Goal: Task Accomplishment & Management: Manage account settings

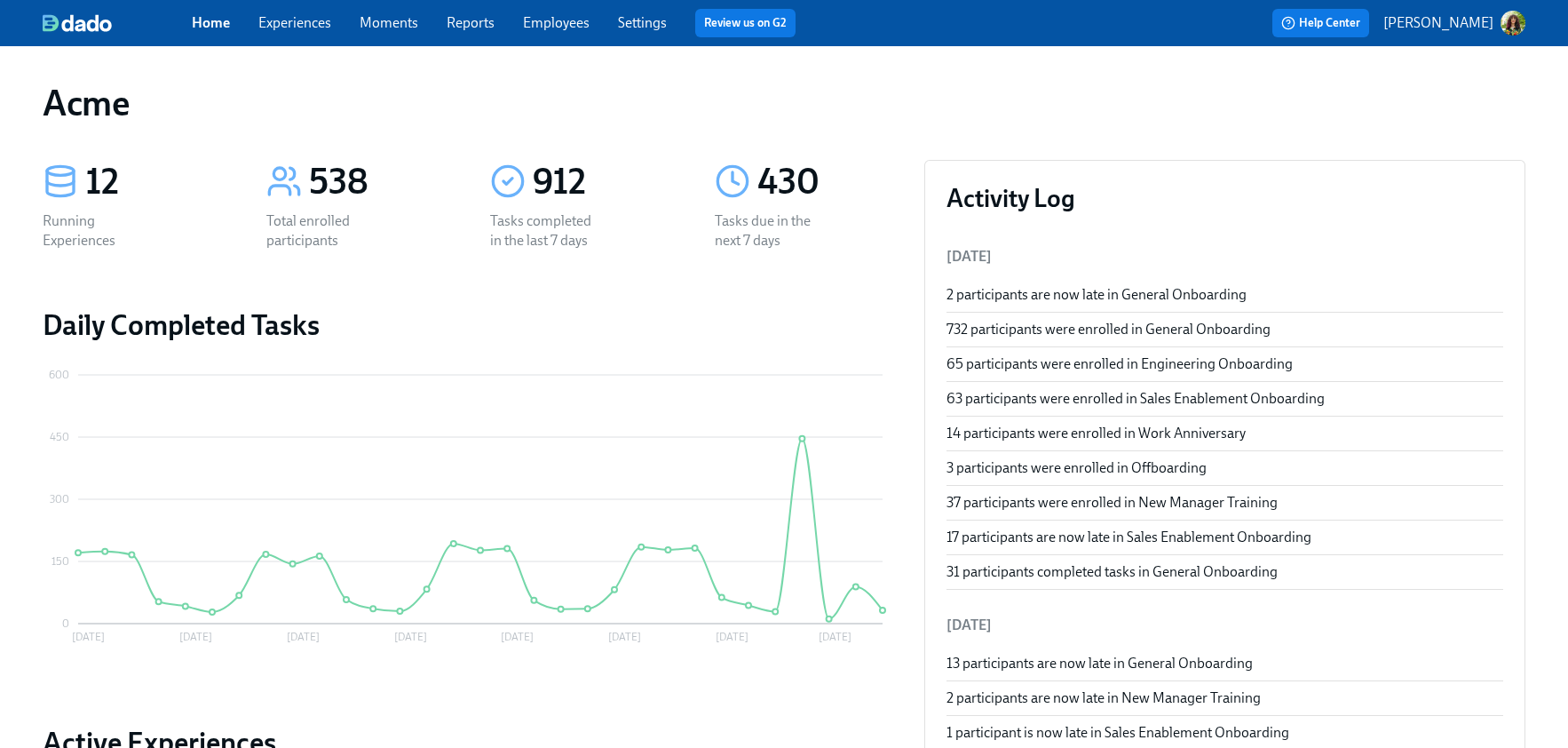
click at [304, 22] on link "Experiences" at bounding box center [294, 22] width 72 height 17
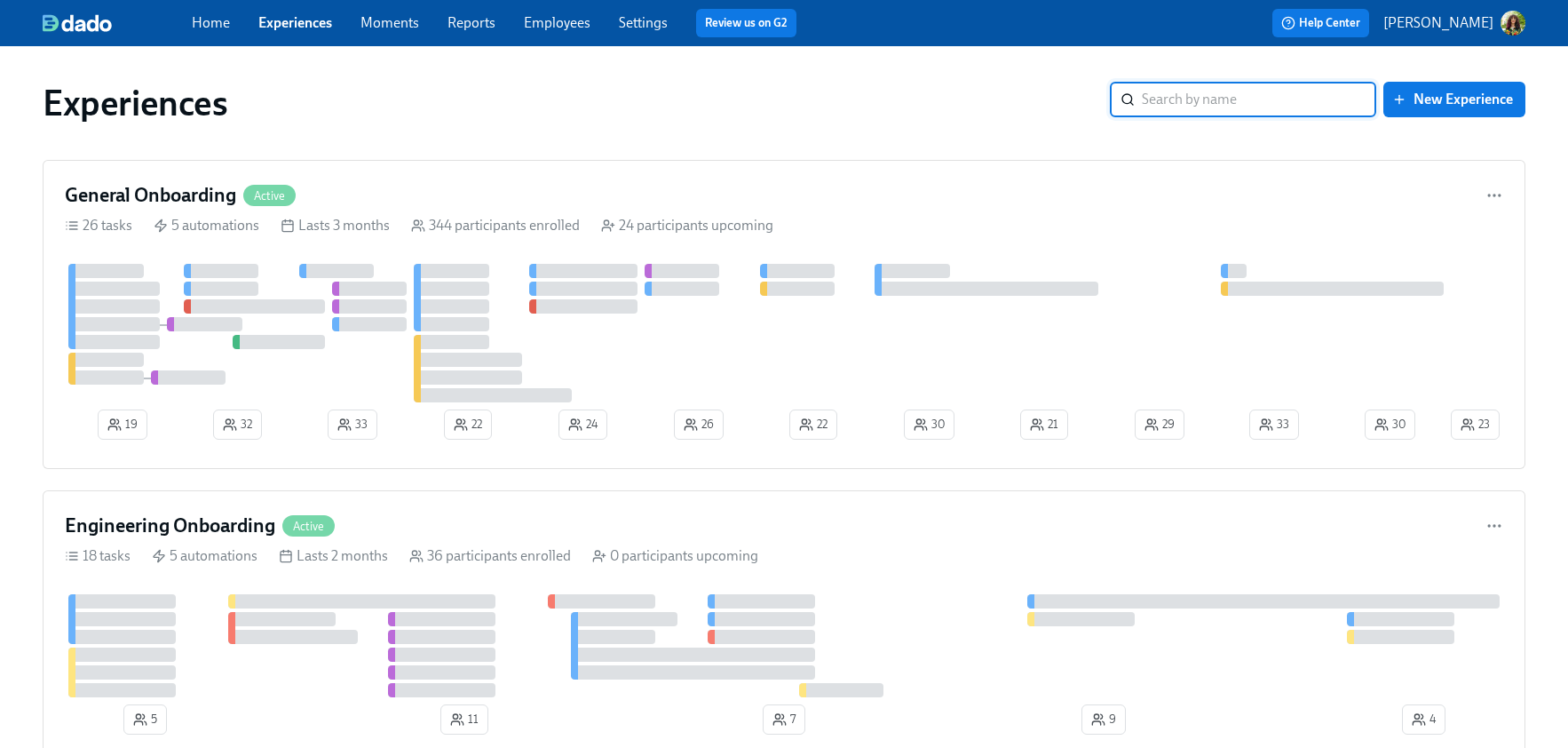
click at [482, 22] on link "Reports" at bounding box center [472, 22] width 48 height 17
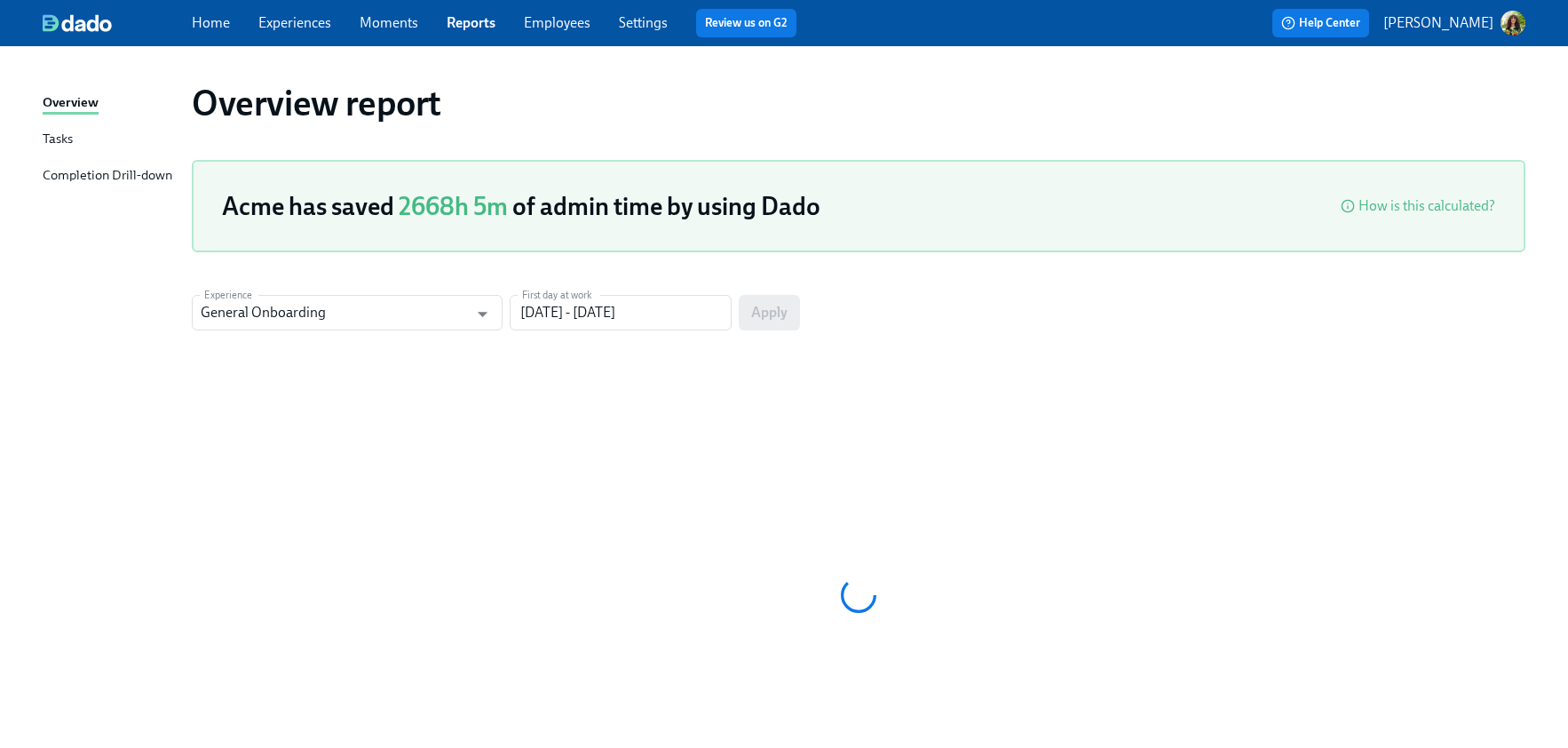
click at [50, 142] on div "Tasks" at bounding box center [58, 140] width 31 height 22
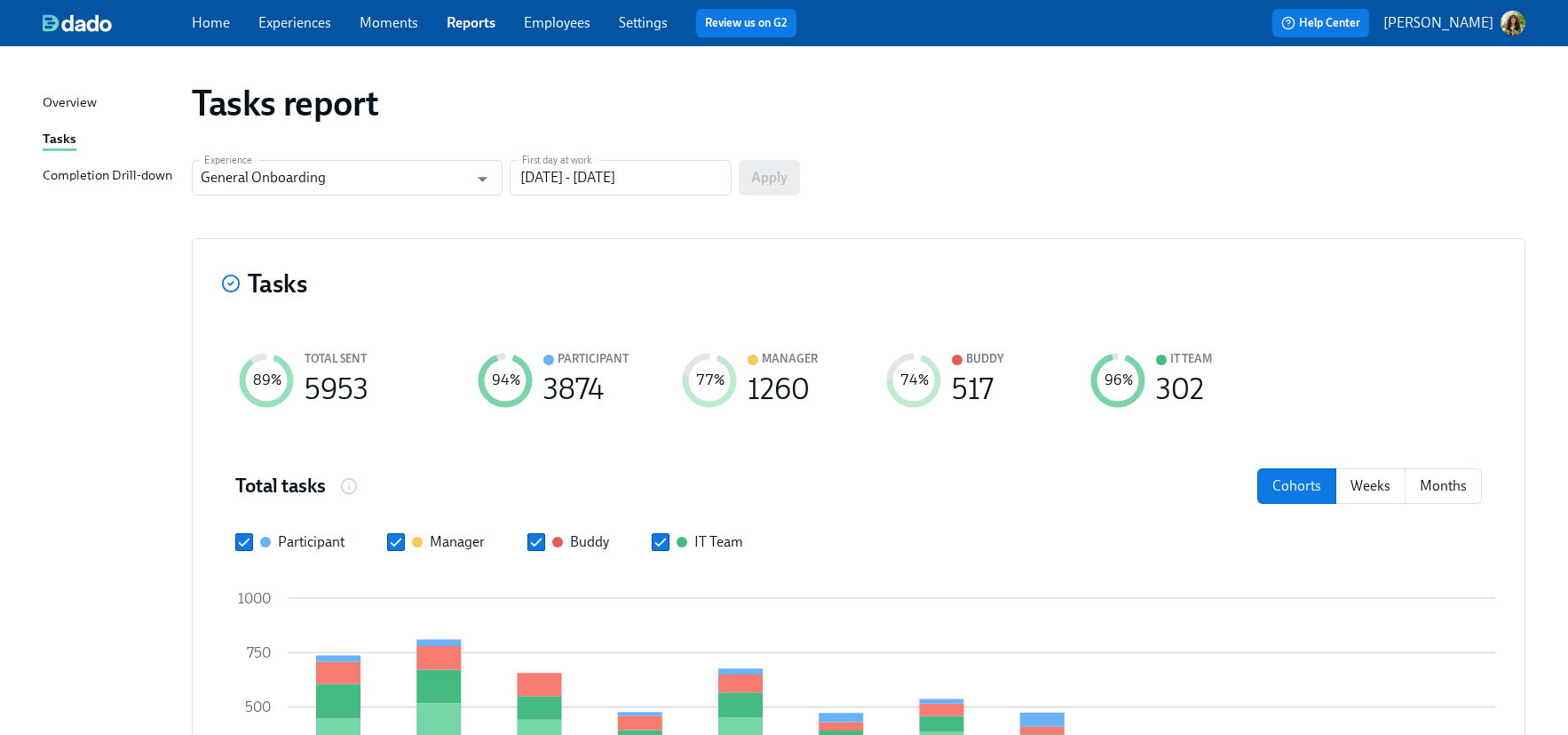
click at [102, 178] on div "Completion Drill-down" at bounding box center [108, 177] width 130 height 22
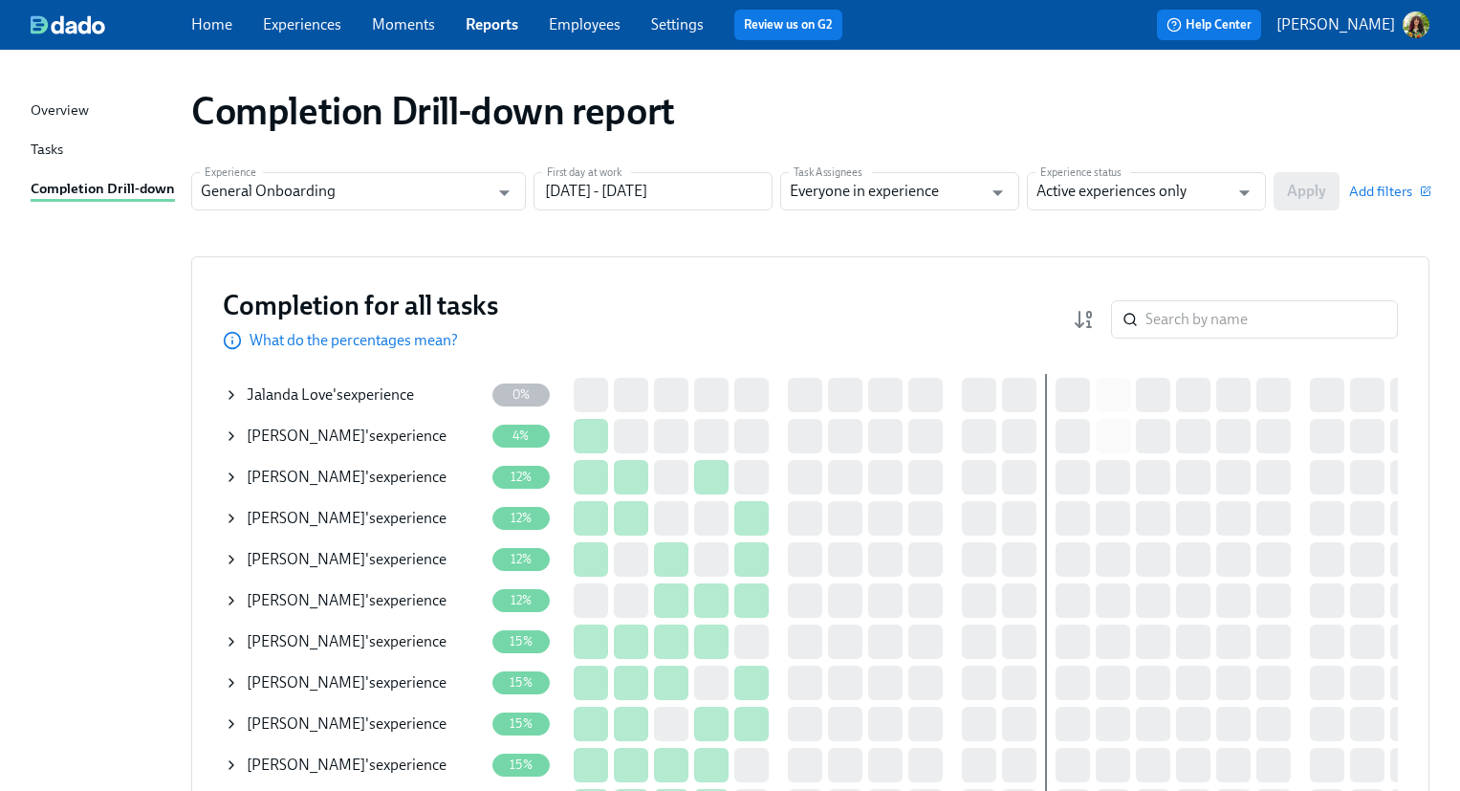
click at [58, 154] on div "Tasks" at bounding box center [47, 151] width 33 height 24
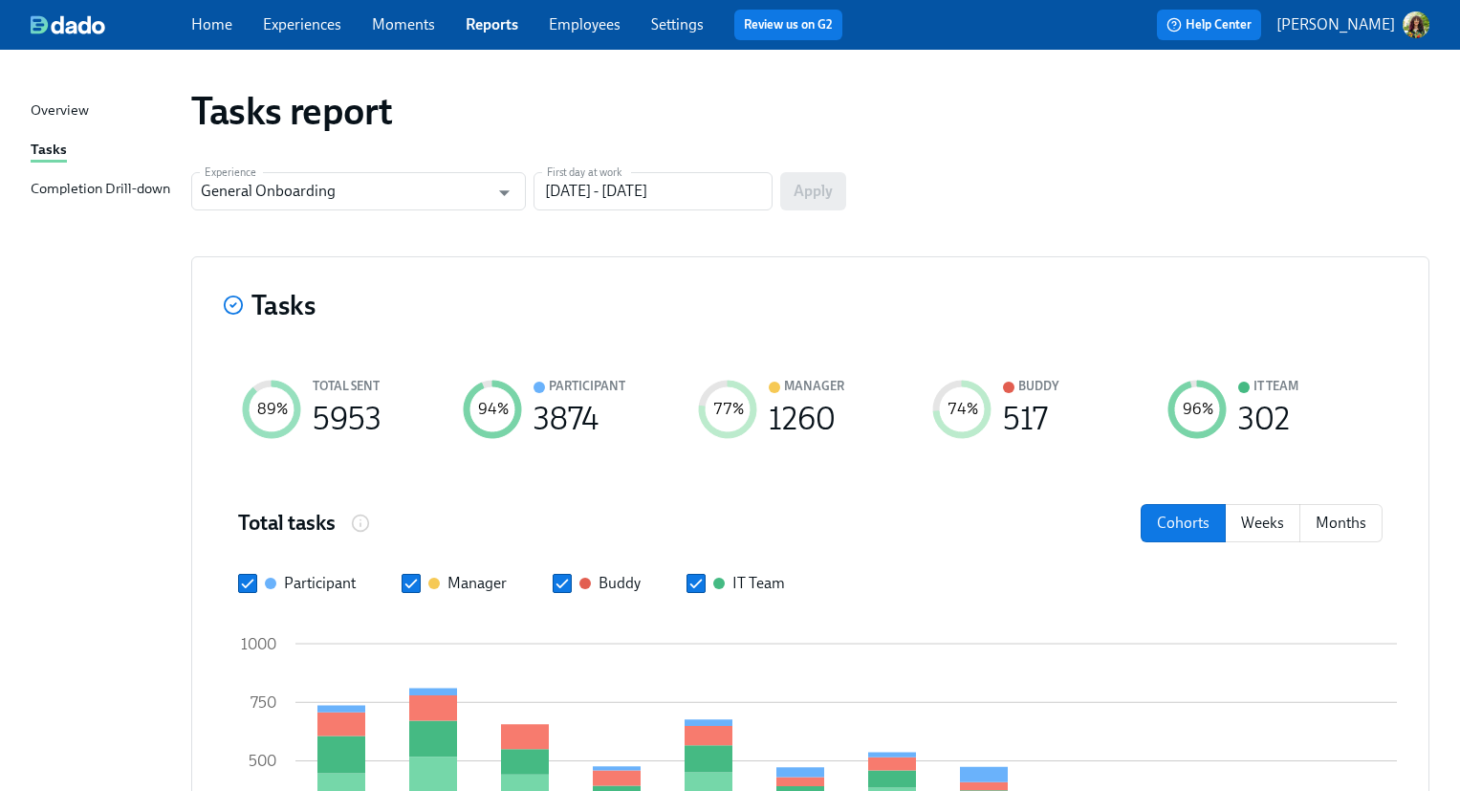
click at [285, 26] on link "Experiences" at bounding box center [302, 24] width 78 height 18
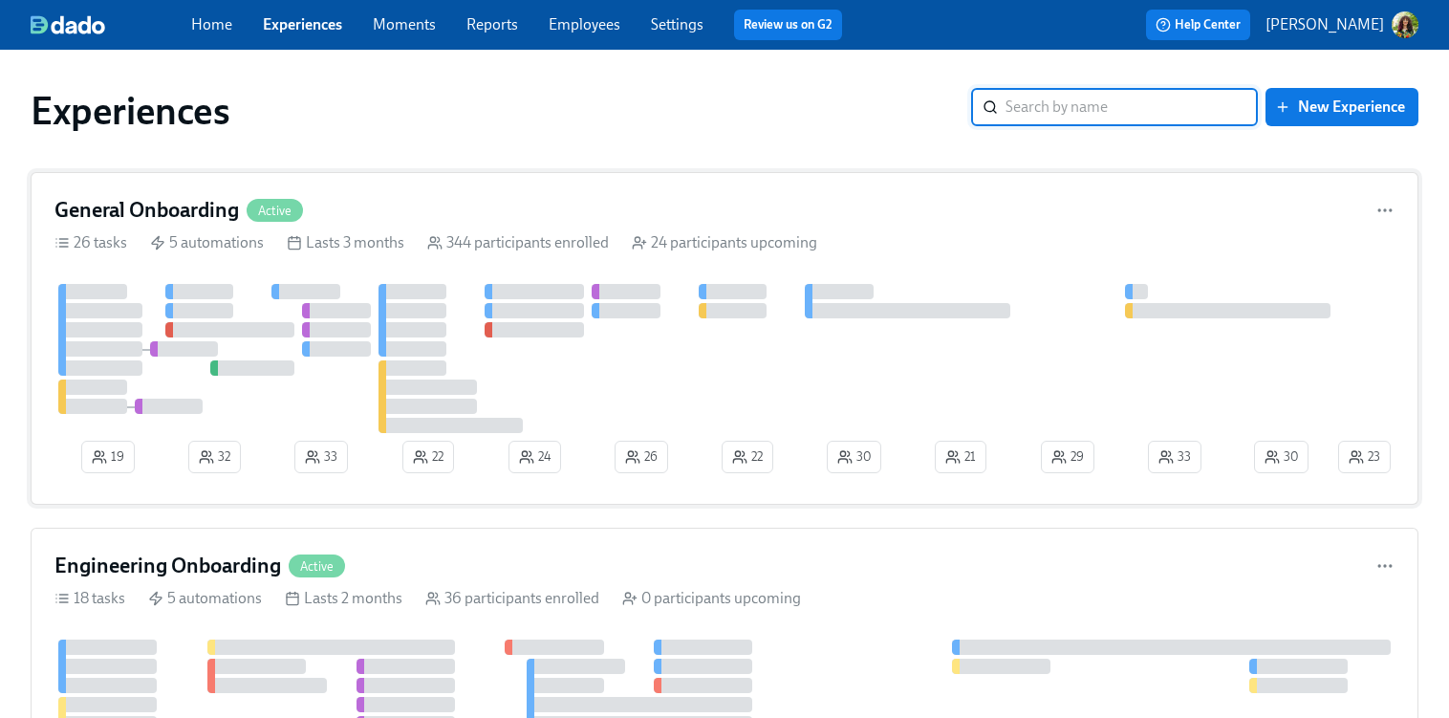
click at [898, 230] on div "General Onboarding Active 26 tasks 5 automations Lasts 3 months 344 participant…" at bounding box center [725, 338] width 1388 height 333
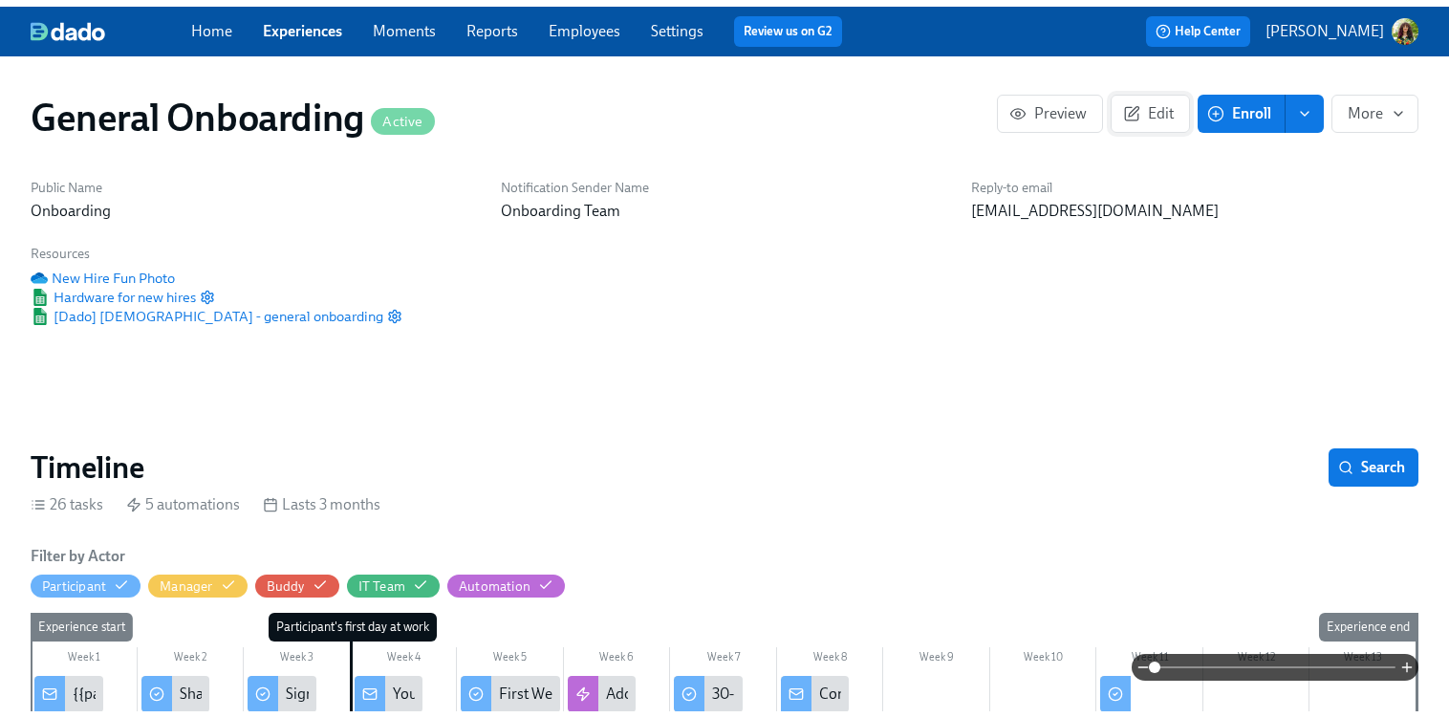
scroll to position [0, 19630]
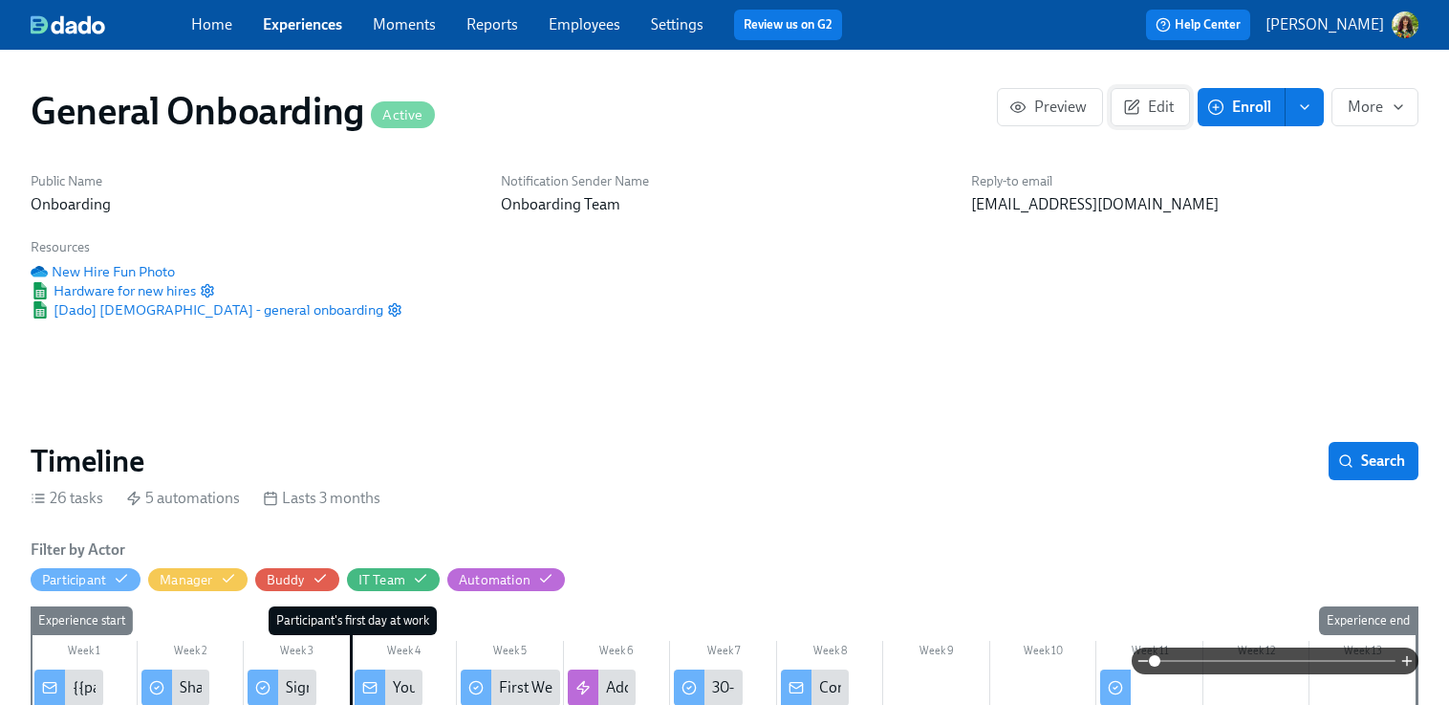
click at [1166, 113] on span "Edit" at bounding box center [1150, 107] width 47 height 19
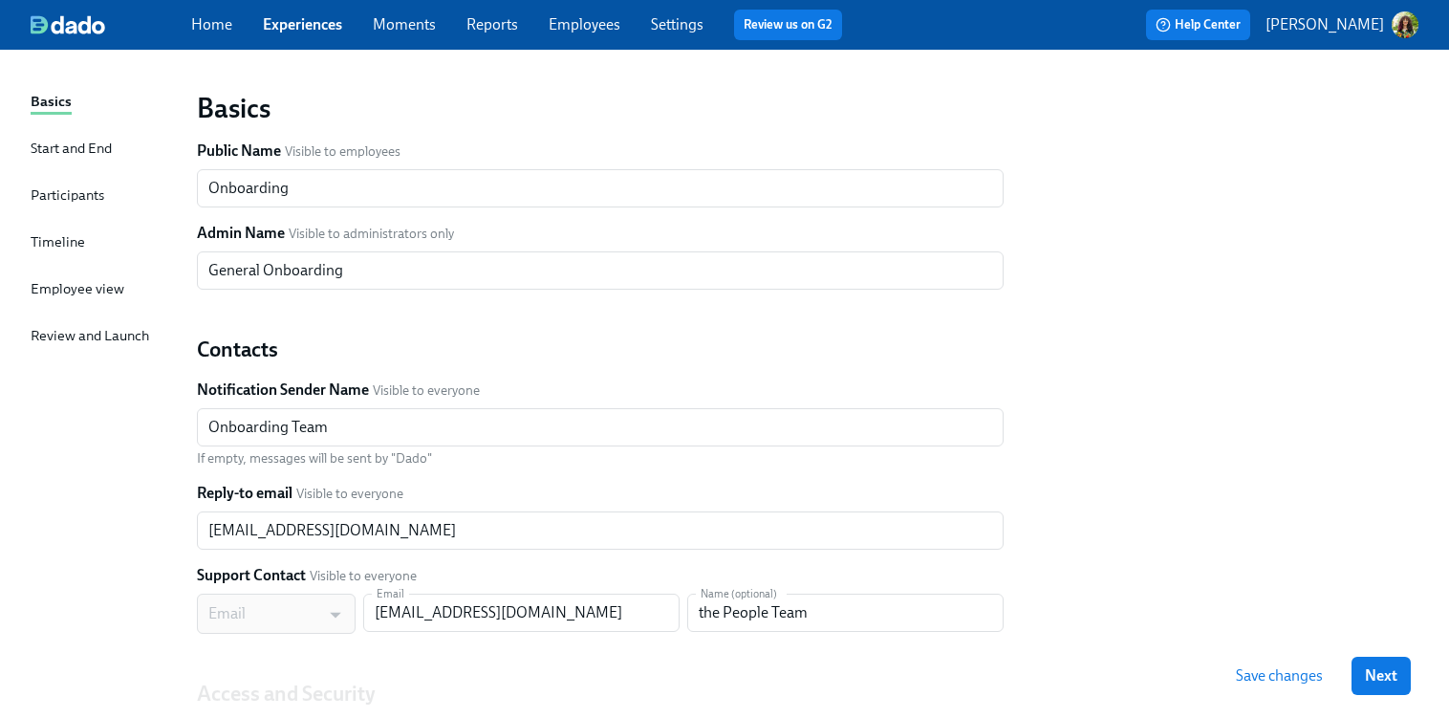
scroll to position [119, 0]
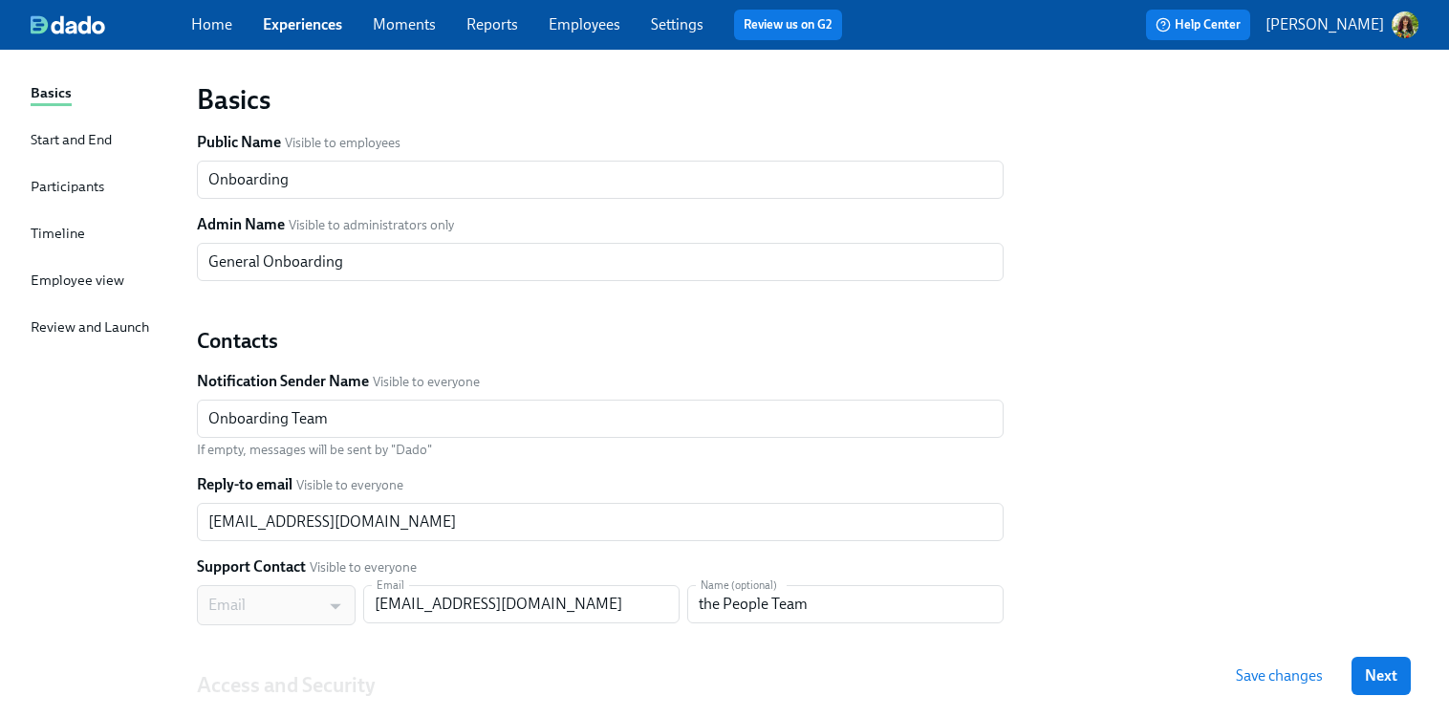
click at [82, 133] on div "Start and End" at bounding box center [71, 139] width 81 height 21
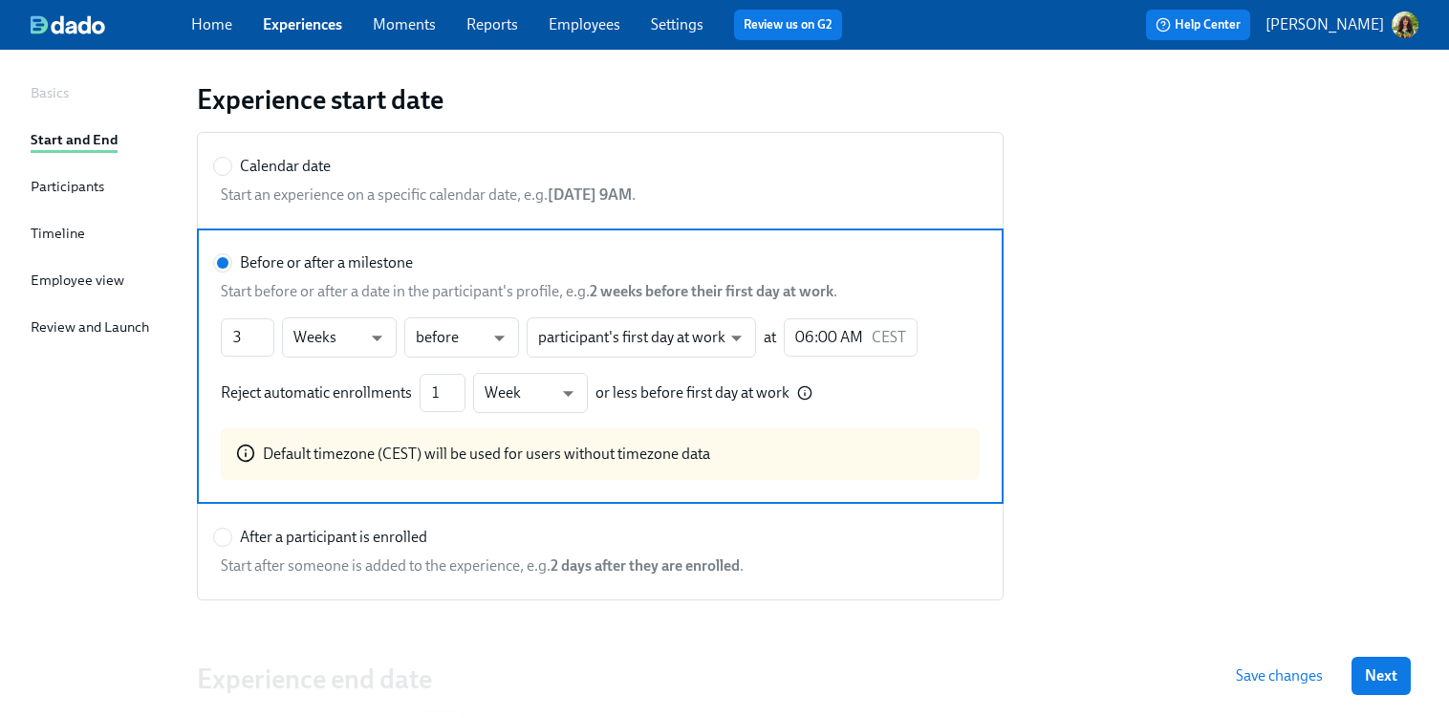
click at [90, 188] on div "Participants" at bounding box center [68, 186] width 74 height 21
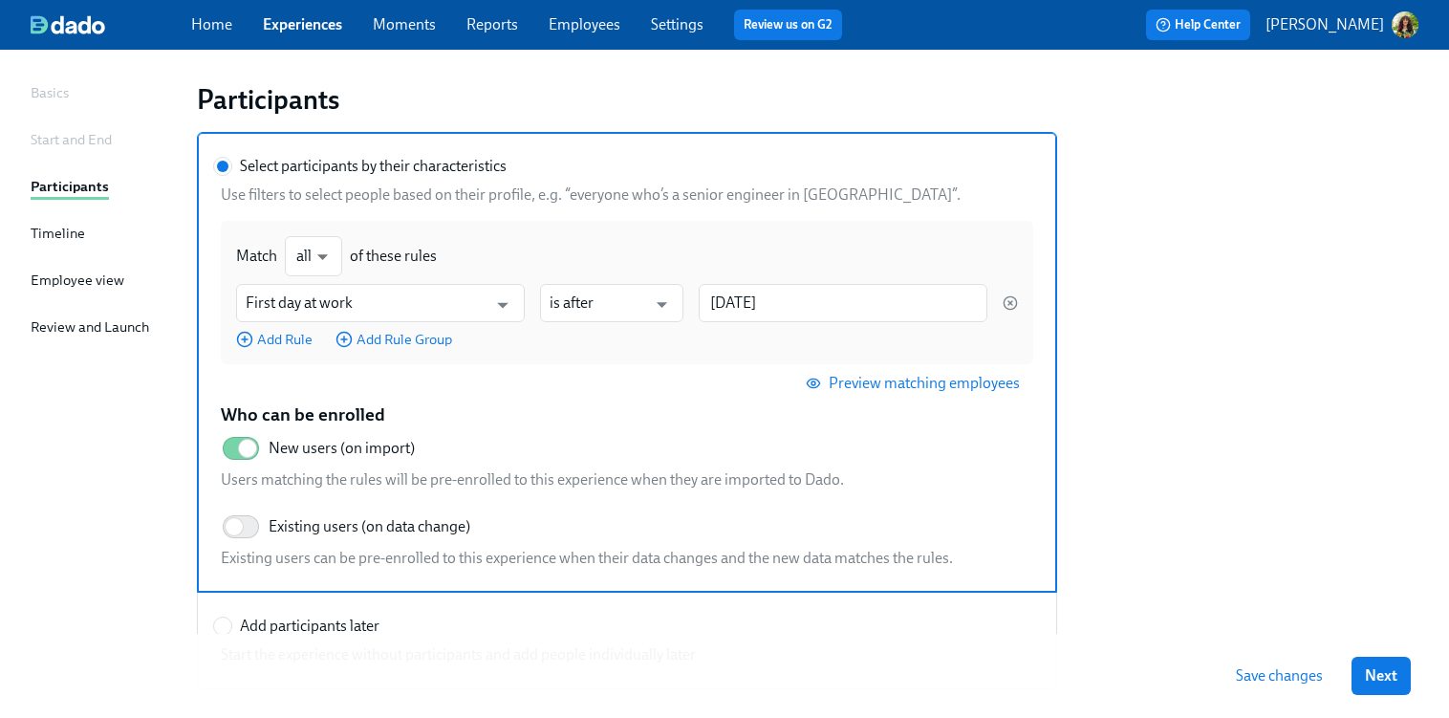
click at [59, 228] on div "Timeline" at bounding box center [58, 233] width 54 height 21
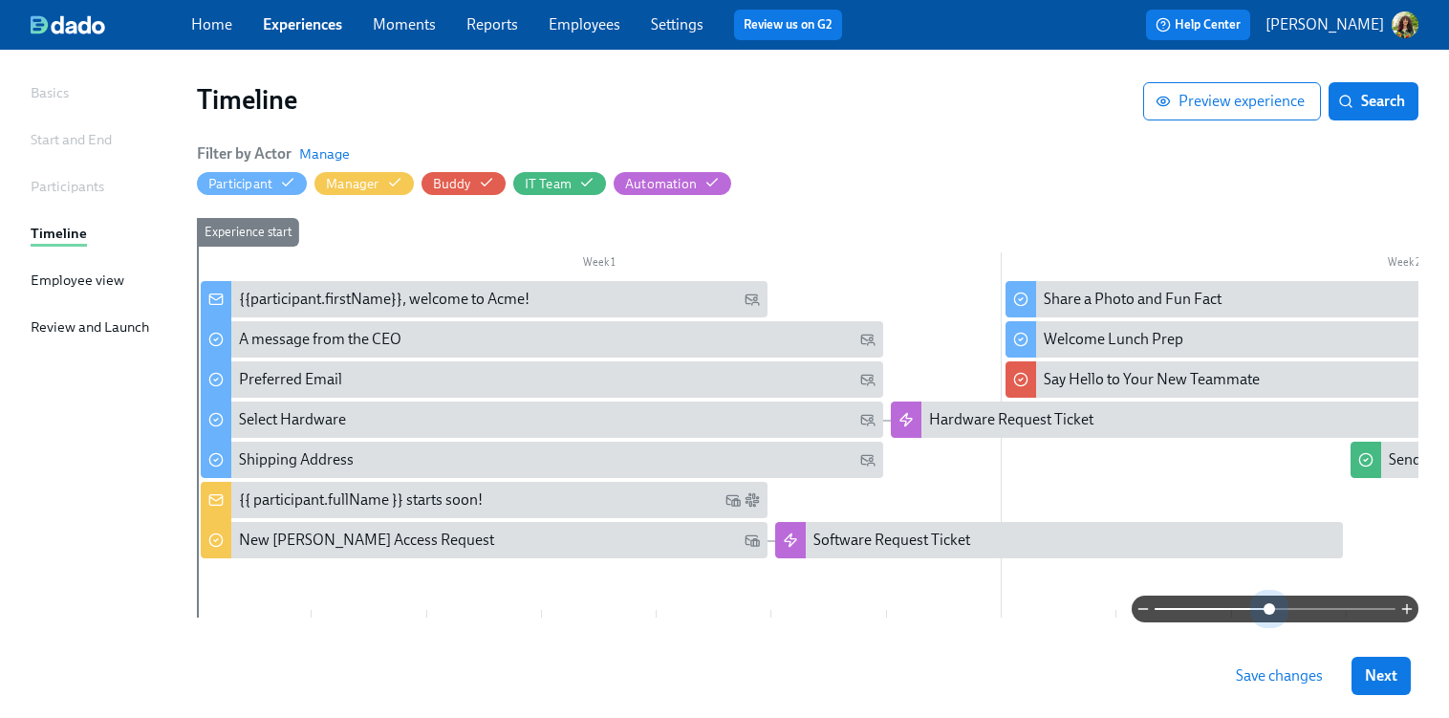
click at [1267, 607] on span at bounding box center [1275, 609] width 241 height 27
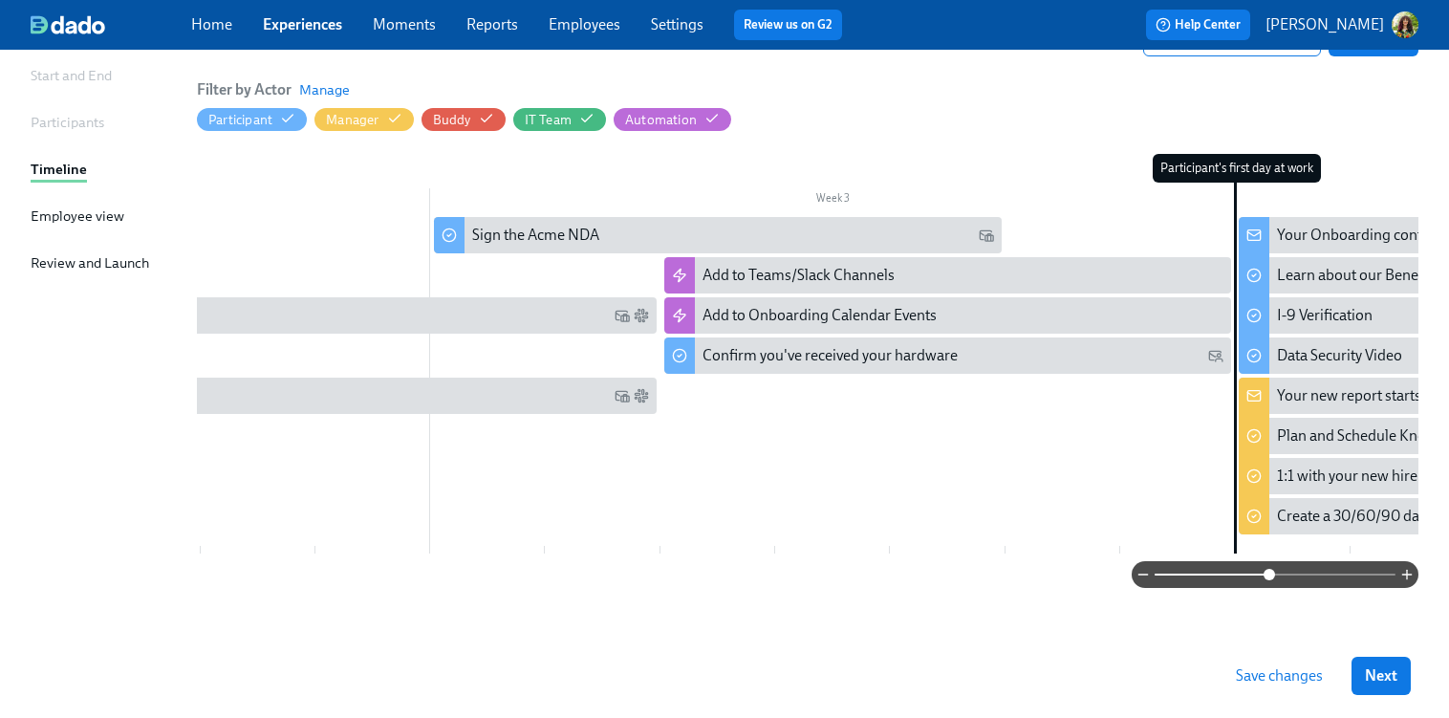
scroll to position [0, 1411]
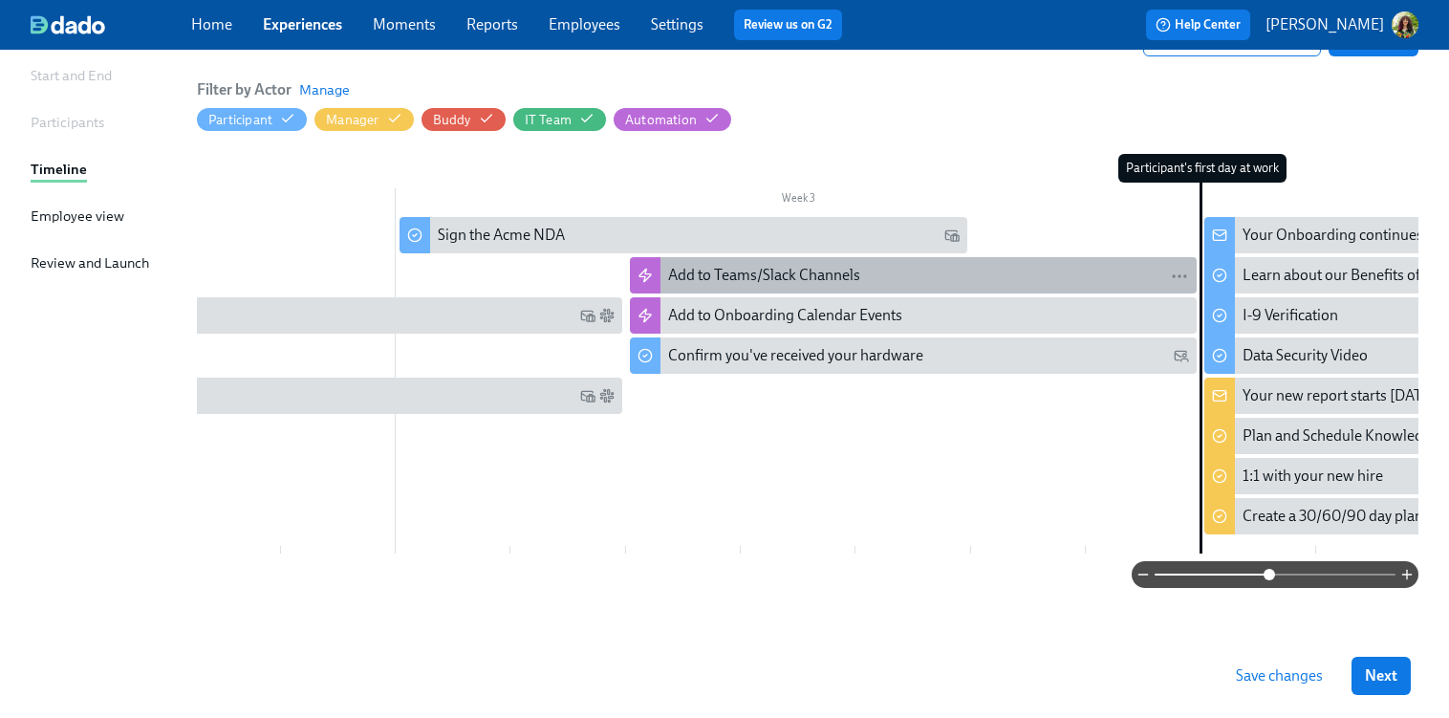
click at [874, 265] on div "Add to Teams/Slack Channels" at bounding box center [928, 275] width 521 height 21
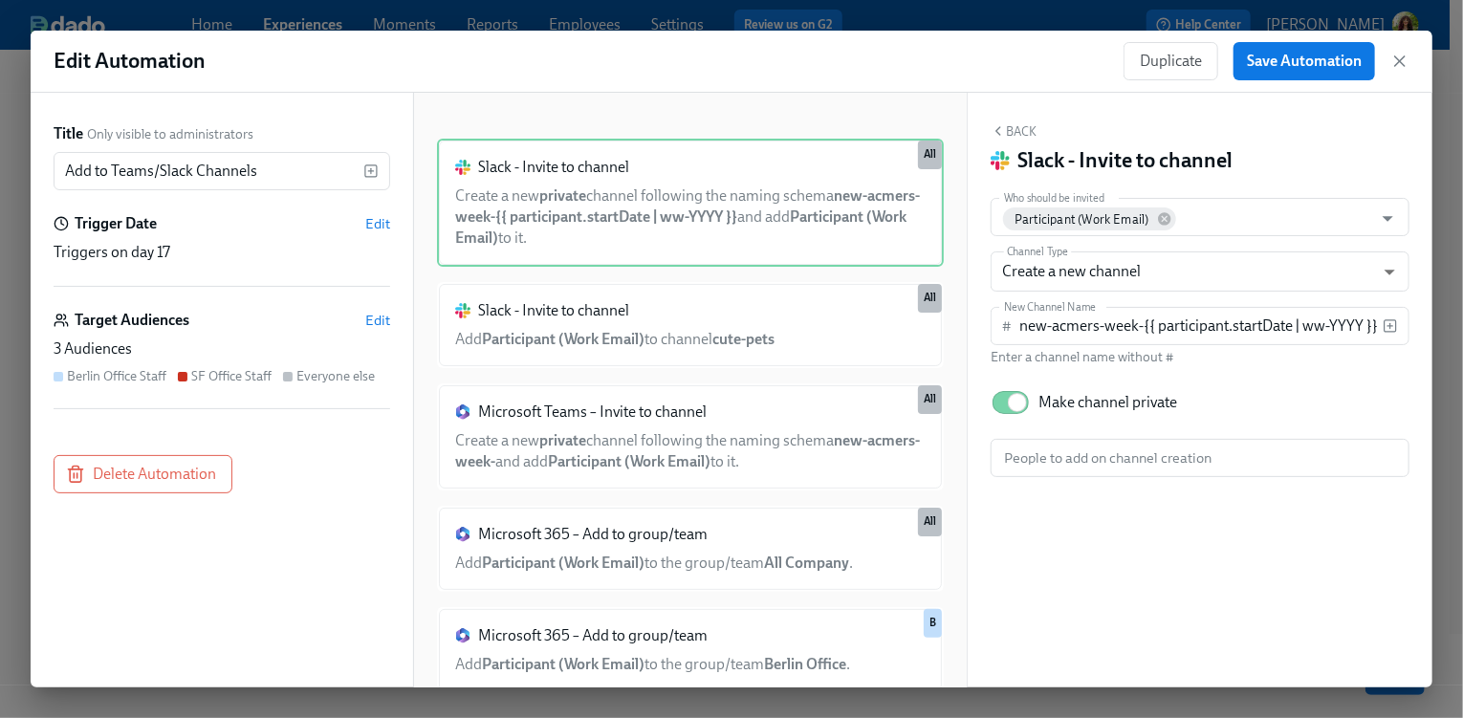
click at [226, 341] on div "3 Audiences" at bounding box center [222, 348] width 337 height 21
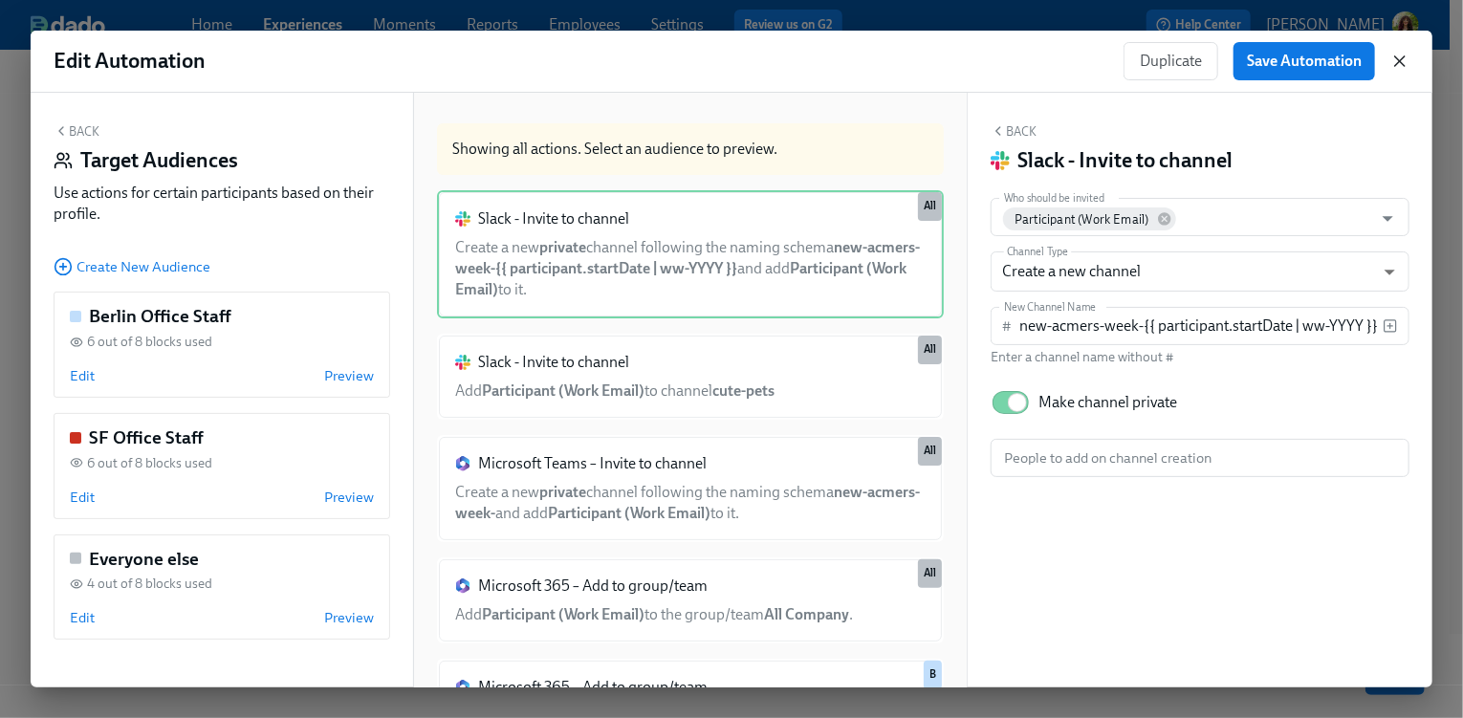
click at [1403, 61] on icon "button" at bounding box center [1399, 61] width 19 height 19
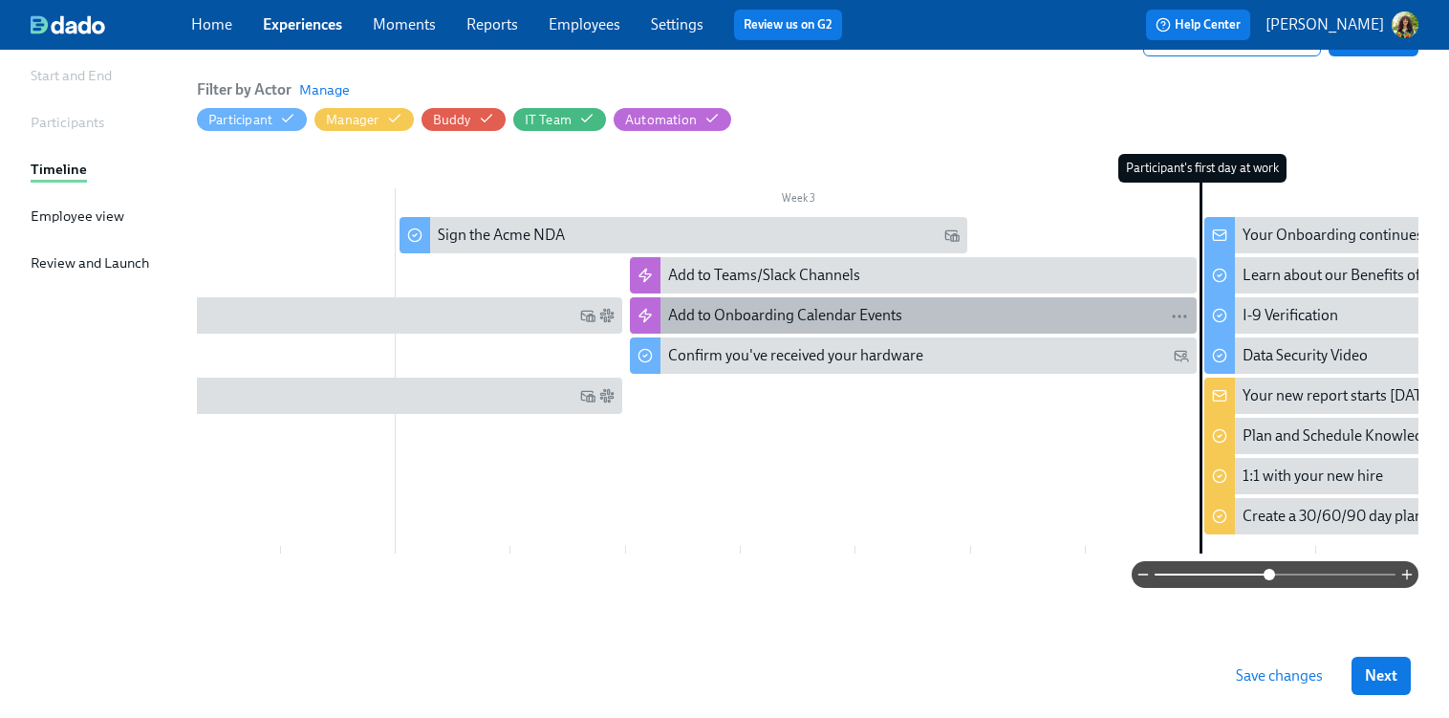
click at [953, 305] on div "Add to Onboarding Calendar Events" at bounding box center [928, 315] width 521 height 21
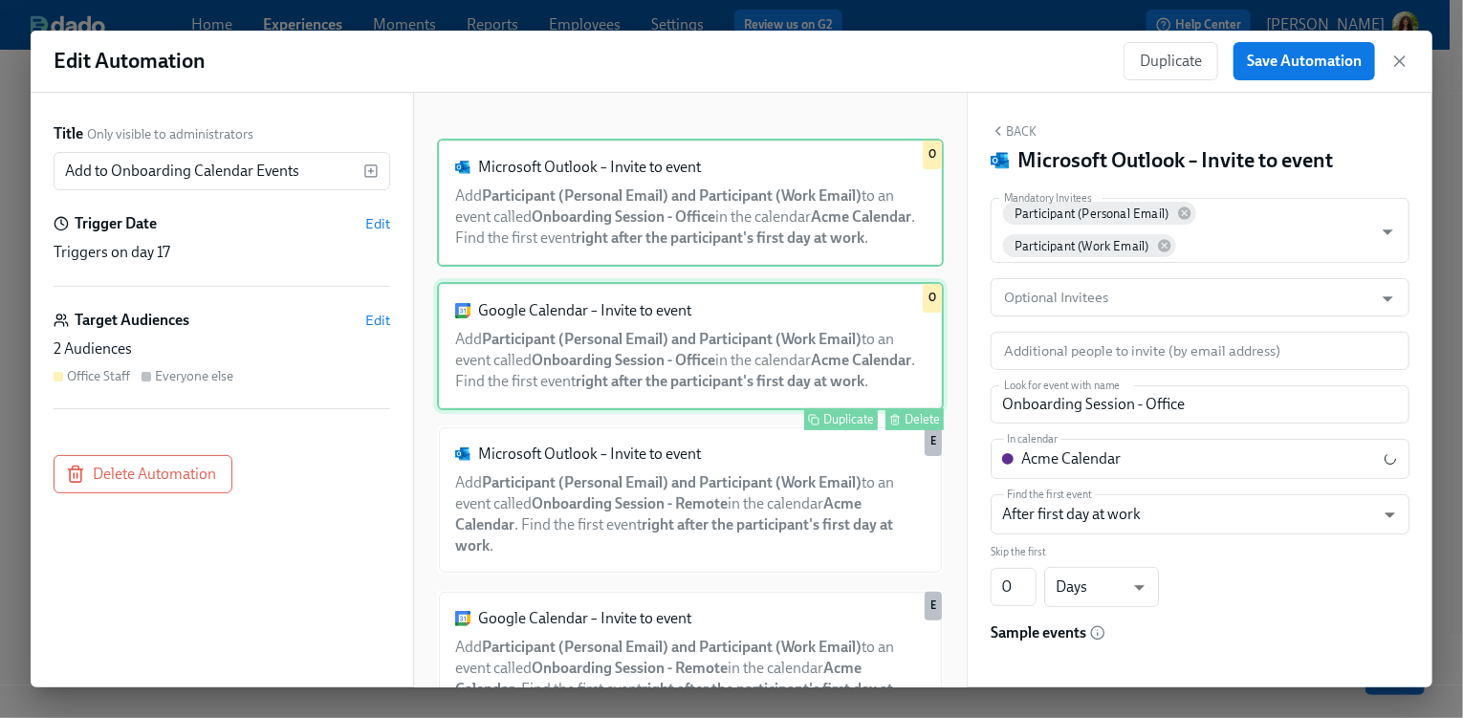
click at [737, 355] on div "Google Calendar – Invite to event Add Participant (Personal Email) and Particip…" at bounding box center [690, 346] width 507 height 128
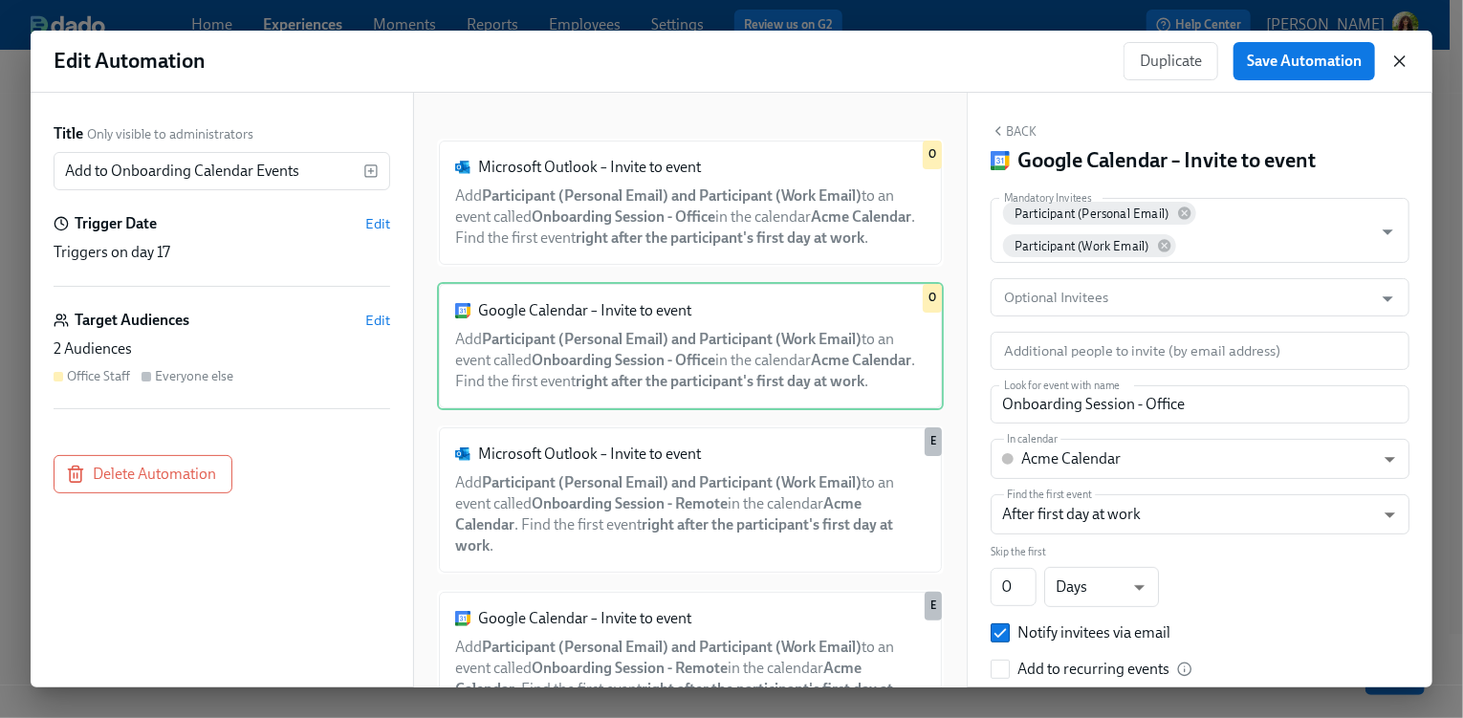
click at [1406, 55] on icon "button" at bounding box center [1399, 61] width 19 height 19
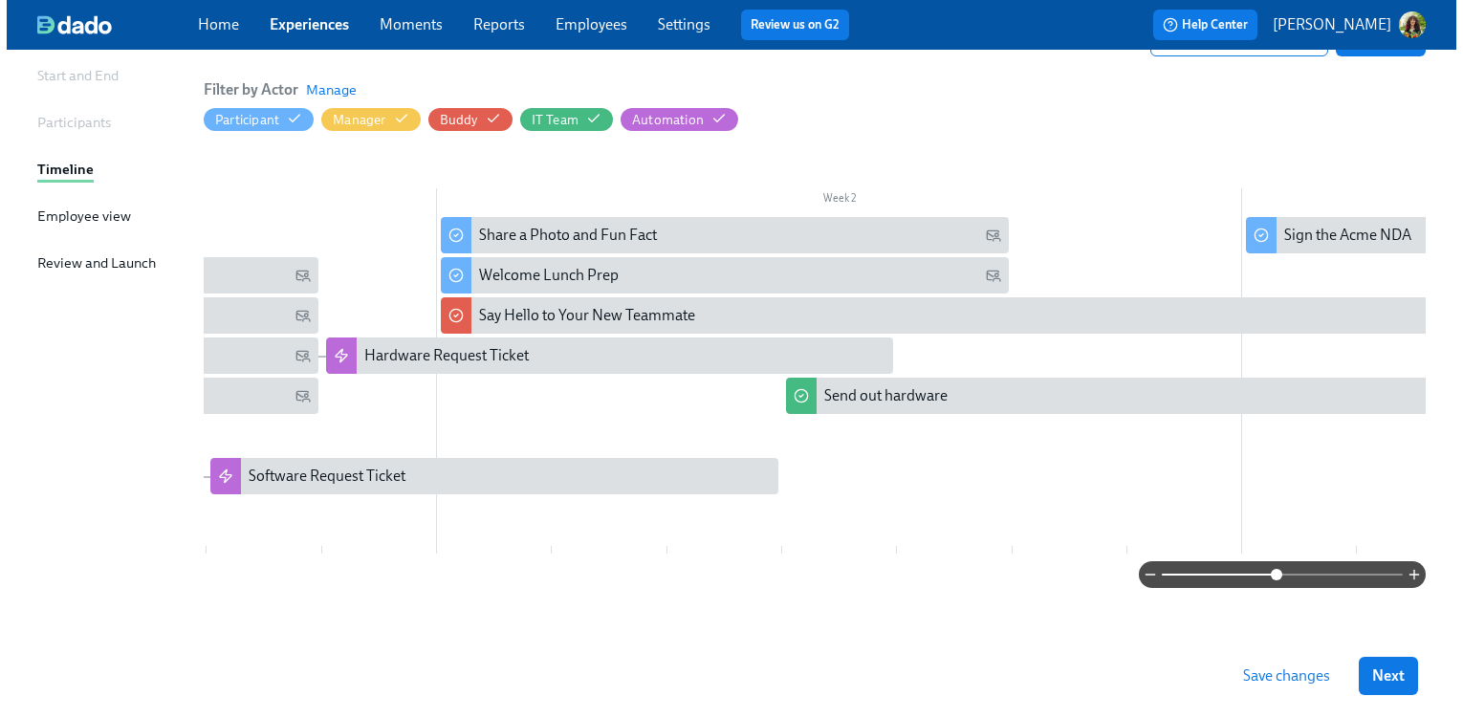
scroll to position [0, 551]
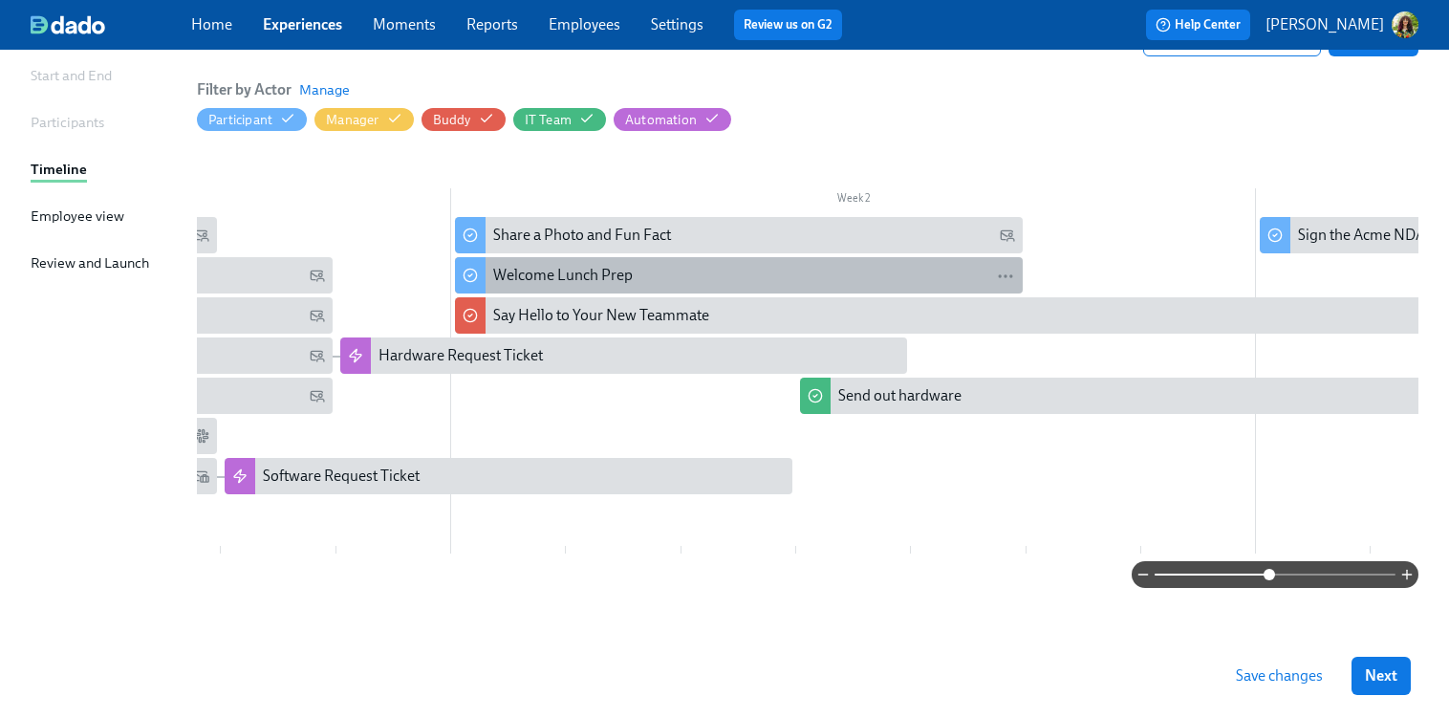
click at [679, 272] on div "Welcome Lunch Prep" at bounding box center [753, 275] width 521 height 21
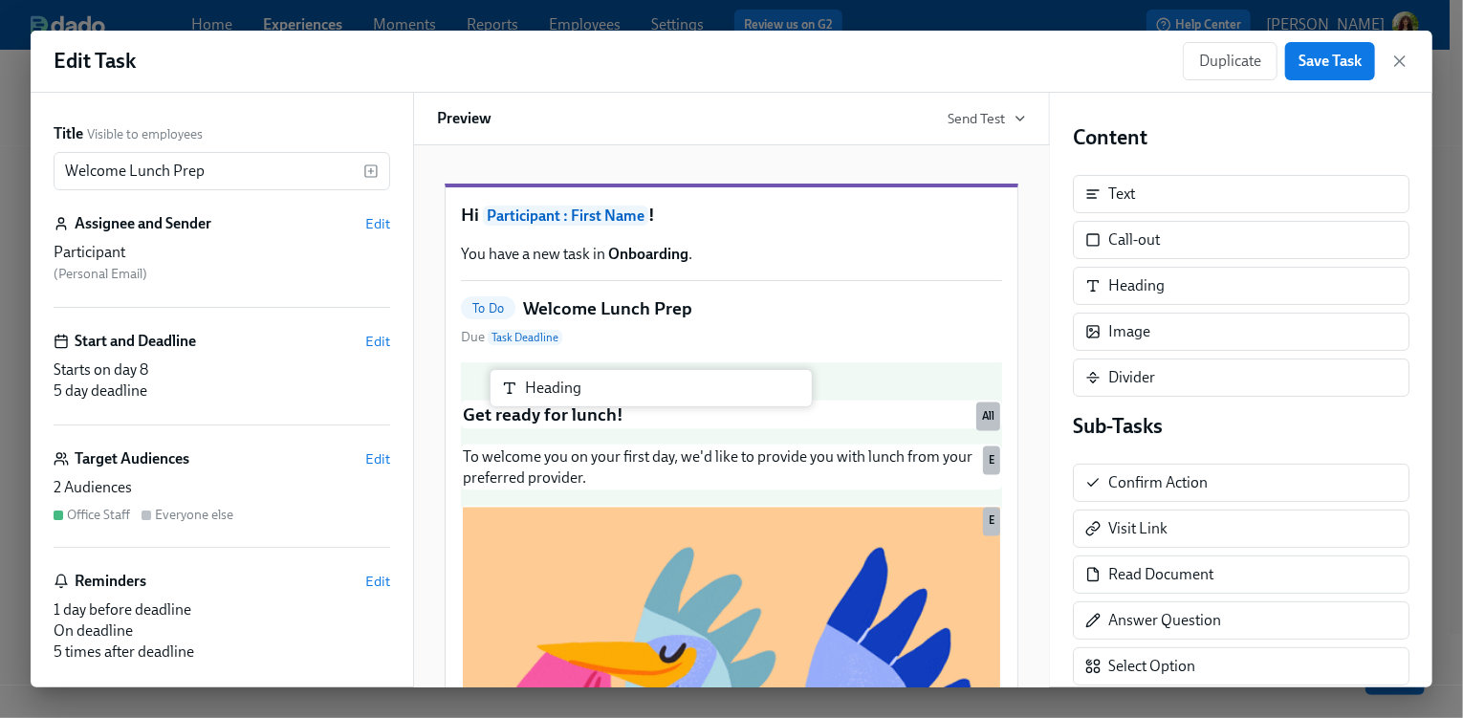
drag, startPoint x: 1125, startPoint y: 289, endPoint x: 532, endPoint y: 396, distance: 603.3
click at [532, 396] on div "Title Visible to employees Welcome Lunch Prep ​ Assignee and Sender Edit Partic…" at bounding box center [732, 390] width 1402 height 595
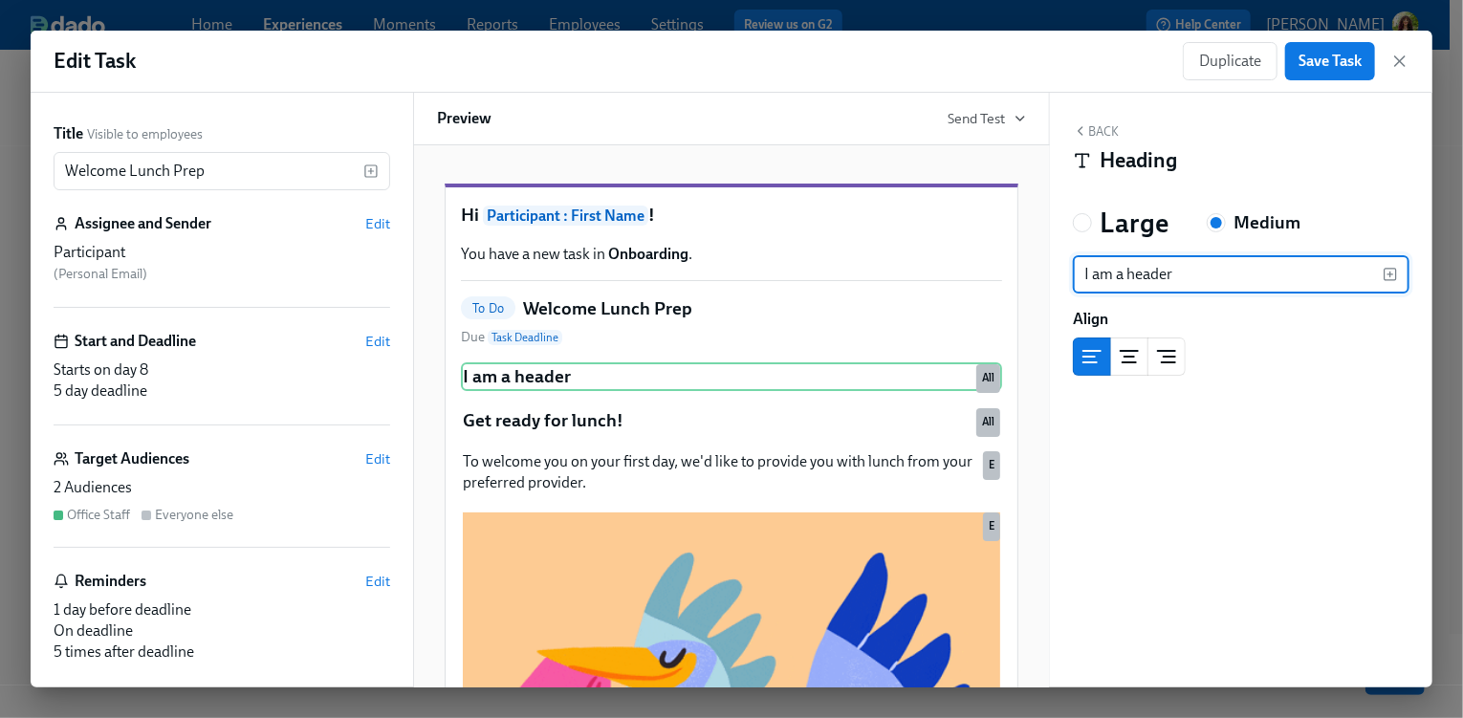
type input "I am a header"
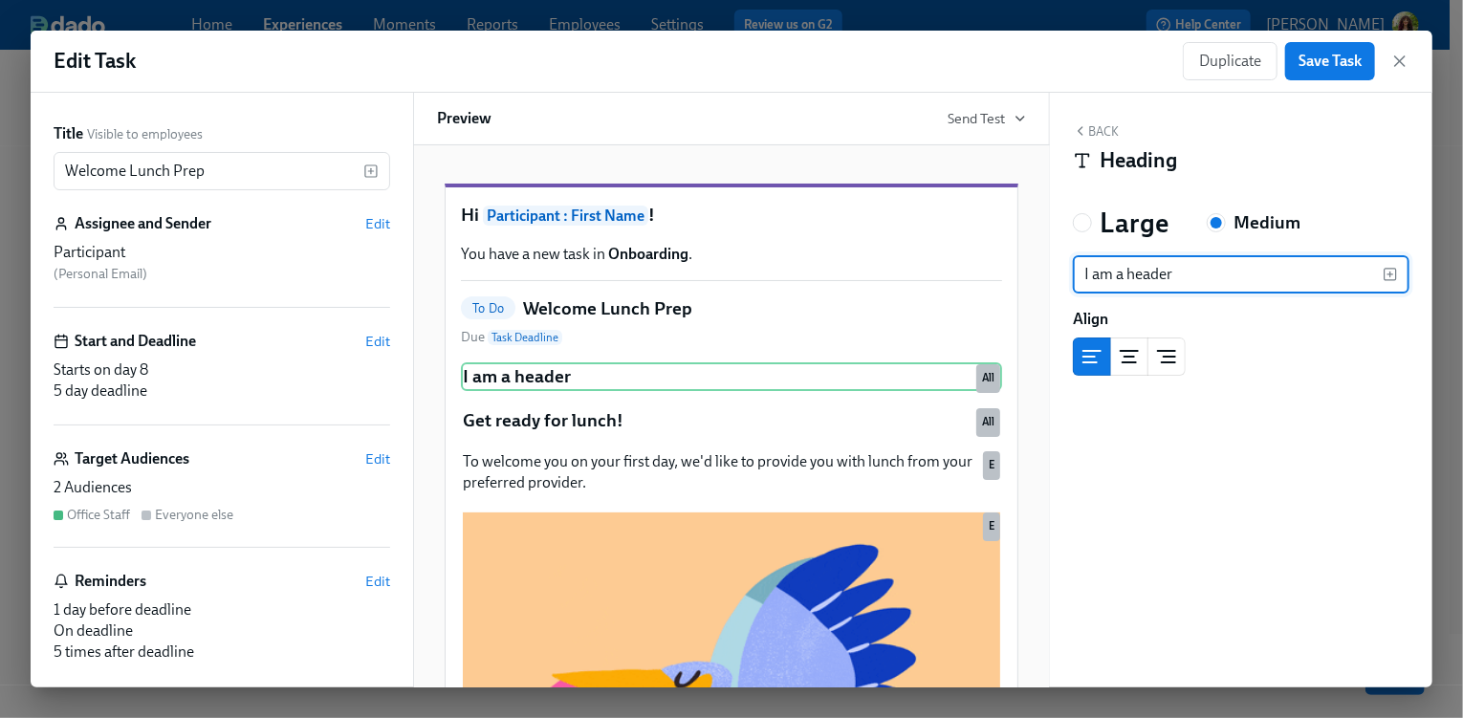
click at [1106, 123] on button "Back" at bounding box center [1096, 130] width 46 height 15
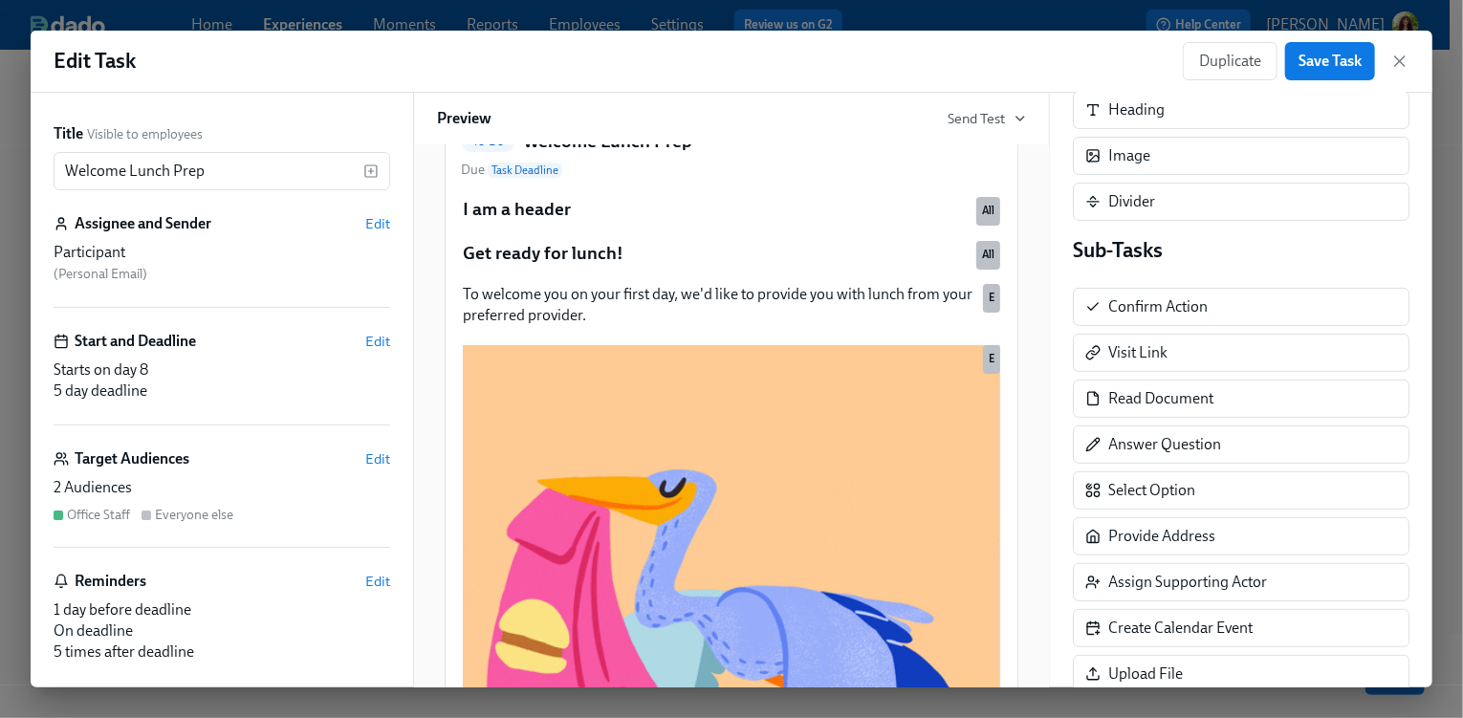
scroll to position [113, 0]
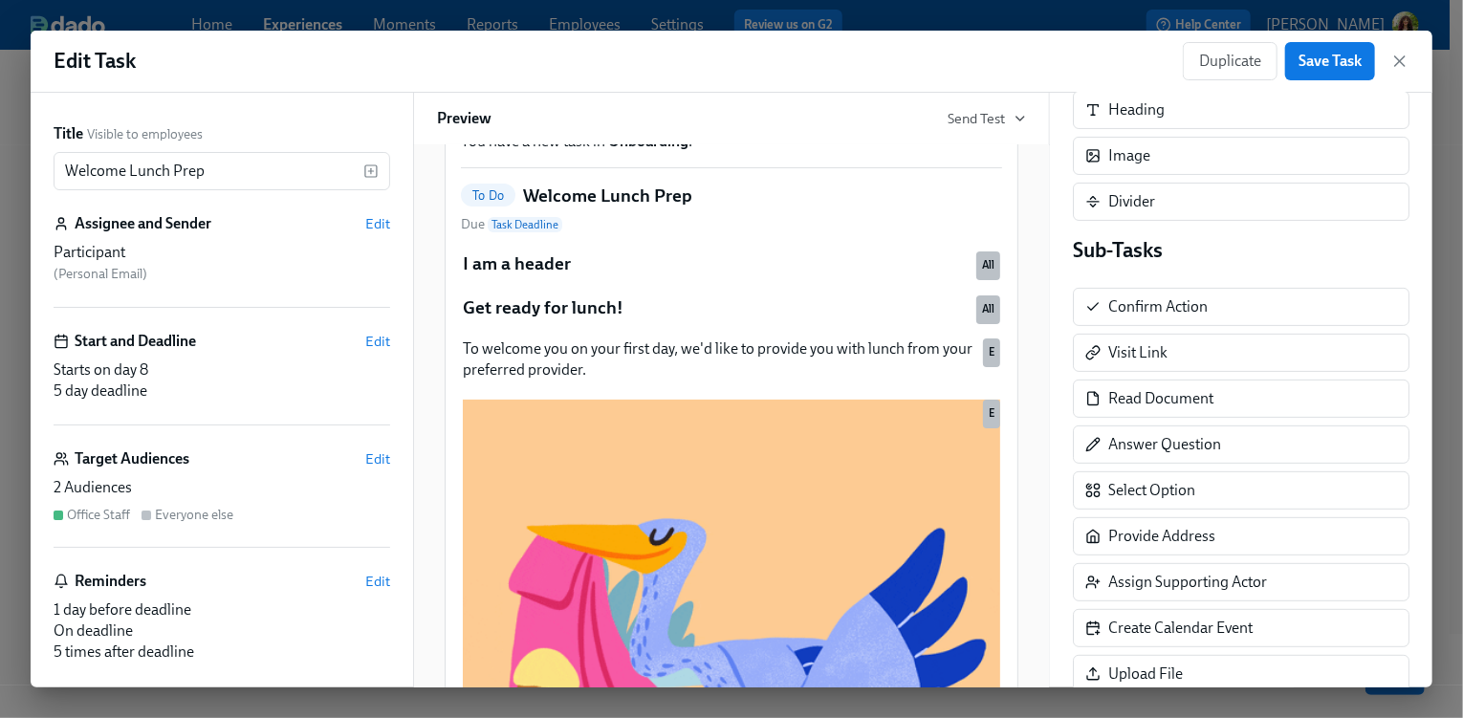
click at [258, 261] on div "Participant" at bounding box center [222, 252] width 337 height 21
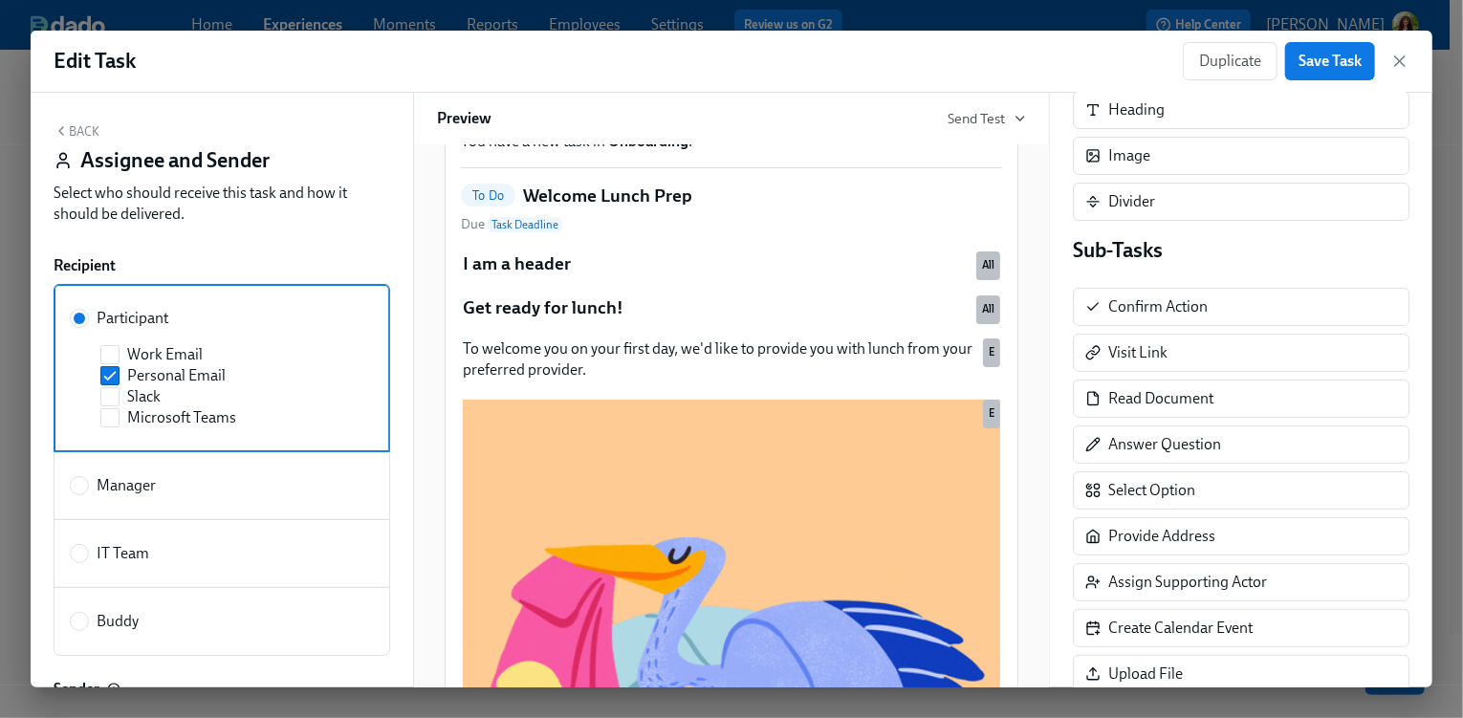
click at [72, 132] on button "Back" at bounding box center [77, 130] width 46 height 15
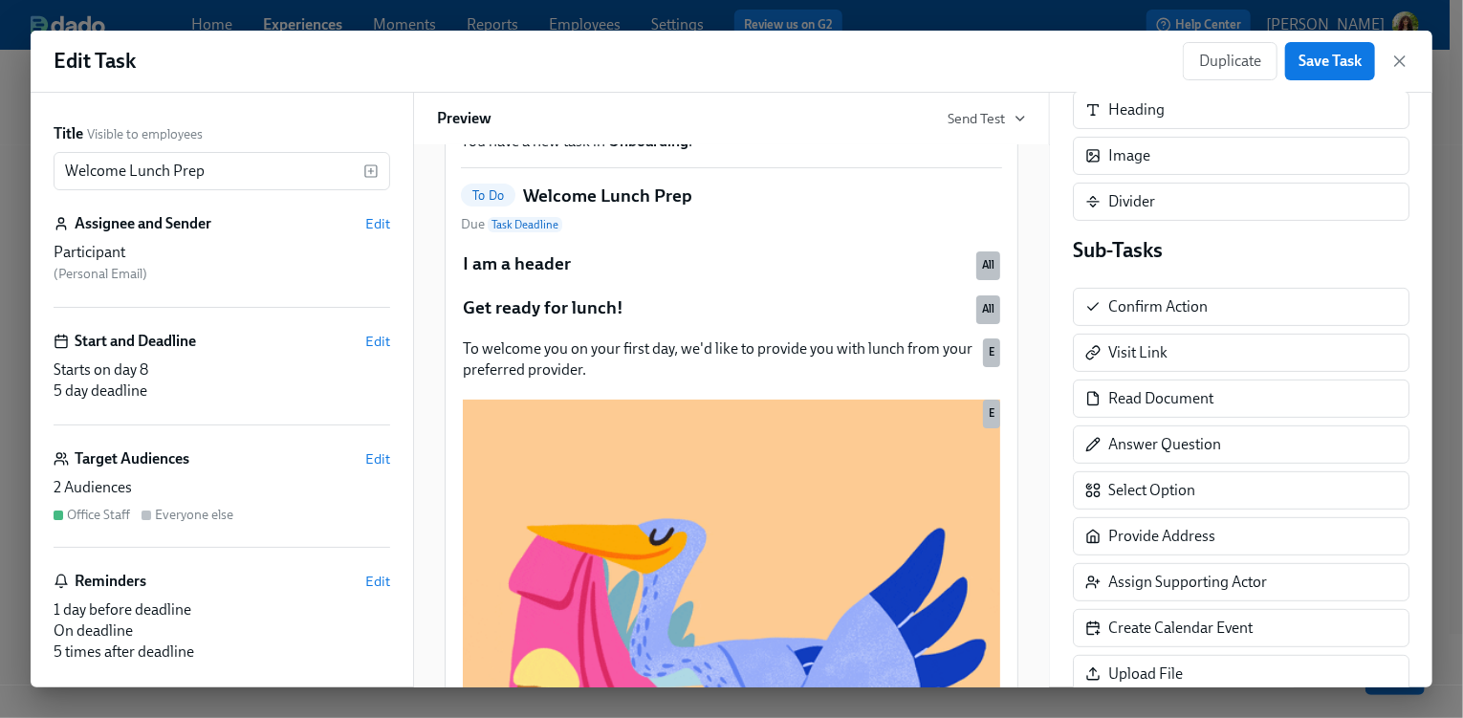
click at [245, 394] on div "Starts on day 8 5 day deadline" at bounding box center [222, 380] width 337 height 42
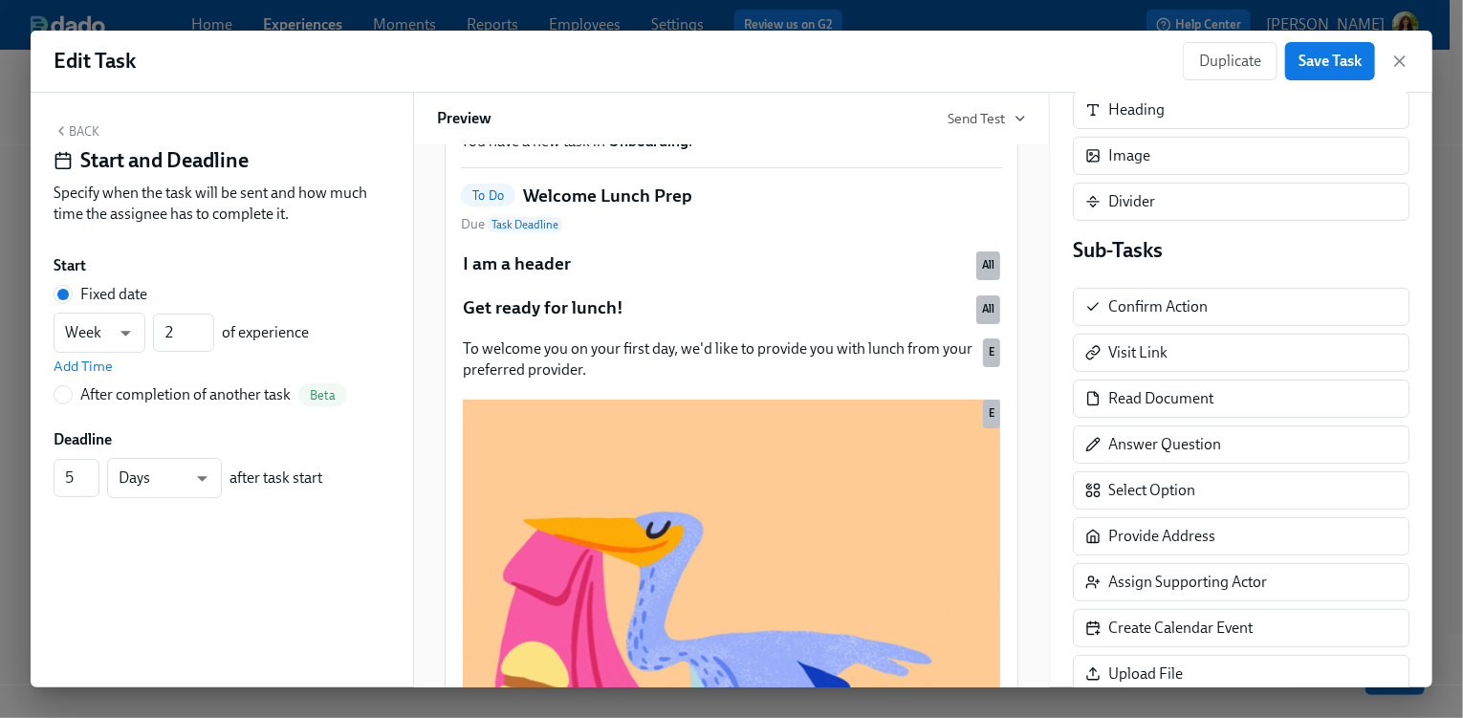
click at [84, 130] on button "Back" at bounding box center [77, 130] width 46 height 15
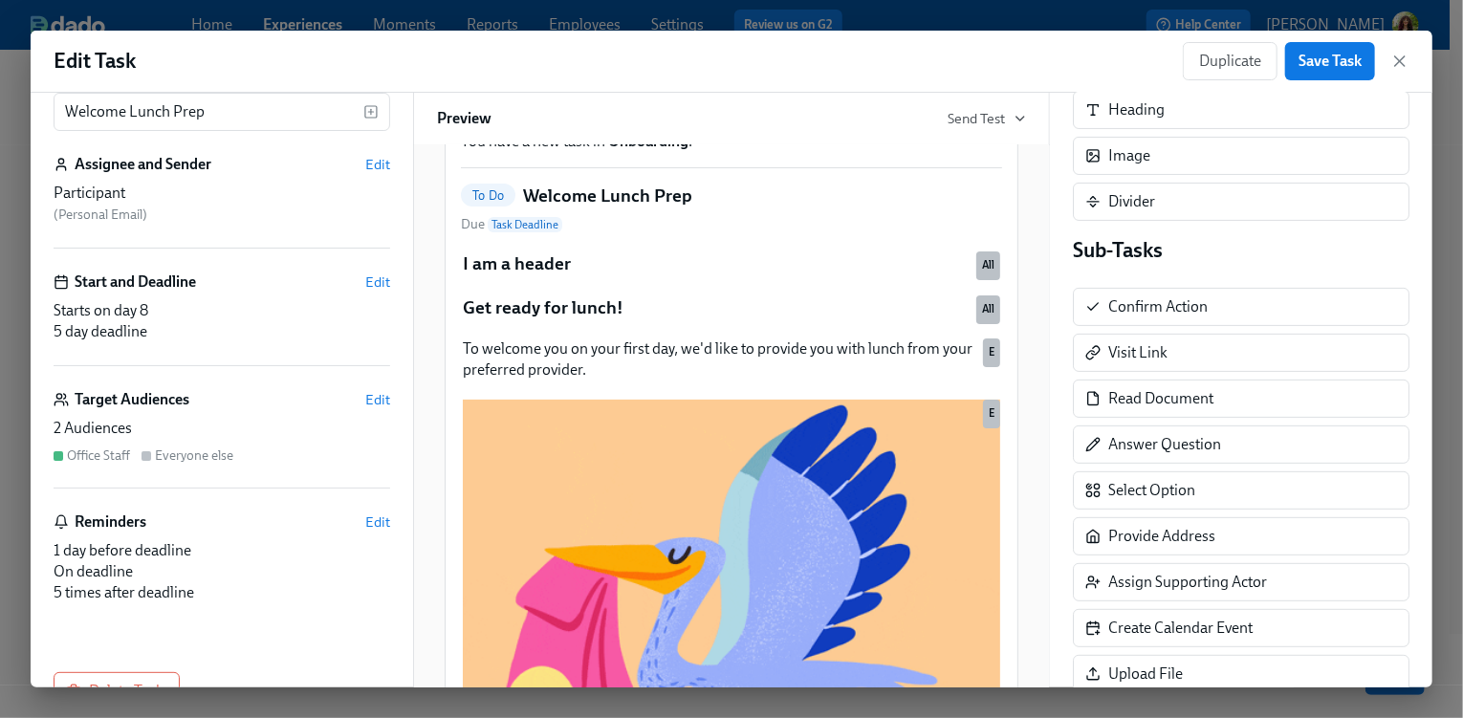
scroll to position [60, 0]
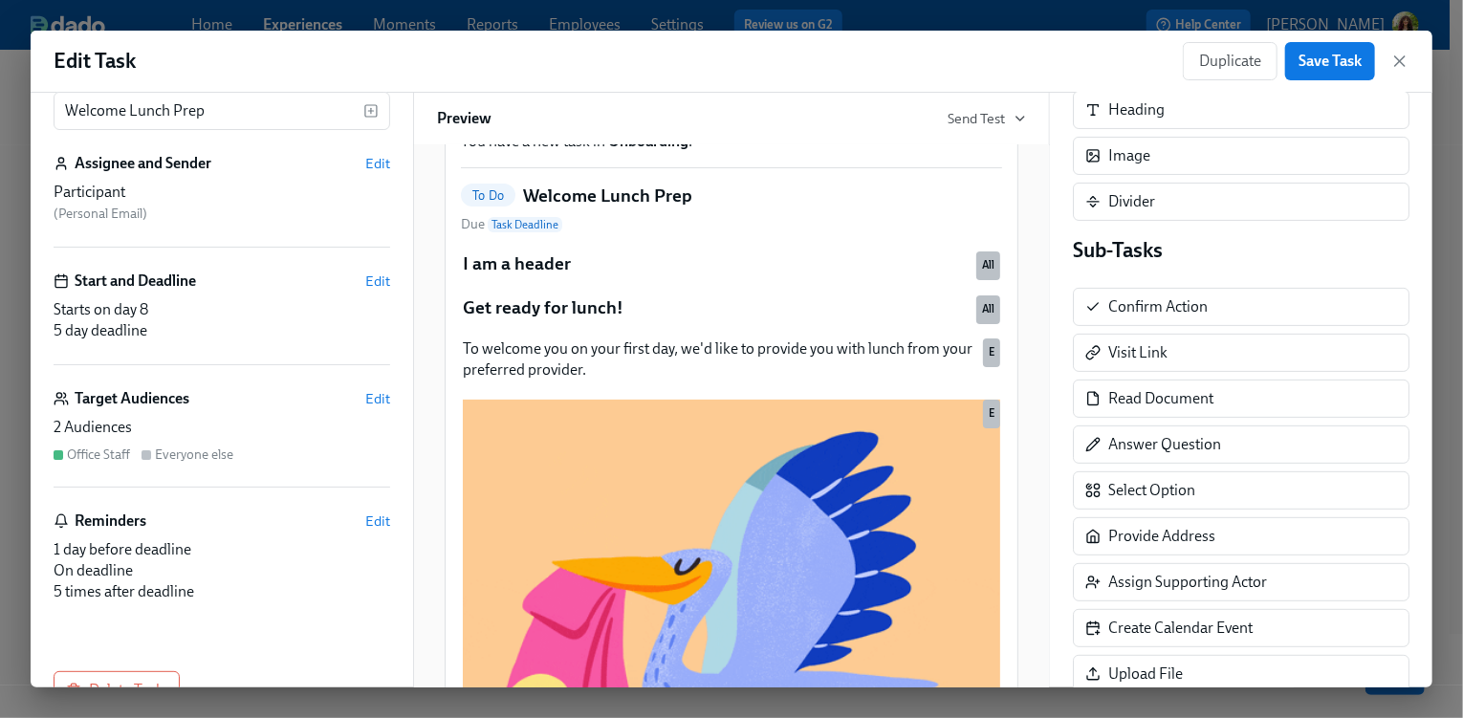
click at [257, 423] on div "2 Audiences" at bounding box center [222, 427] width 337 height 21
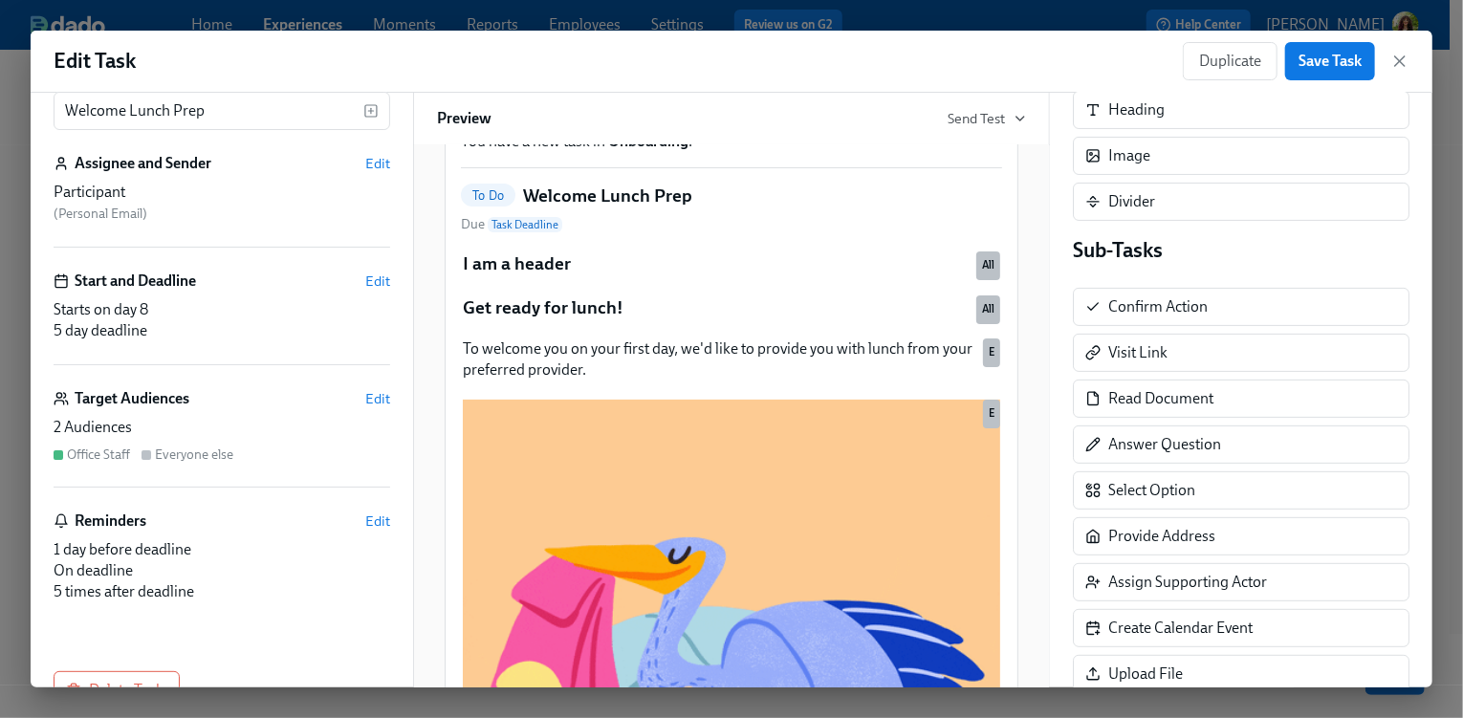
scroll to position [180, 0]
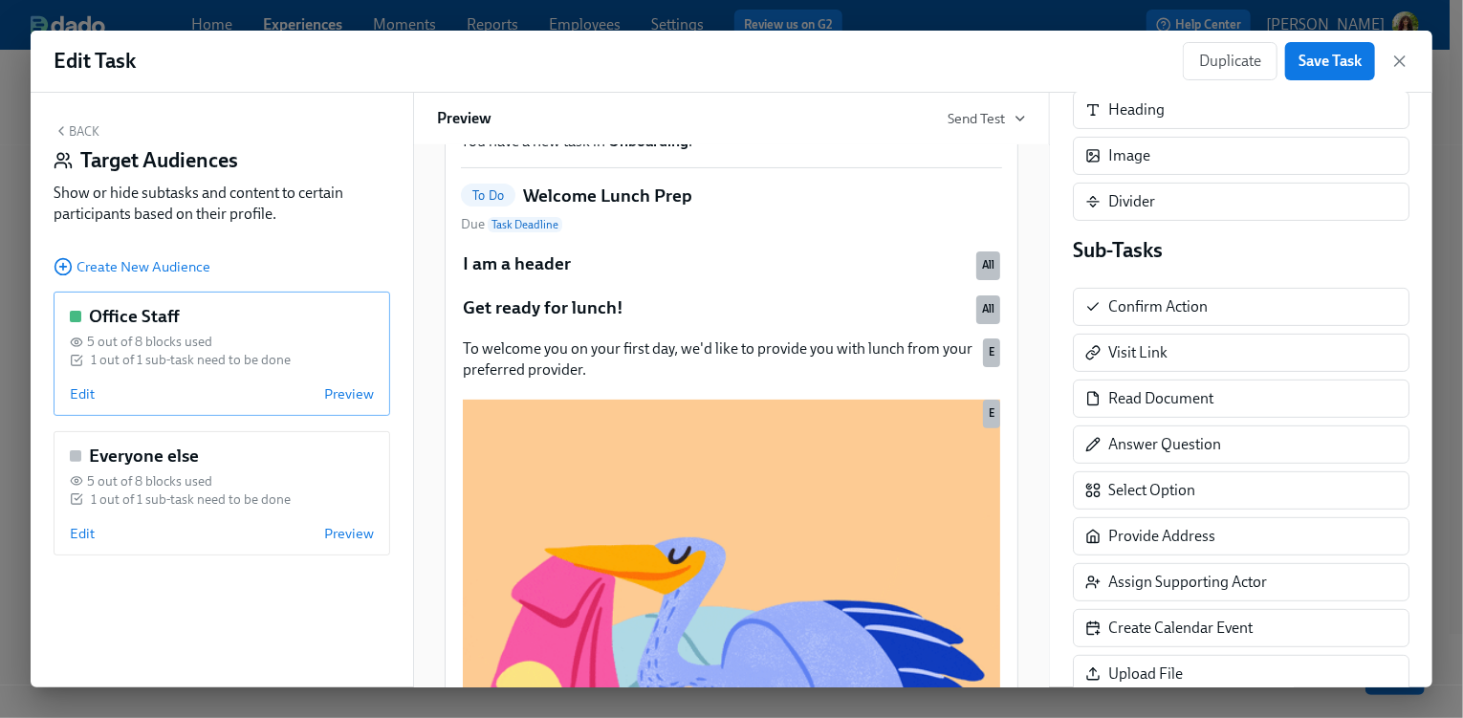
click at [194, 396] on div "Edit Preview" at bounding box center [222, 393] width 304 height 19
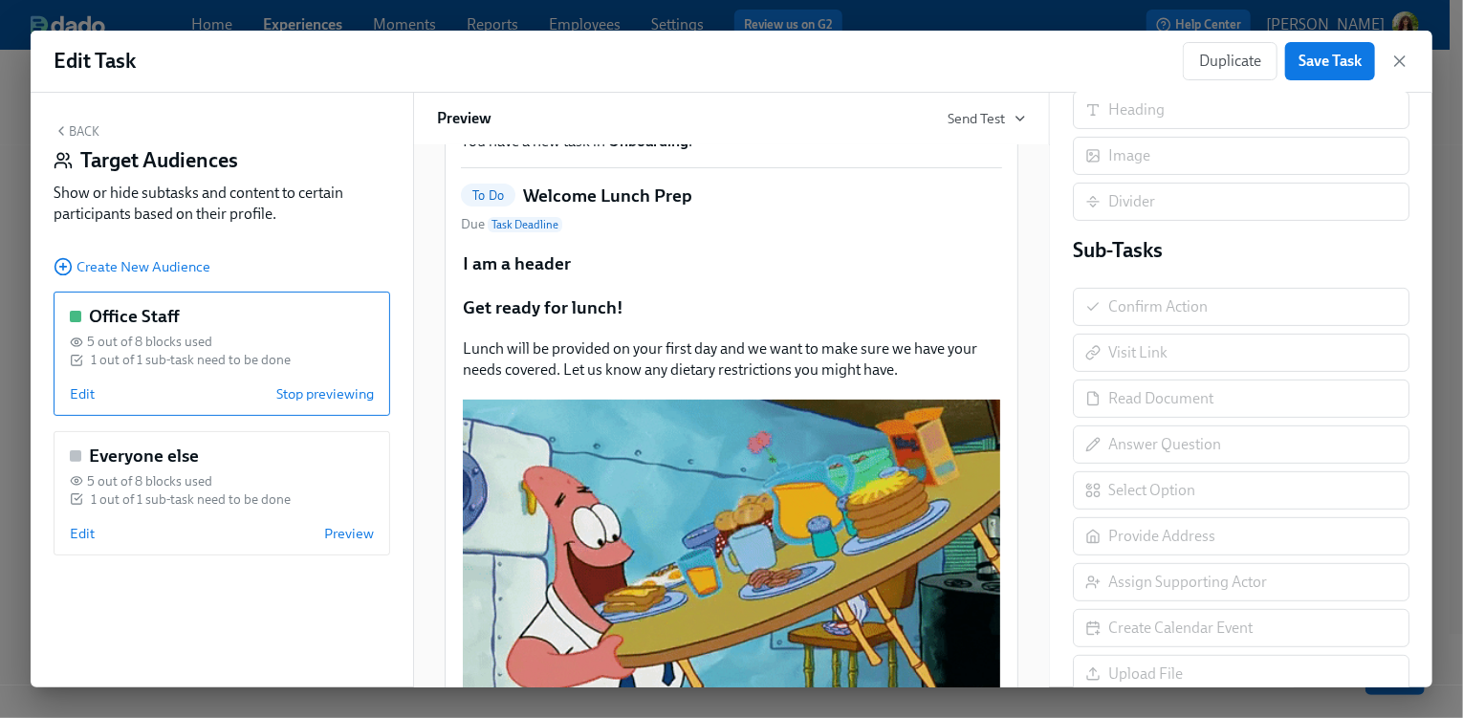
scroll to position [532, 0]
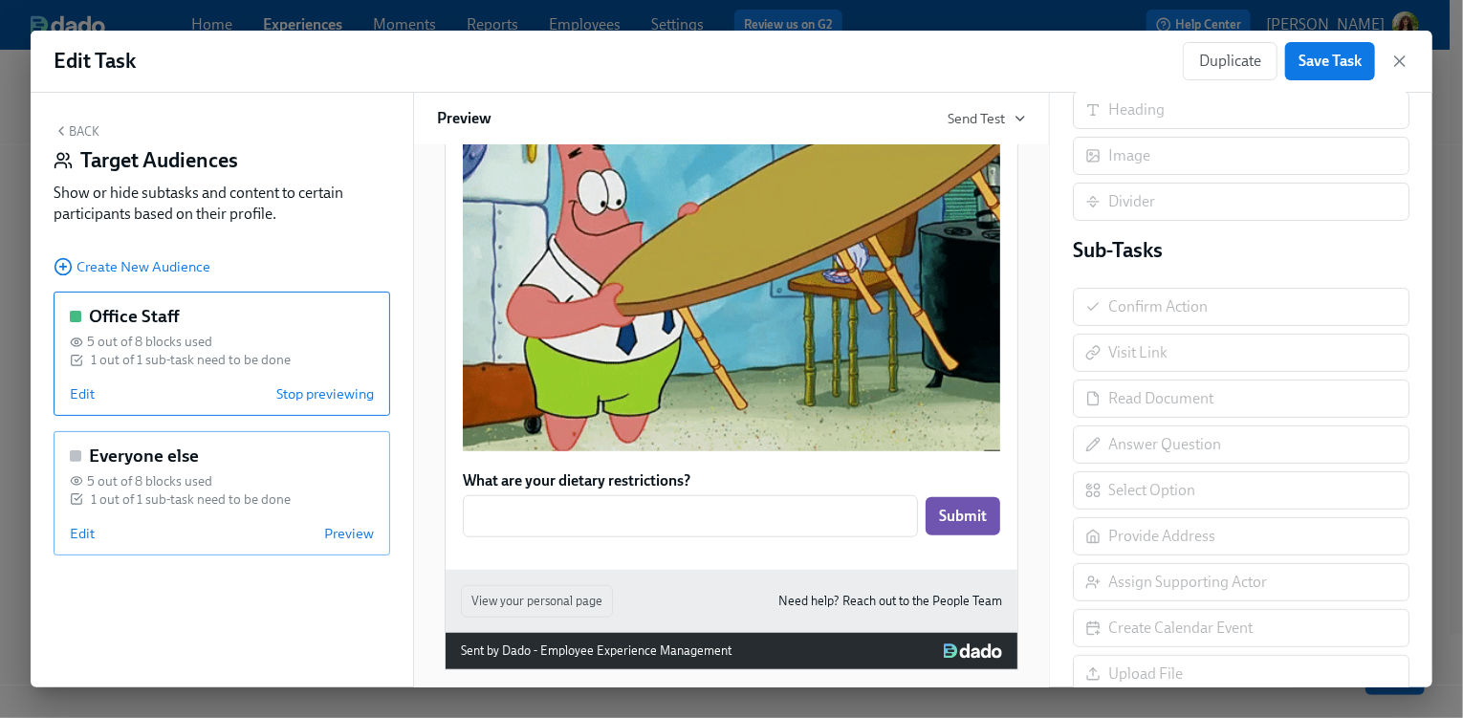
click at [175, 542] on div "Everyone else 5 out of 8 blocks used 1 out of 1 sub-task need to be done Edit P…" at bounding box center [222, 493] width 337 height 124
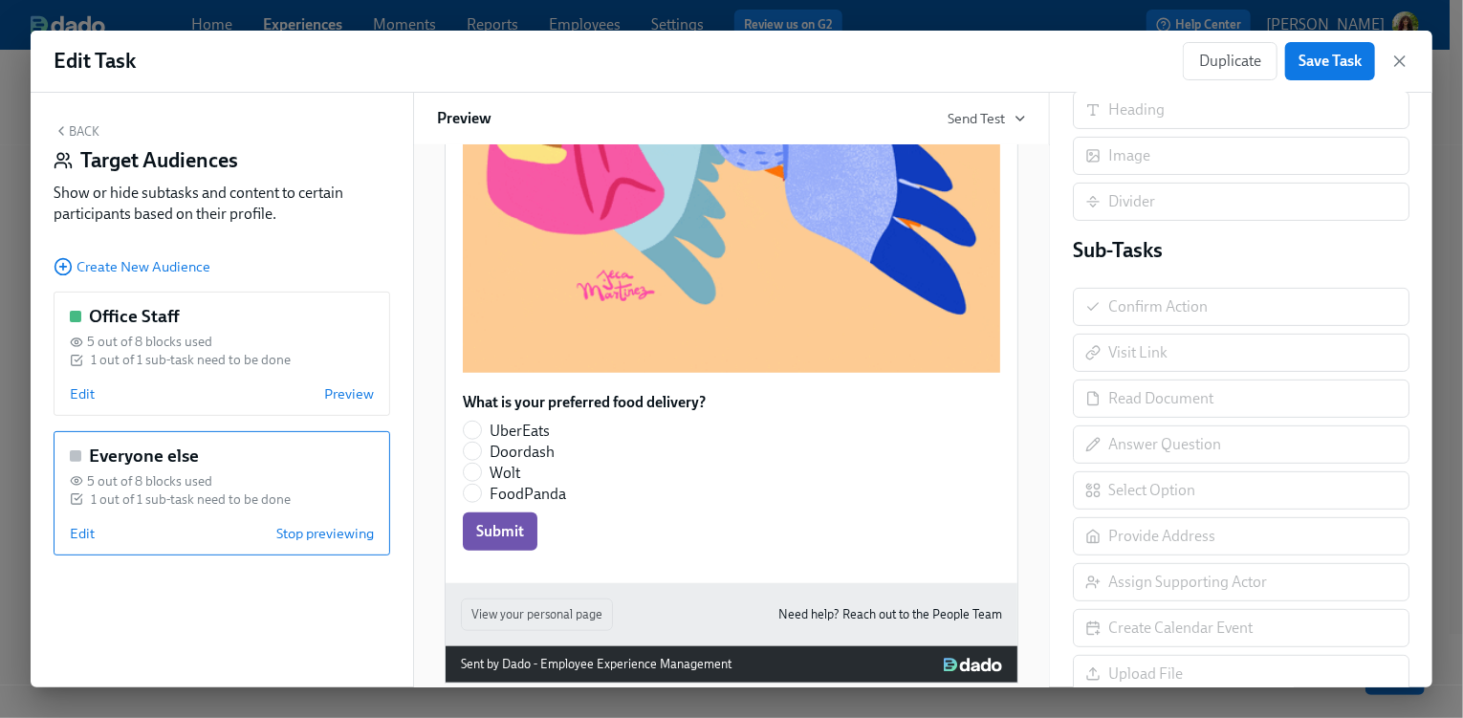
scroll to position [799, 0]
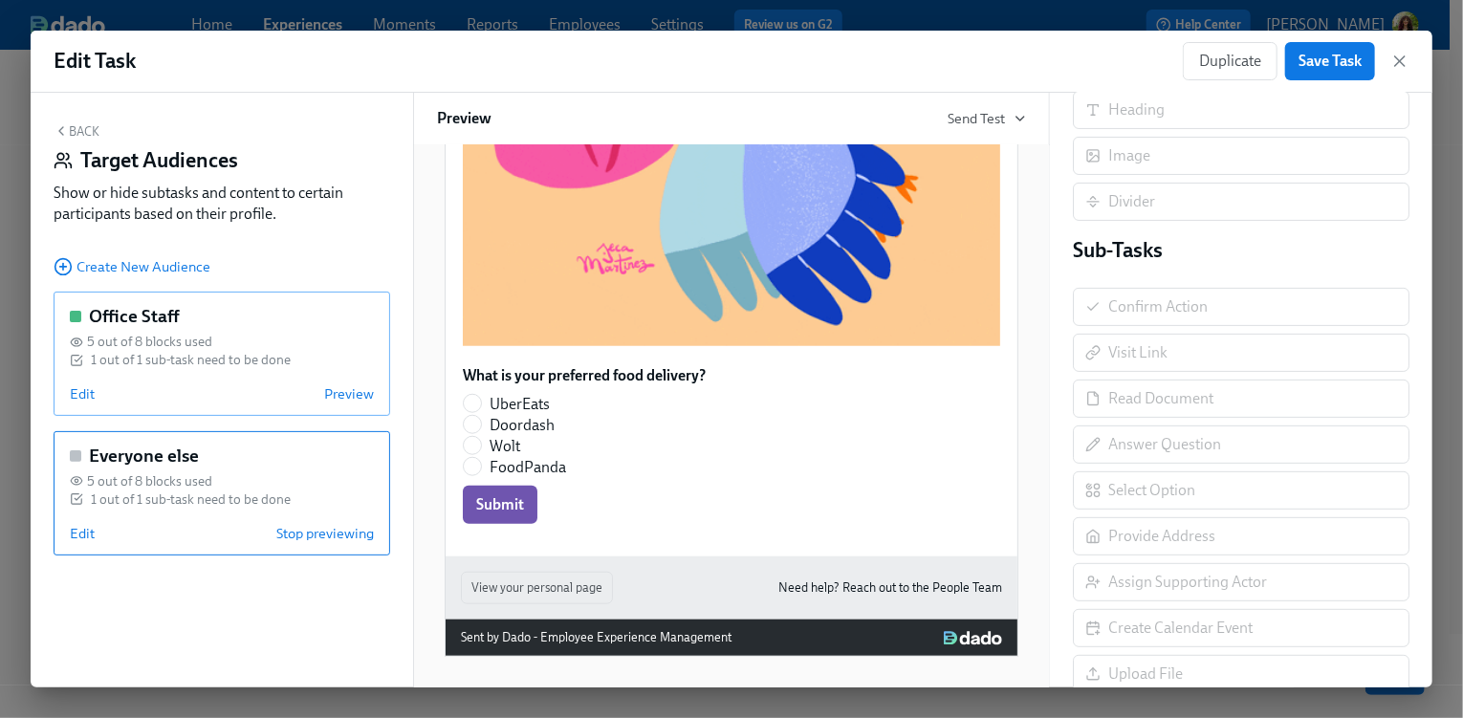
click at [166, 395] on div "Edit Preview" at bounding box center [222, 393] width 304 height 19
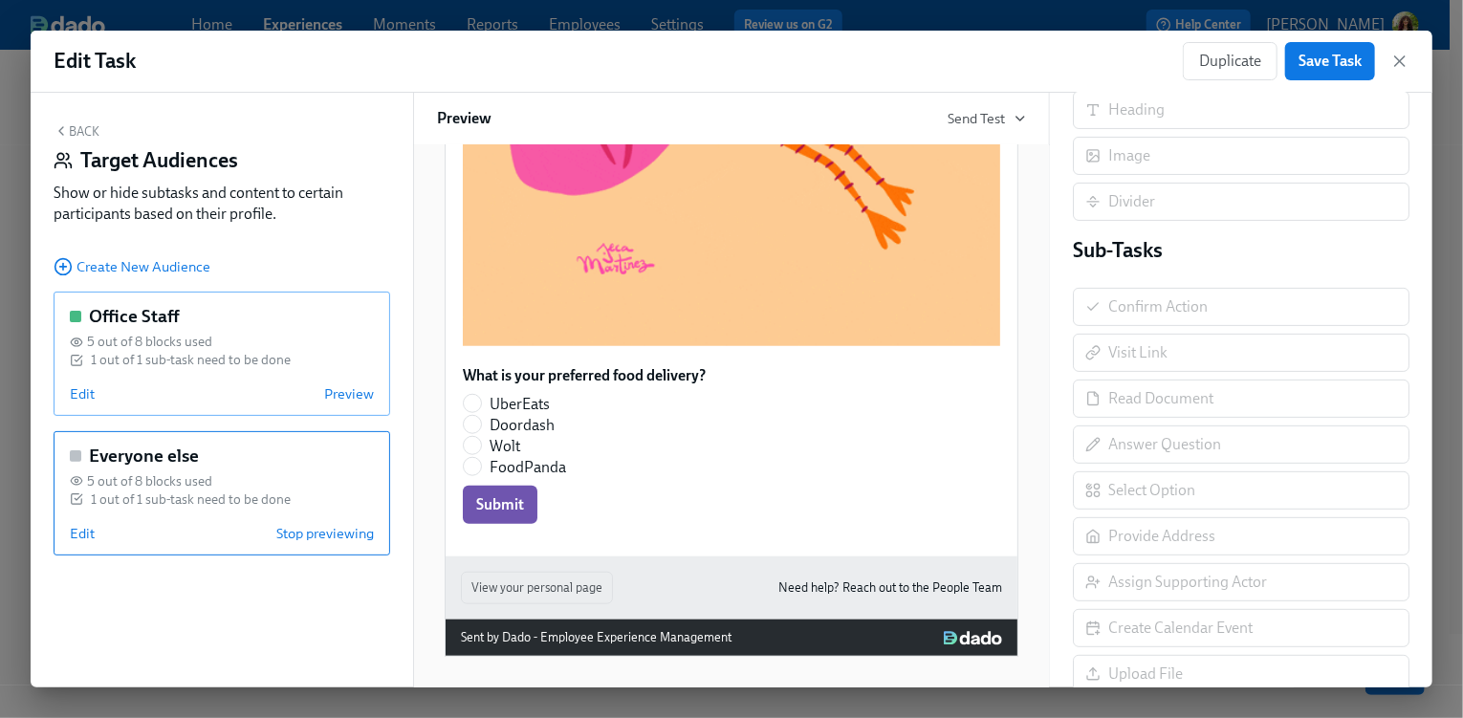
scroll to position [573, 0]
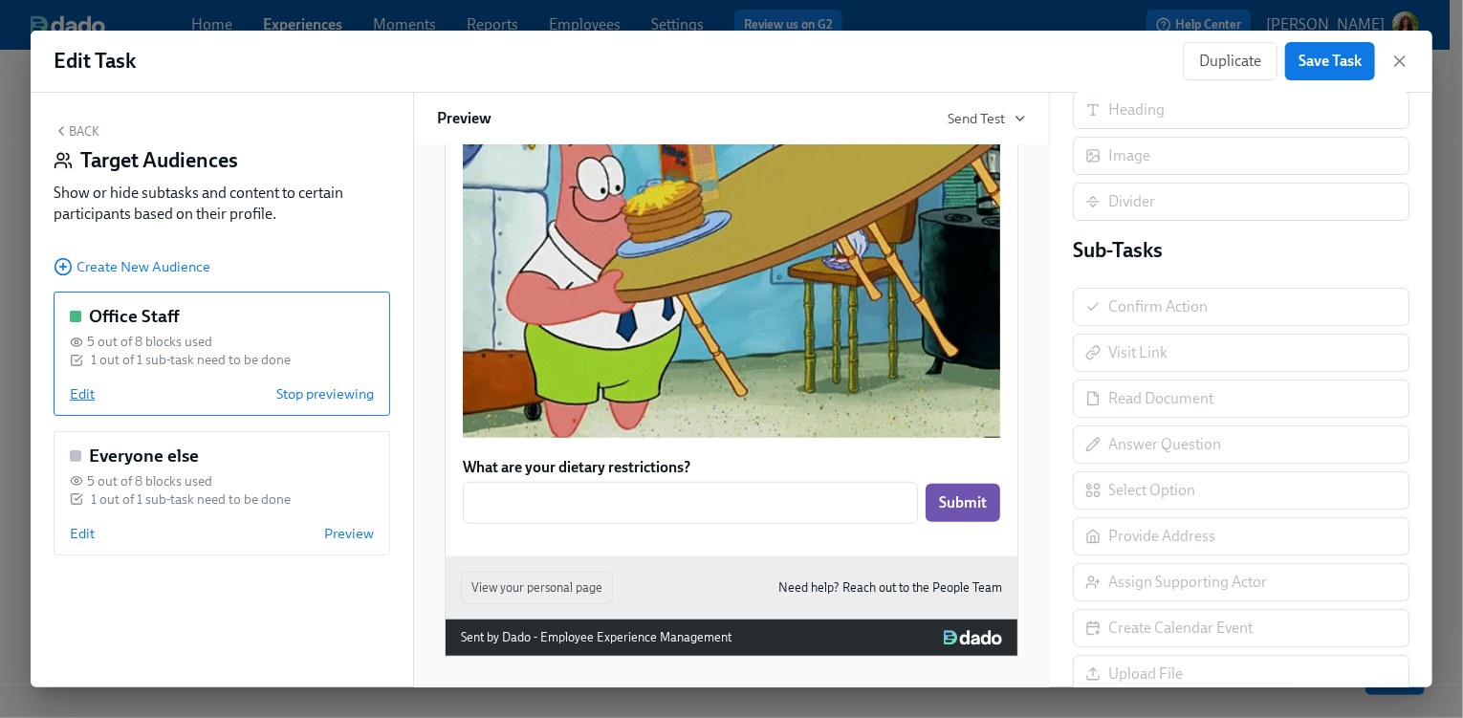
click at [72, 399] on span "Edit" at bounding box center [82, 393] width 25 height 19
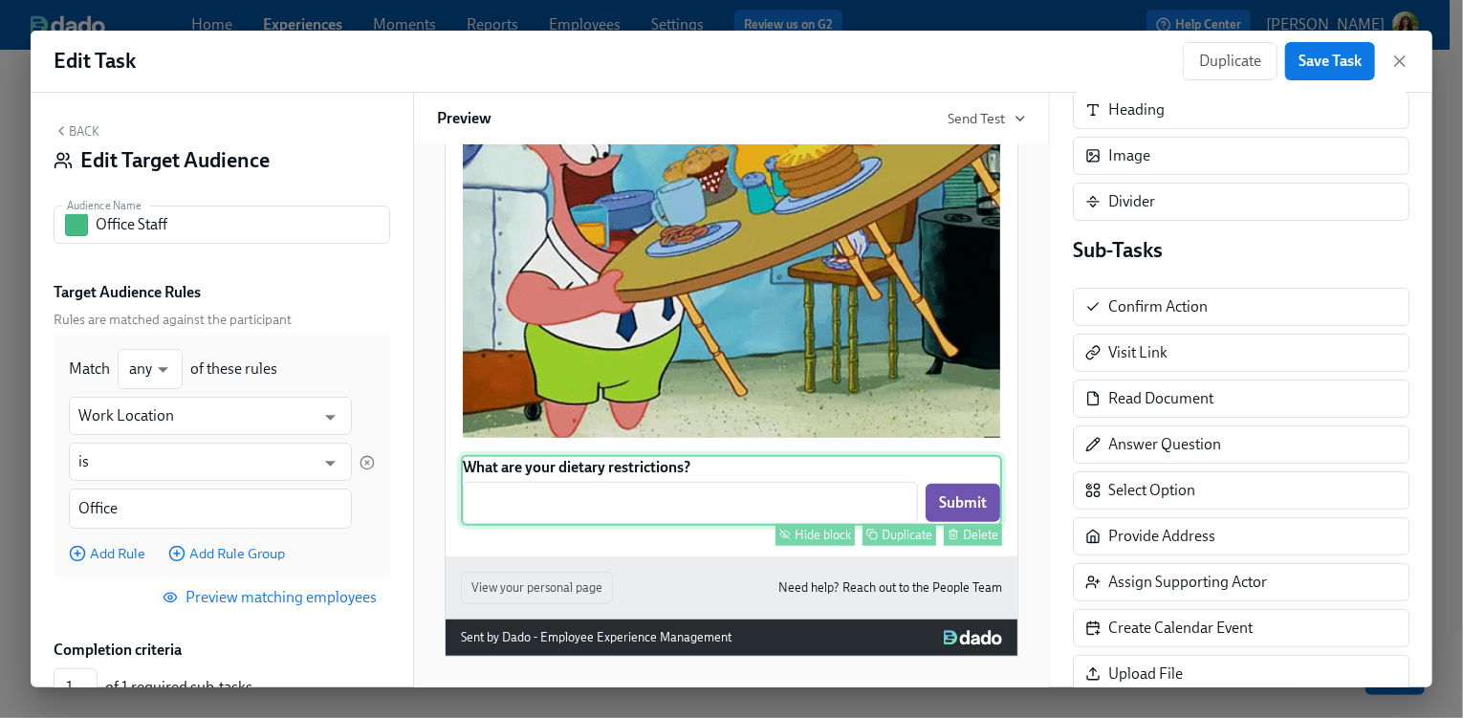
click at [795, 488] on div "What are your dietary restrictions? ​ Submit Hide block Duplicate Delete" at bounding box center [731, 490] width 541 height 71
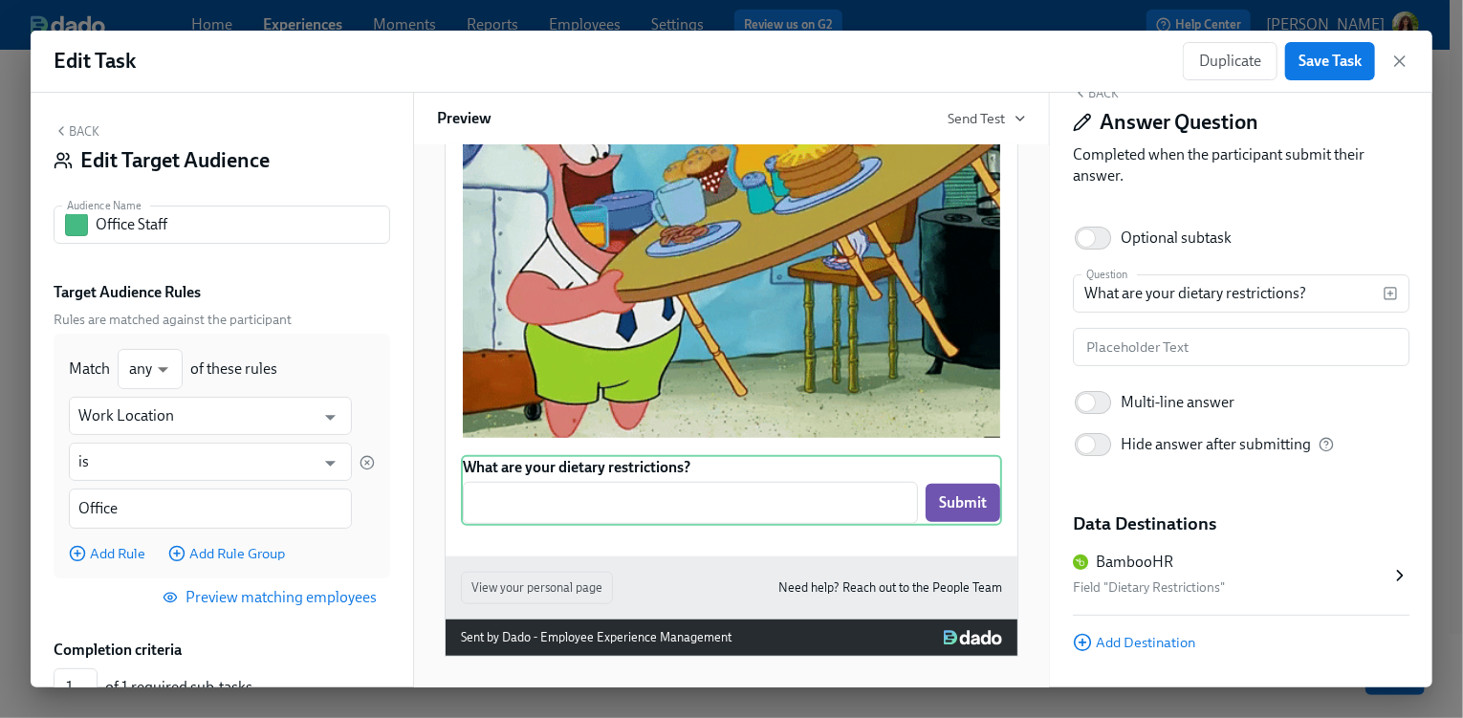
scroll to position [84, 0]
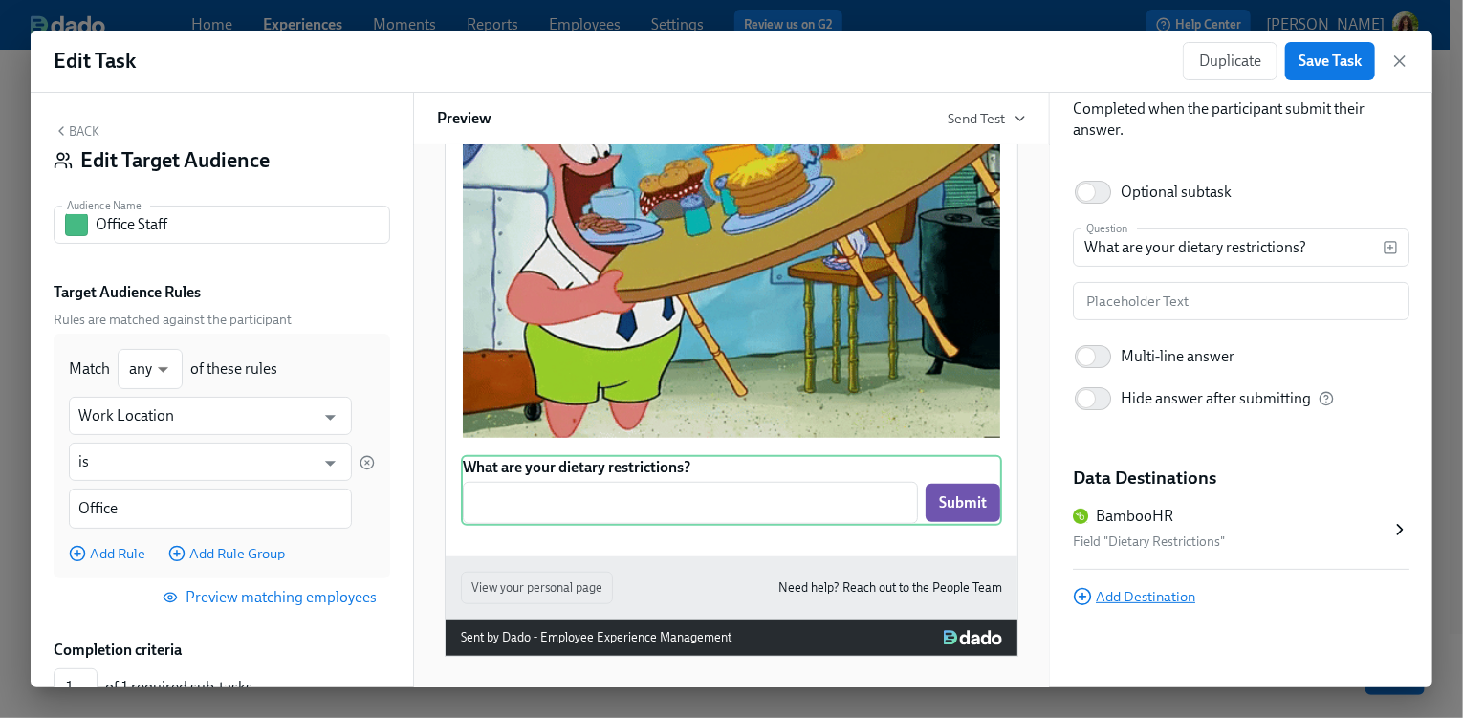
click at [1139, 598] on span "Add Destination" at bounding box center [1134, 596] width 122 height 19
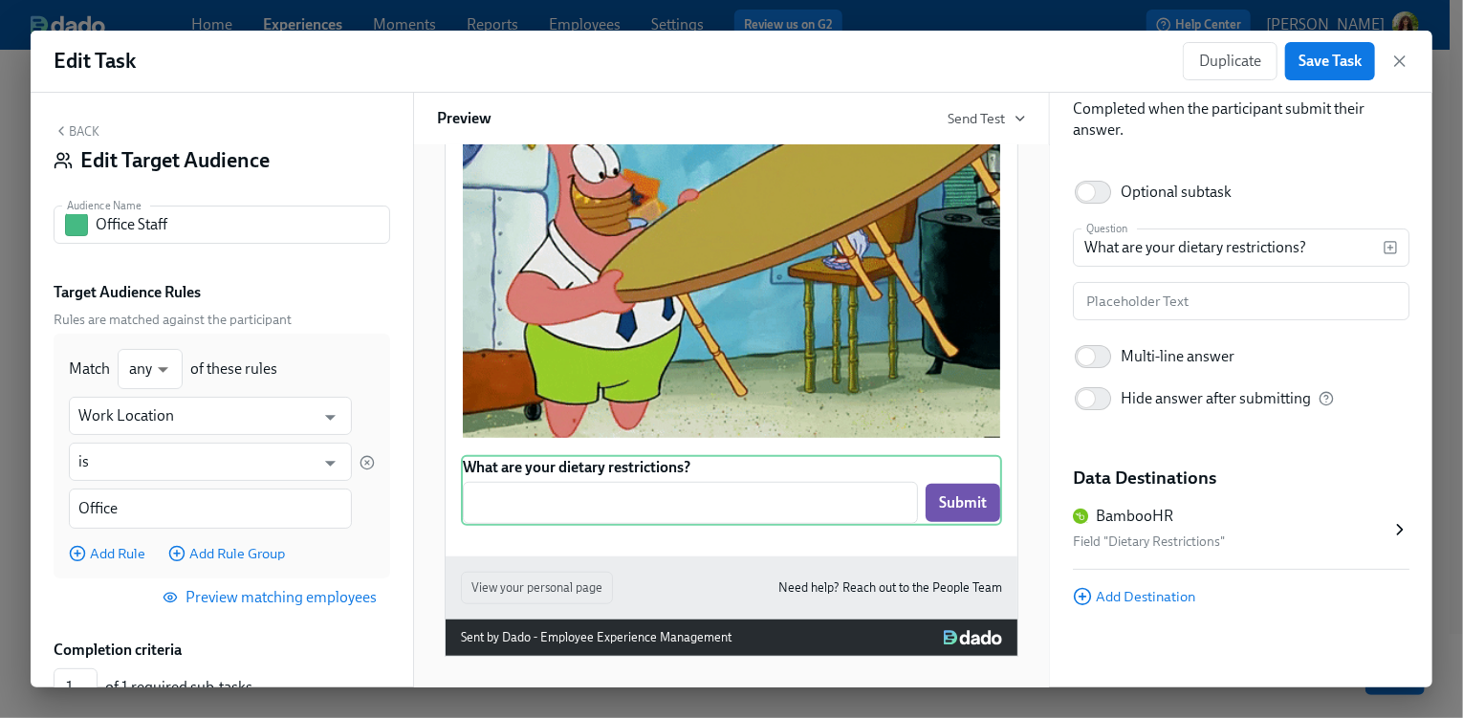
scroll to position [0, 0]
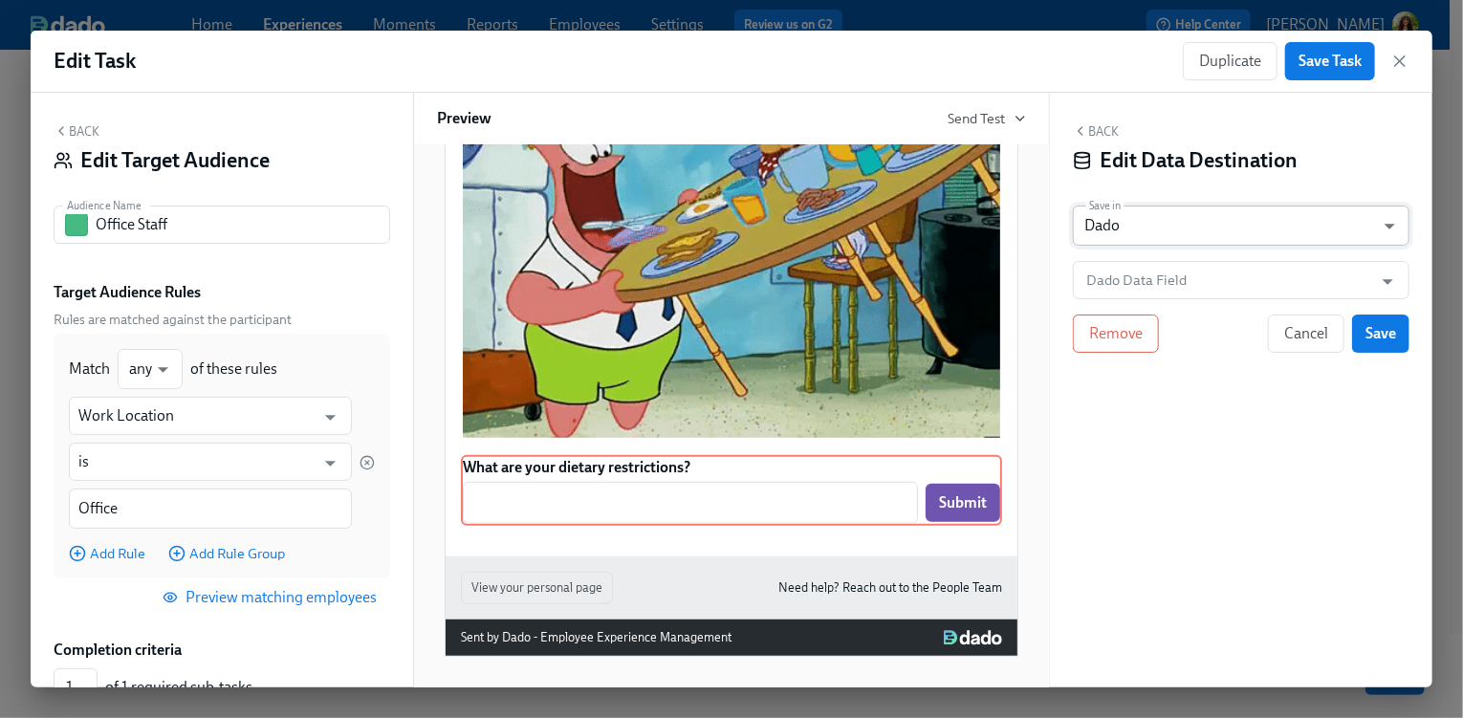
click at [1198, 226] on body "Home Experiences Moments Reports Employees Settings Review us on G2 Help Center…" at bounding box center [731, 267] width 1463 height 901
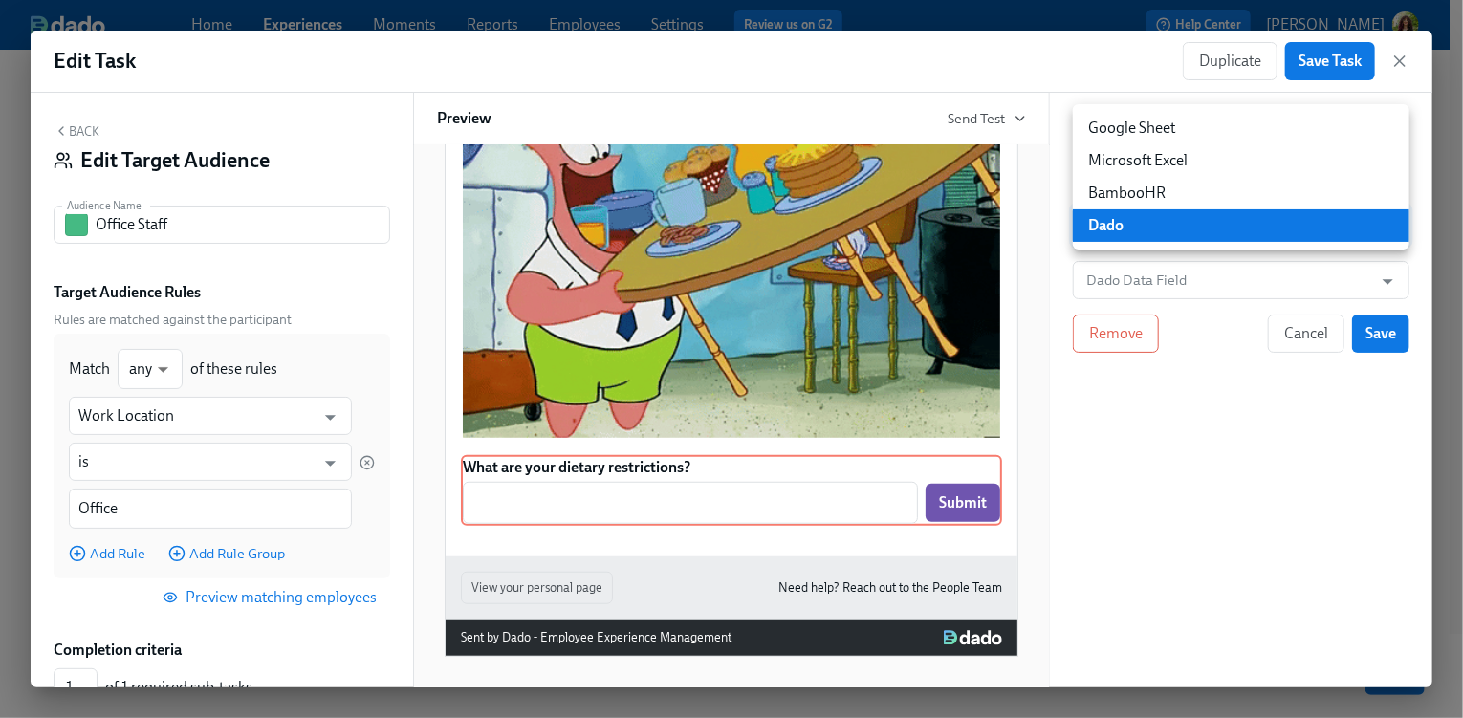
click at [1180, 137] on li "Google Sheet" at bounding box center [1241, 128] width 337 height 33
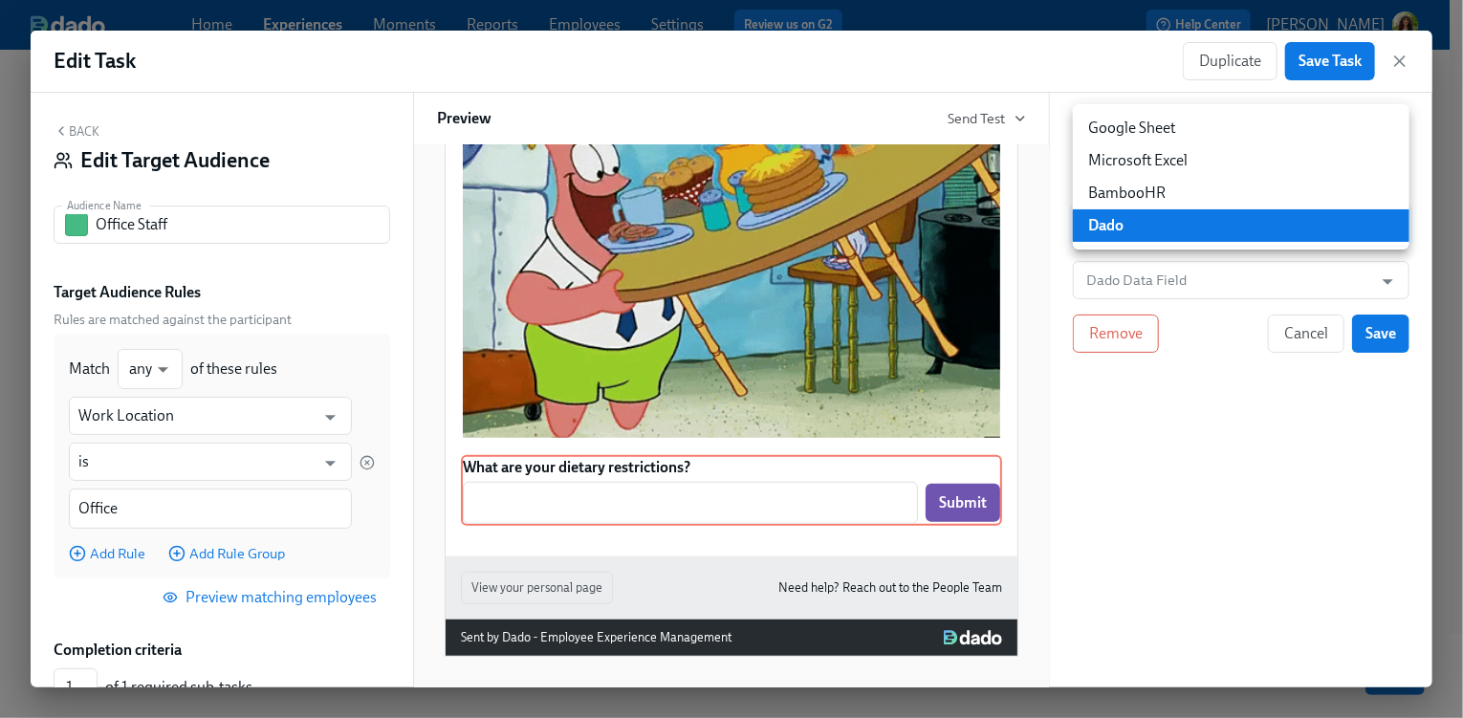
type input "GOOGLE_SHEET"
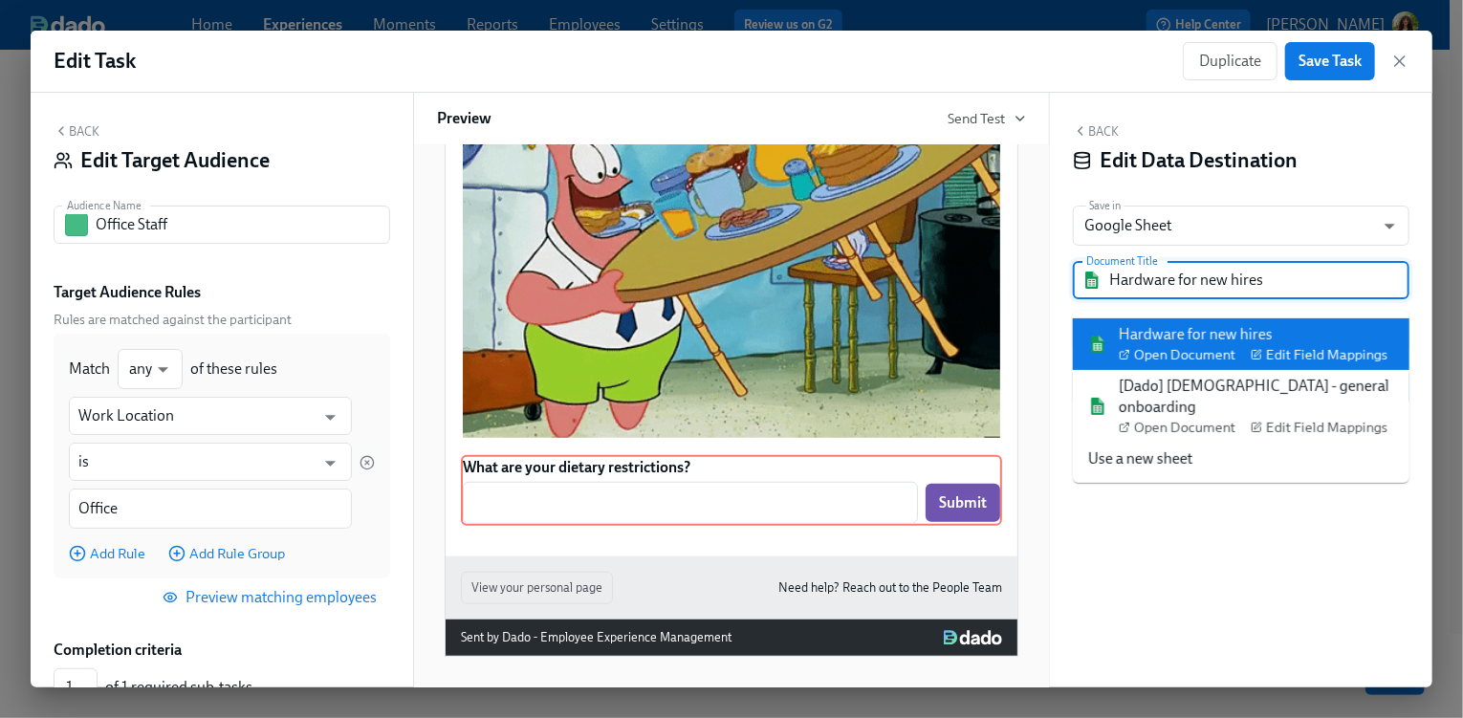
click at [1305, 276] on input "Hardware for new hires" at bounding box center [1254, 280] width 291 height 38
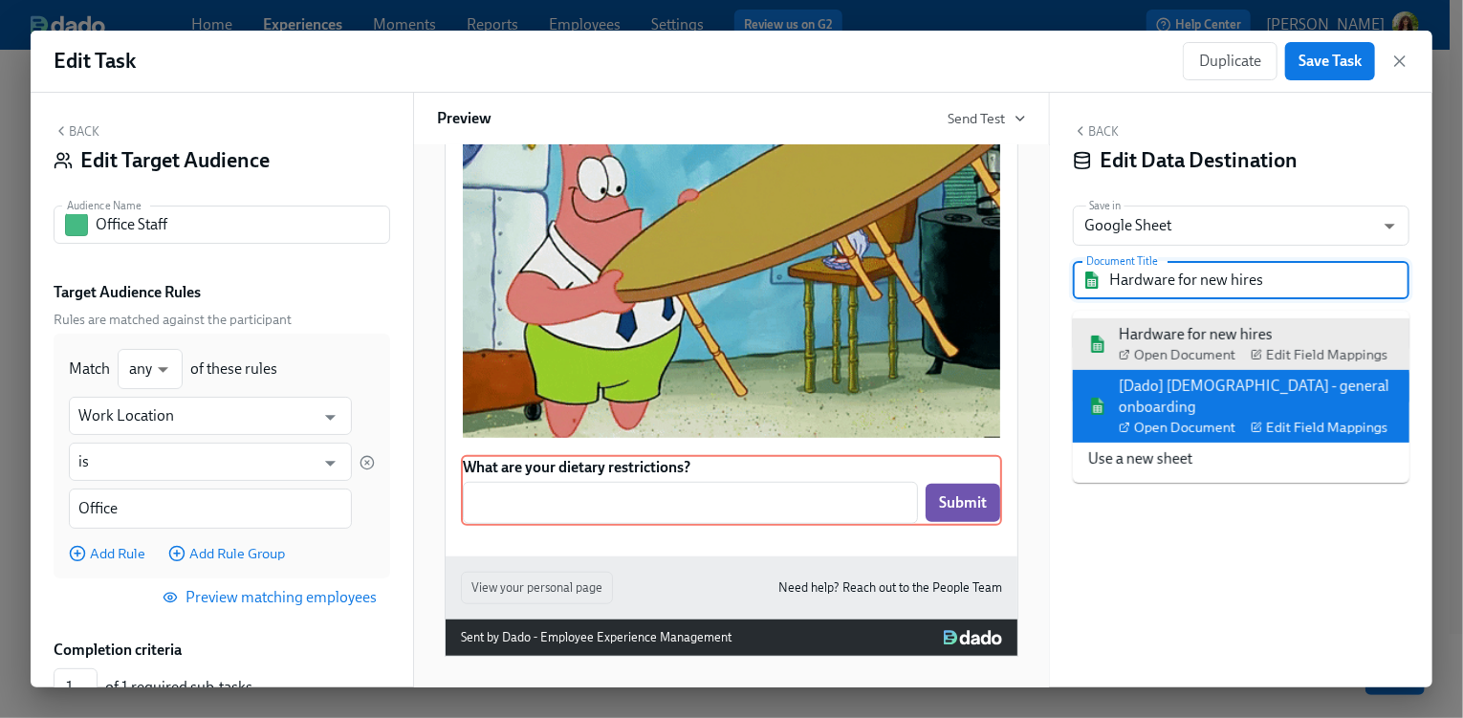
drag, startPoint x: 1369, startPoint y: 368, endPoint x: 1338, endPoint y: 363, distance: 31.0
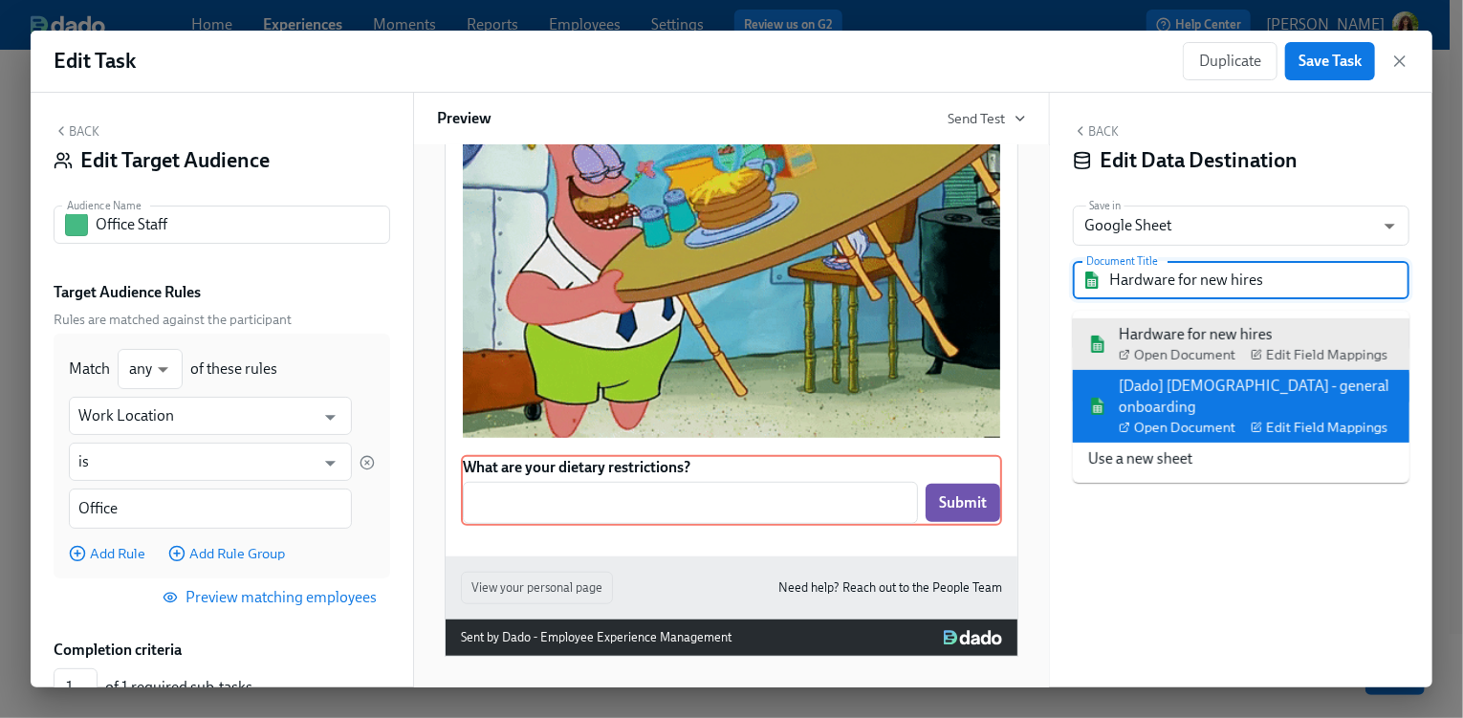
click at [1369, 376] on div "[Dado] [DEMOGRAPHIC_DATA] - general onboarding Open Document Edit Field Mappings" at bounding box center [1256, 406] width 275 height 61
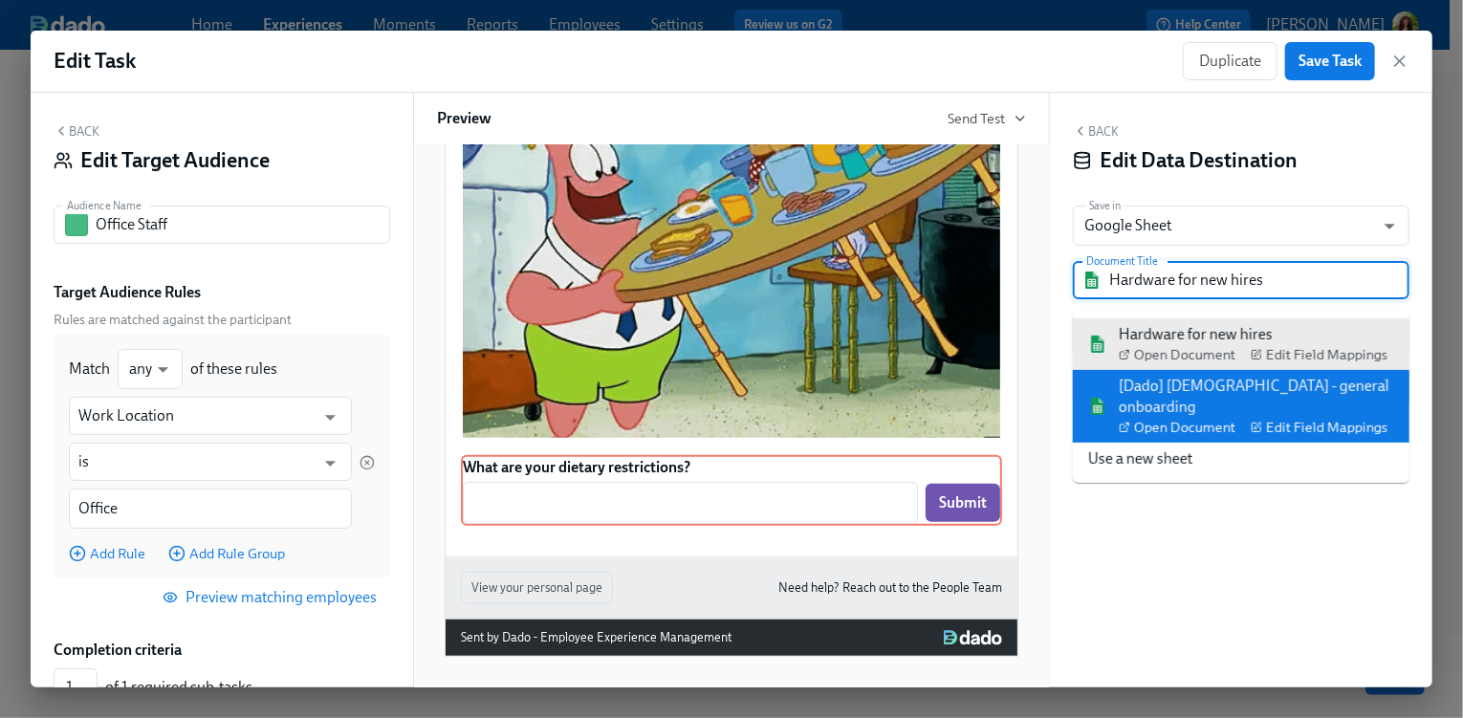
type input "[Dado] [DEMOGRAPHIC_DATA] - general onboarding"
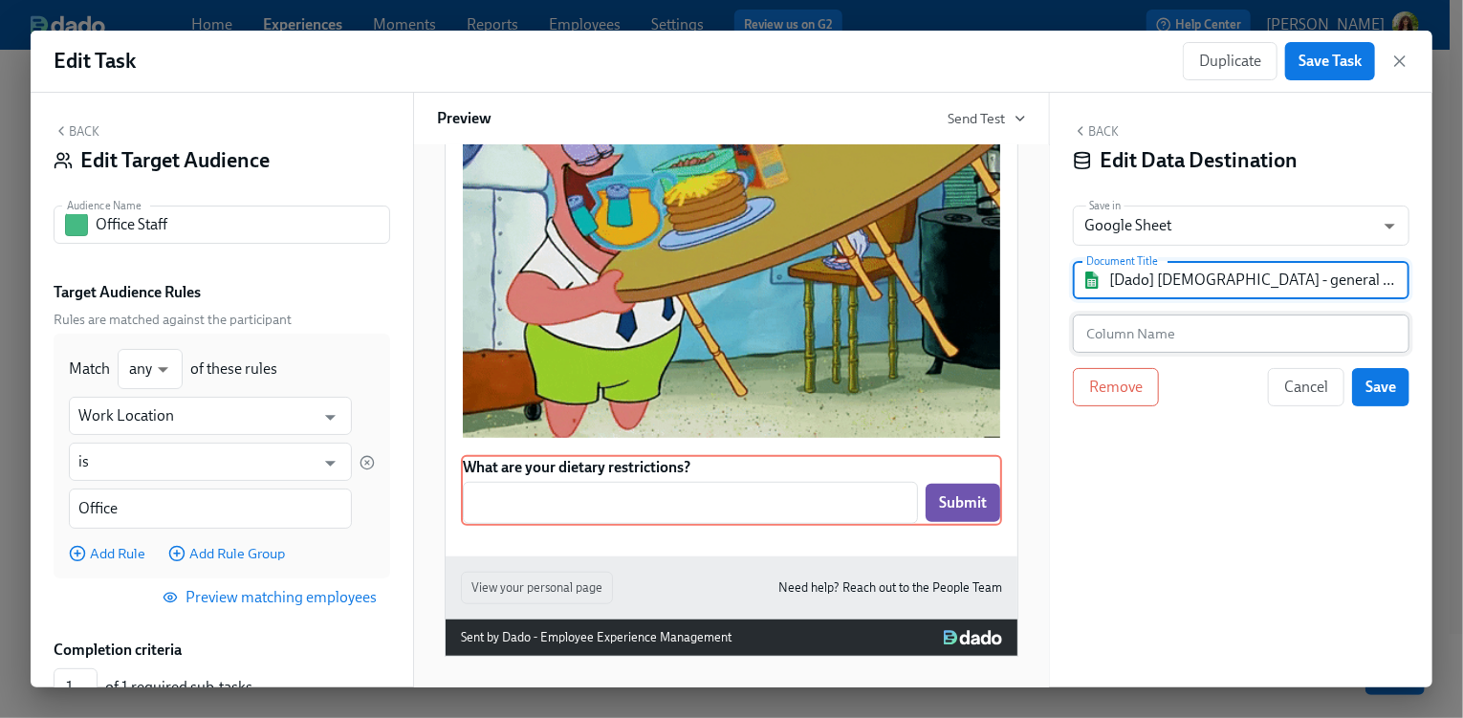
click at [1201, 334] on input "text" at bounding box center [1241, 334] width 337 height 38
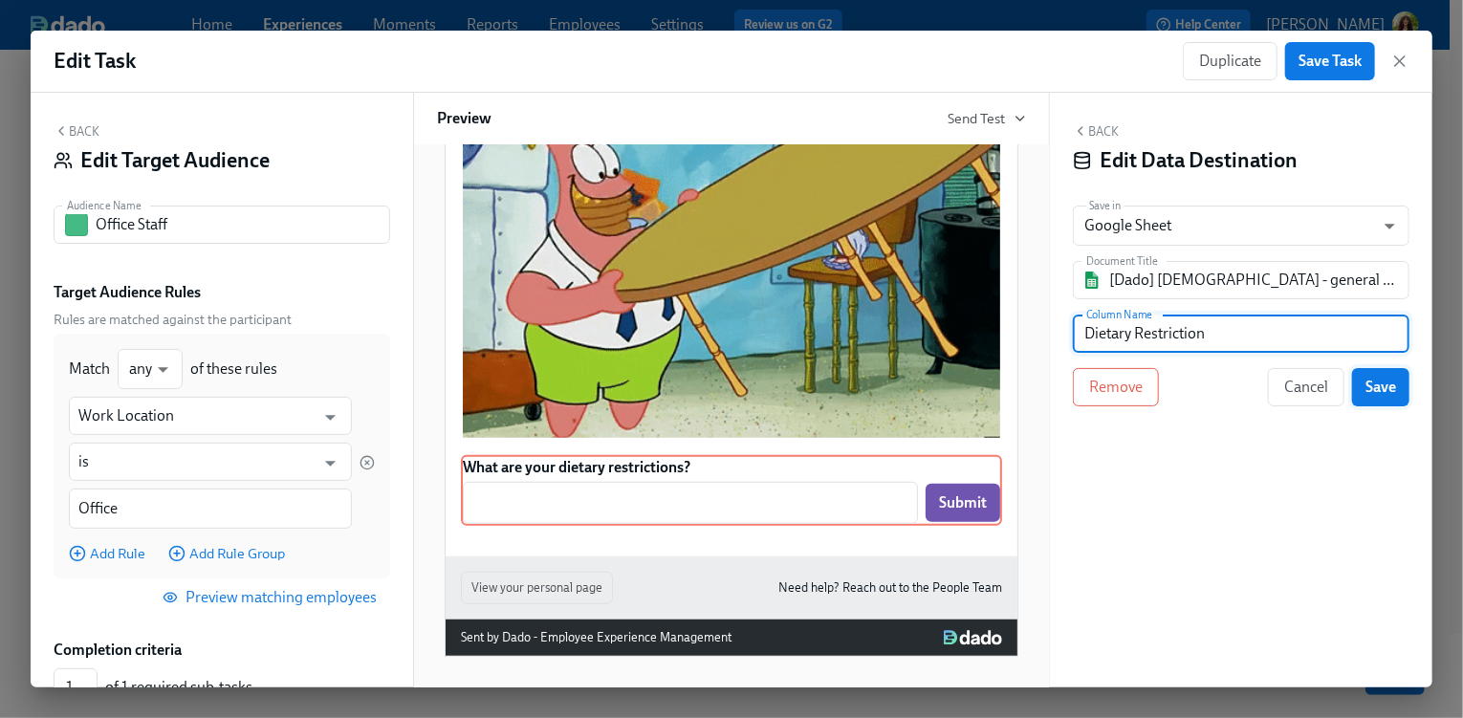
type input "Dietary Restriction"
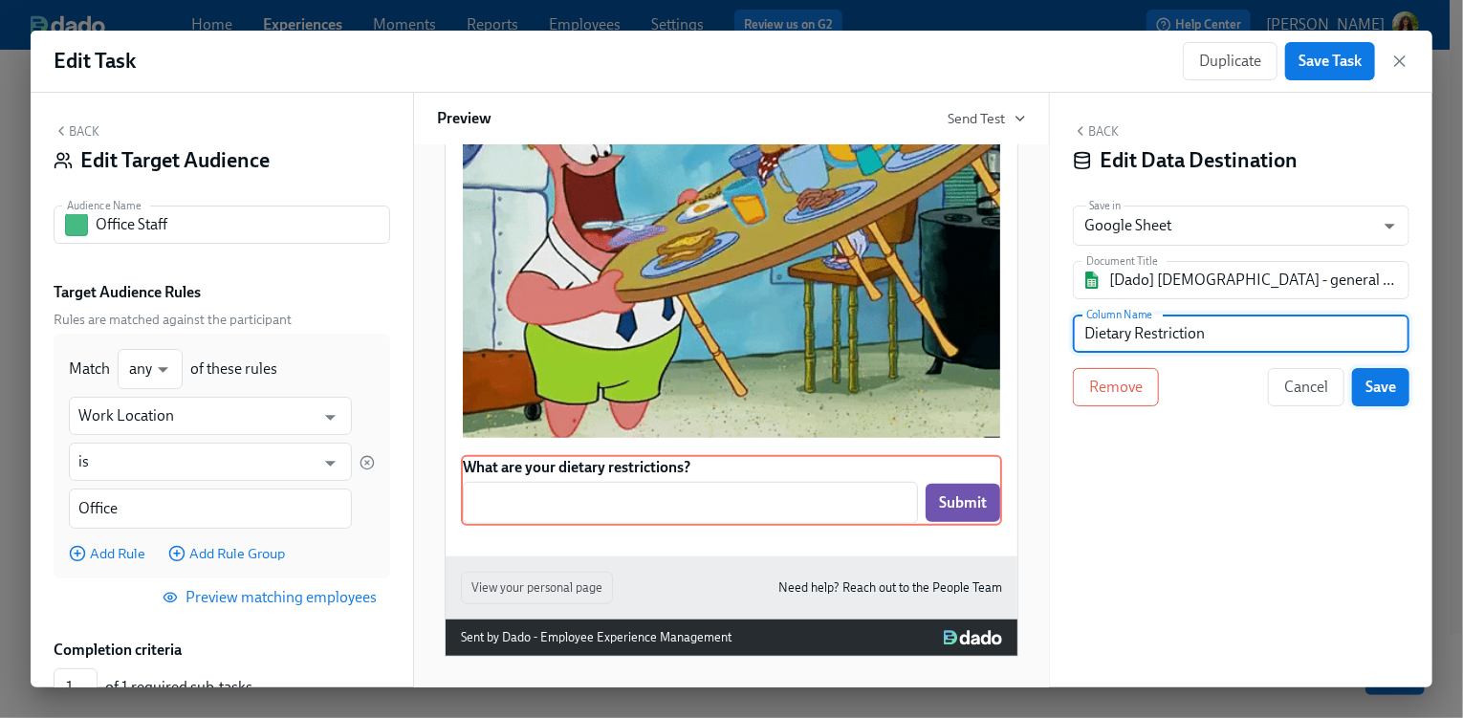
click at [1382, 388] on span "Save" at bounding box center [1380, 387] width 31 height 19
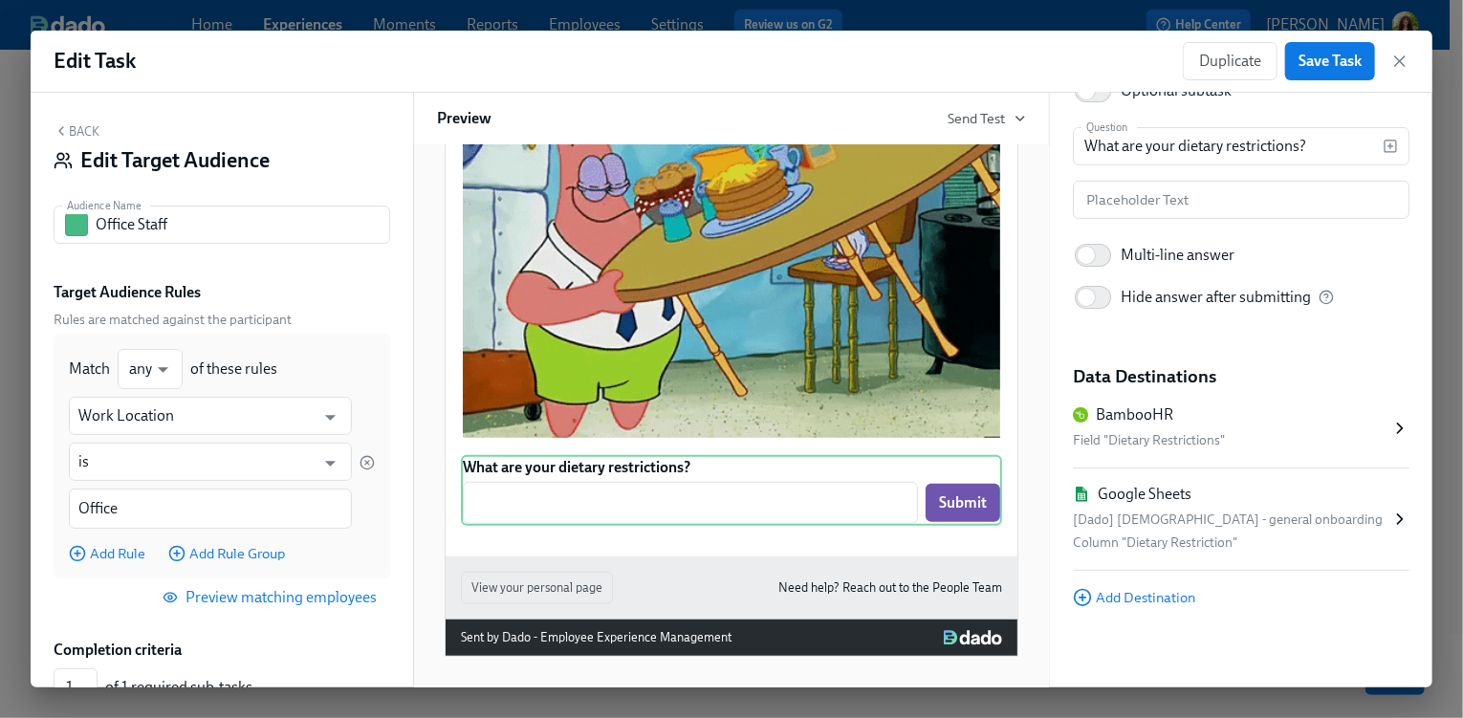
scroll to position [186, 0]
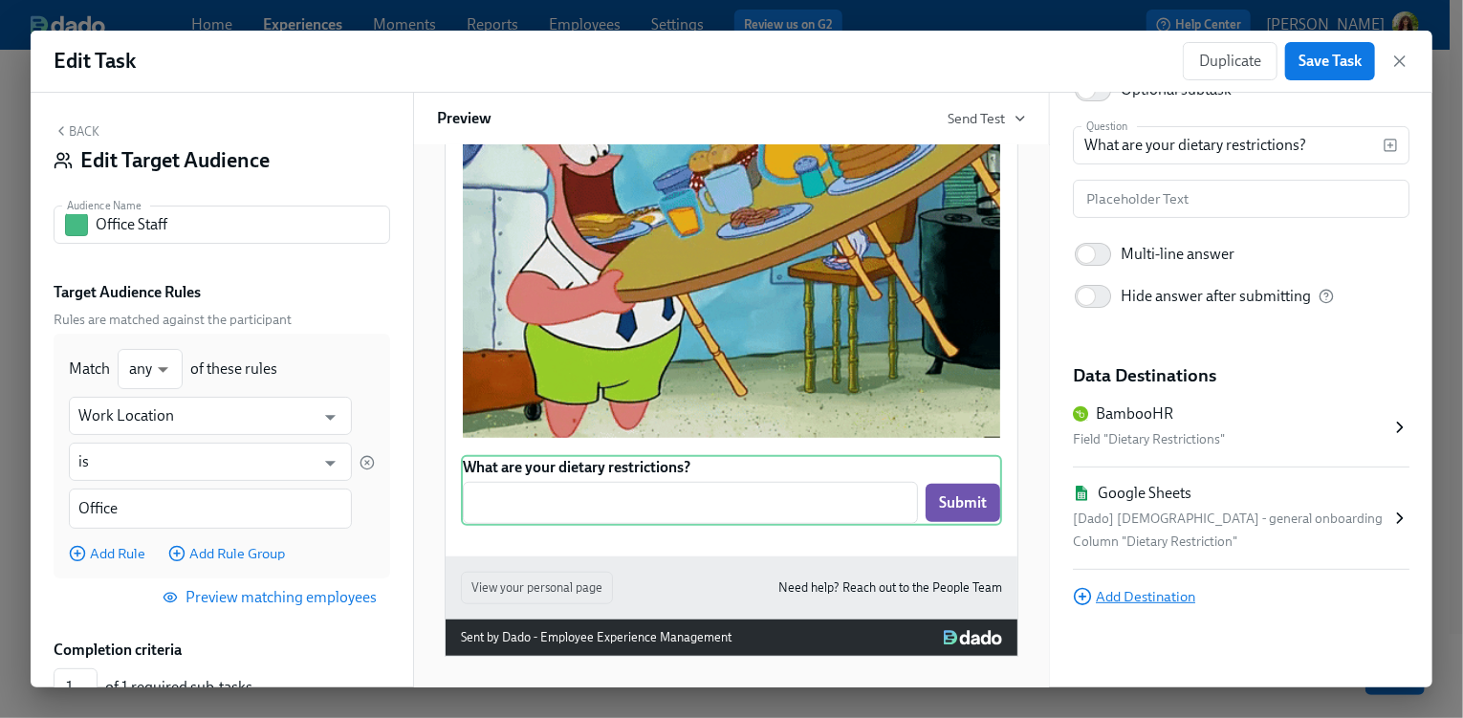
click at [1188, 594] on span "Add Destination" at bounding box center [1134, 596] width 122 height 19
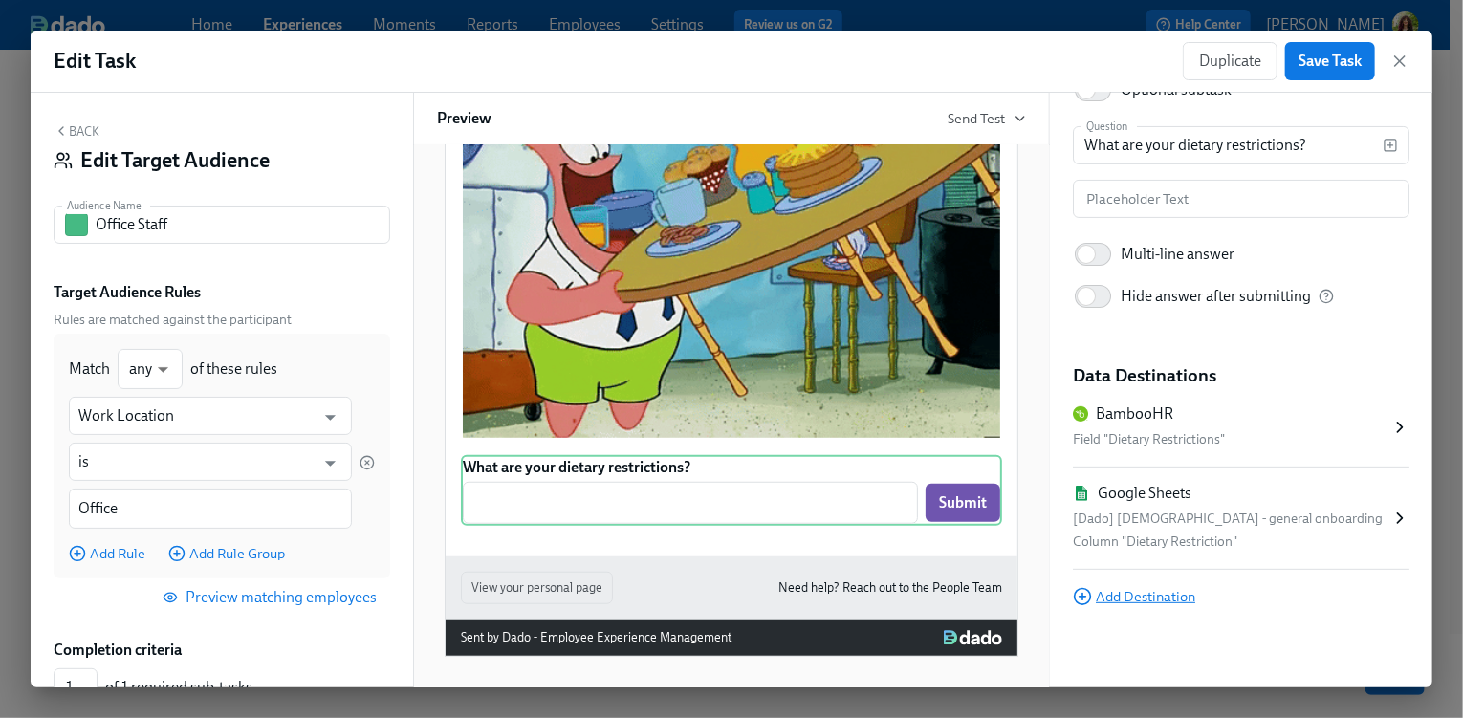
scroll to position [0, 0]
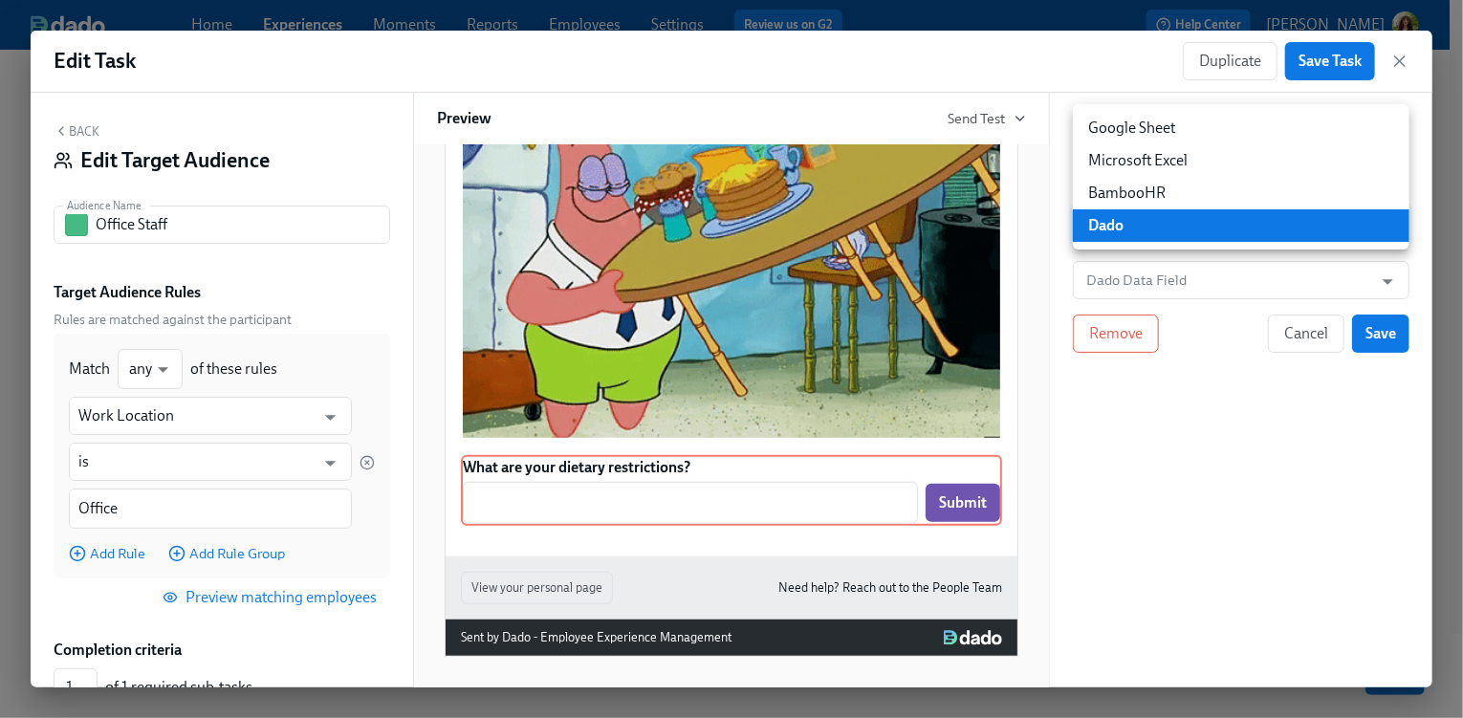
click at [1263, 230] on body "Home Experiences Moments Reports Employees Settings Review us on G2 Help Center…" at bounding box center [731, 267] width 1463 height 901
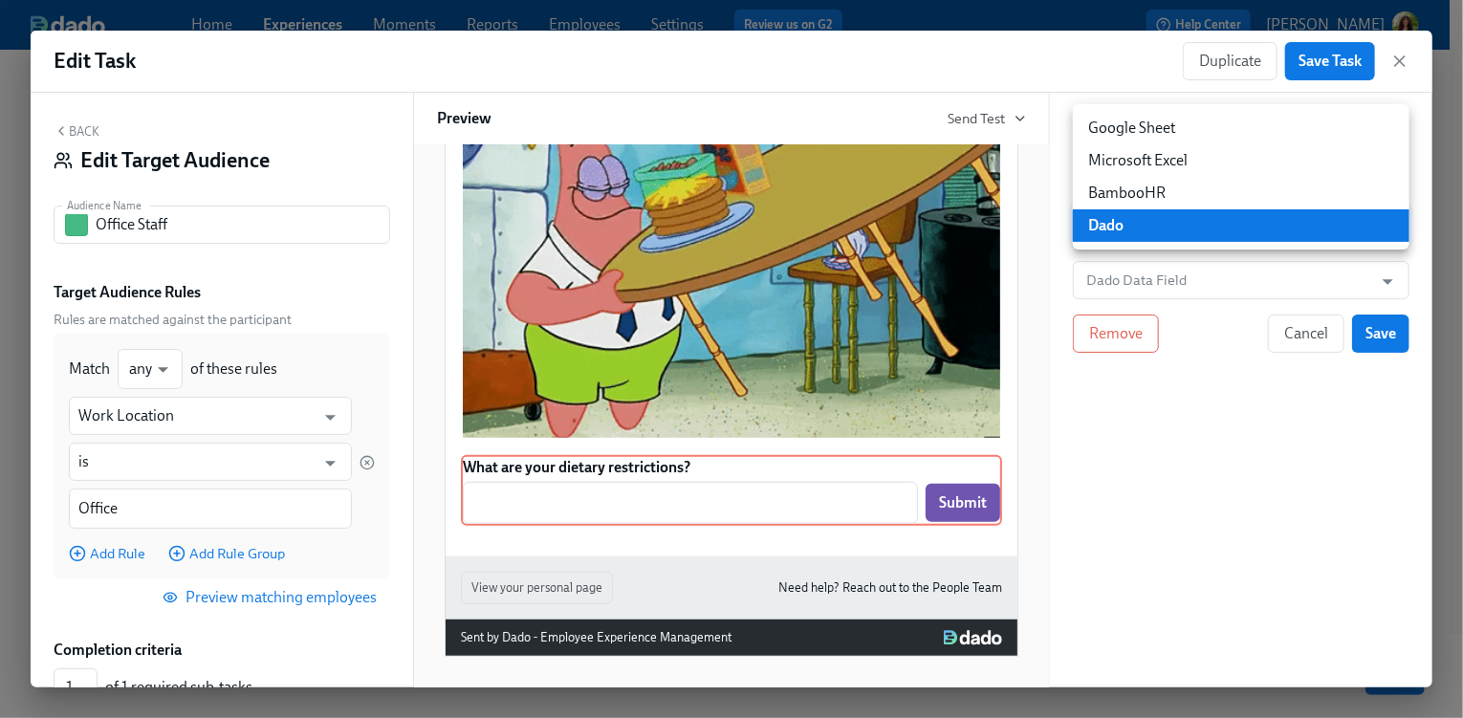
click at [1260, 138] on li "Google Sheet" at bounding box center [1241, 128] width 337 height 33
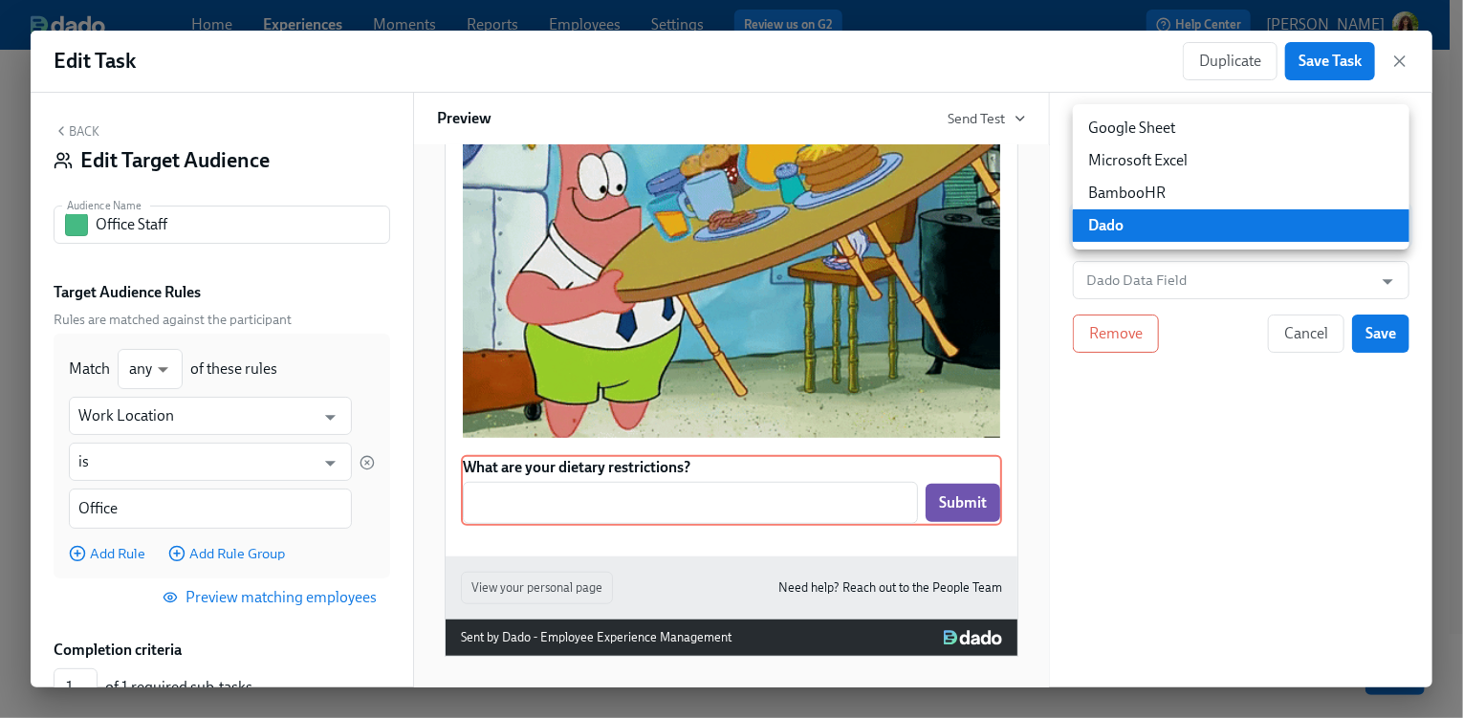
type input "GOOGLE_SHEET"
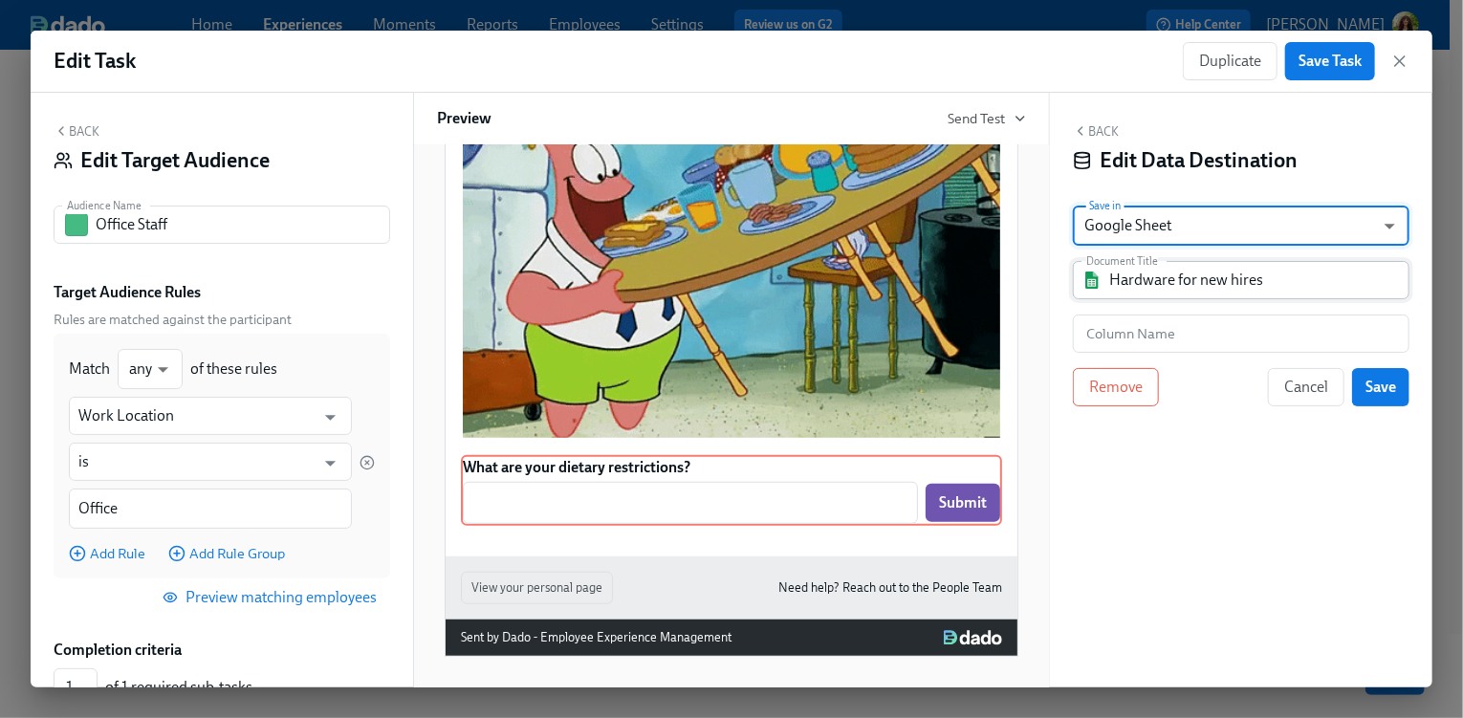
click at [1333, 281] on input "Hardware for new hires" at bounding box center [1254, 280] width 291 height 38
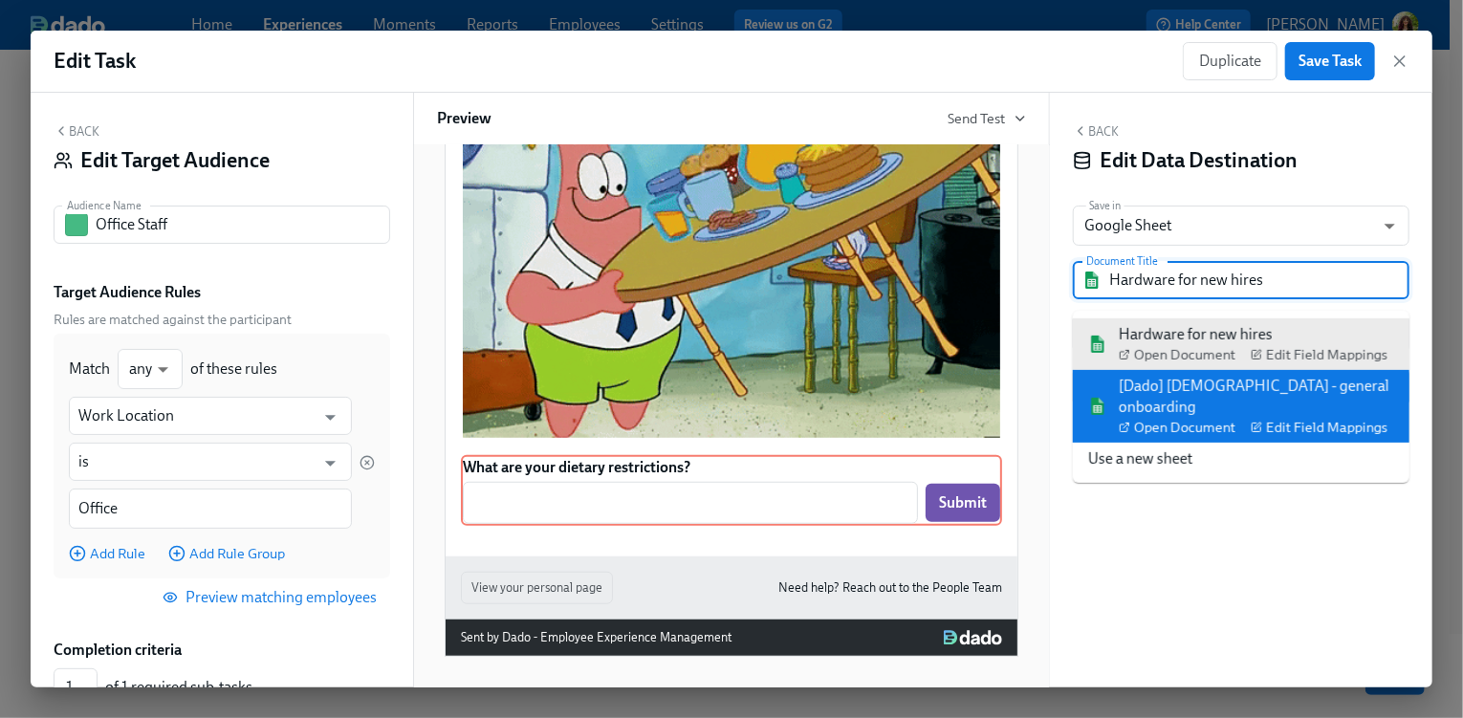
click at [1351, 380] on div "[Dado] [DEMOGRAPHIC_DATA] - general onboarding Open Document Edit Field Mappings" at bounding box center [1256, 406] width 275 height 61
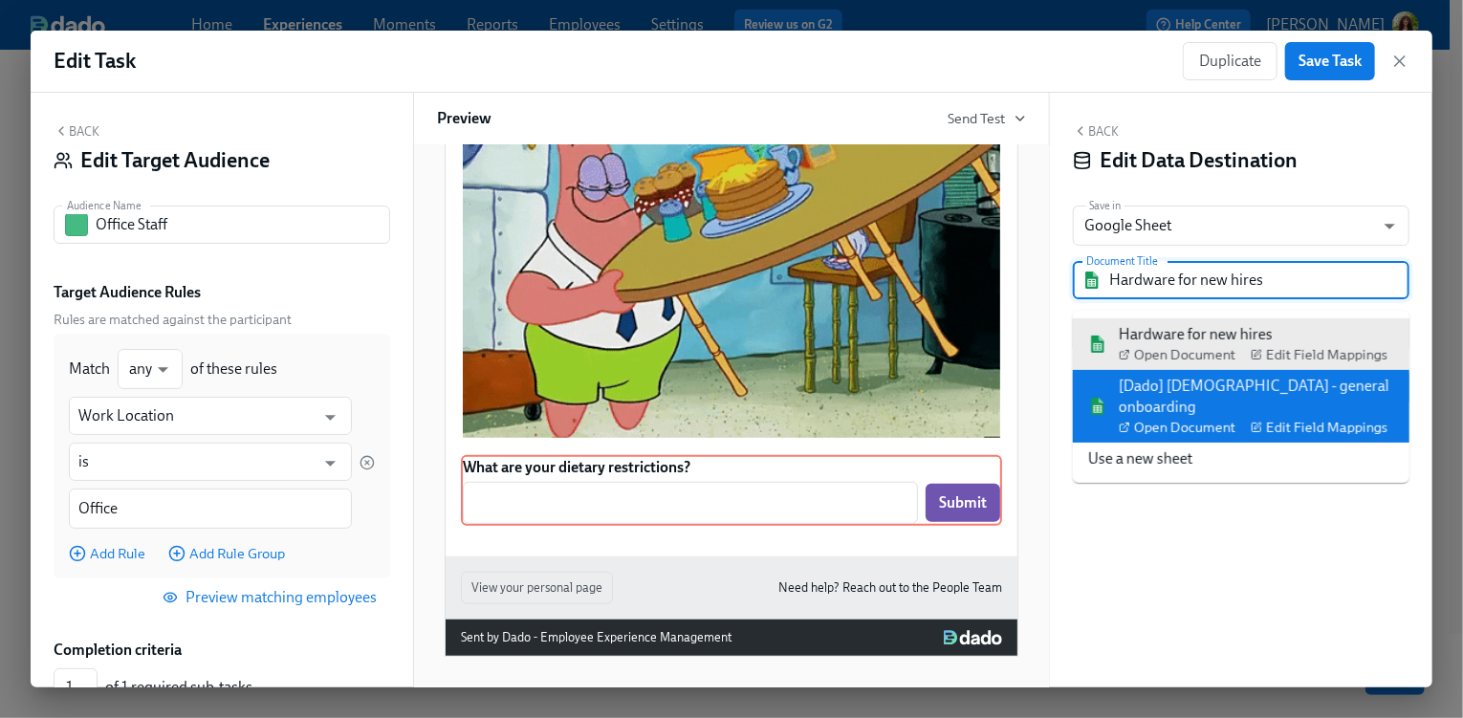
type input "[Dado] [DEMOGRAPHIC_DATA] - general onboarding"
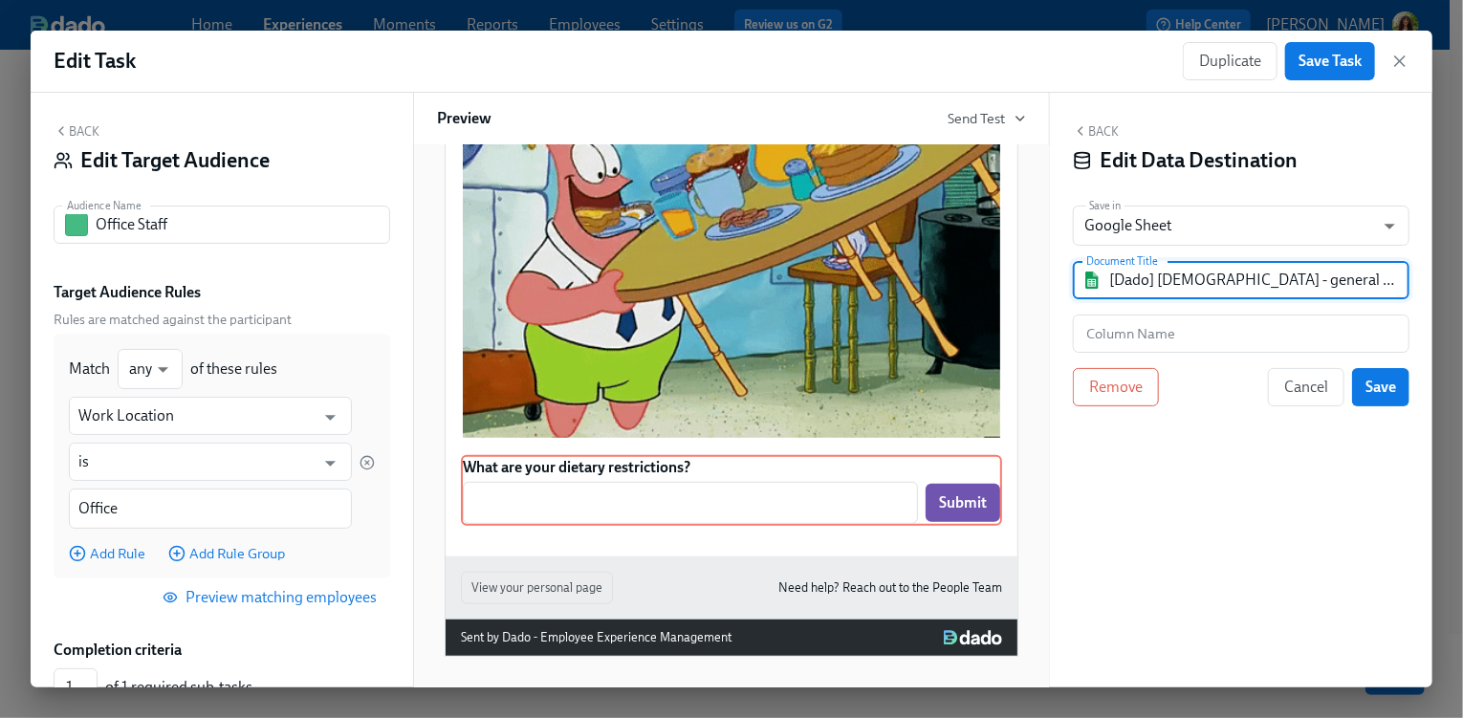
click at [1333, 292] on input "[Dado] [DEMOGRAPHIC_DATA] - general onboarding" at bounding box center [1254, 280] width 291 height 38
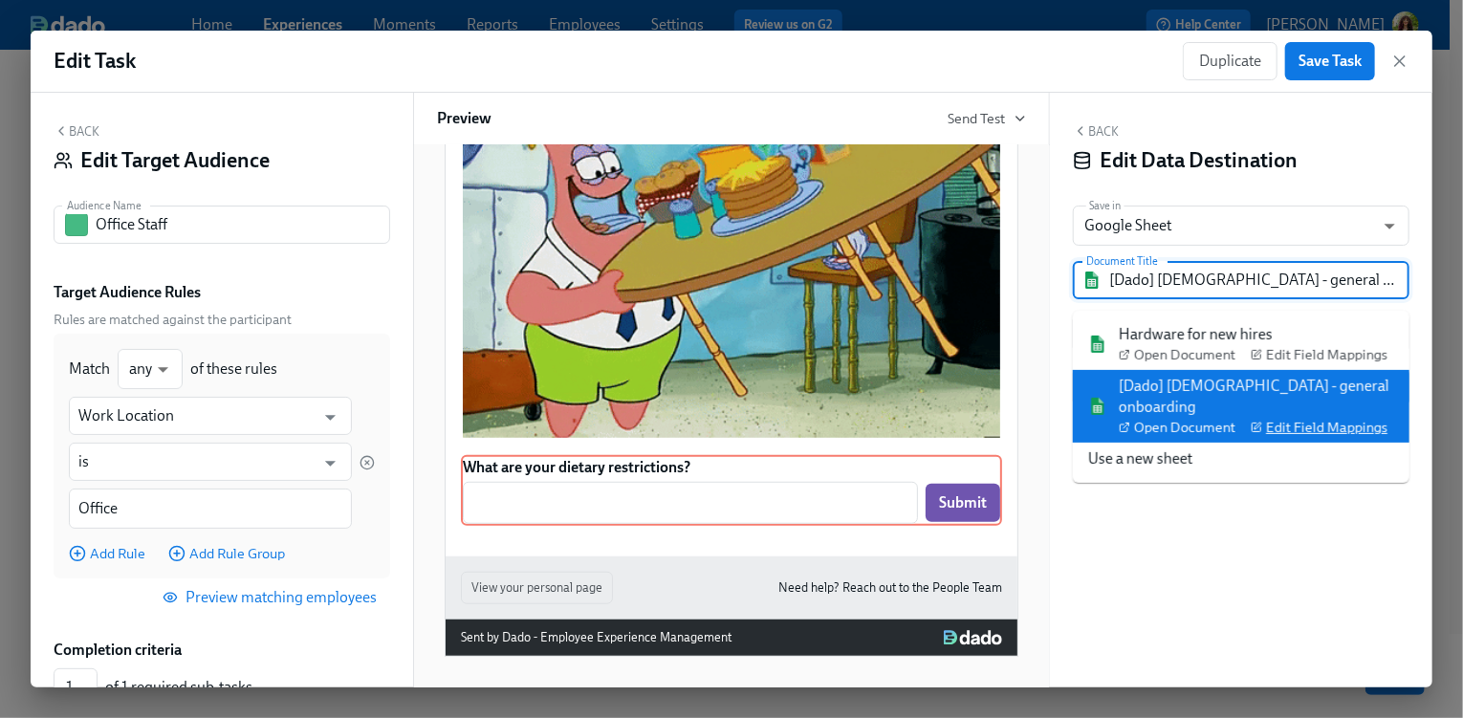
click at [1341, 418] on span "Edit Field Mappings" at bounding box center [1319, 427] width 137 height 19
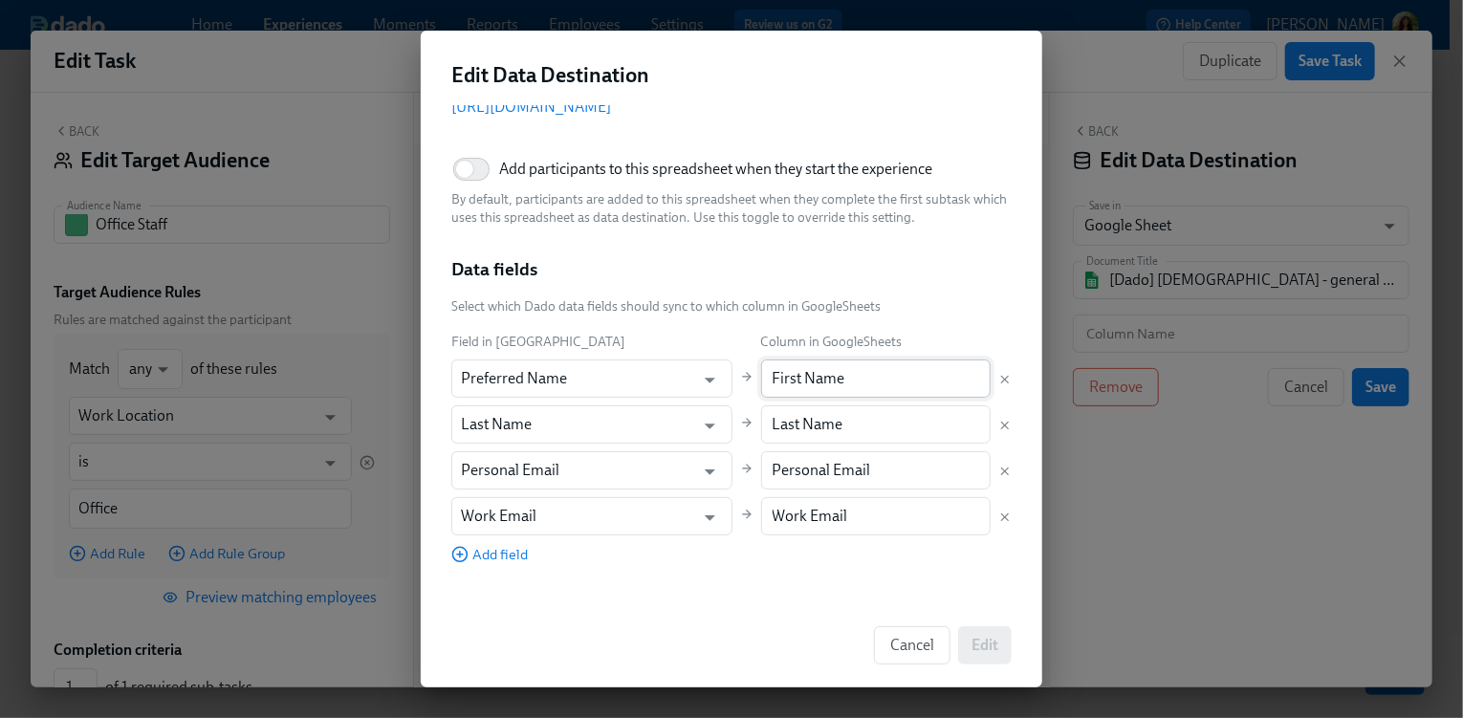
scroll to position [233, 0]
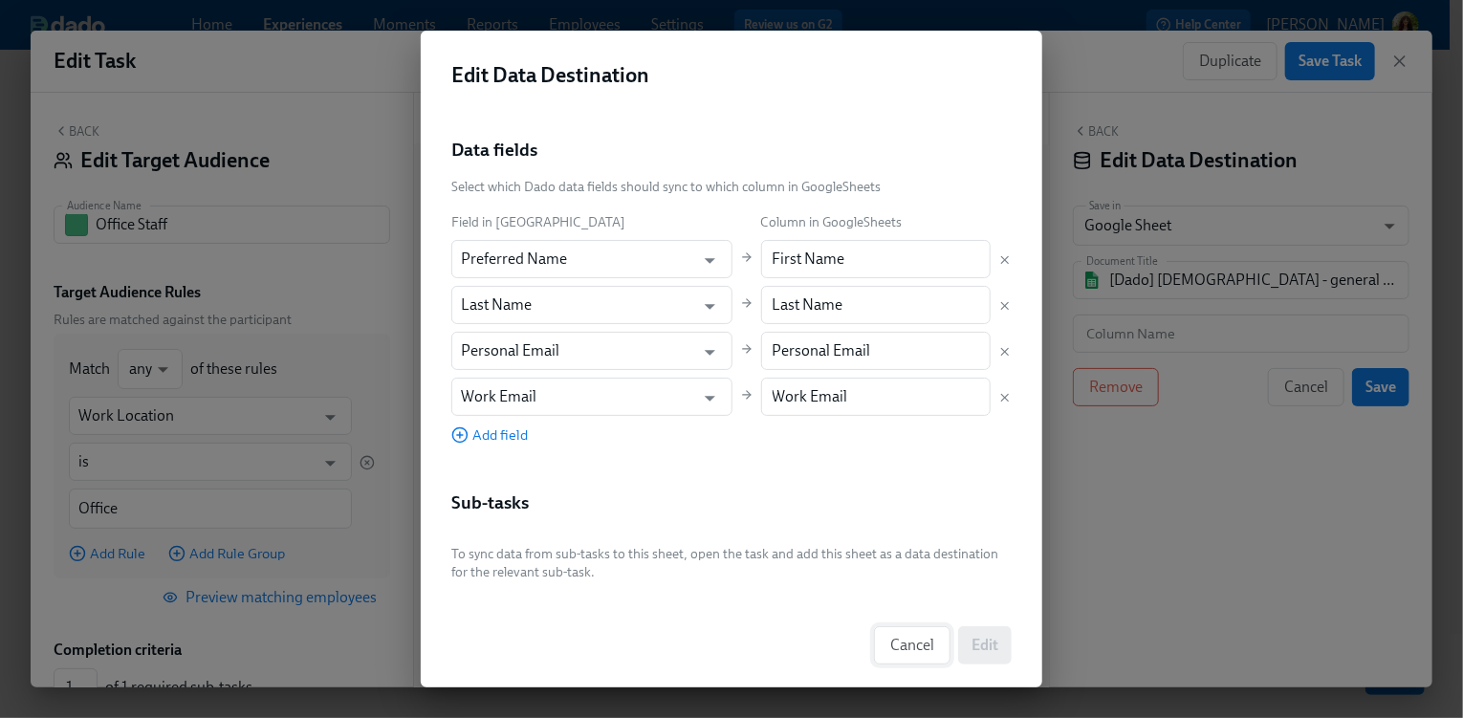
click at [919, 661] on button "Cancel" at bounding box center [912, 645] width 76 height 38
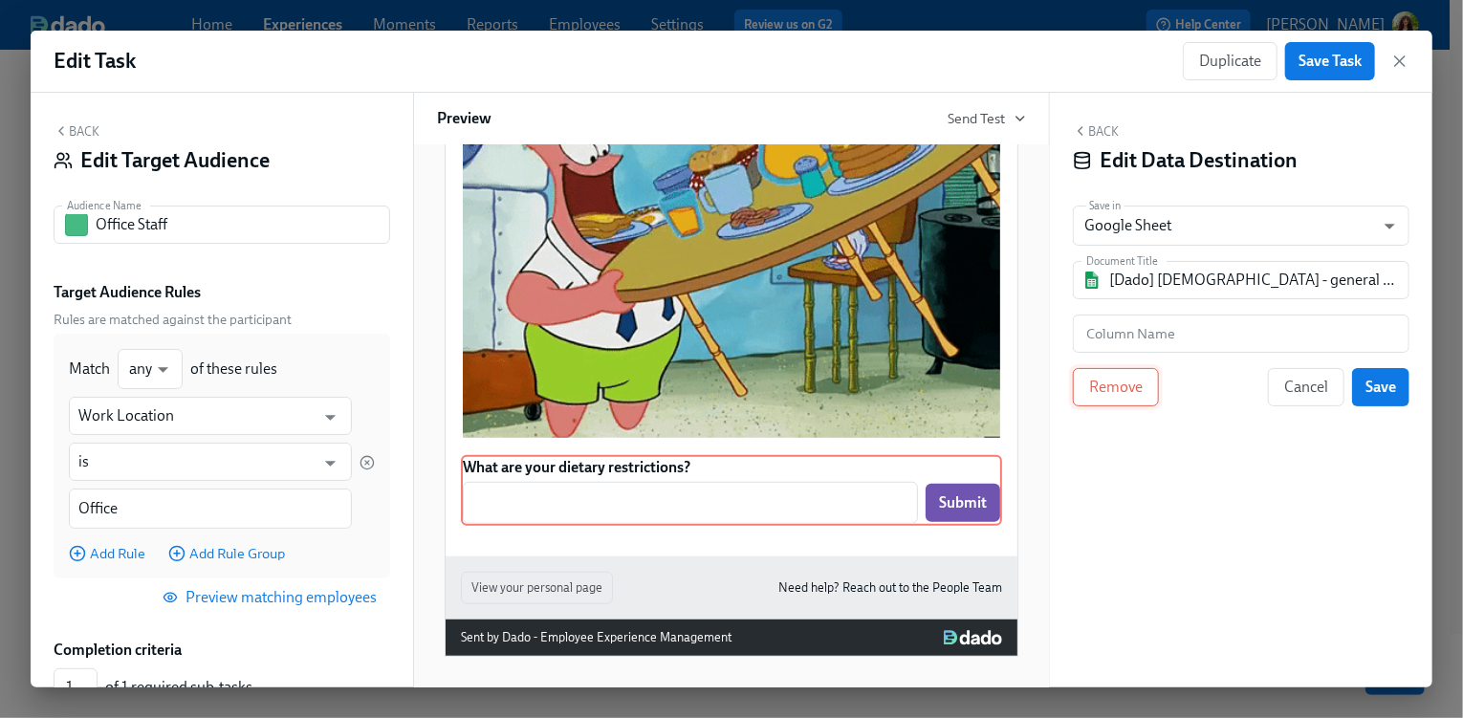
click at [1123, 398] on button "Remove" at bounding box center [1116, 387] width 86 height 38
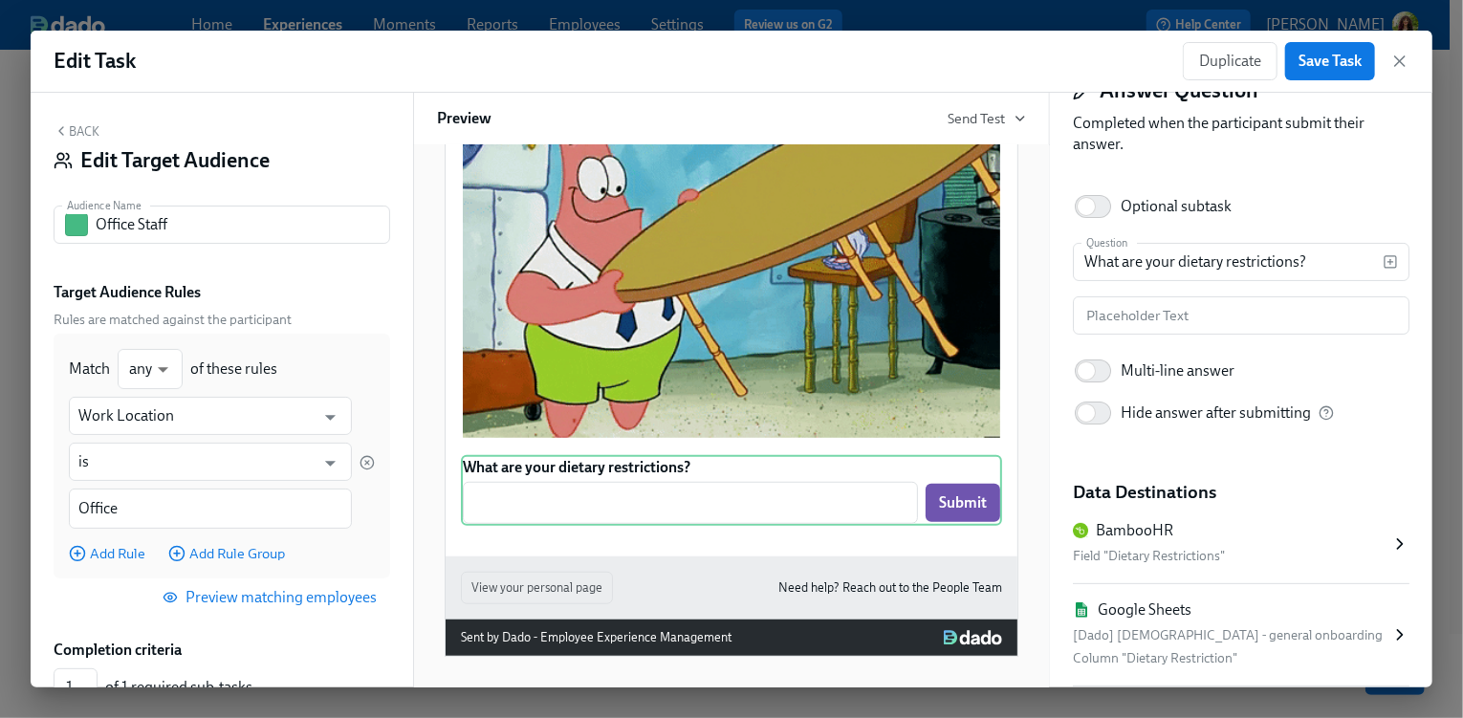
scroll to position [98, 0]
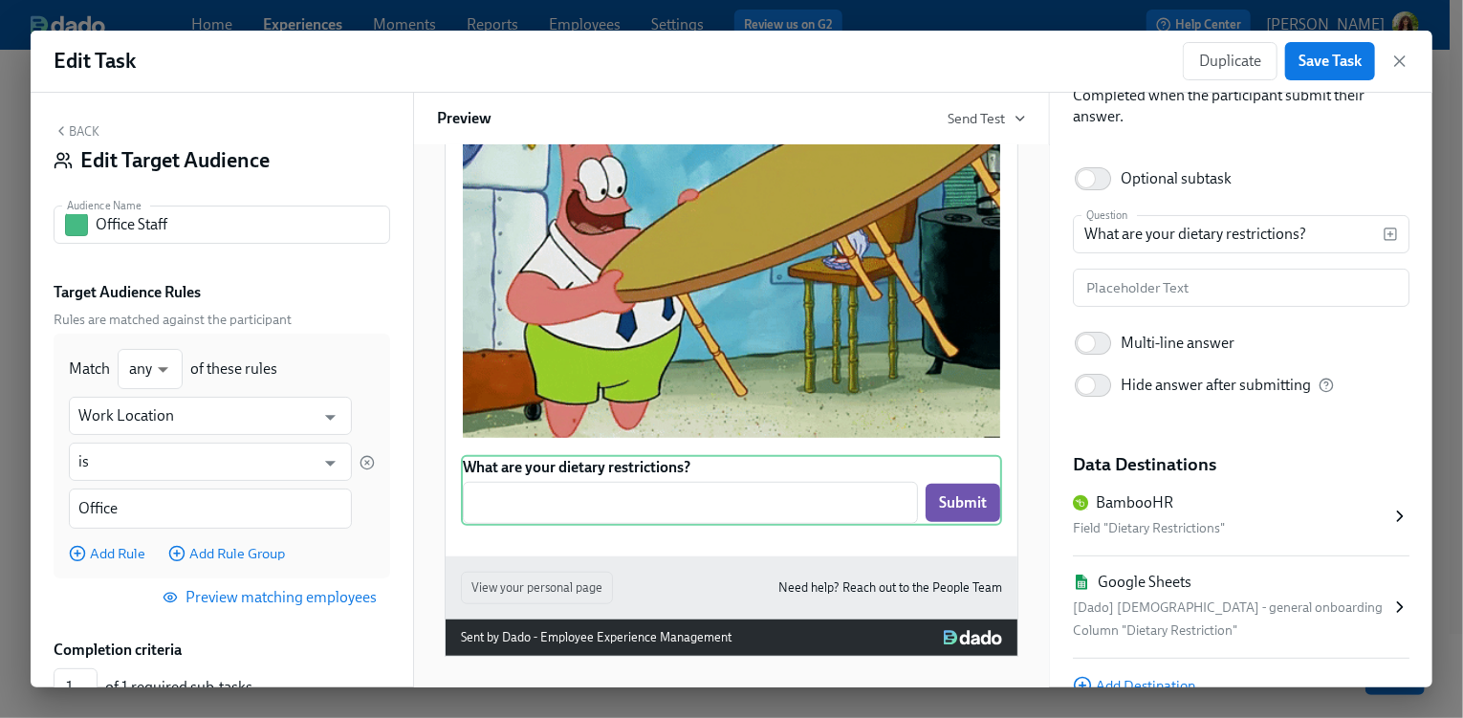
click at [88, 129] on button "Back" at bounding box center [77, 130] width 46 height 15
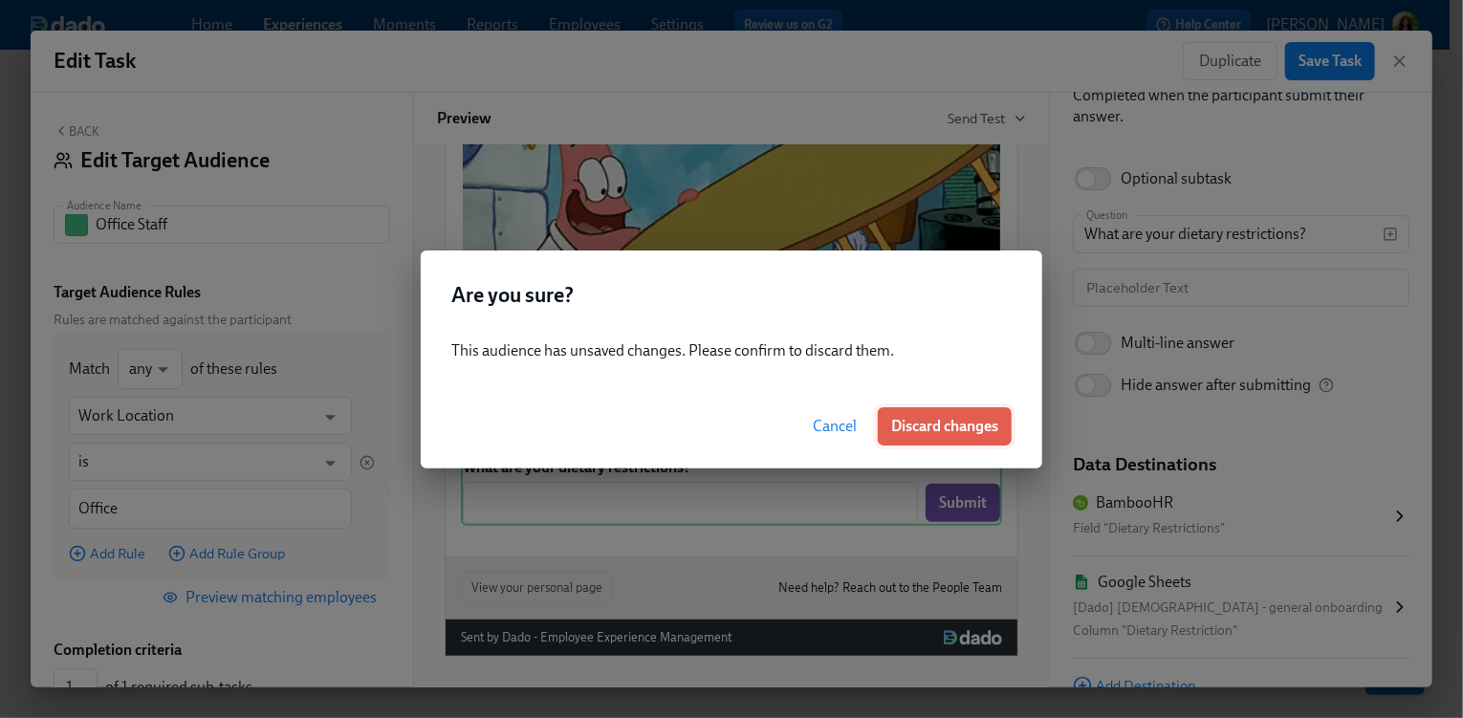
click at [949, 430] on span "Discard changes" at bounding box center [944, 426] width 107 height 19
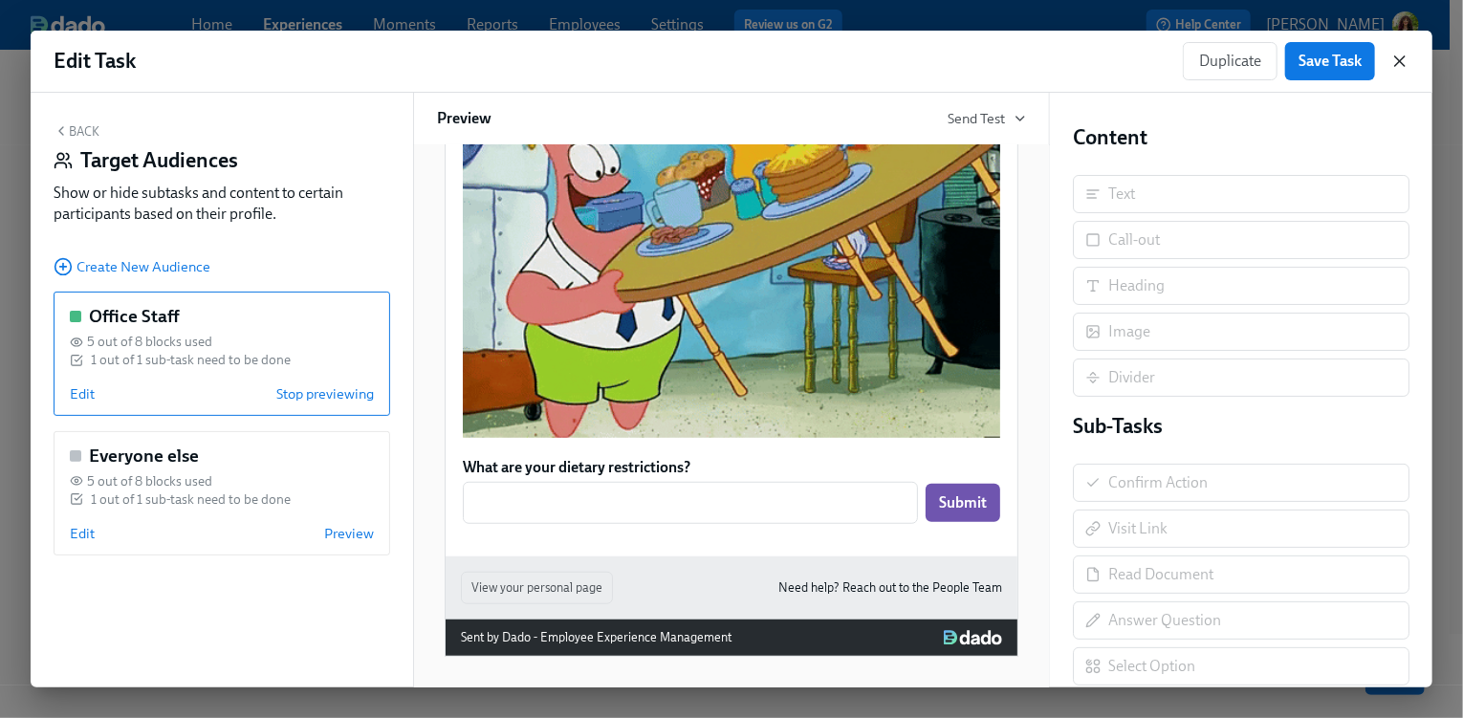
click at [1400, 60] on icon "button" at bounding box center [1400, 61] width 10 height 10
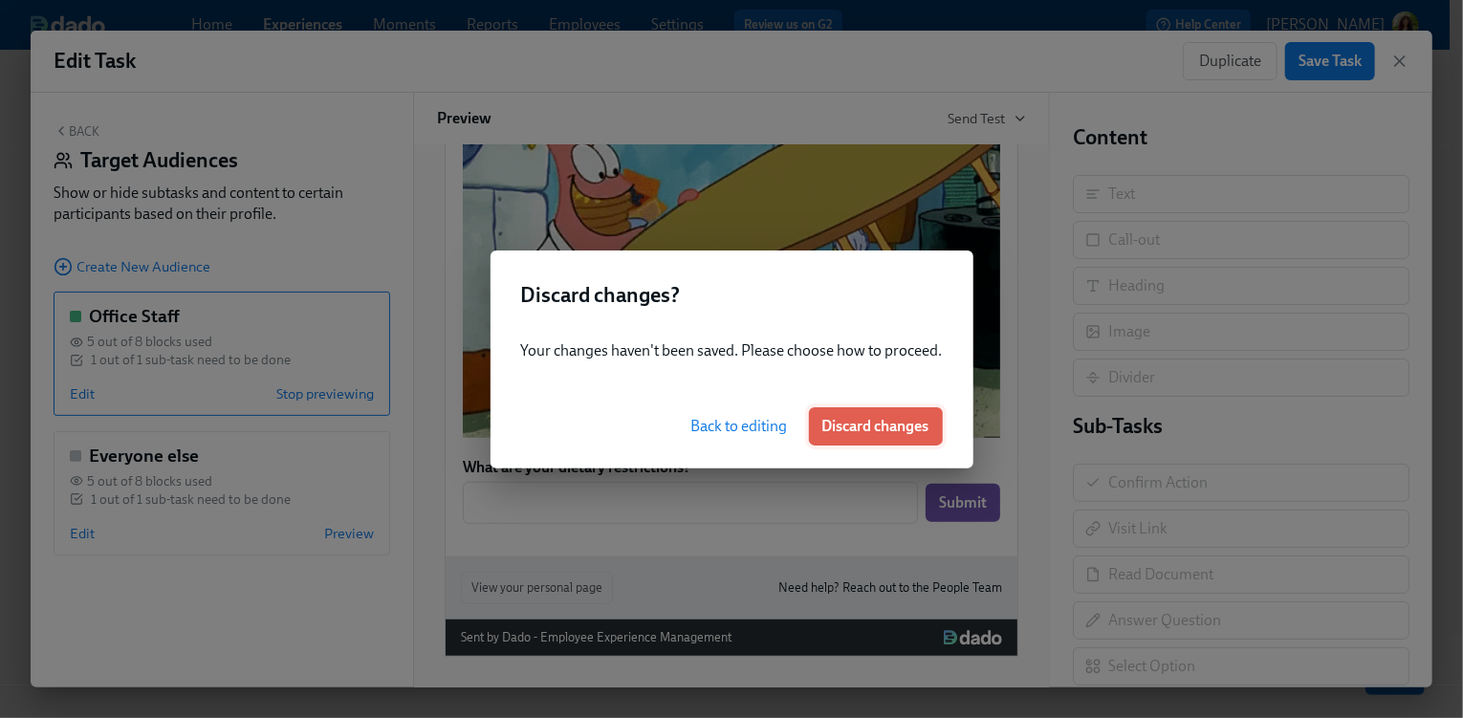
click at [845, 420] on span "Discard changes" at bounding box center [875, 426] width 107 height 19
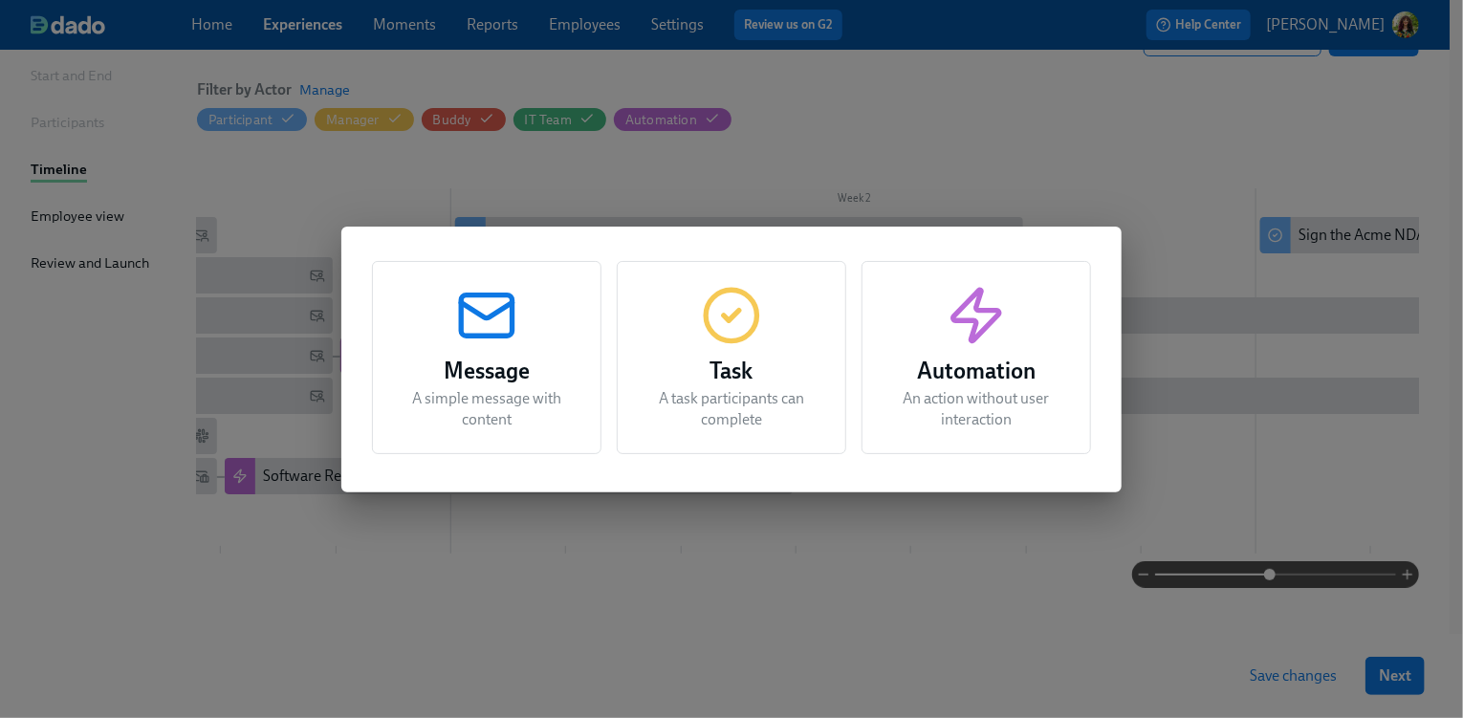
click at [754, 369] on h3 "Task" at bounding box center [732, 371] width 182 height 34
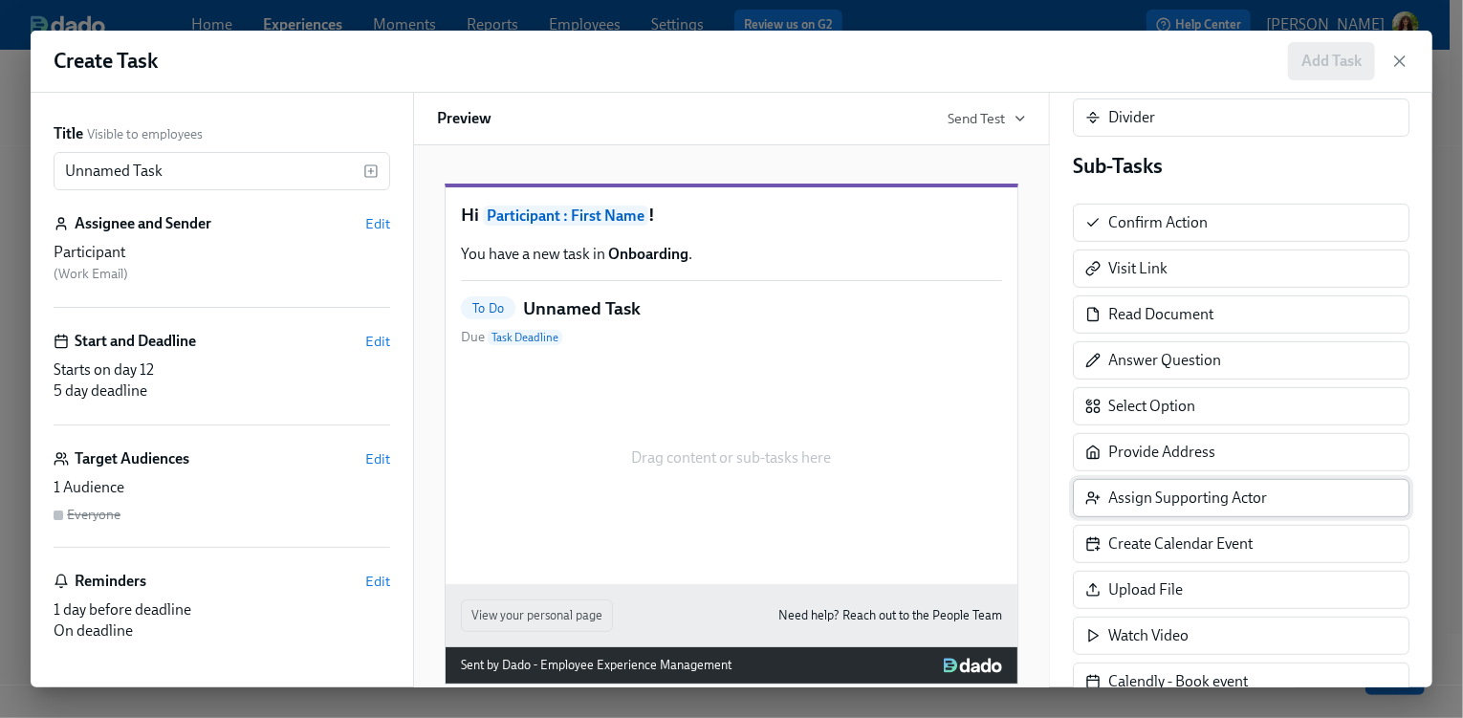
scroll to position [259, 0]
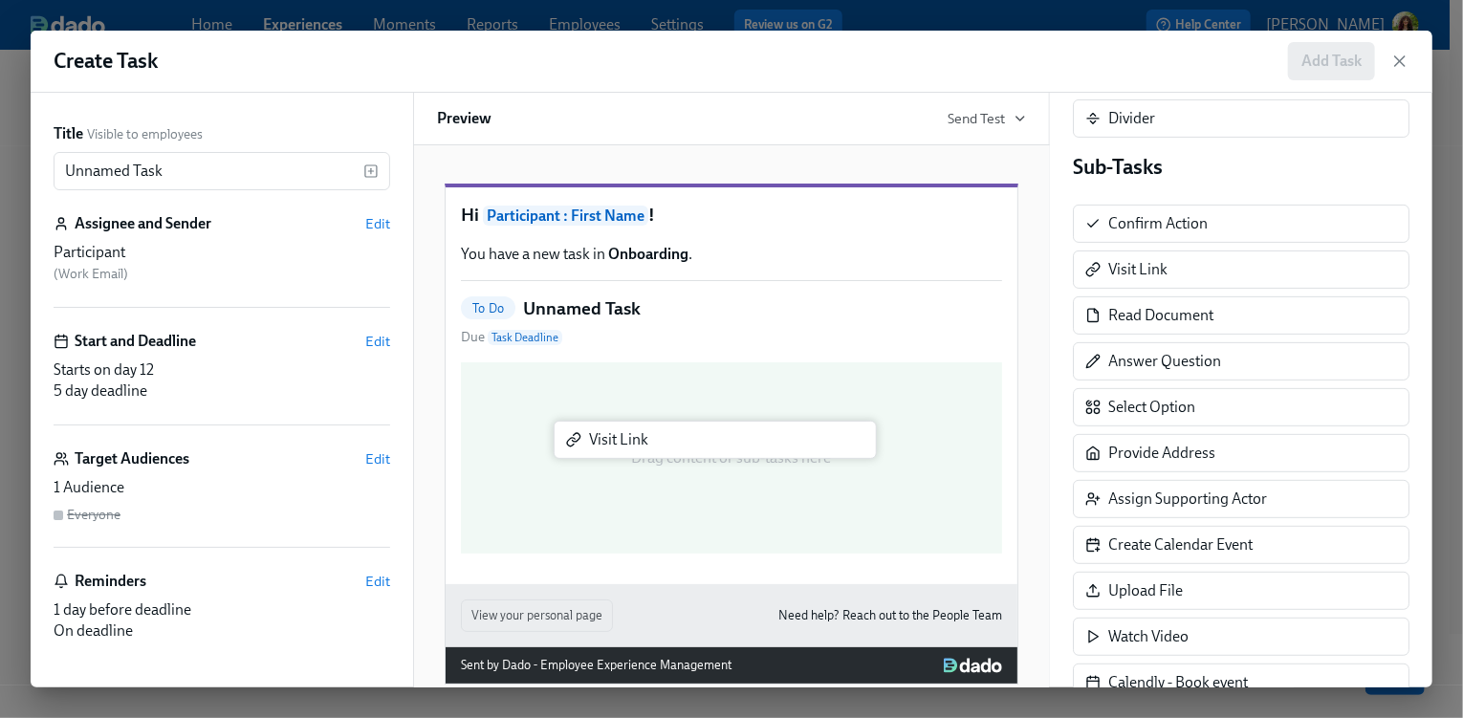
drag, startPoint x: 1229, startPoint y: 267, endPoint x: 695, endPoint y: 442, distance: 561.4
click at [695, 442] on div "Title Visible to employees Unnamed Task ​ Assignee and Sender Edit Participant …" at bounding box center [732, 390] width 1402 height 595
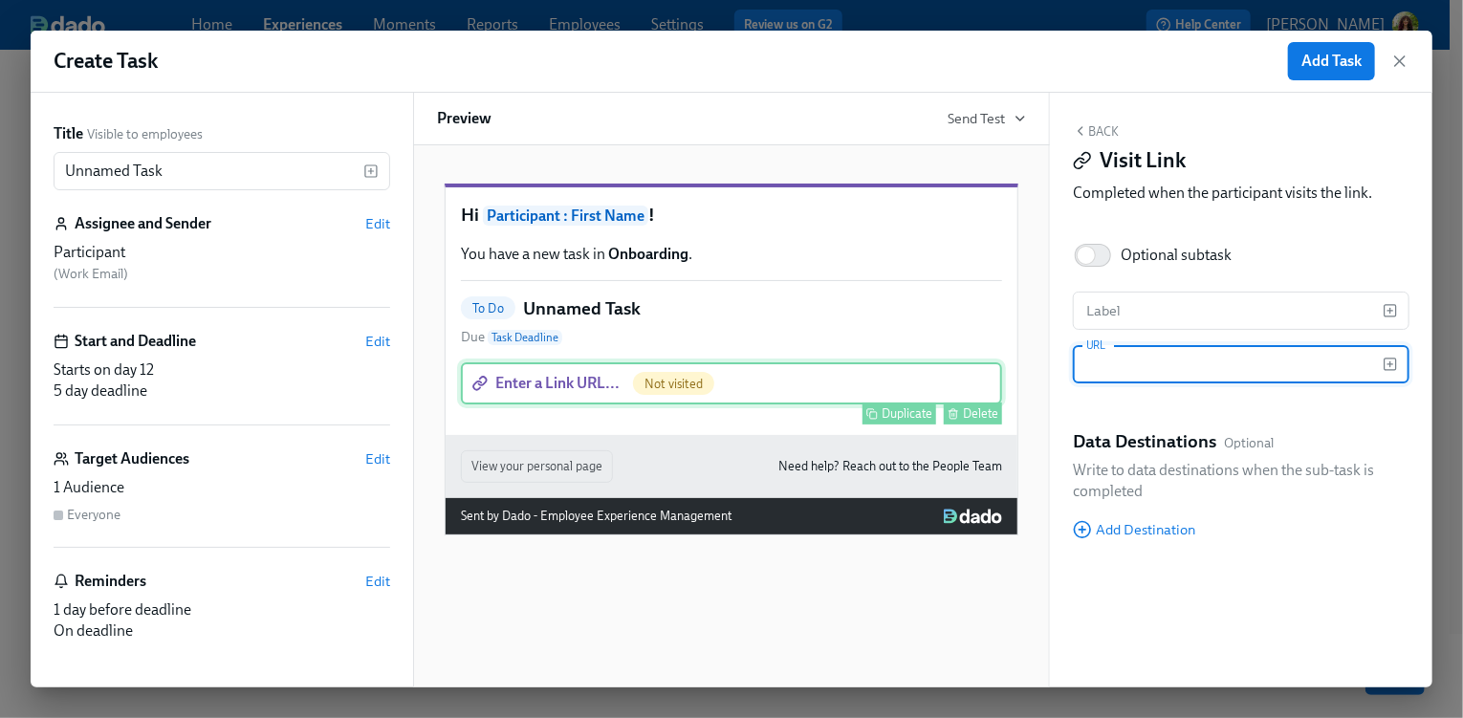
click at [975, 424] on button "Delete" at bounding box center [973, 414] width 58 height 22
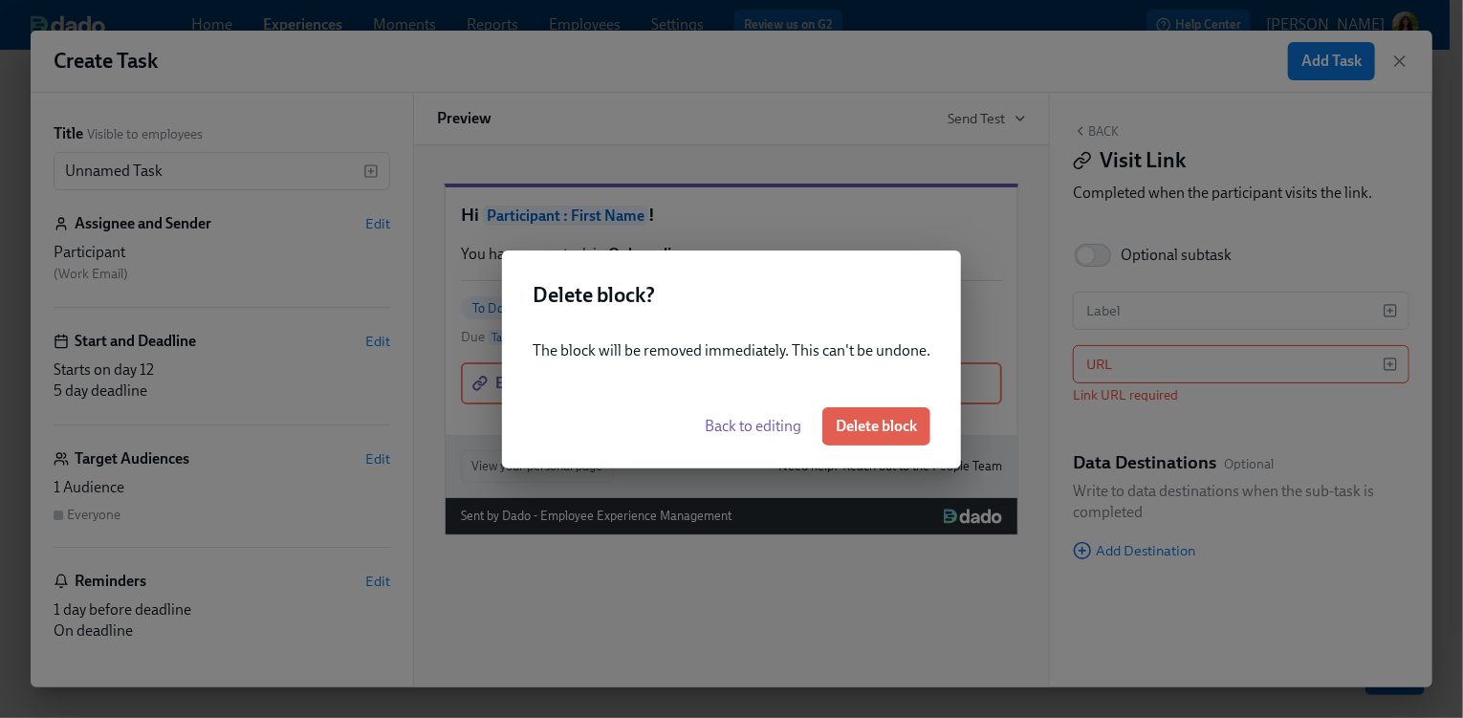
drag, startPoint x: 907, startPoint y: 415, endPoint x: 980, endPoint y: 333, distance: 109.7
click at [907, 415] on button "Delete block" at bounding box center [876, 426] width 108 height 38
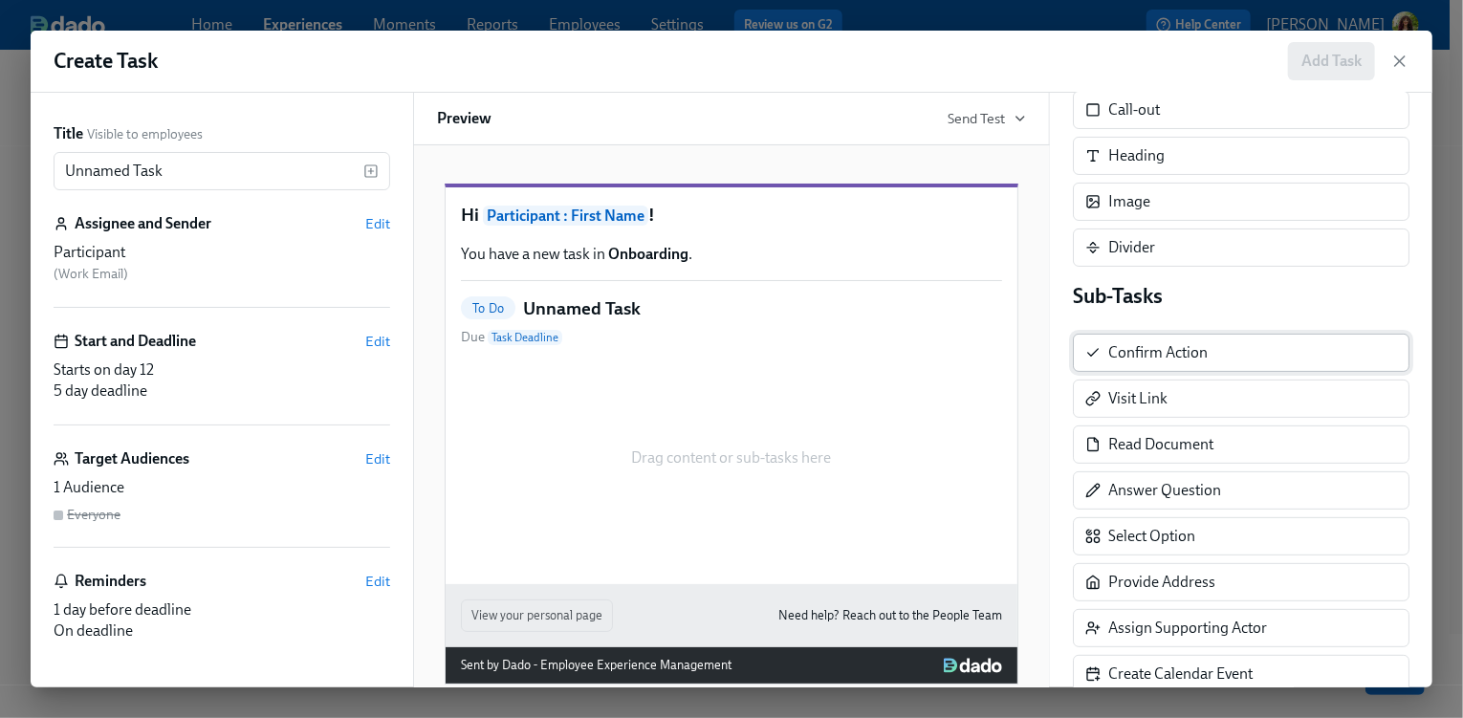
scroll to position [214, 0]
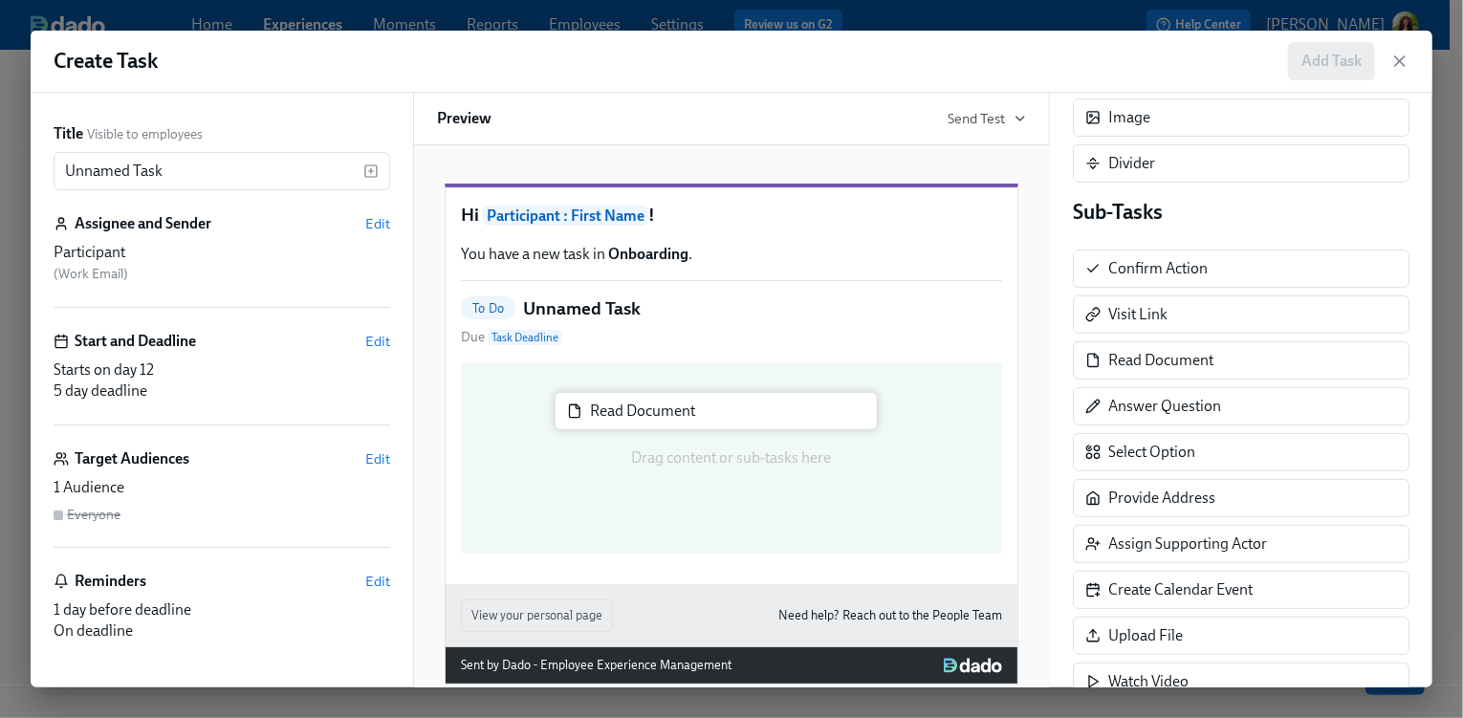
drag, startPoint x: 1149, startPoint y: 388, endPoint x: 695, endPoint y: 419, distance: 455.2
click at [695, 419] on div "Title Visible to employees Unnamed Task ​ Assignee and Sender Edit Participant …" at bounding box center [732, 390] width 1402 height 595
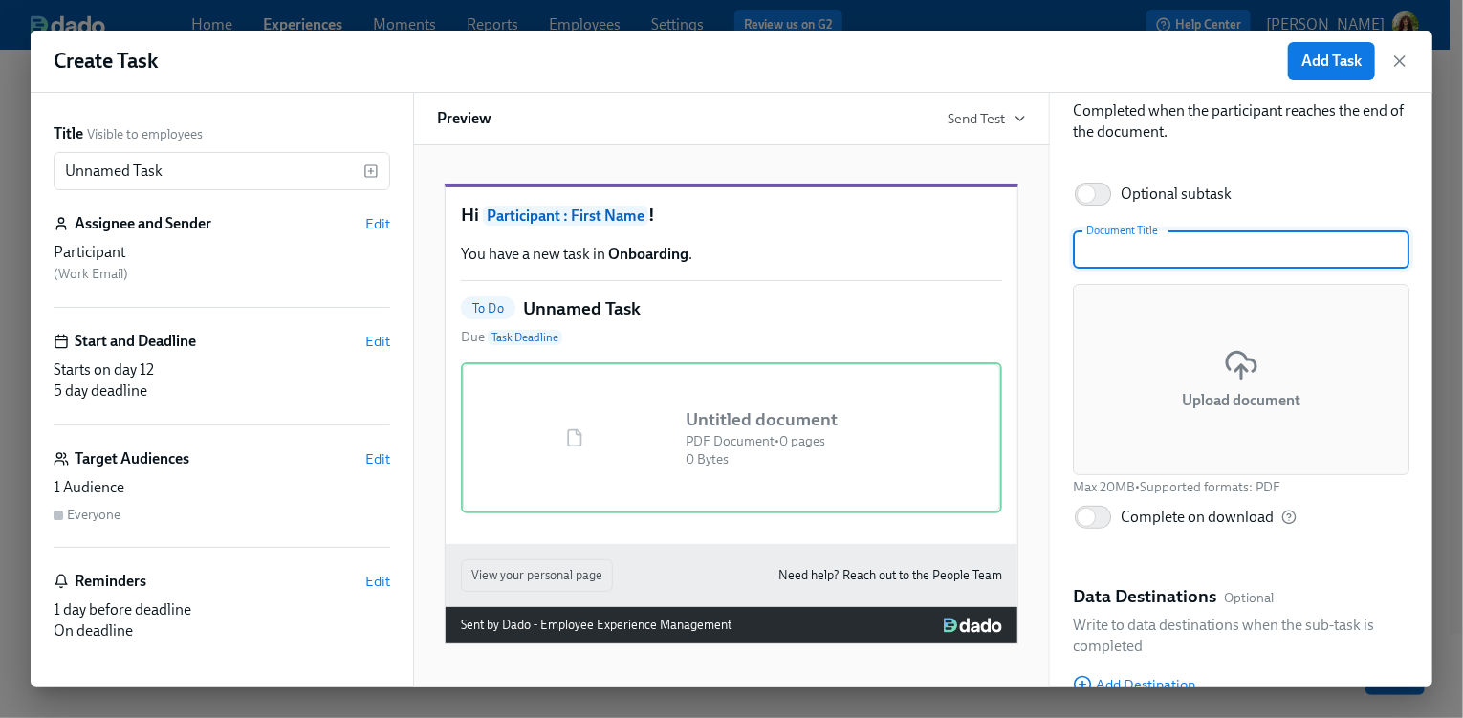
scroll to position [161, 0]
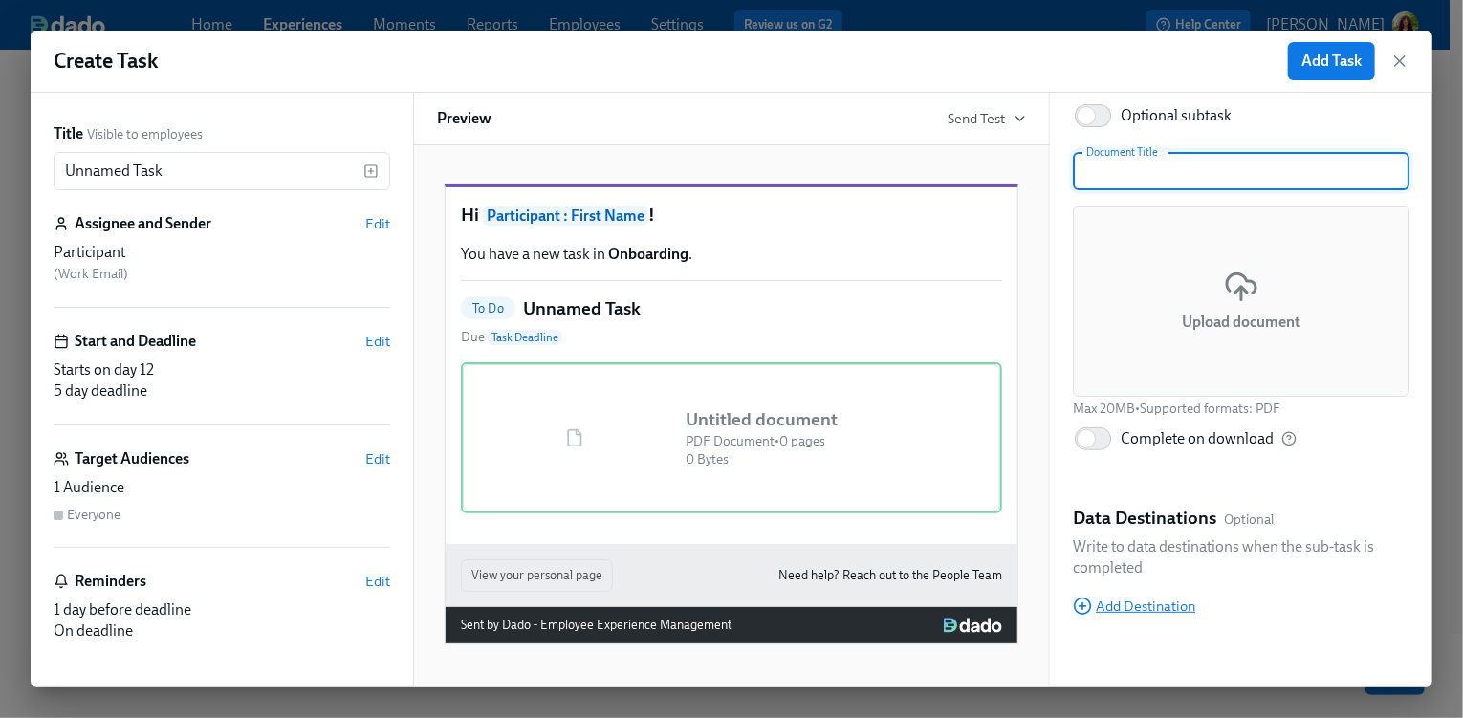
click at [1141, 608] on div "Data Destinations Optional Write to data destinations when the sub-task is comp…" at bounding box center [1241, 560] width 337 height 109
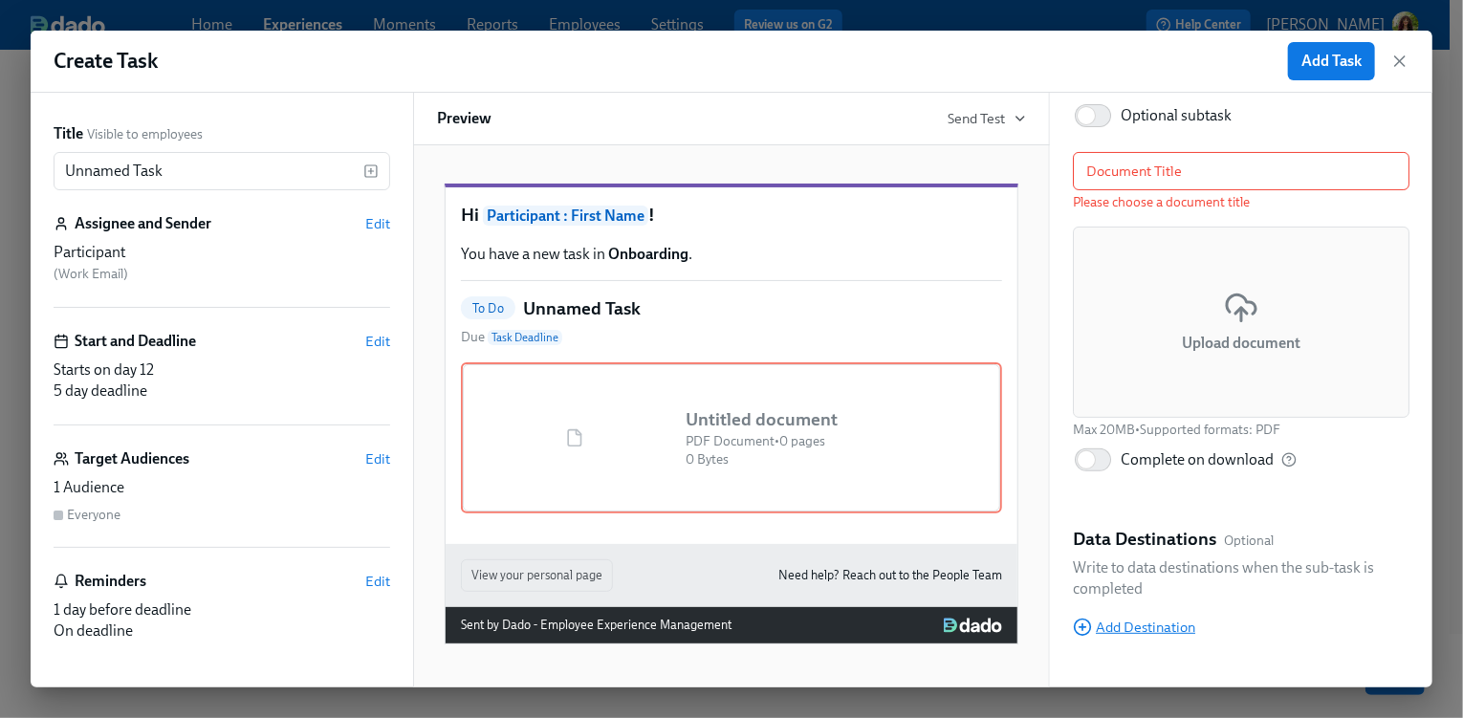
click at [1157, 631] on span "Add Destination" at bounding box center [1134, 627] width 122 height 19
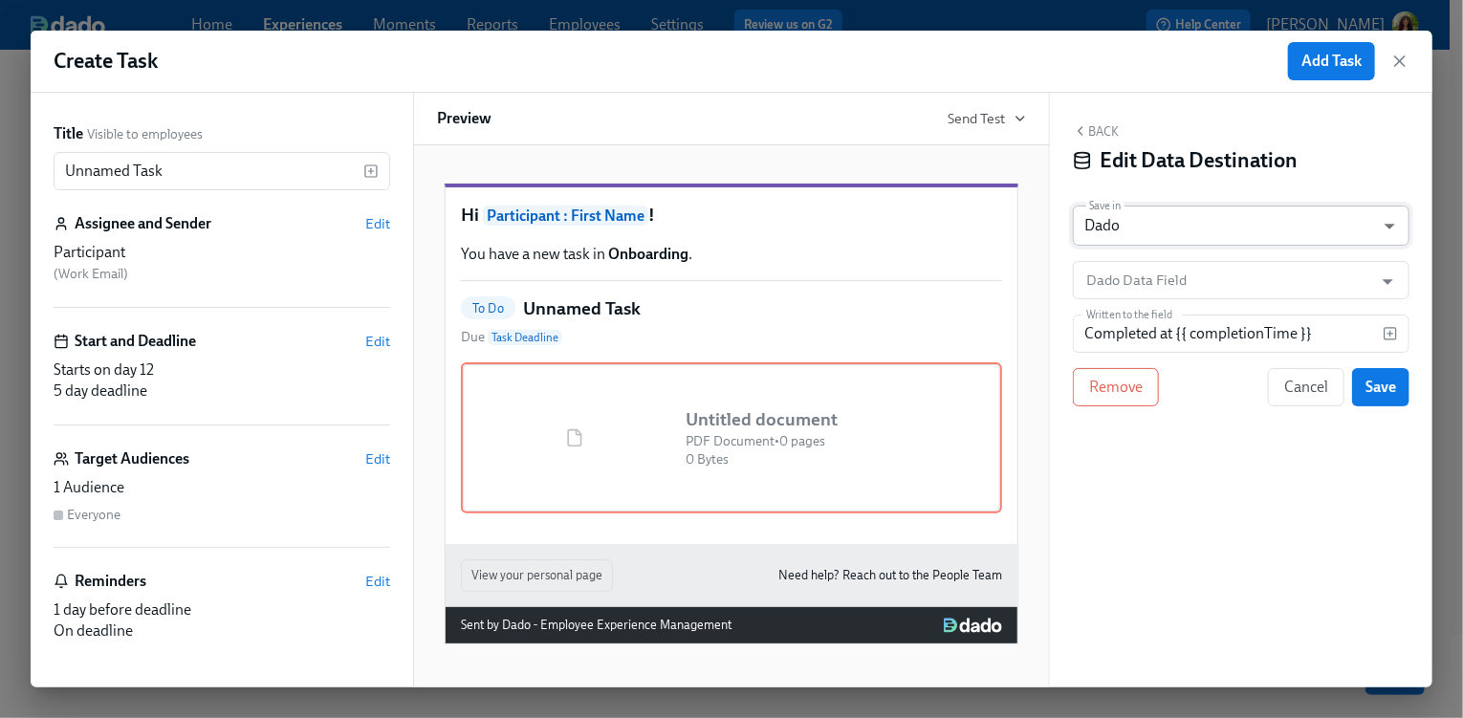
click at [1238, 229] on body "Home Experiences Moments Reports Employees Settings Review us on G2 Help Center…" at bounding box center [731, 267] width 1463 height 901
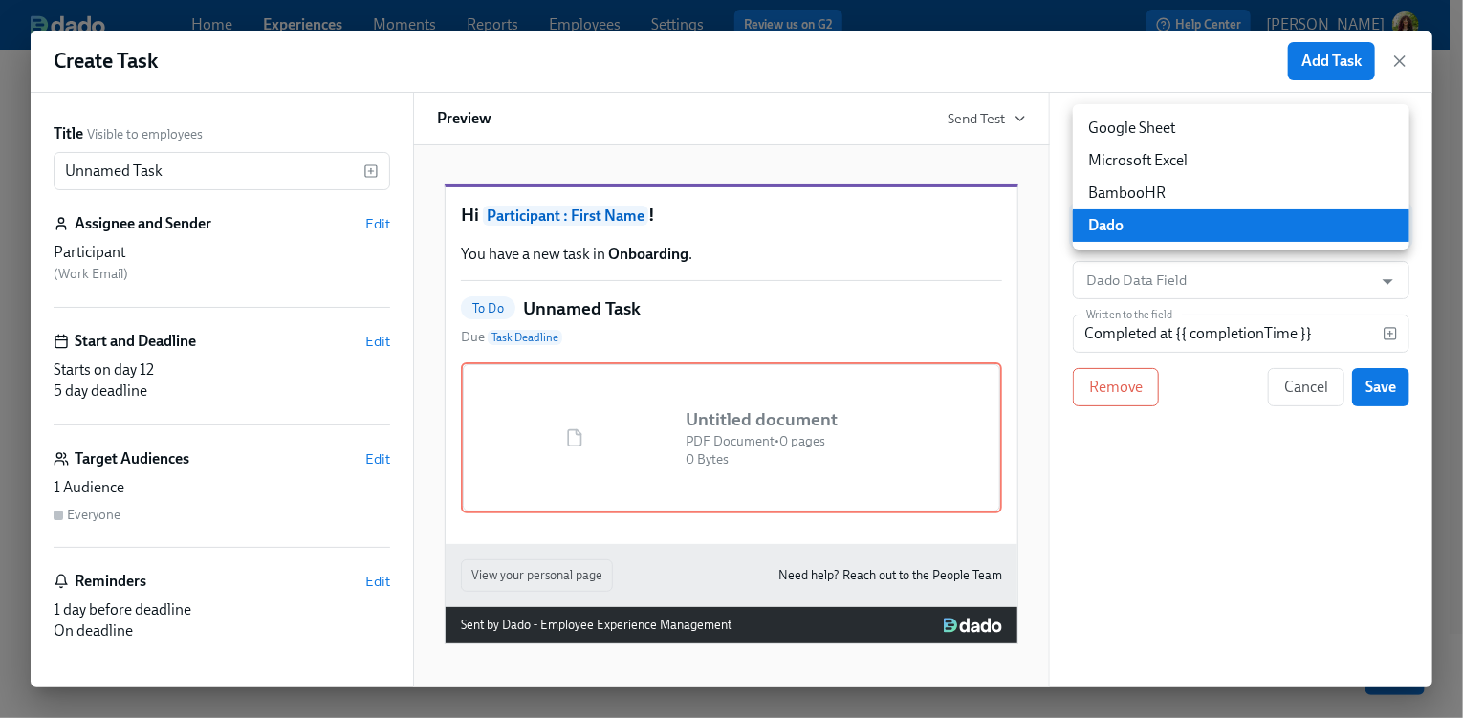
click at [1311, 389] on div at bounding box center [731, 359] width 1463 height 718
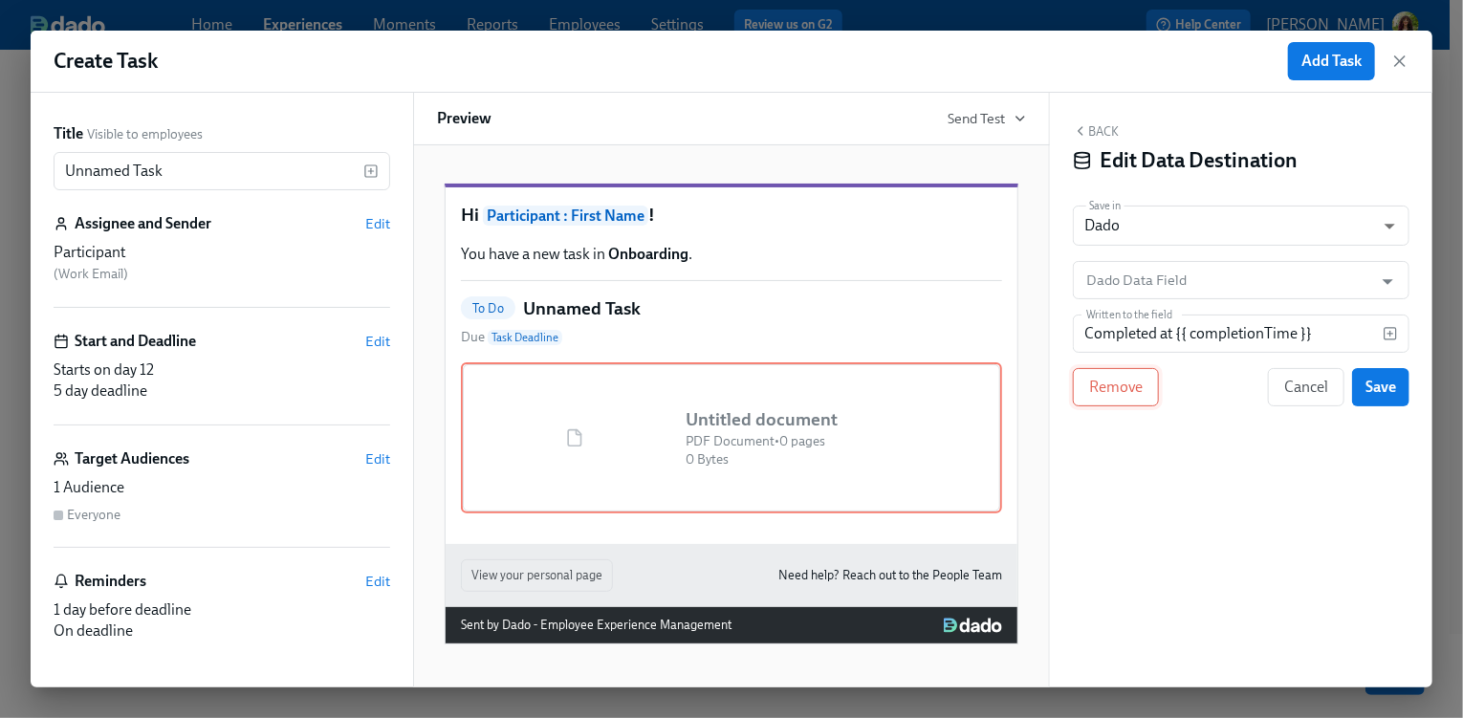
click at [1106, 399] on button "Remove" at bounding box center [1116, 387] width 86 height 38
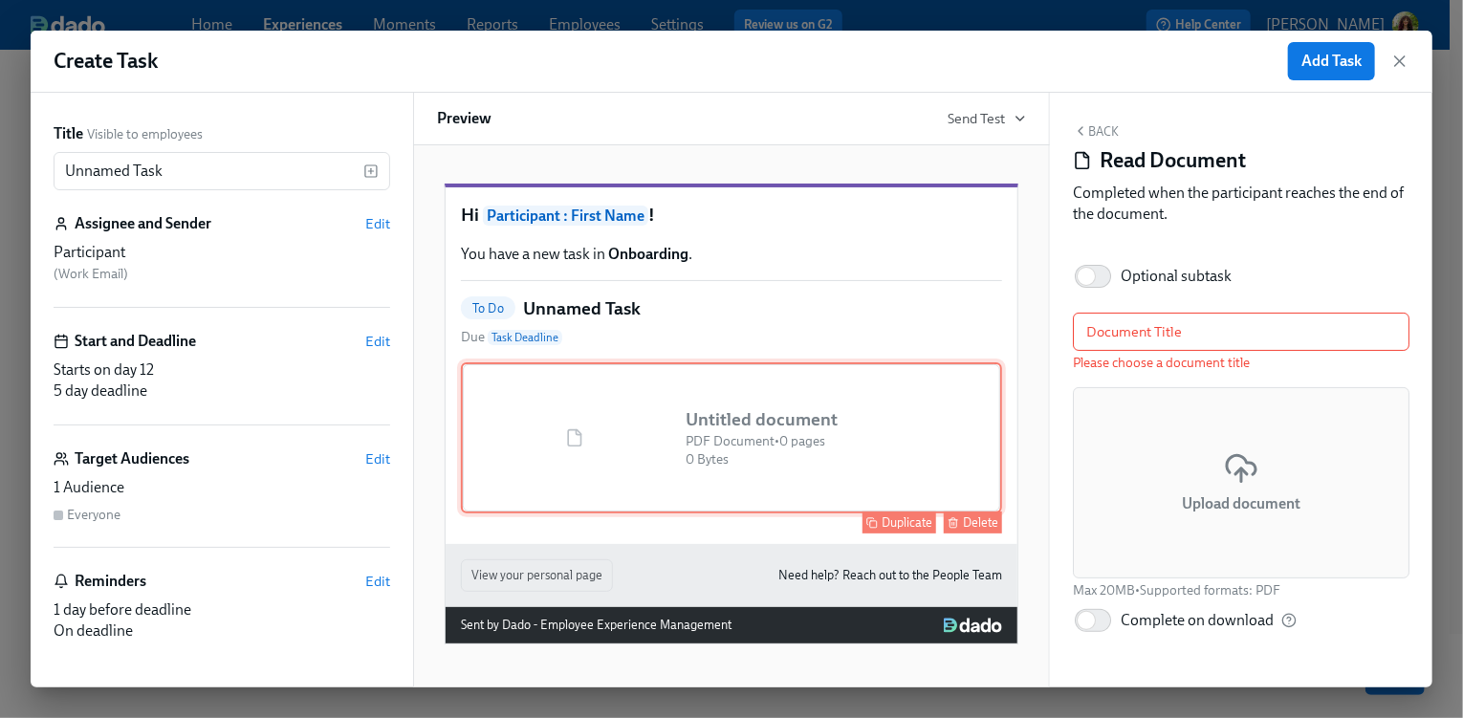
click at [967, 530] on div "Delete" at bounding box center [980, 522] width 35 height 14
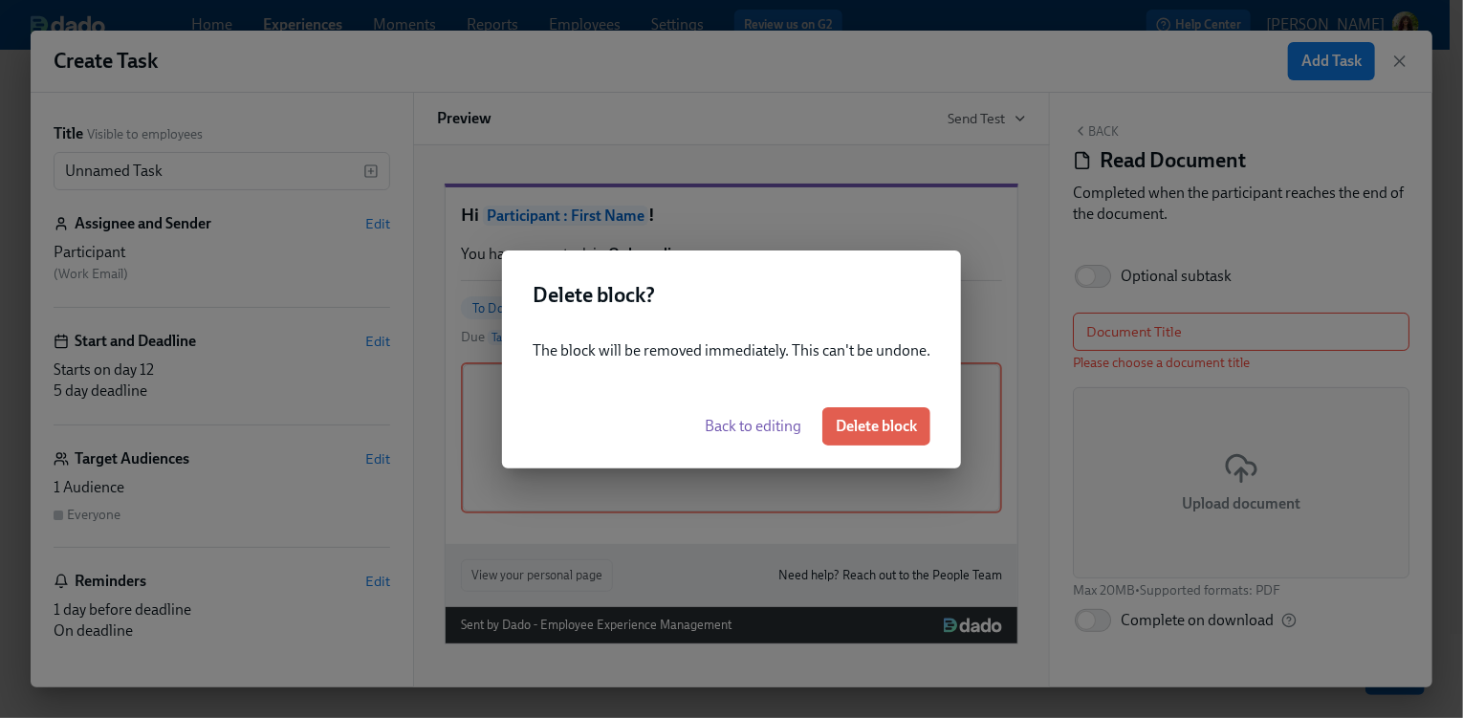
drag, startPoint x: 907, startPoint y: 421, endPoint x: 997, endPoint y: 416, distance: 90.0
click at [907, 420] on span "Delete block" at bounding box center [876, 426] width 81 height 19
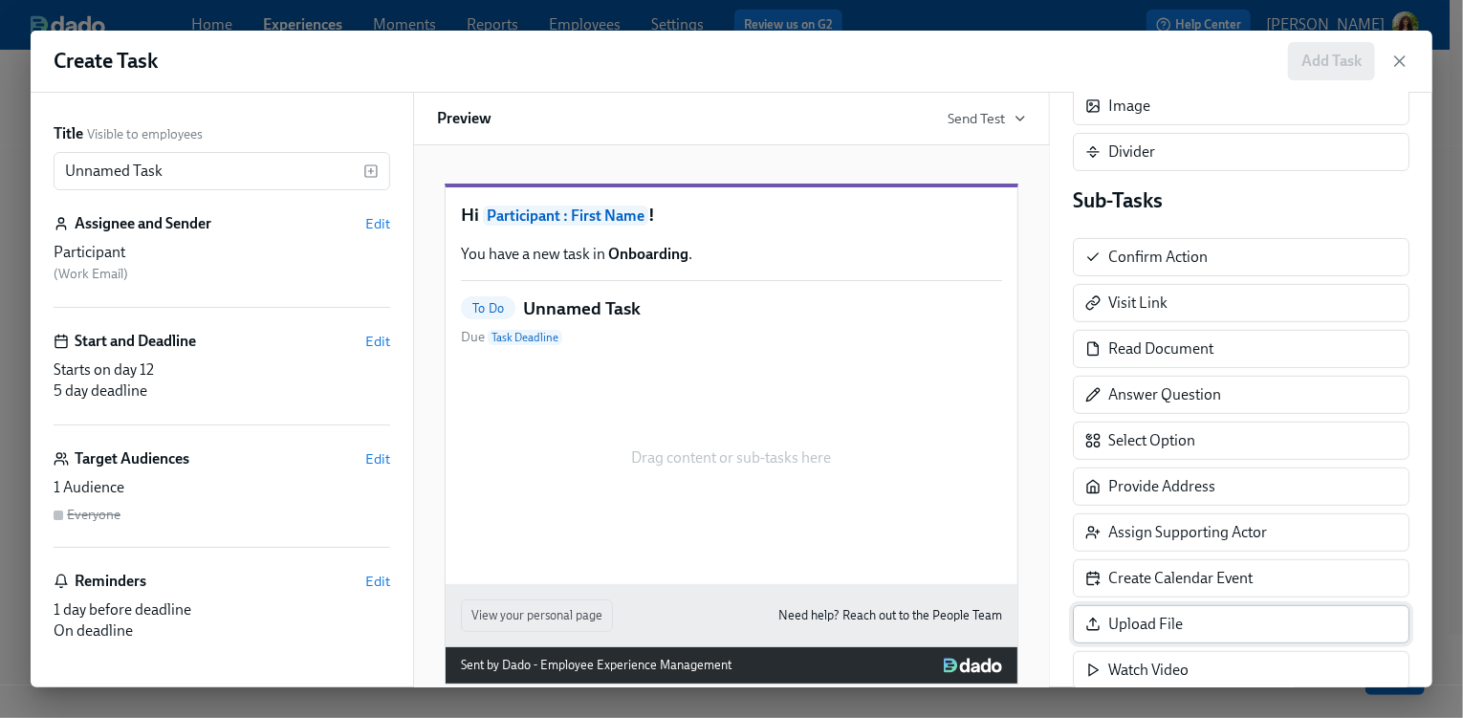
scroll to position [340, 0]
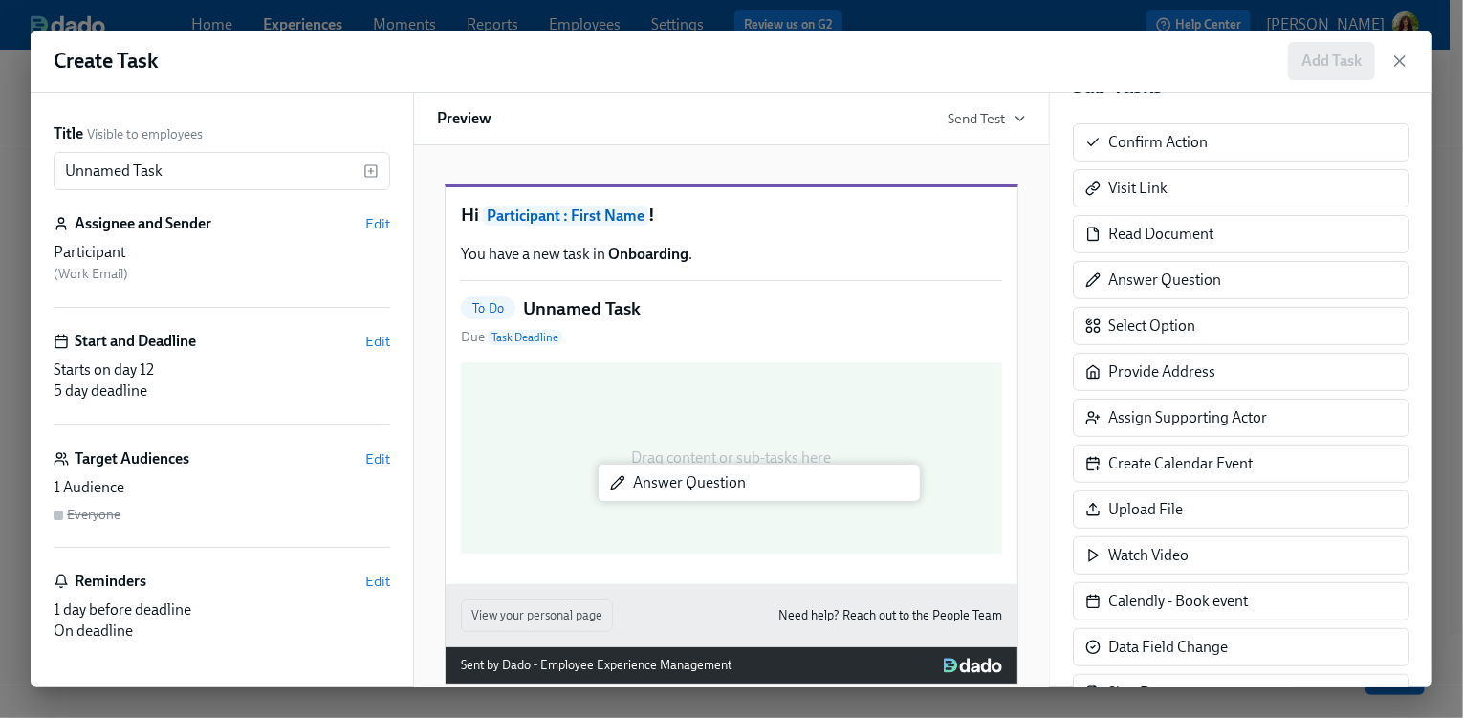
drag, startPoint x: 1196, startPoint y: 283, endPoint x: 663, endPoint y: 516, distance: 582.3
click at [663, 516] on div "Title Visible to employees Unnamed Task ​ Assignee and Sender Edit Participant …" at bounding box center [732, 390] width 1402 height 595
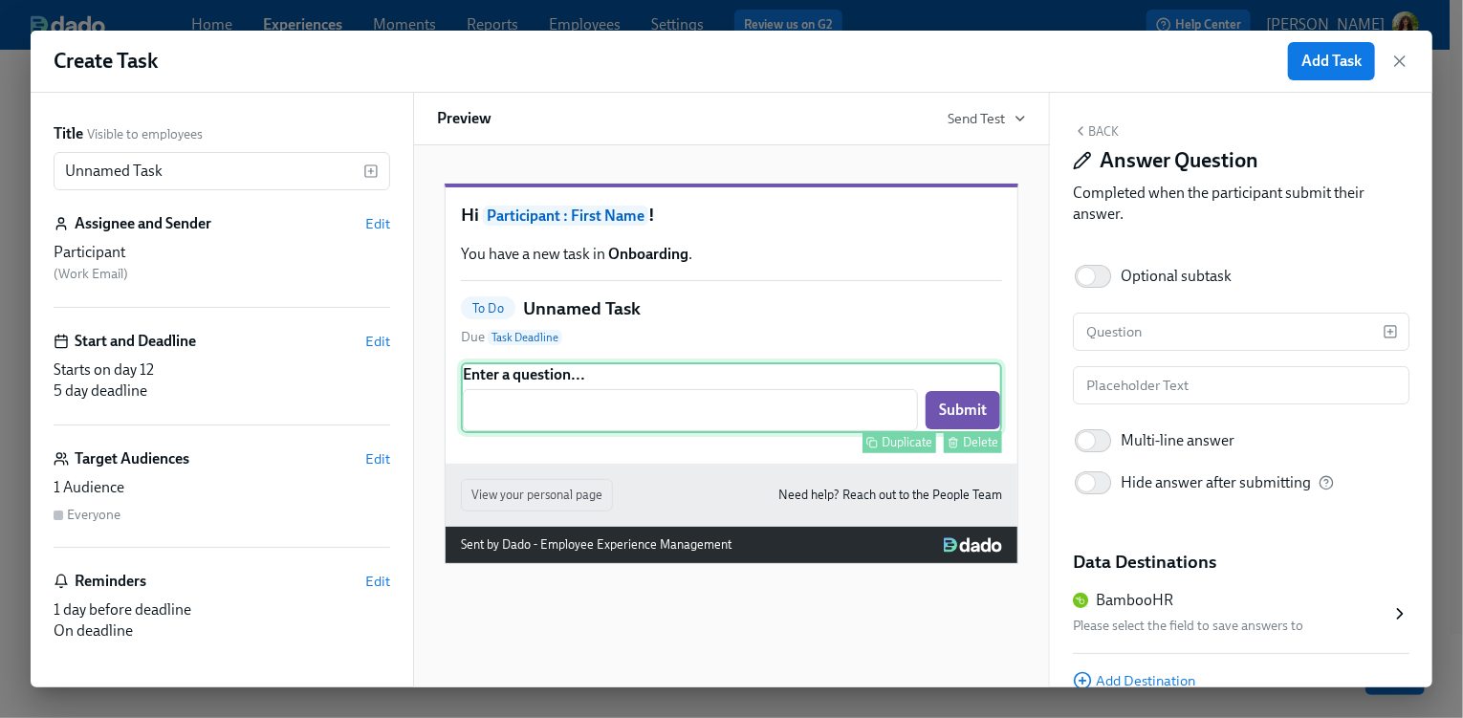
click at [980, 449] on div "Delete" at bounding box center [980, 442] width 35 height 14
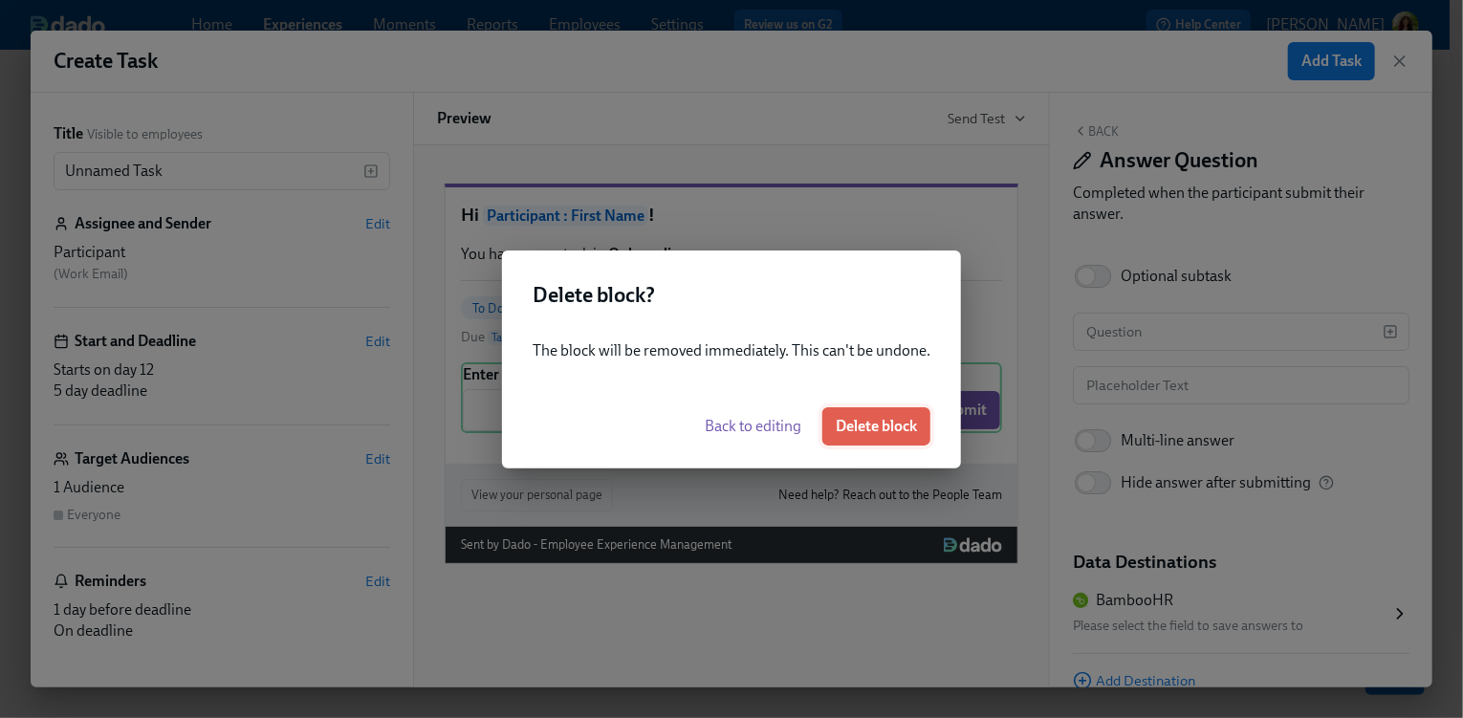
click at [876, 431] on span "Delete block" at bounding box center [876, 426] width 81 height 19
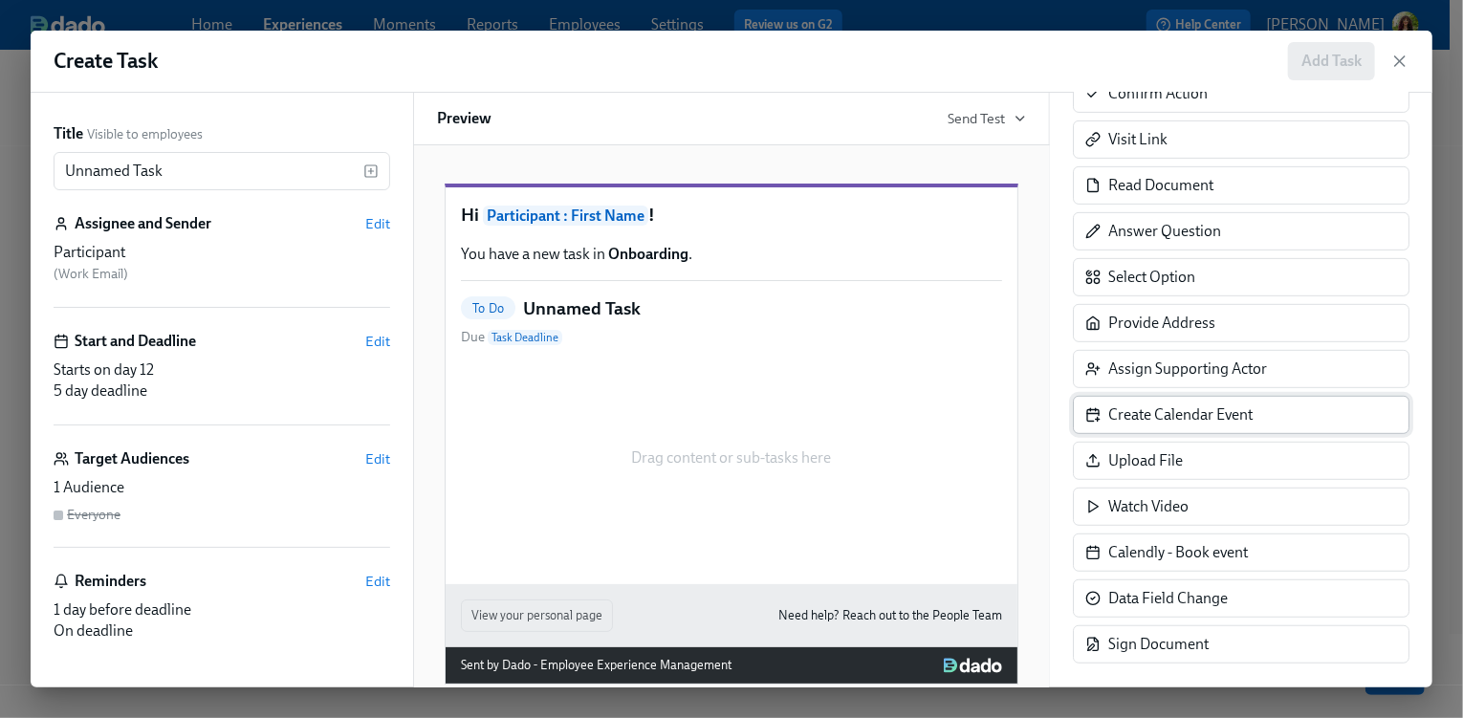
scroll to position [403, 0]
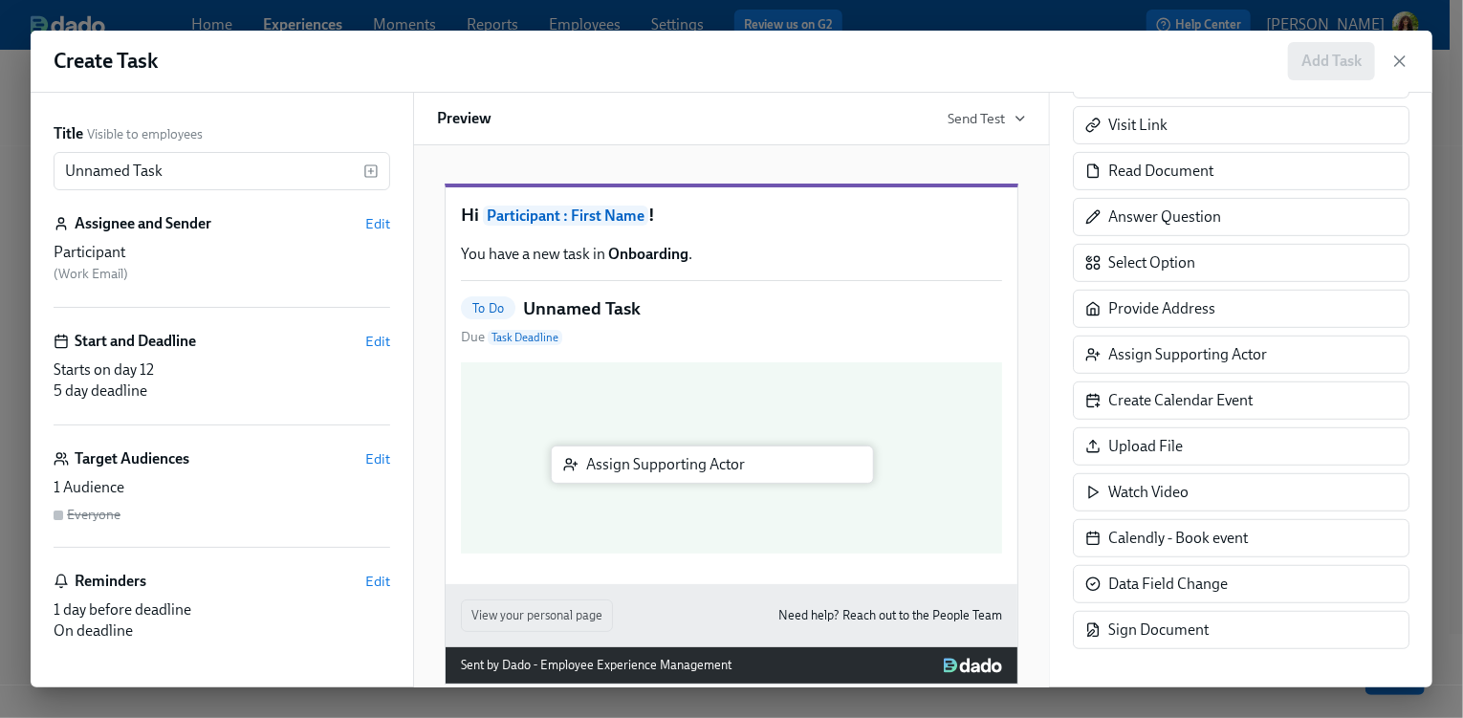
drag, startPoint x: 1175, startPoint y: 381, endPoint x: 663, endPoint y: 462, distance: 518.7
click at [663, 462] on div "Title Visible to employees Unnamed Task ​ Assignee and Sender Edit Participant …" at bounding box center [732, 390] width 1402 height 595
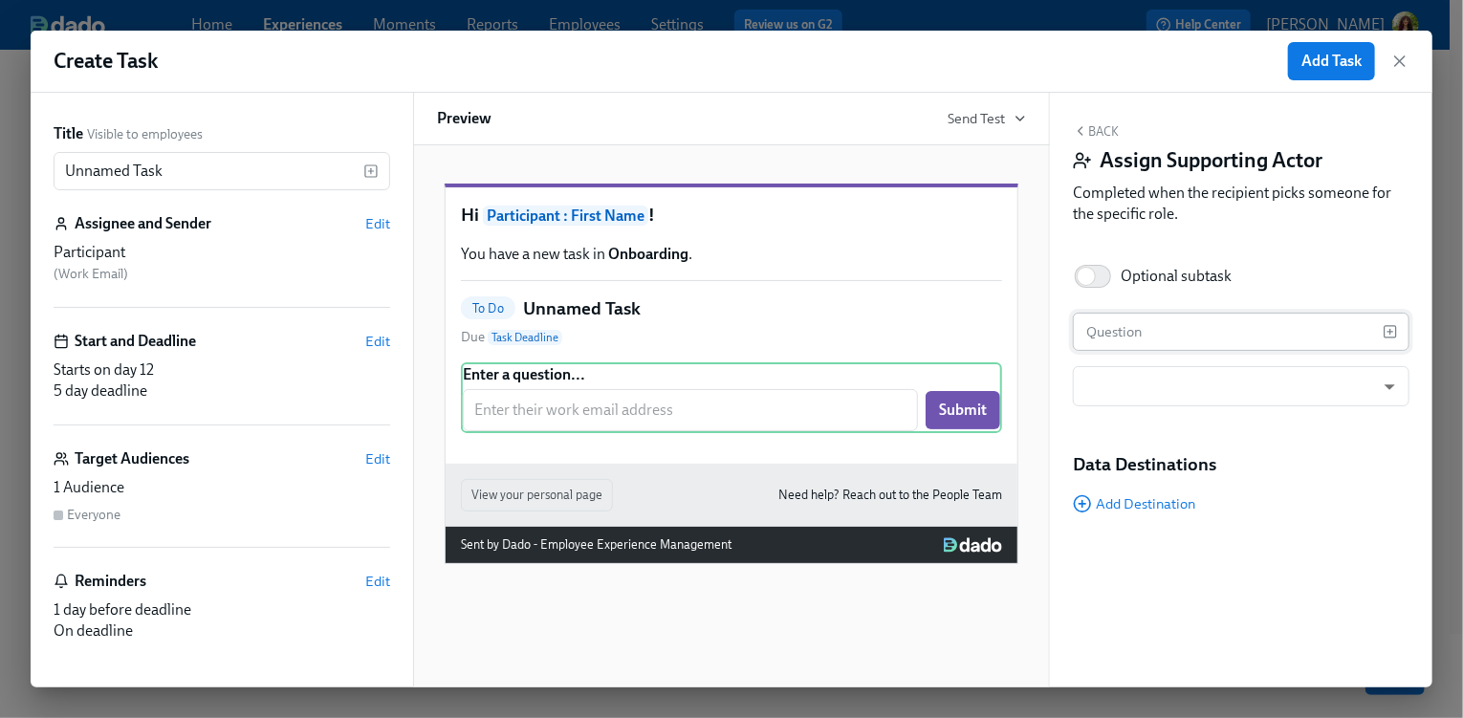
click at [1190, 328] on input "text" at bounding box center [1228, 332] width 310 height 38
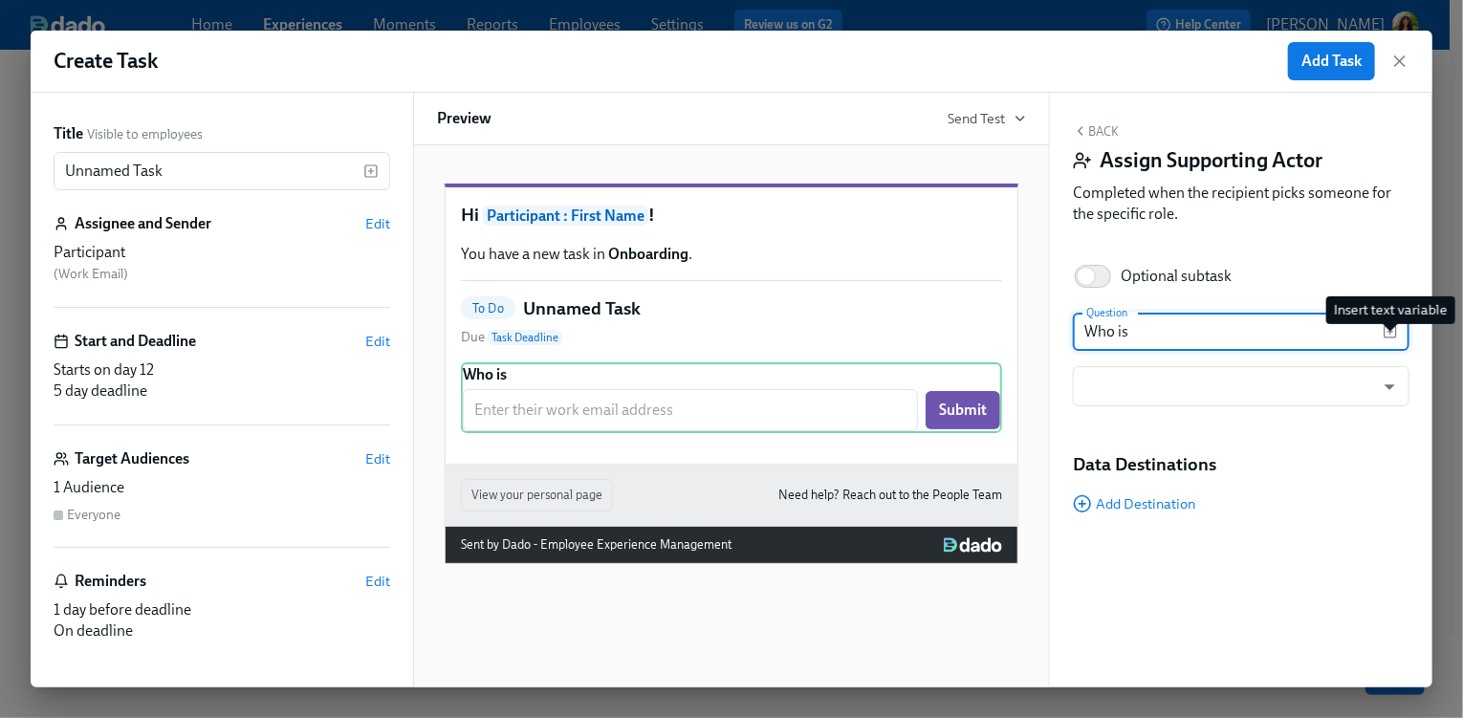
click at [1390, 334] on icon "button" at bounding box center [1390, 332] width 0 height 5
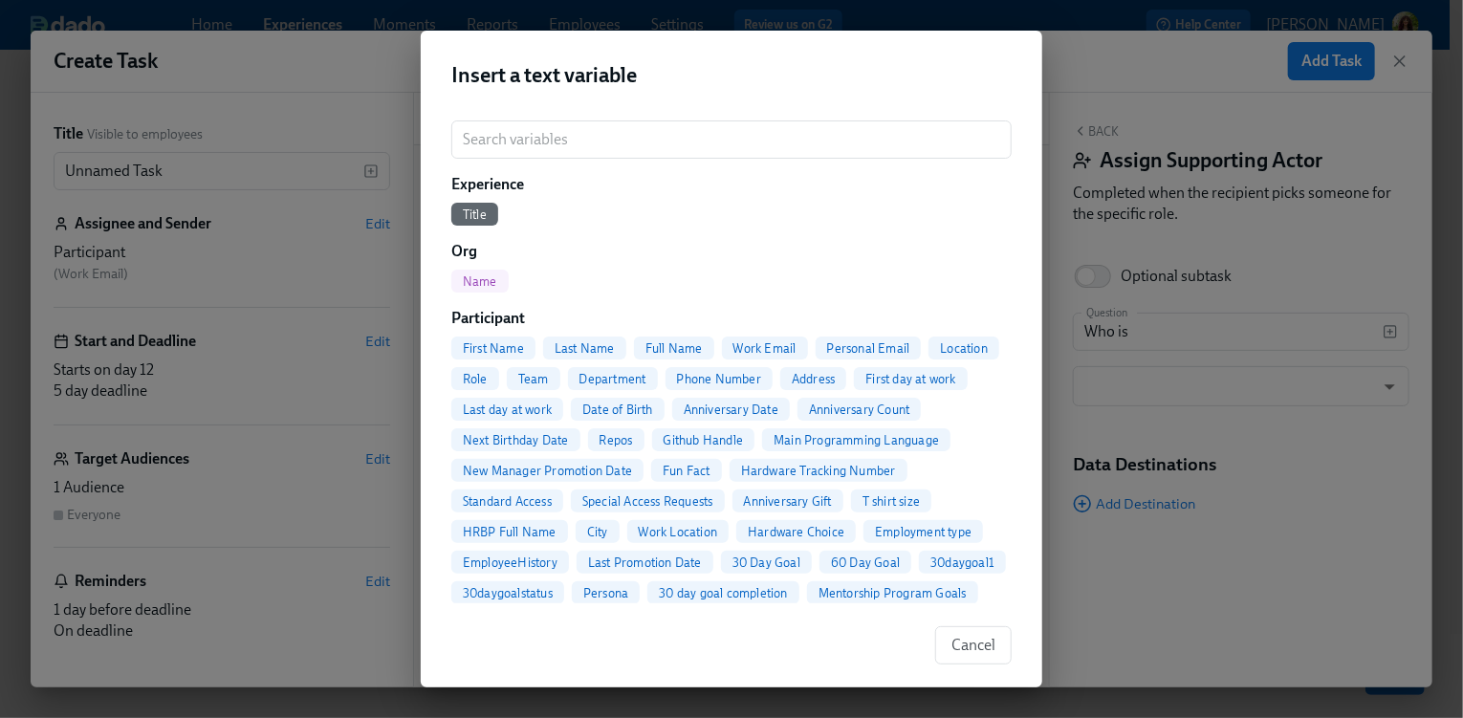
click at [500, 346] on span "First Name" at bounding box center [493, 348] width 84 height 14
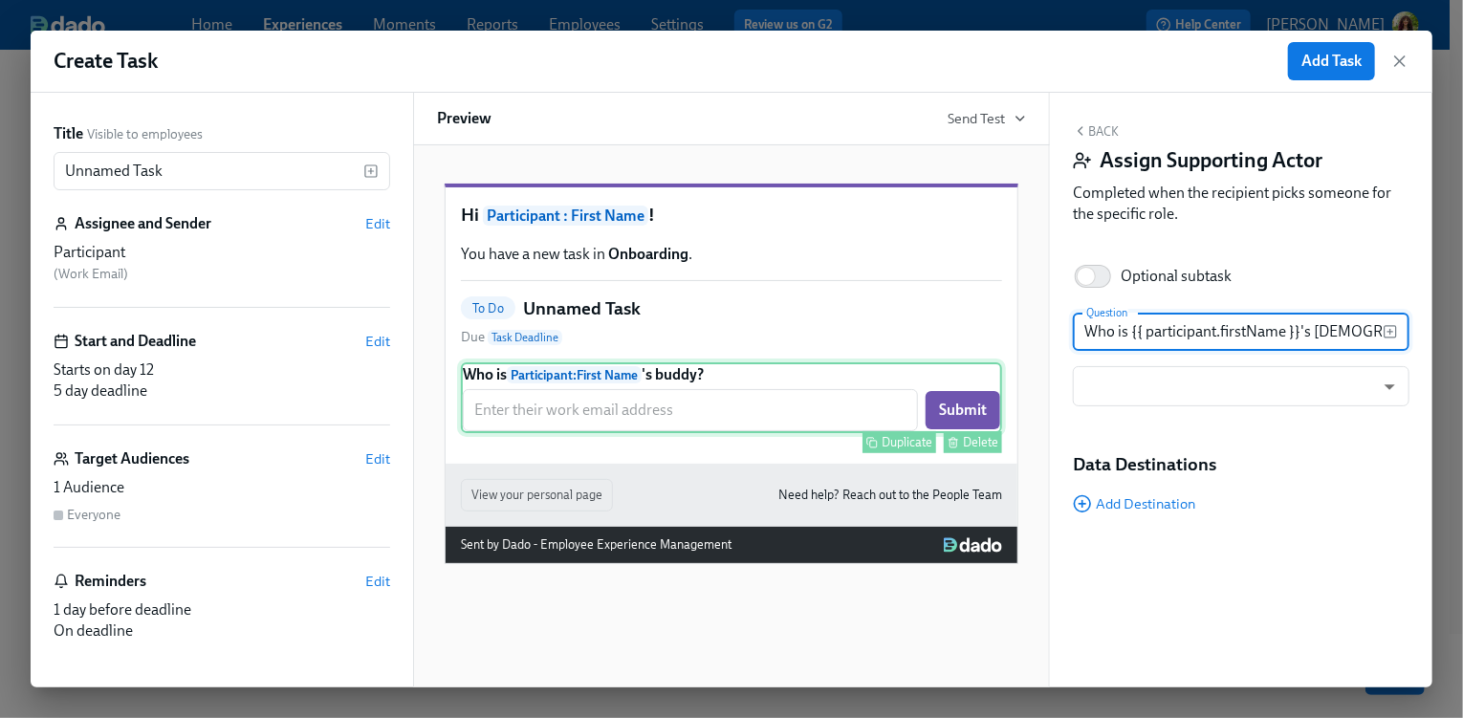
type input "Who is {{ participant.firstName }}'s [DEMOGRAPHIC_DATA]?"
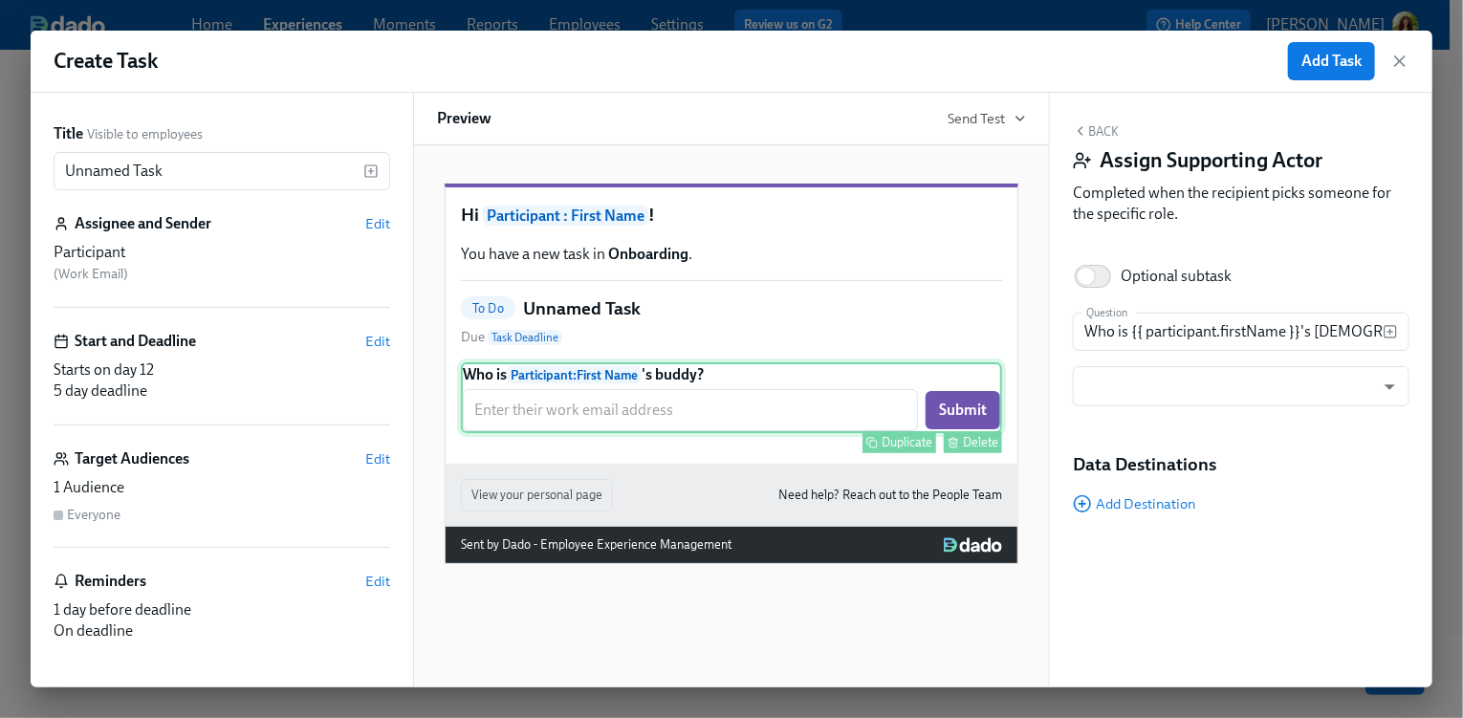
click at [972, 449] on div "Delete" at bounding box center [980, 442] width 35 height 14
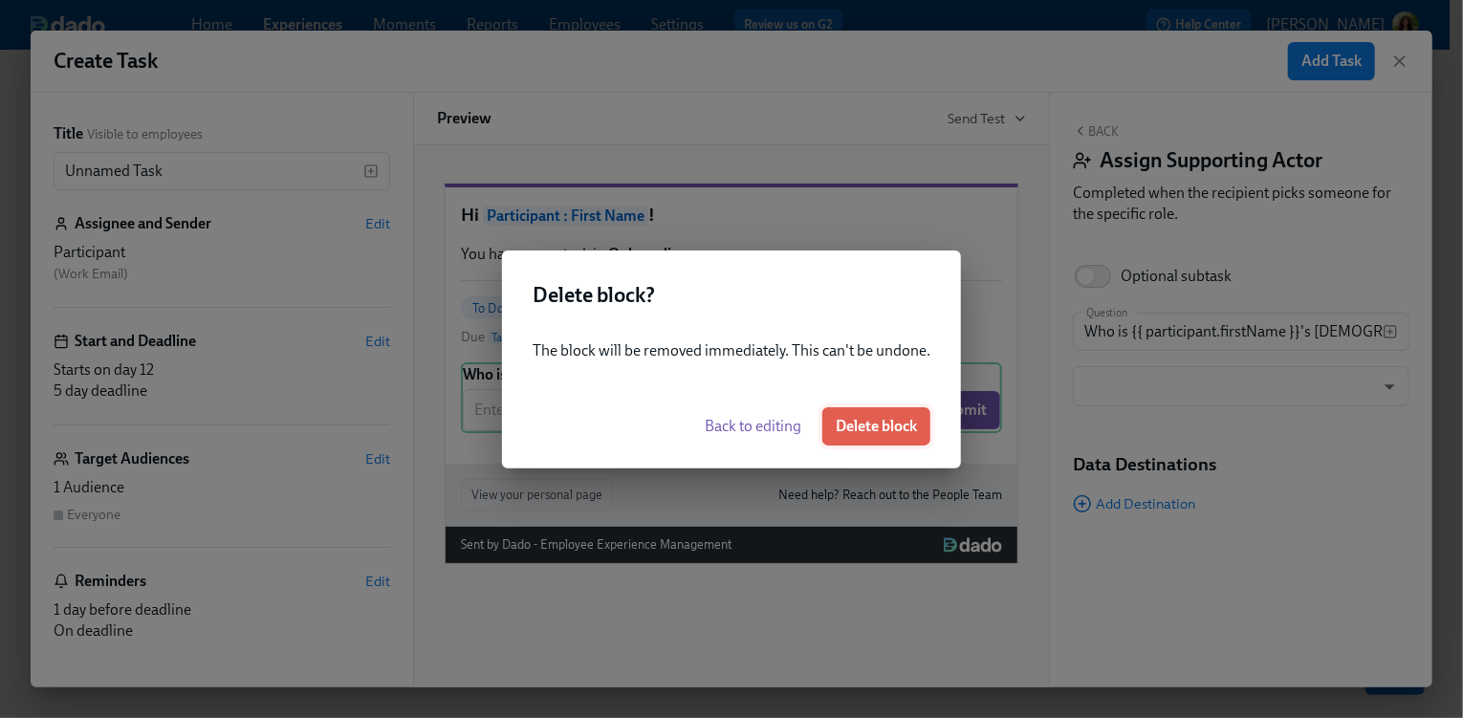
click at [895, 427] on span "Delete block" at bounding box center [876, 426] width 81 height 19
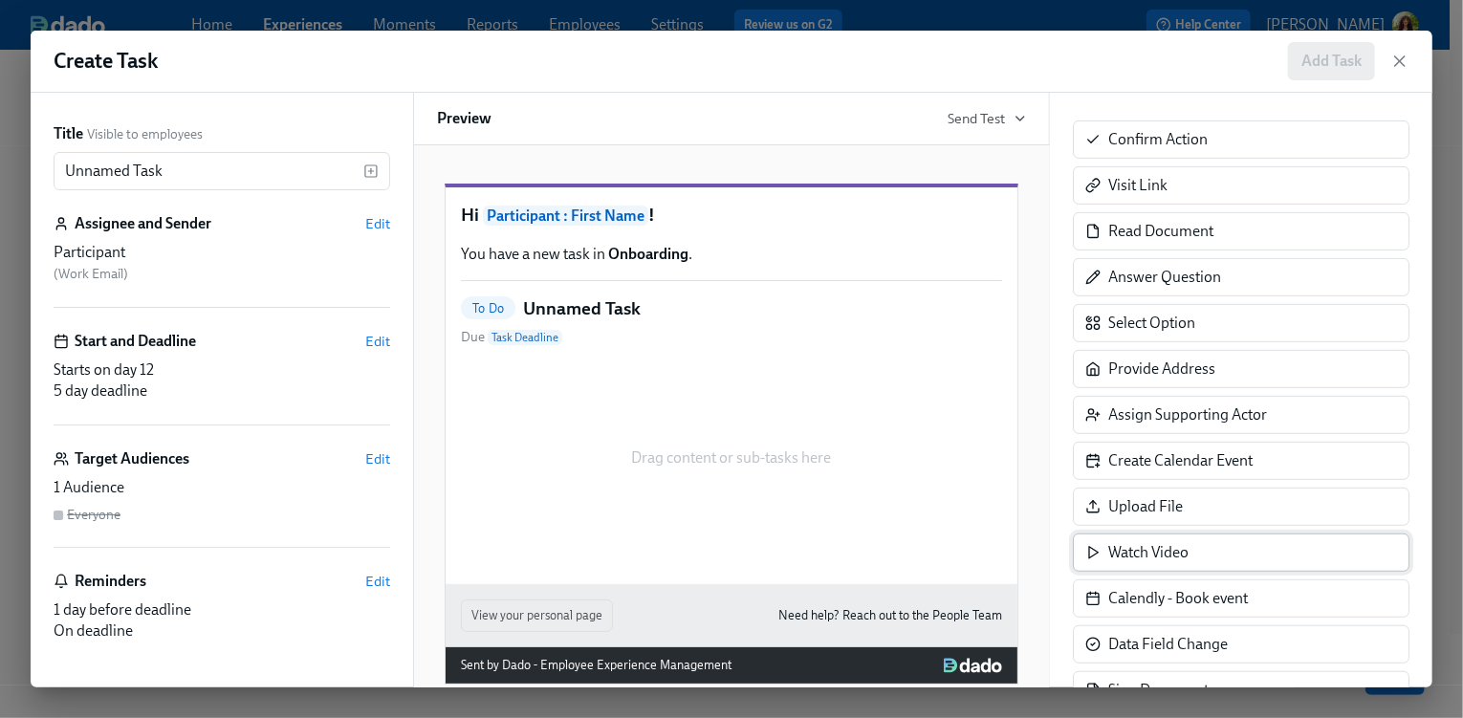
scroll to position [359, 0]
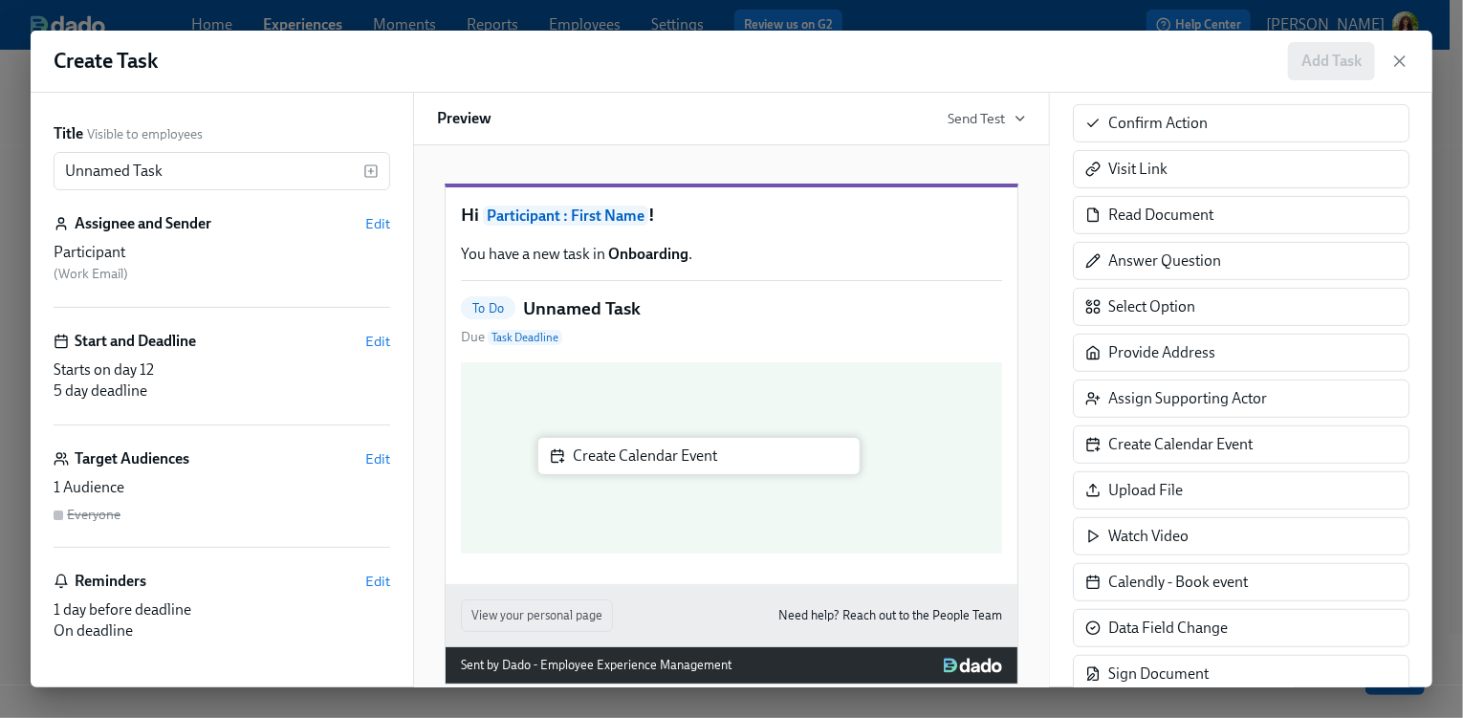
drag, startPoint x: 1214, startPoint y: 442, endPoint x: 675, endPoint y: 464, distance: 539.7
click at [675, 464] on div "Title Visible to employees Unnamed Task ​ Assignee and Sender Edit Participant …" at bounding box center [732, 390] width 1402 height 595
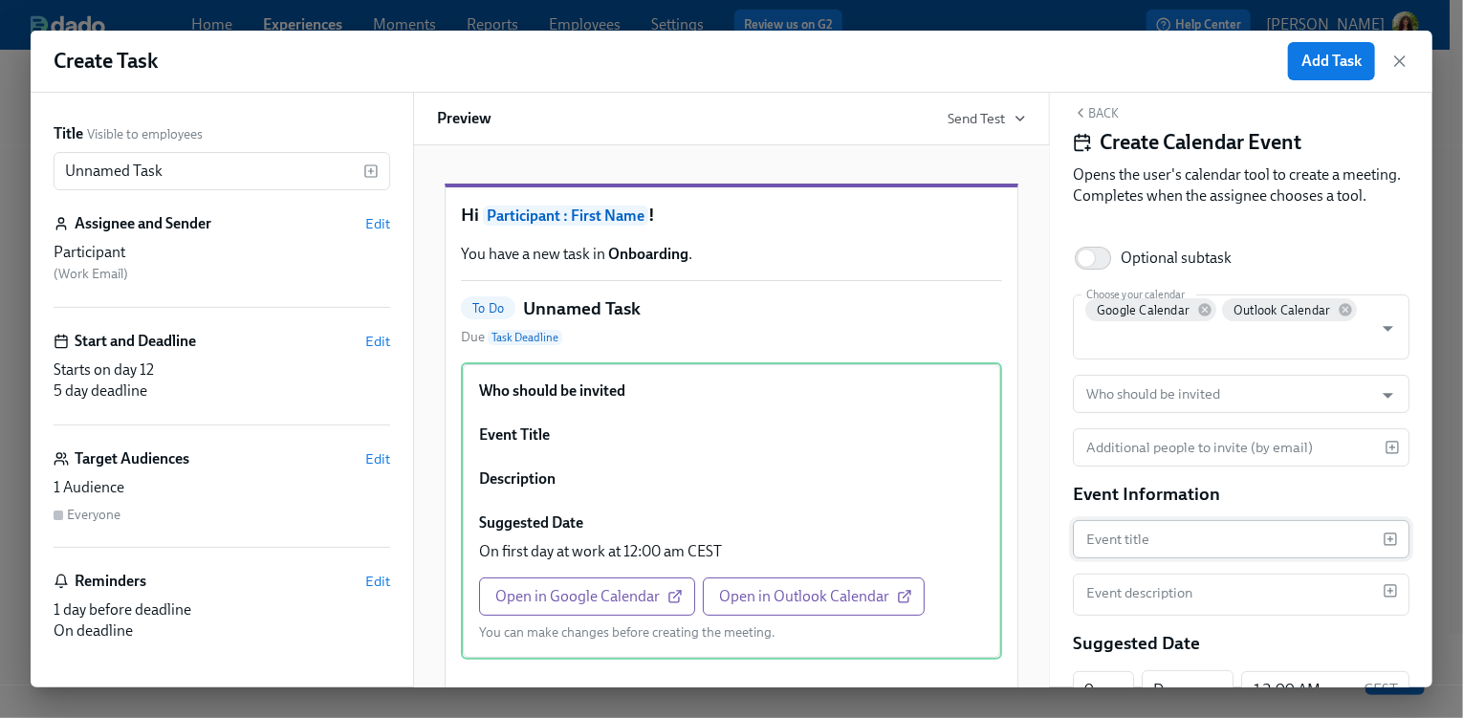
scroll to position [38, 0]
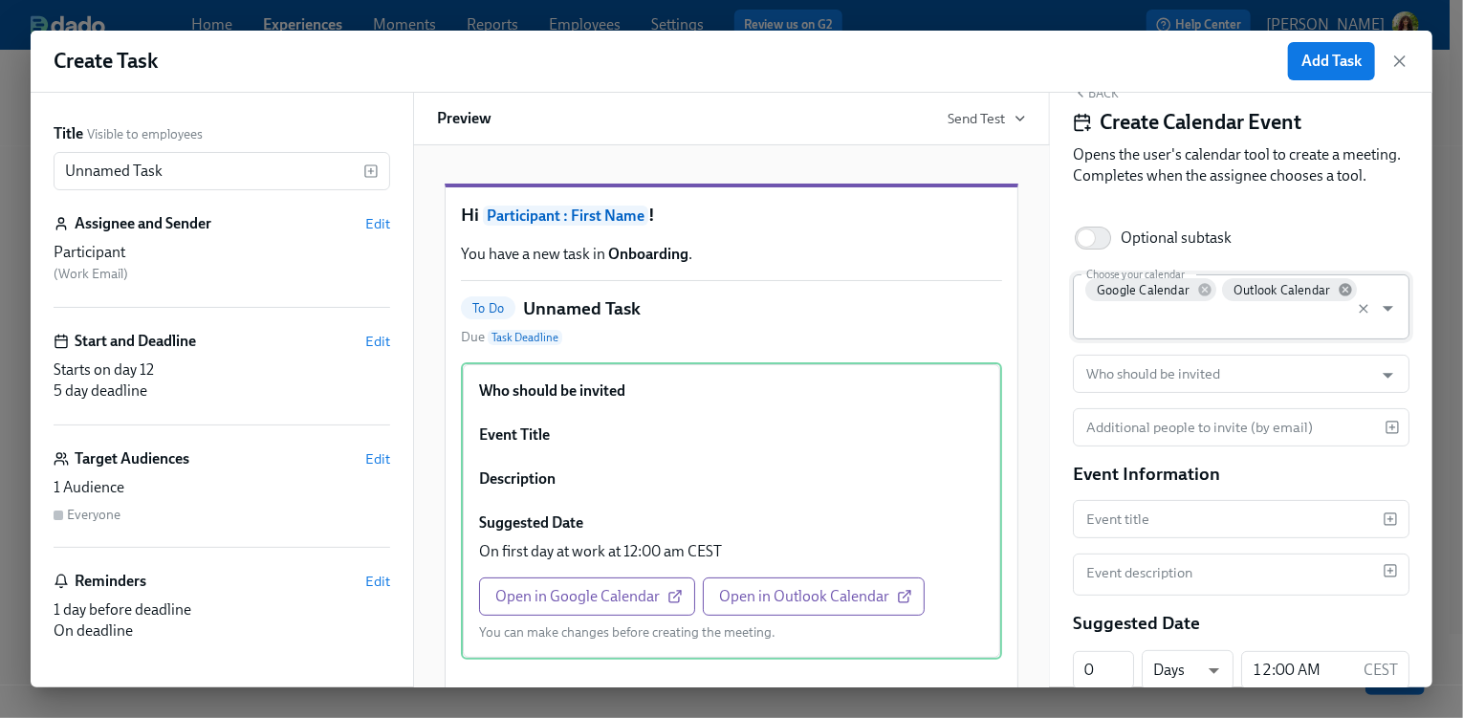
click at [1338, 297] on icon at bounding box center [1345, 289] width 15 height 15
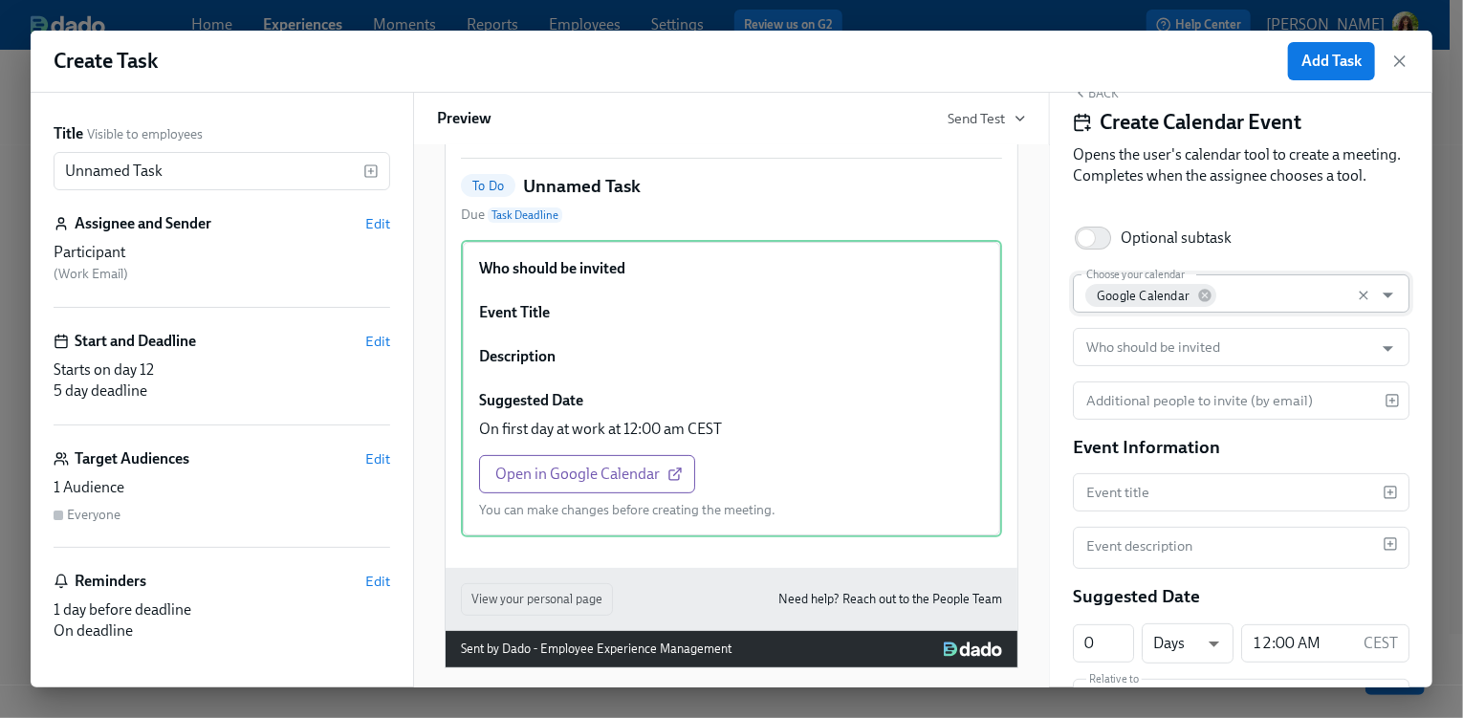
scroll to position [126, 0]
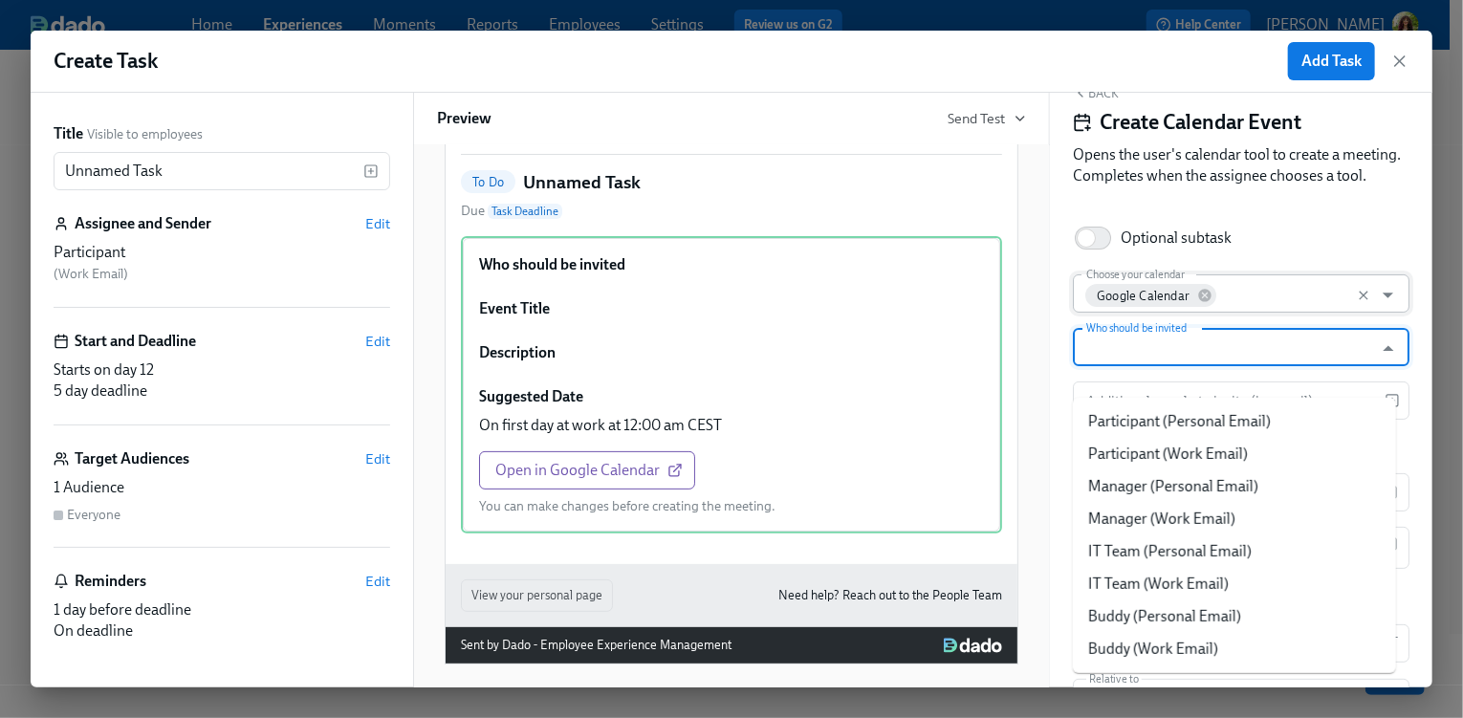
click at [1200, 366] on input "Who should be invited" at bounding box center [1222, 347] width 281 height 38
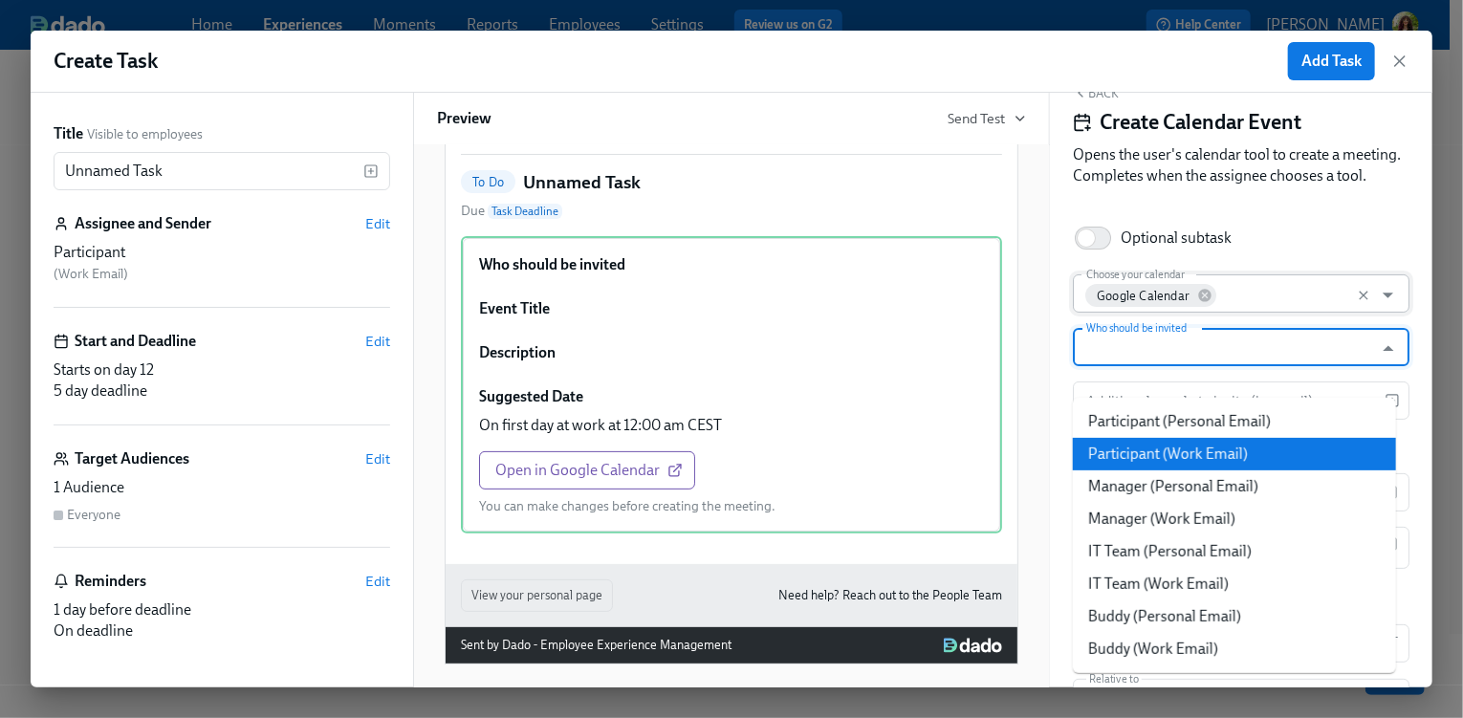
click at [1229, 443] on li "Participant (Work Email)" at bounding box center [1234, 454] width 323 height 33
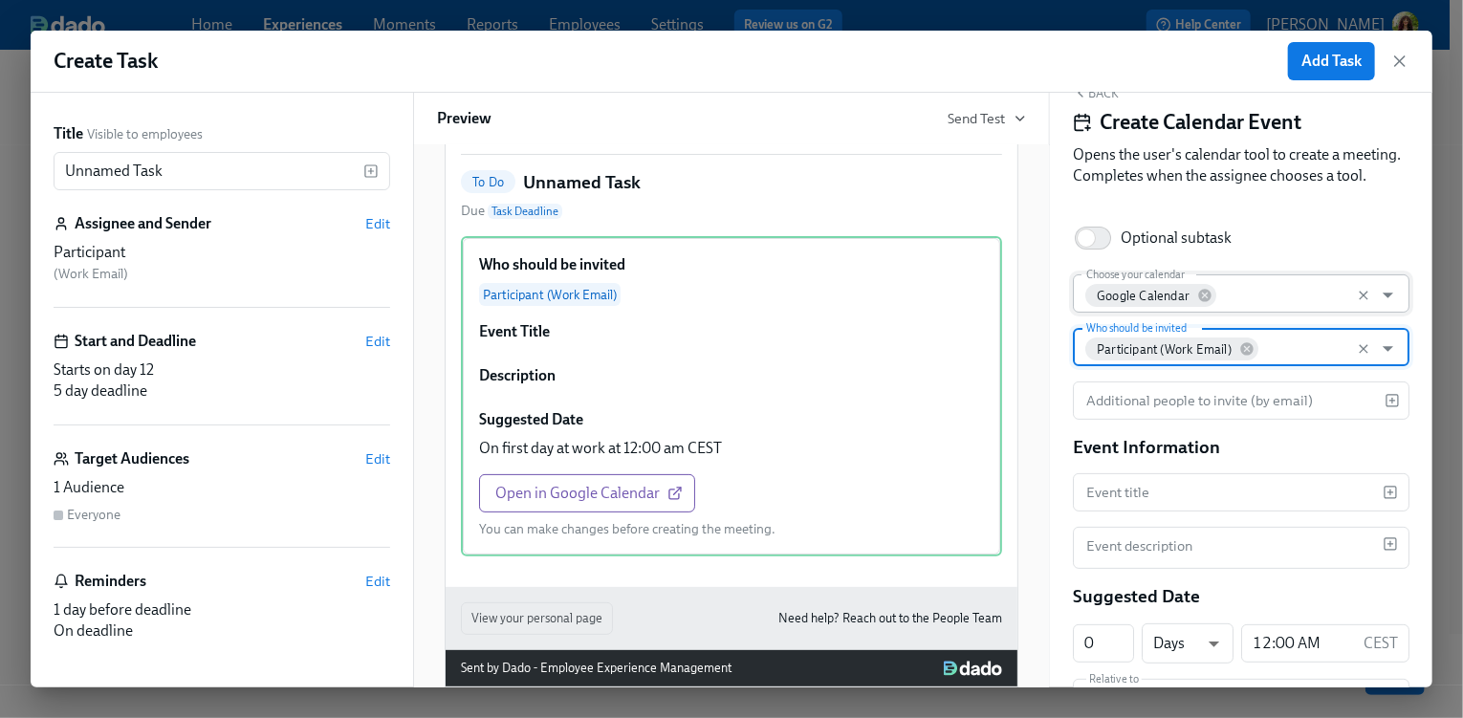
click at [1297, 363] on input "Who should be invited" at bounding box center [1312, 347] width 102 height 38
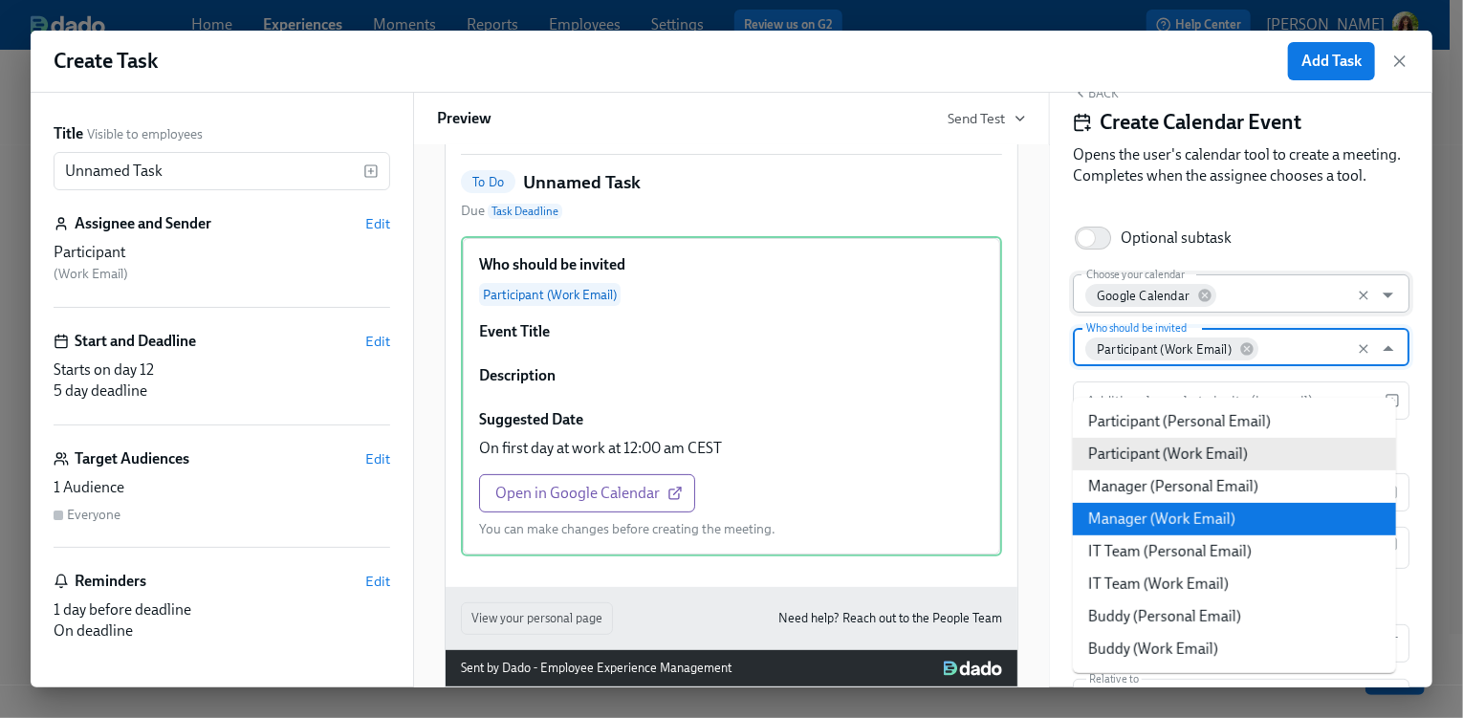
click at [1248, 508] on li "Manager (Work Email)" at bounding box center [1234, 519] width 323 height 33
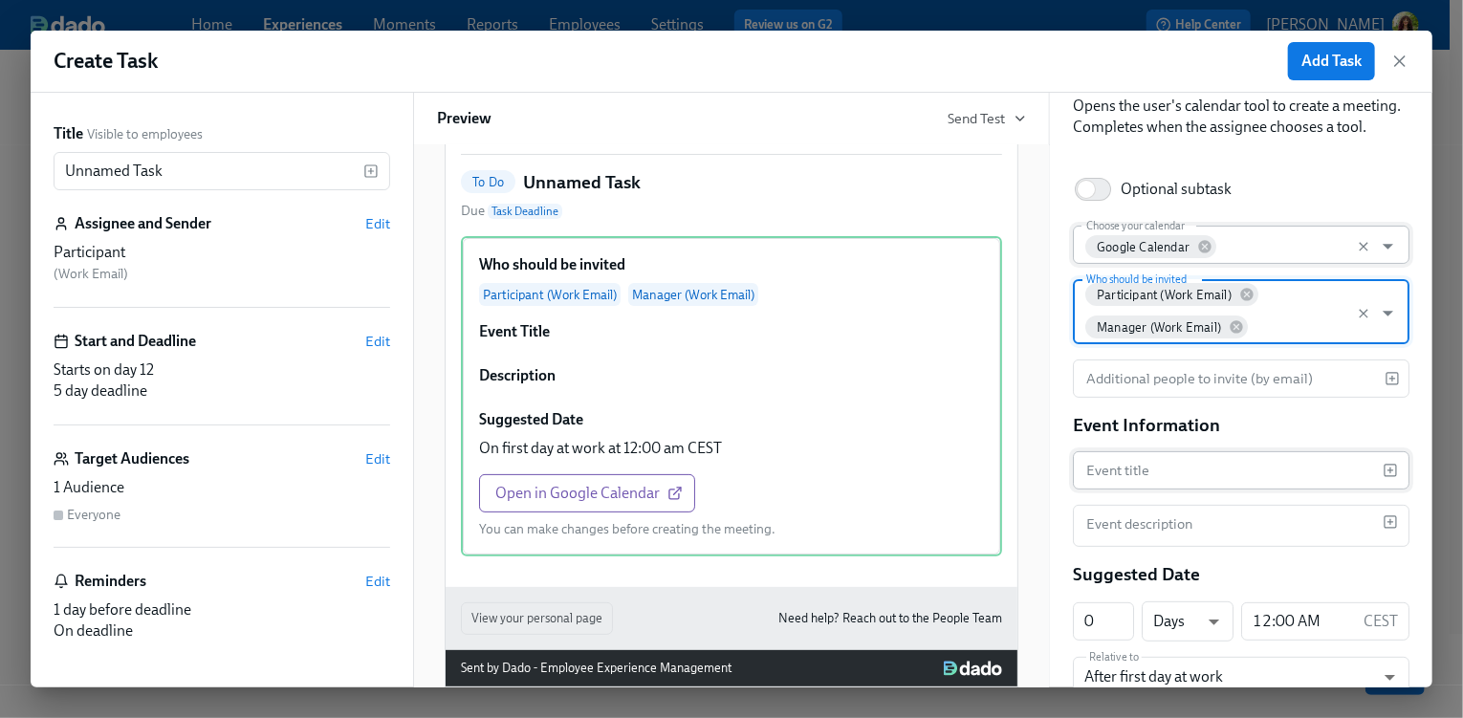
scroll to position [107, 0]
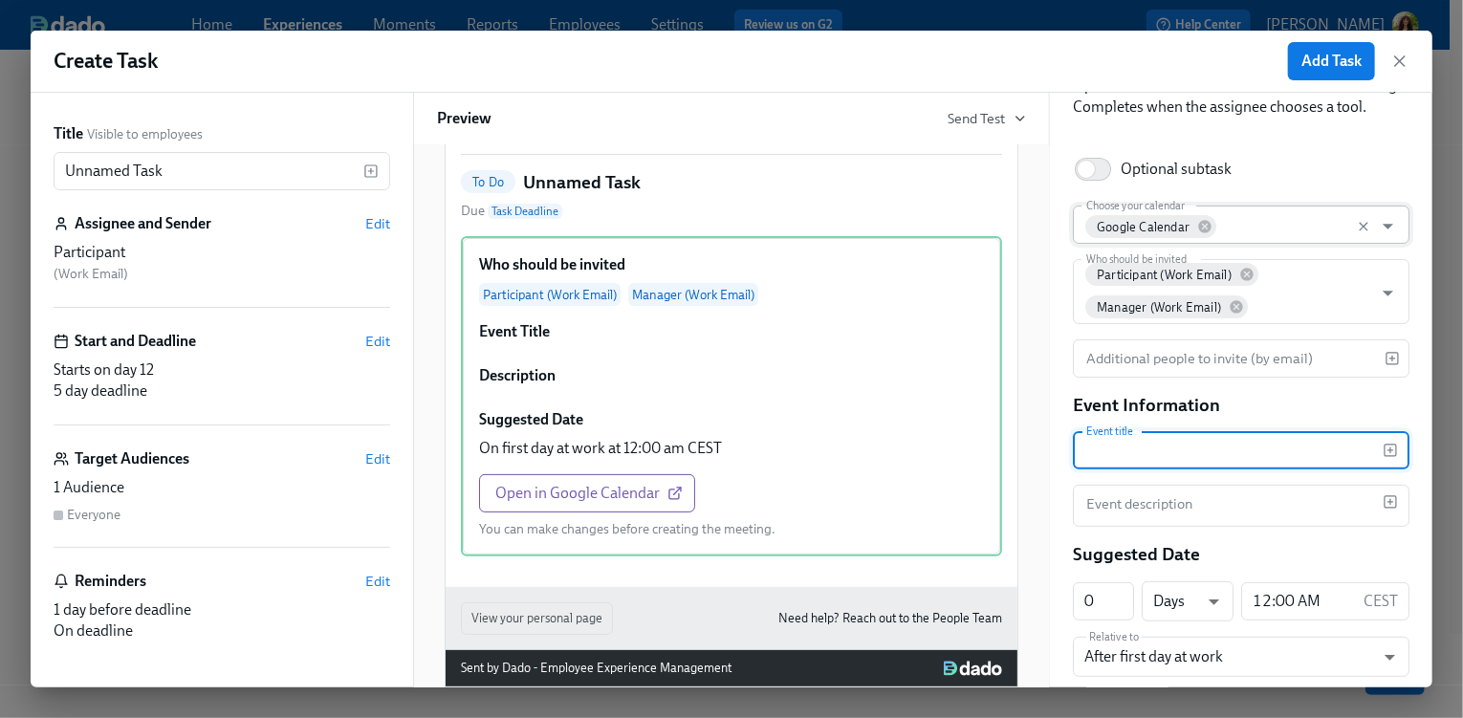
click at [1277, 469] on input "text" at bounding box center [1228, 450] width 310 height 38
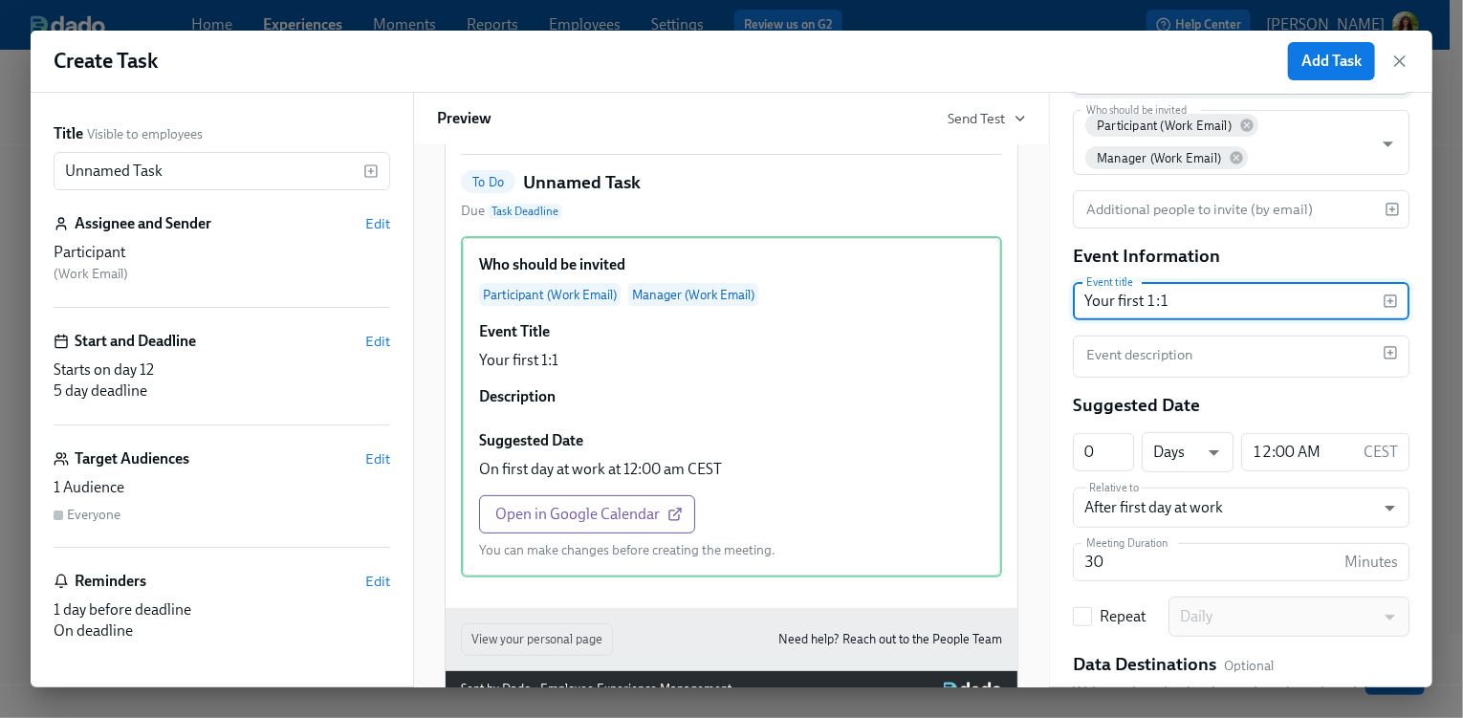
scroll to position [409, 0]
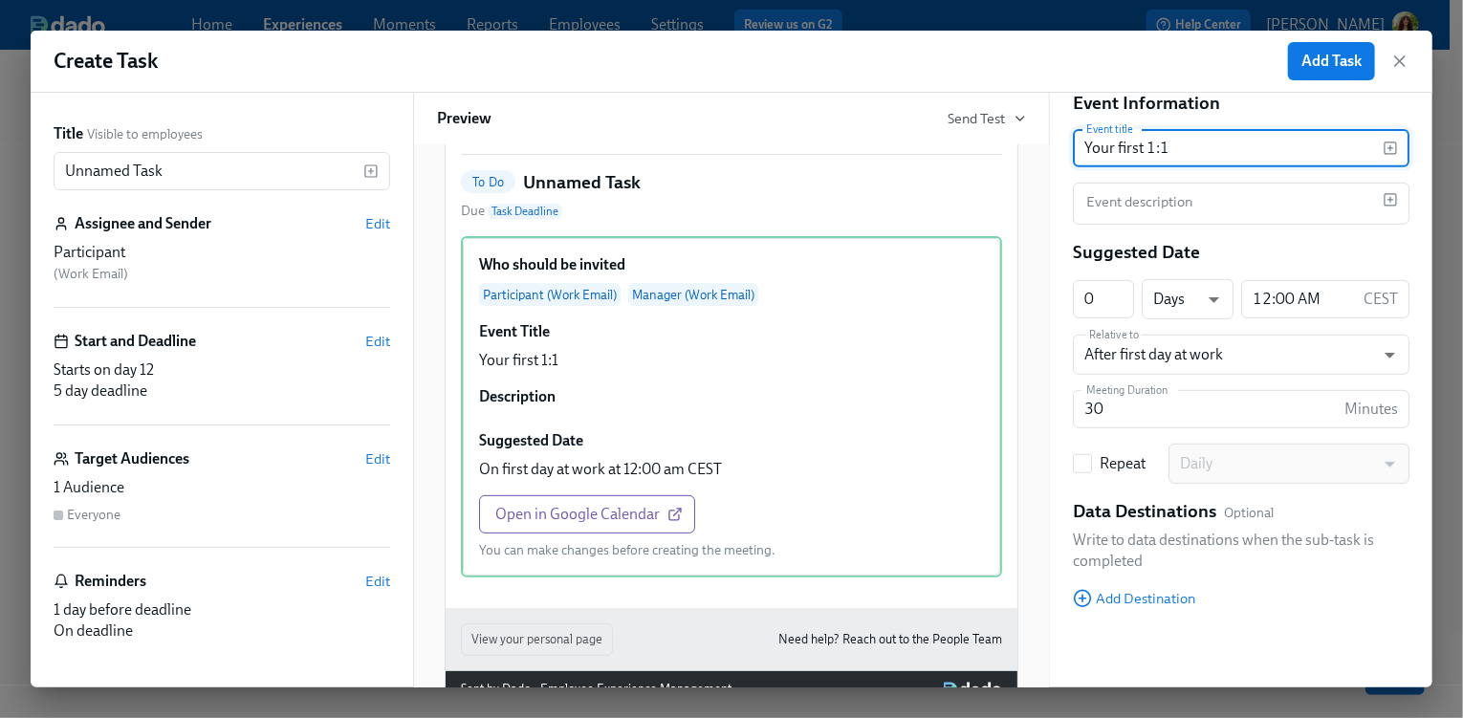
type input "Your first 1:1"
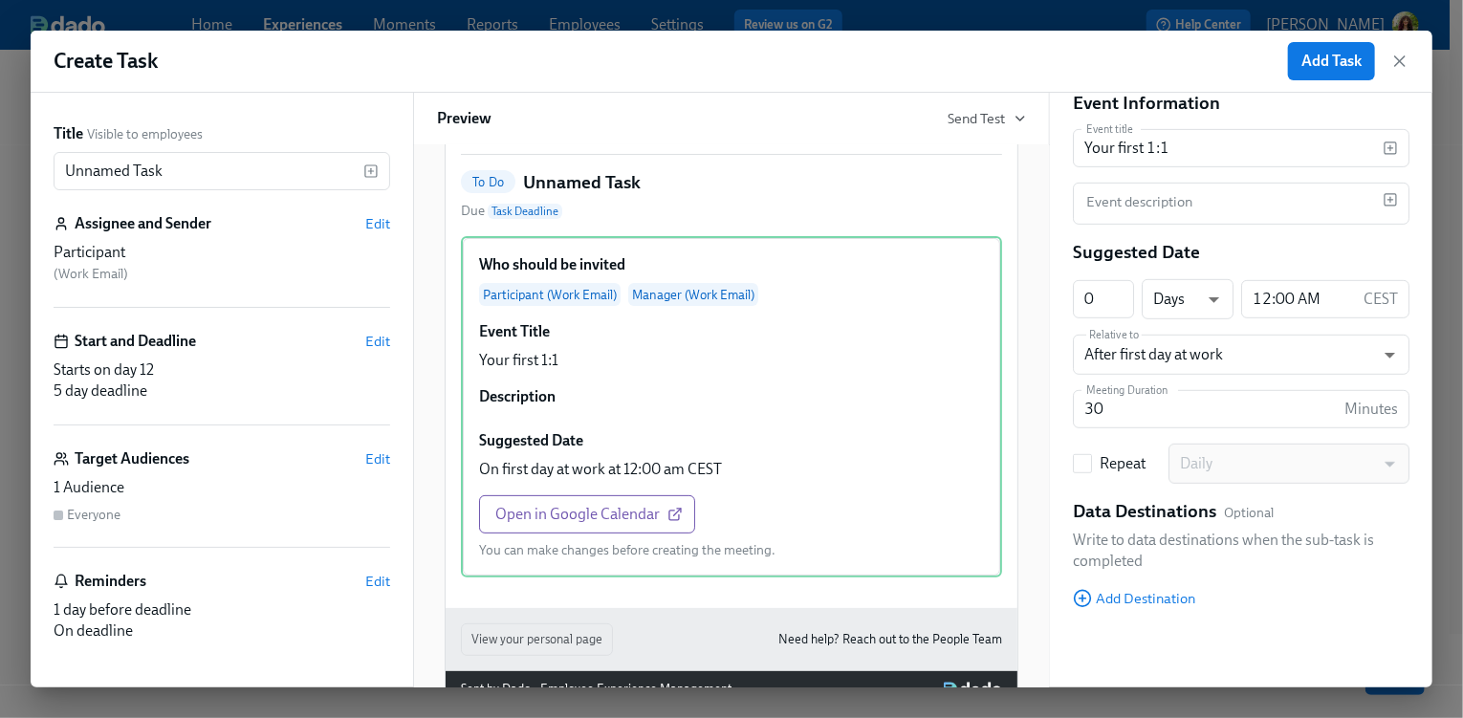
scroll to position [0, 0]
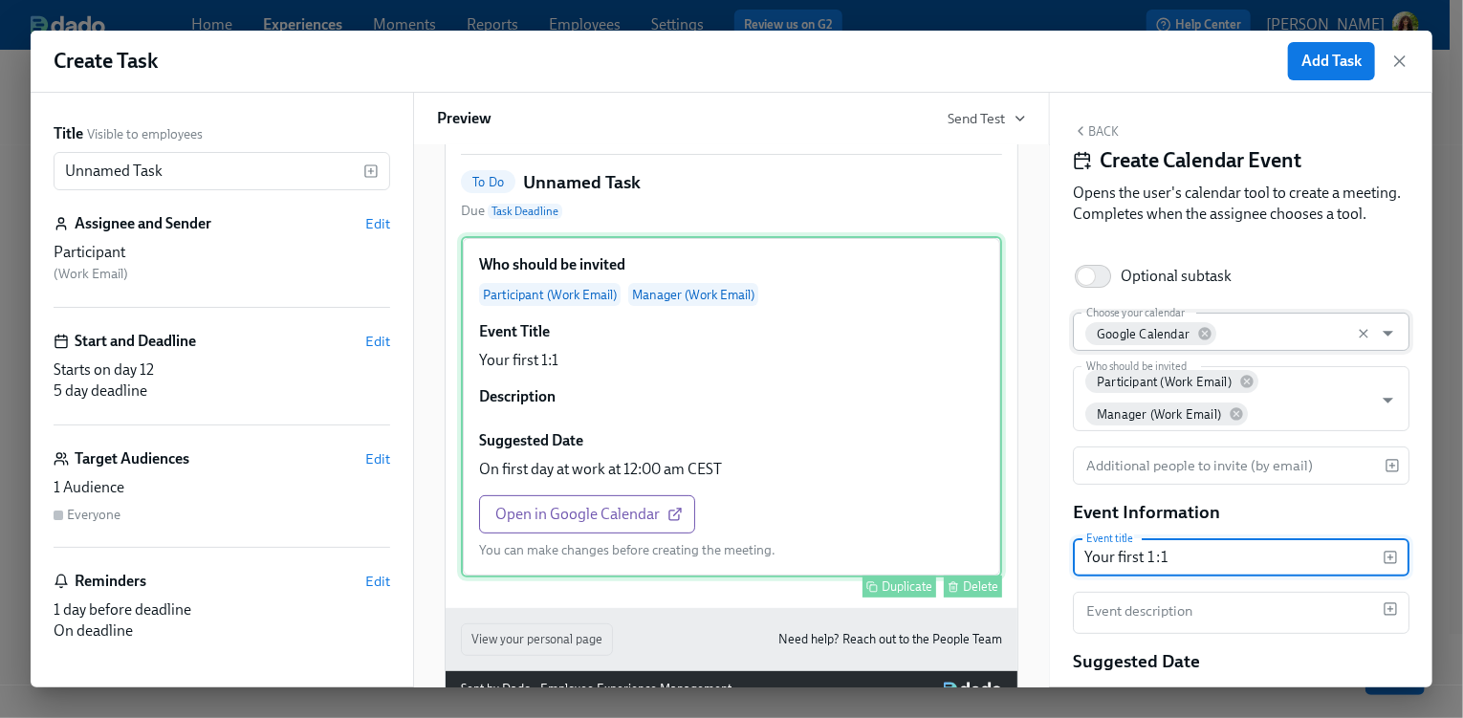
click at [968, 594] on div "Delete" at bounding box center [980, 586] width 35 height 14
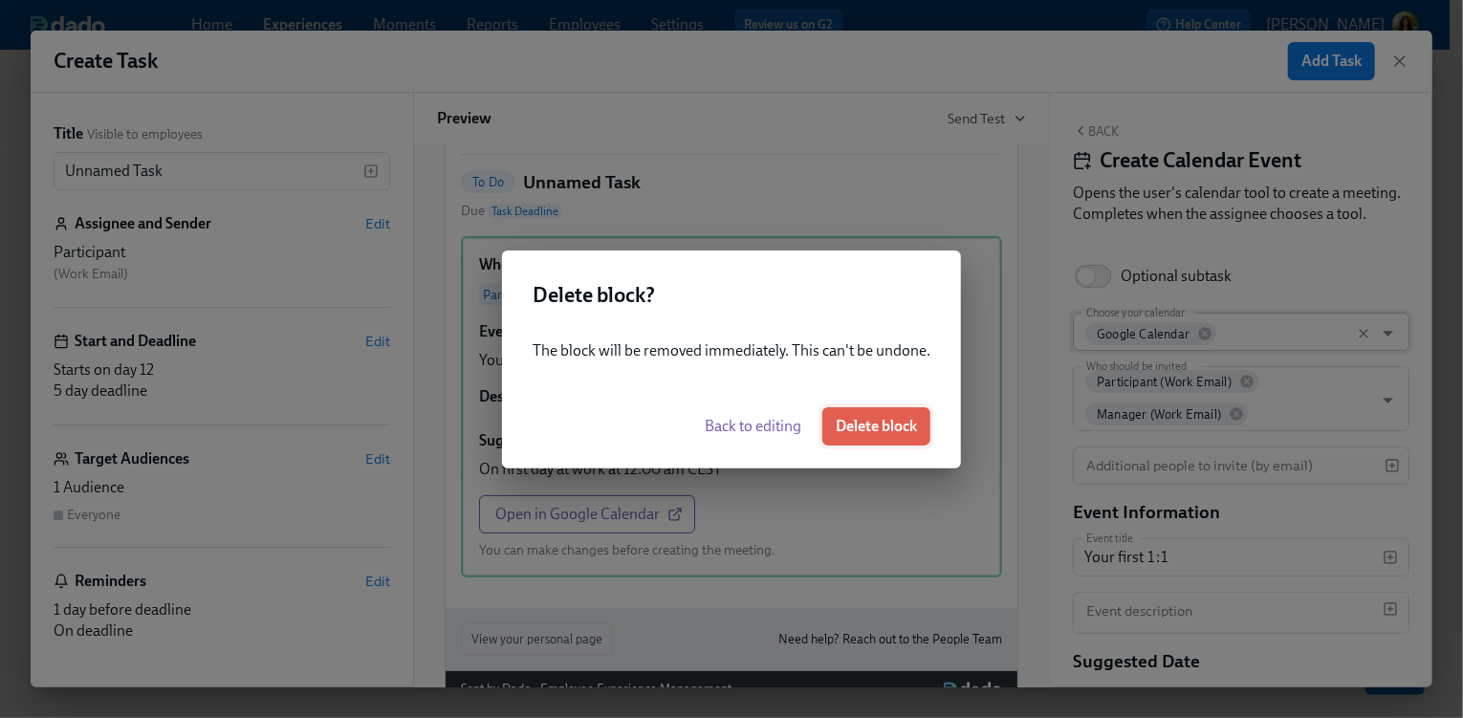
click at [897, 432] on span "Delete block" at bounding box center [876, 426] width 81 height 19
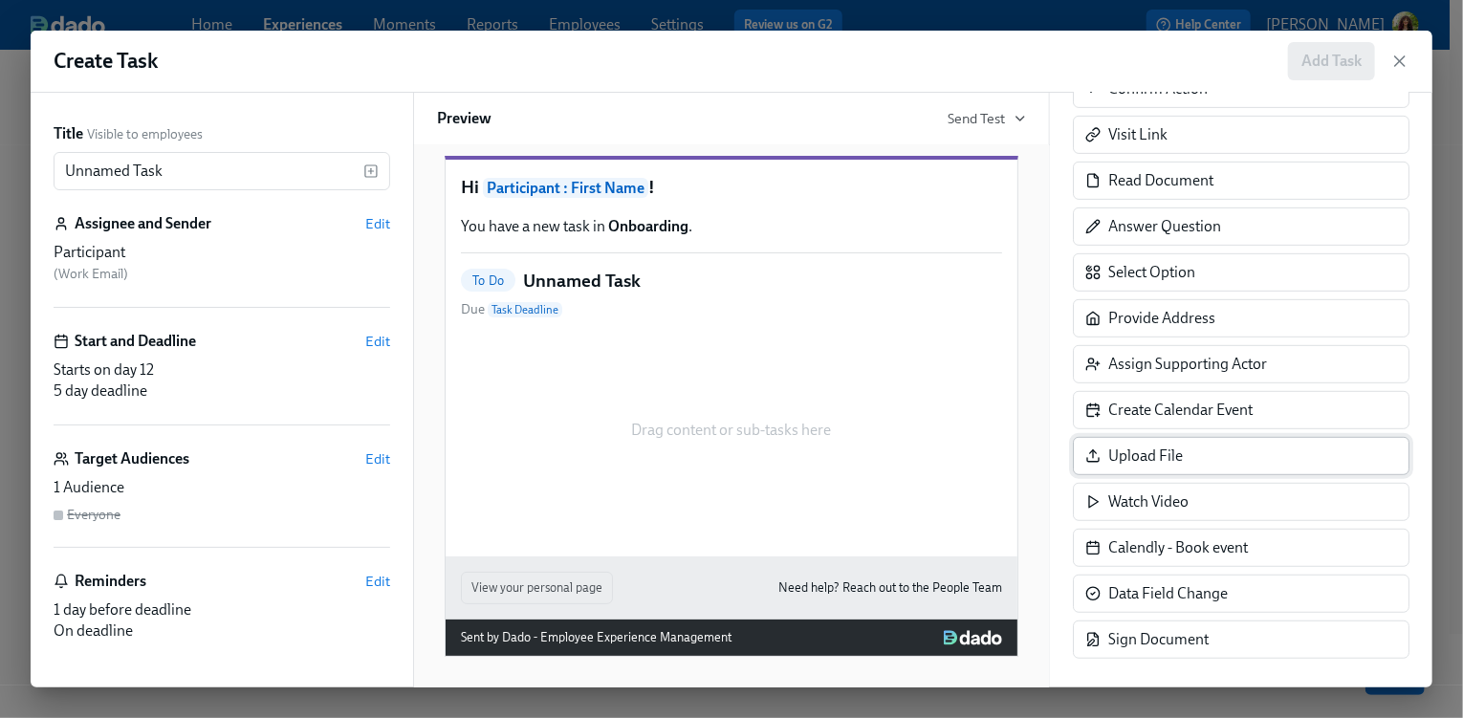
scroll to position [403, 0]
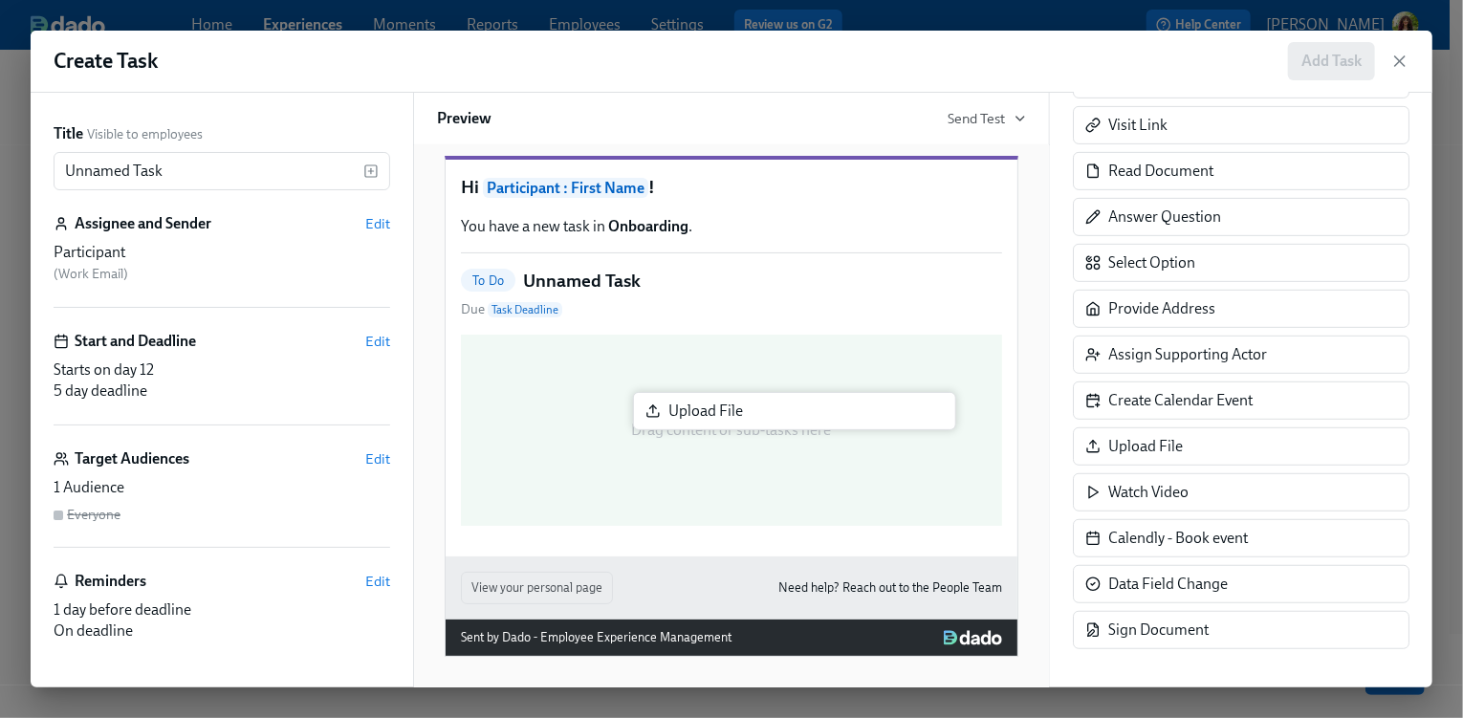
drag, startPoint x: 1244, startPoint y: 439, endPoint x: 804, endPoint y: 409, distance: 440.8
click at [804, 409] on div "Title Visible to employees Unnamed Task ​ Assignee and Sender Edit Participant …" at bounding box center [732, 390] width 1402 height 595
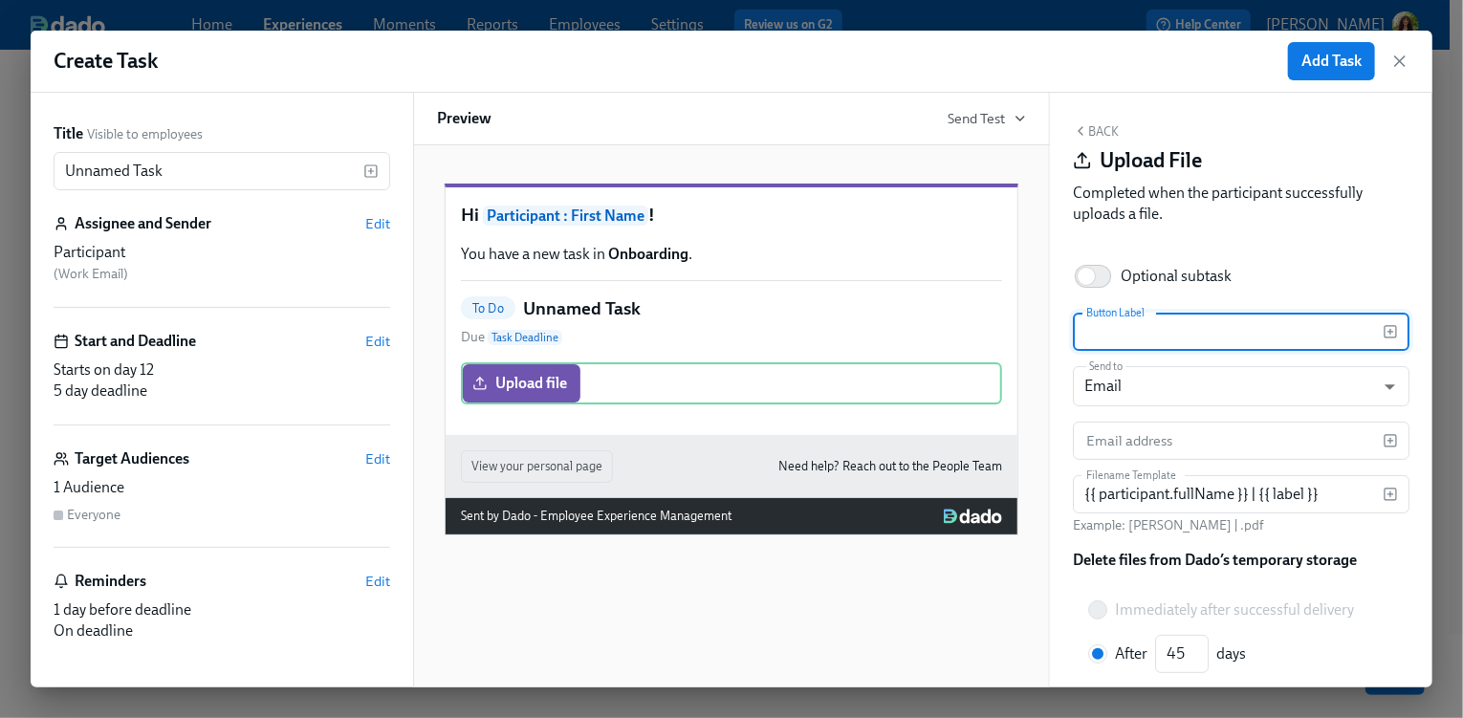
scroll to position [0, 0]
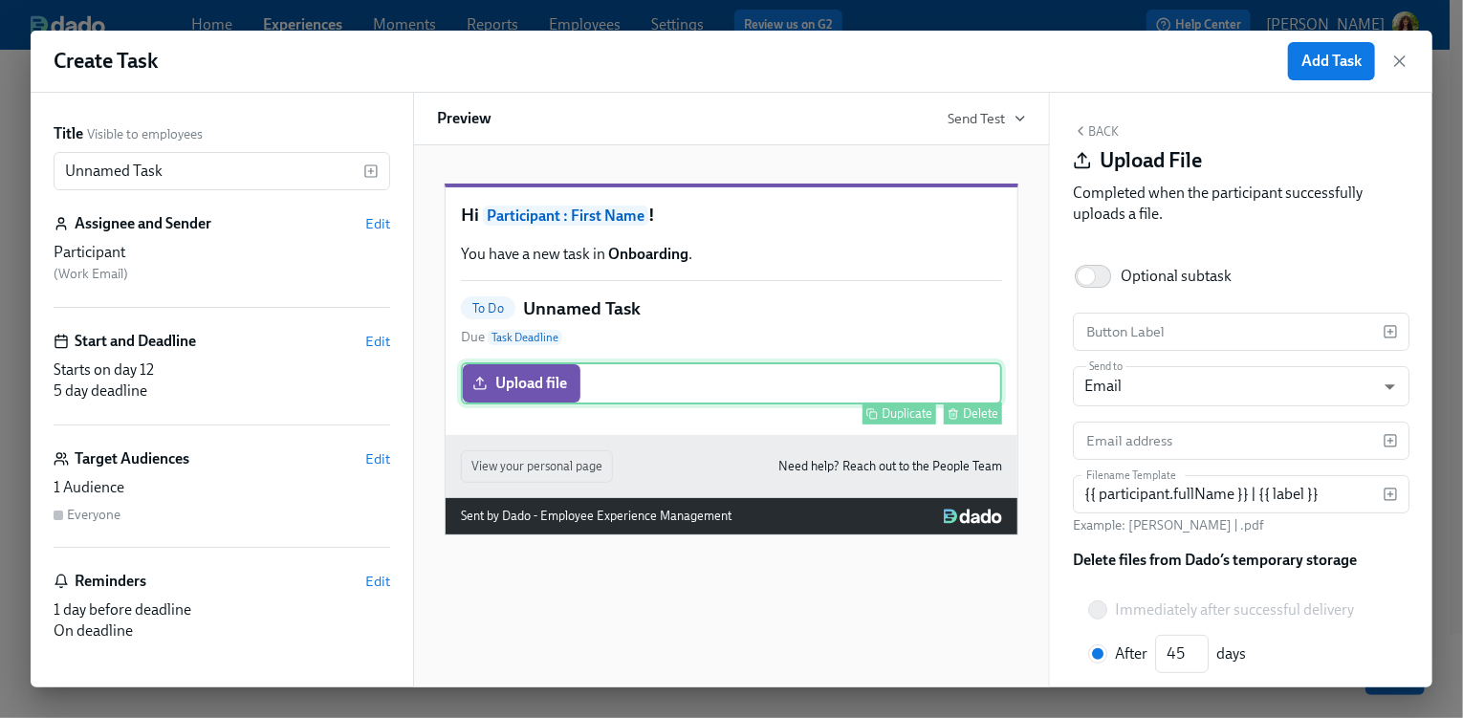
click at [985, 421] on div "Delete" at bounding box center [980, 413] width 35 height 14
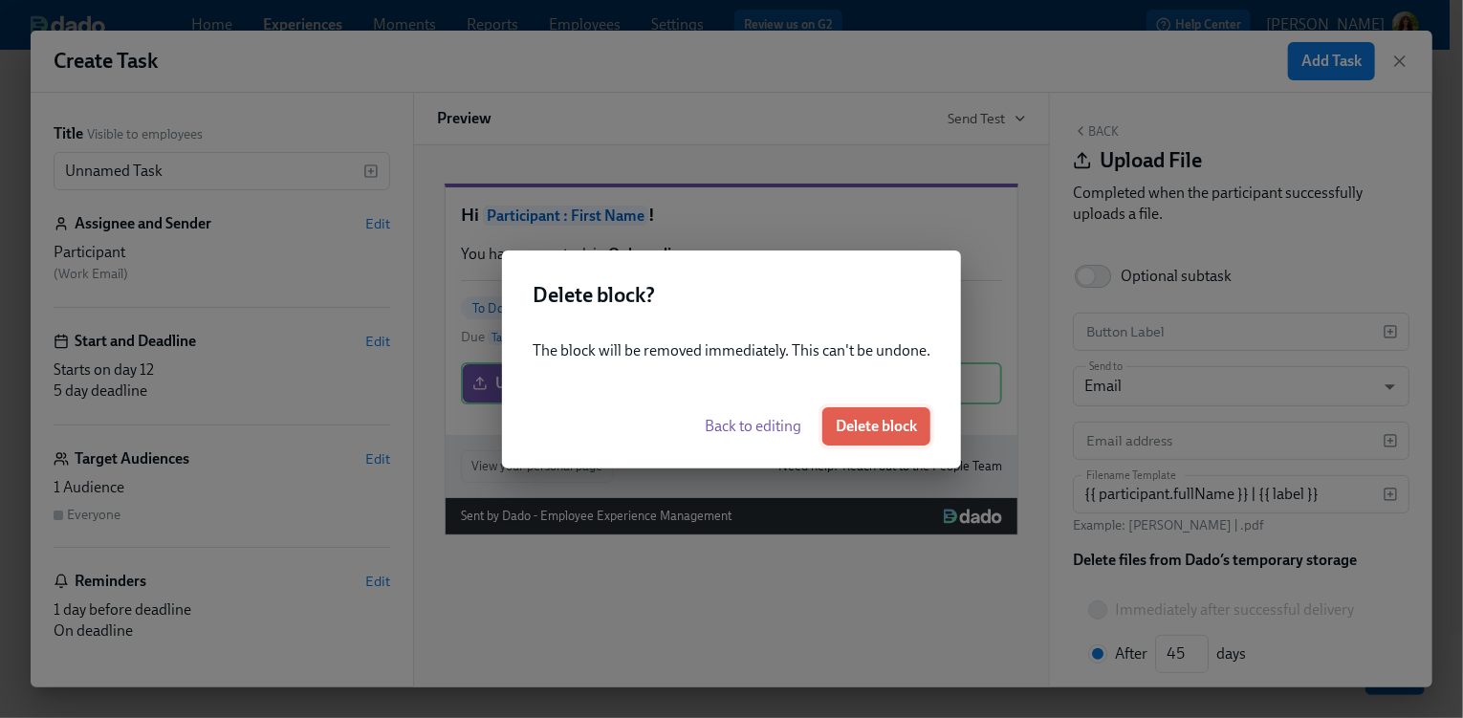
click at [879, 432] on span "Delete block" at bounding box center [876, 426] width 81 height 19
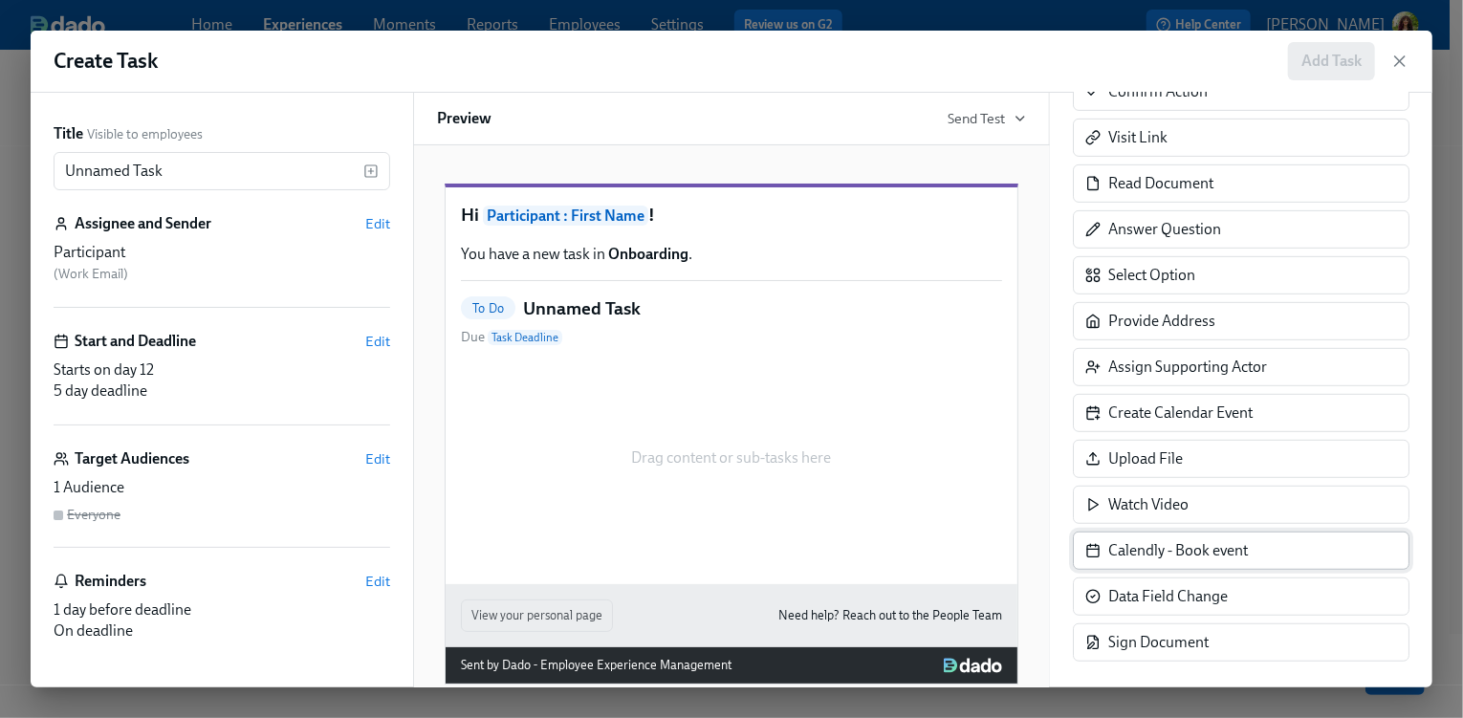
scroll to position [403, 0]
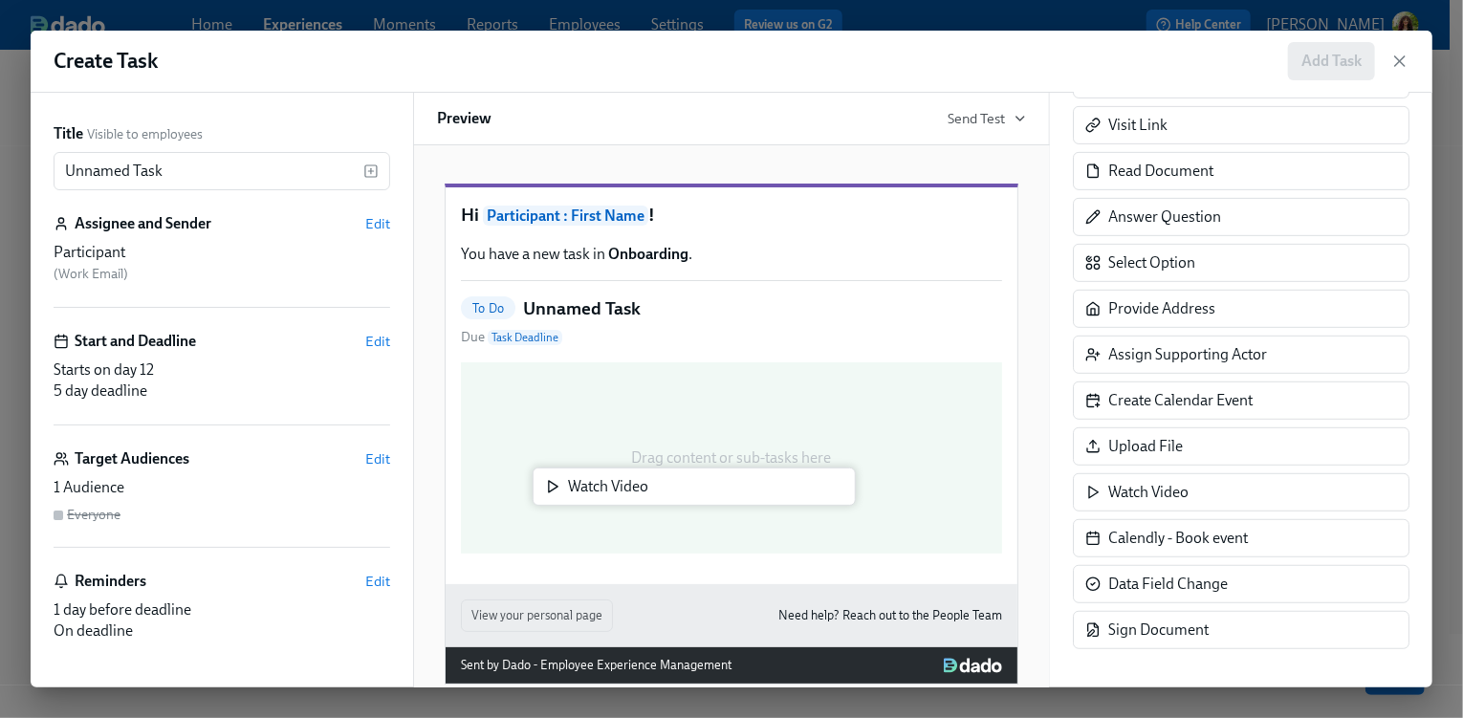
drag, startPoint x: 1237, startPoint y: 490, endPoint x: 680, endPoint y: 486, distance: 557.4
click at [680, 486] on div "Title Visible to employees Unnamed Task ​ Assignee and Sender Edit Participant …" at bounding box center [732, 390] width 1402 height 595
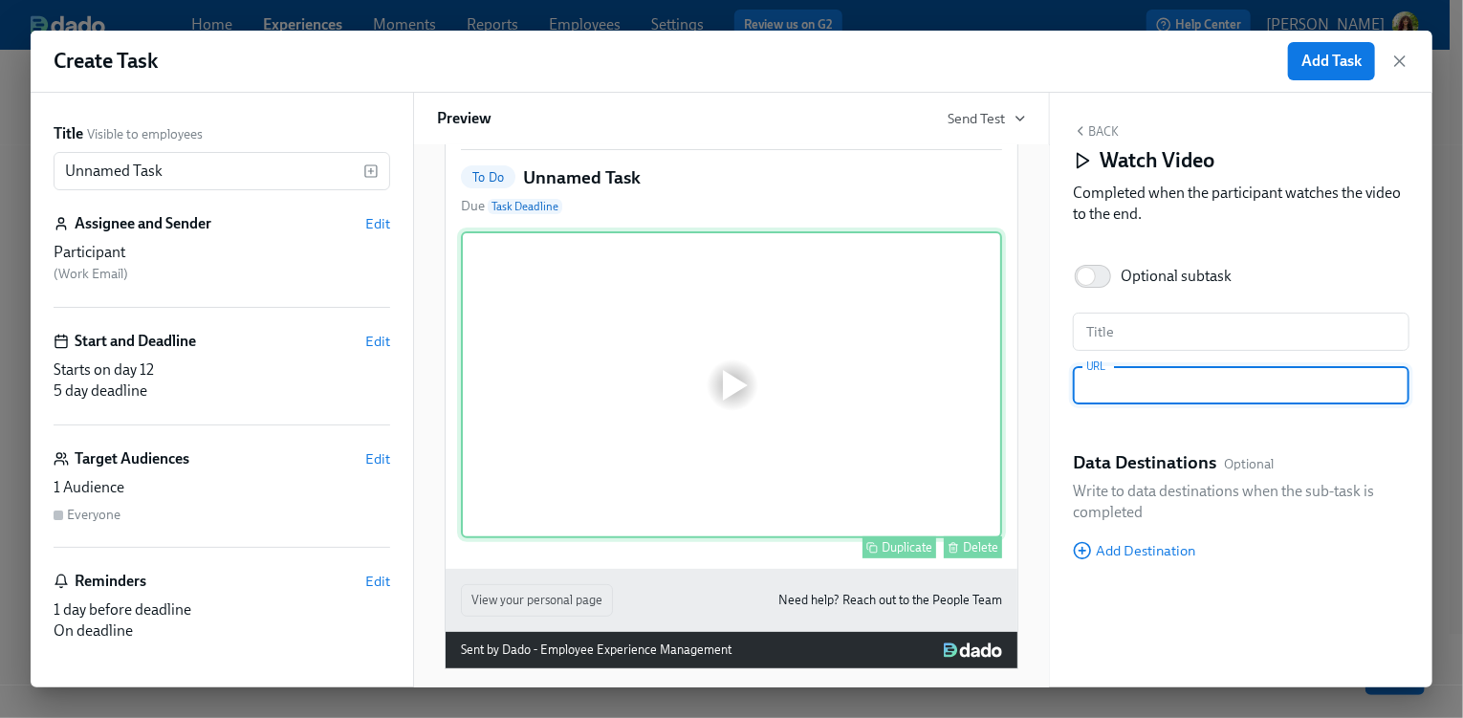
scroll to position [133, 0]
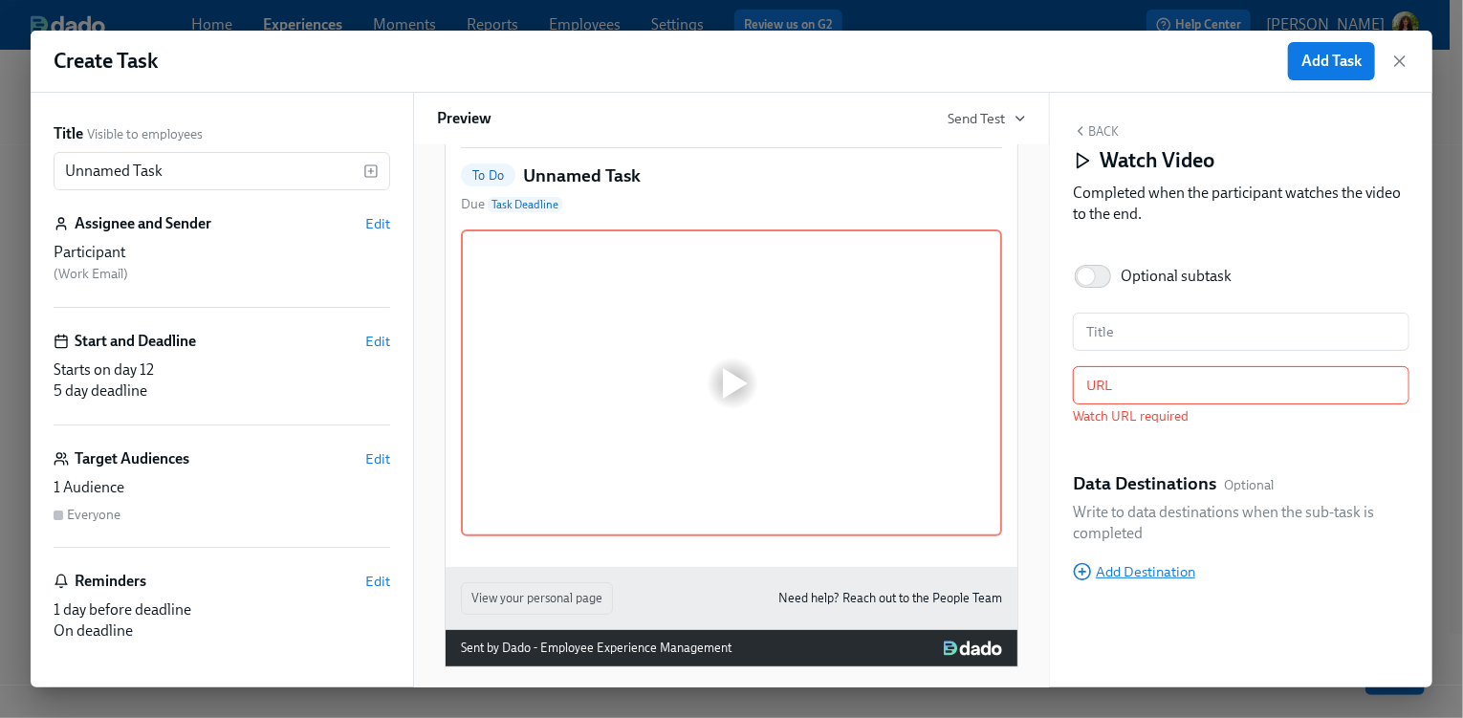
click at [1131, 551] on div "Data Destinations Optional Write to data destinations when the sub-task is comp…" at bounding box center [1241, 525] width 337 height 109
click at [1107, 383] on input "text" at bounding box center [1241, 385] width 337 height 38
paste input "[URL][DOMAIN_NAME]"
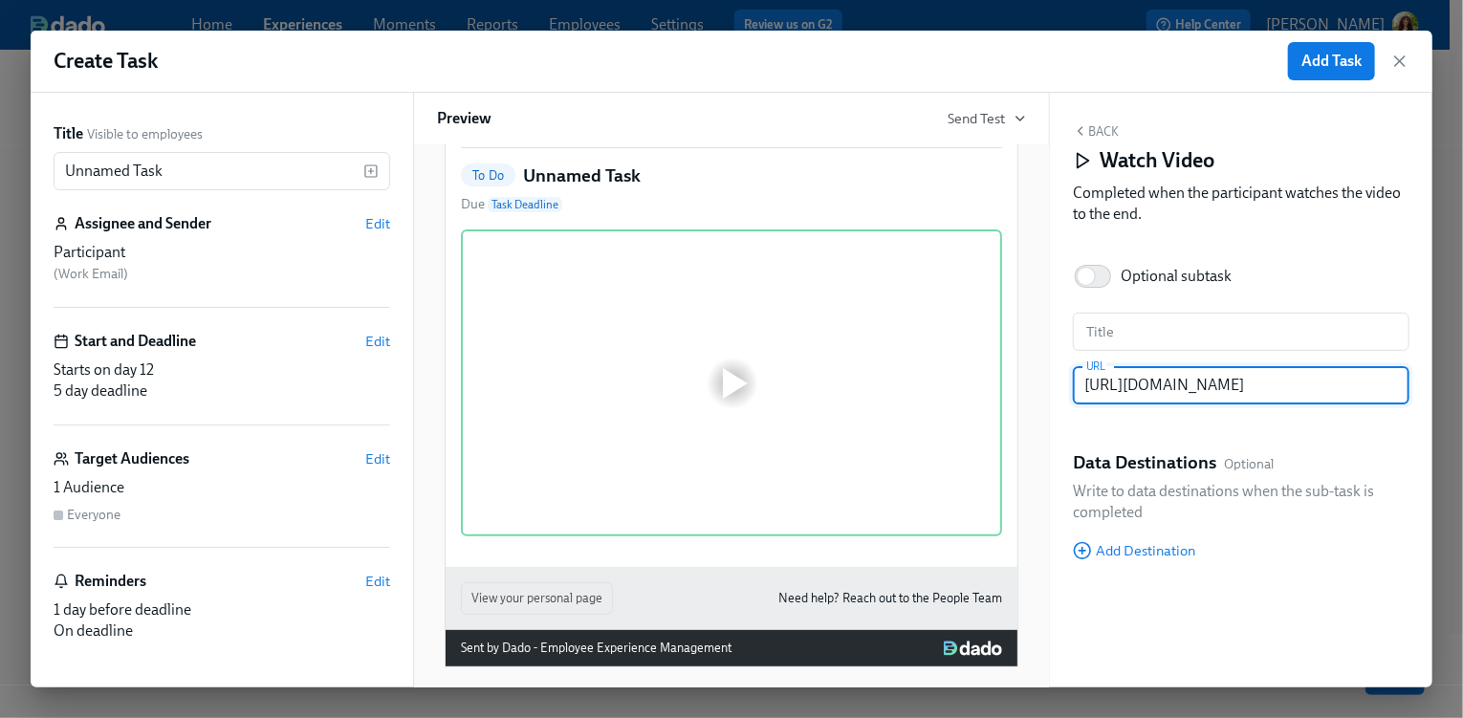
scroll to position [0, 472]
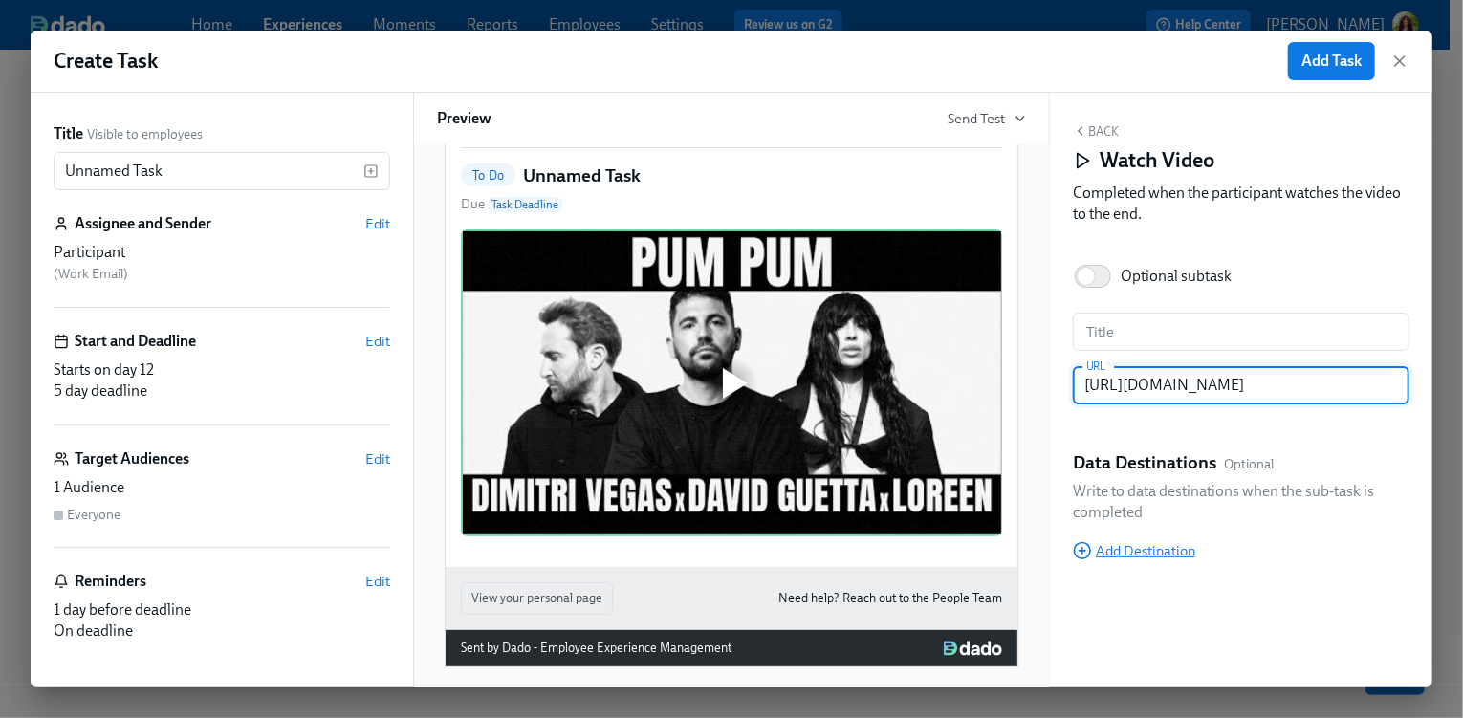
type input "[URL][DOMAIN_NAME]"
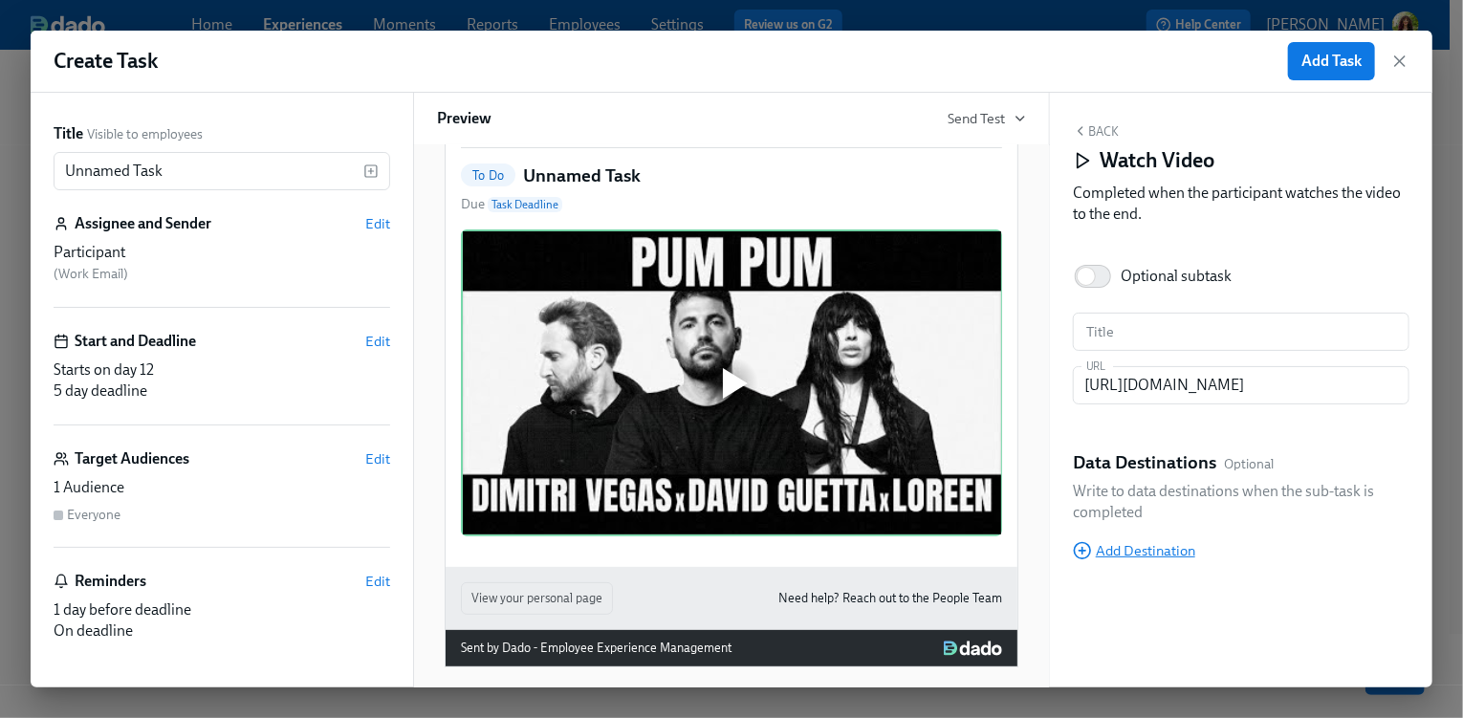
scroll to position [0, 0]
click at [1162, 550] on span "Add Destination" at bounding box center [1134, 550] width 122 height 19
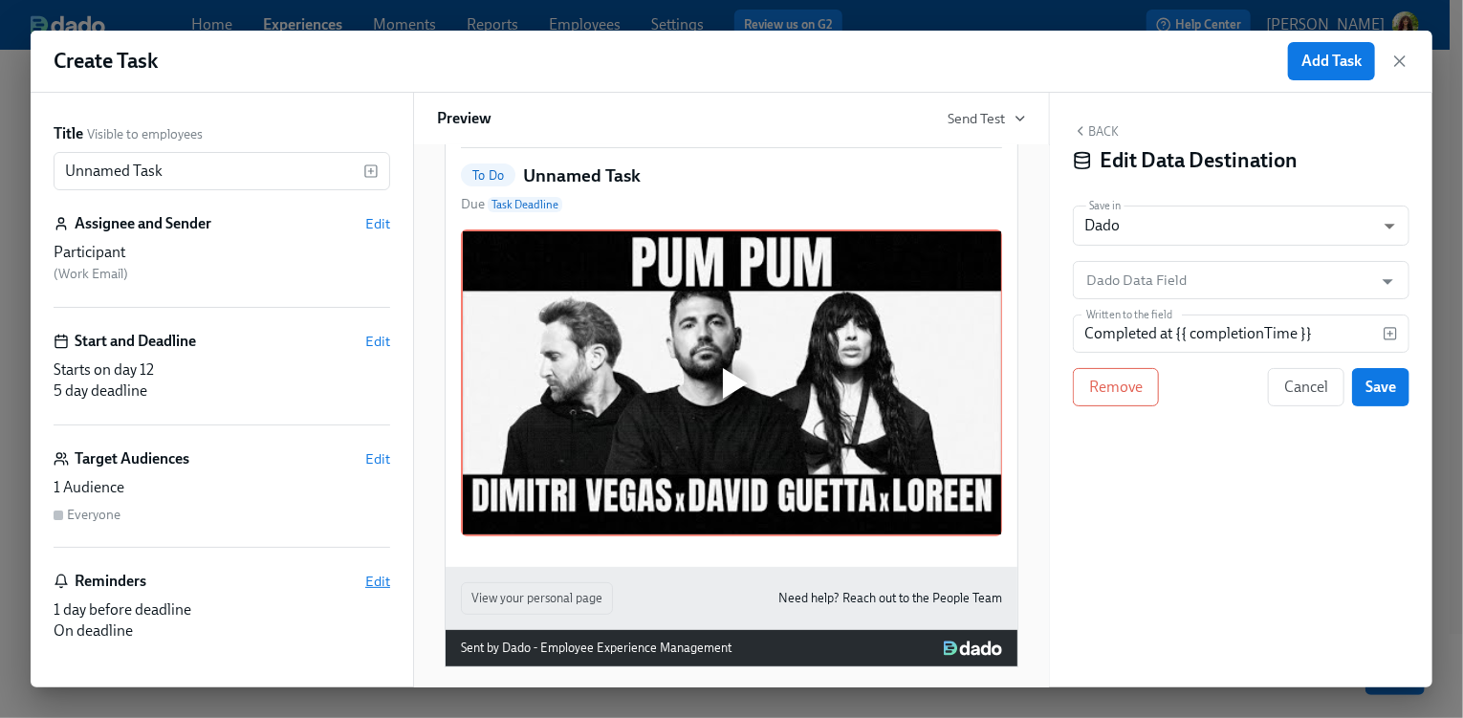
click at [365, 584] on span "Edit" at bounding box center [377, 581] width 25 height 19
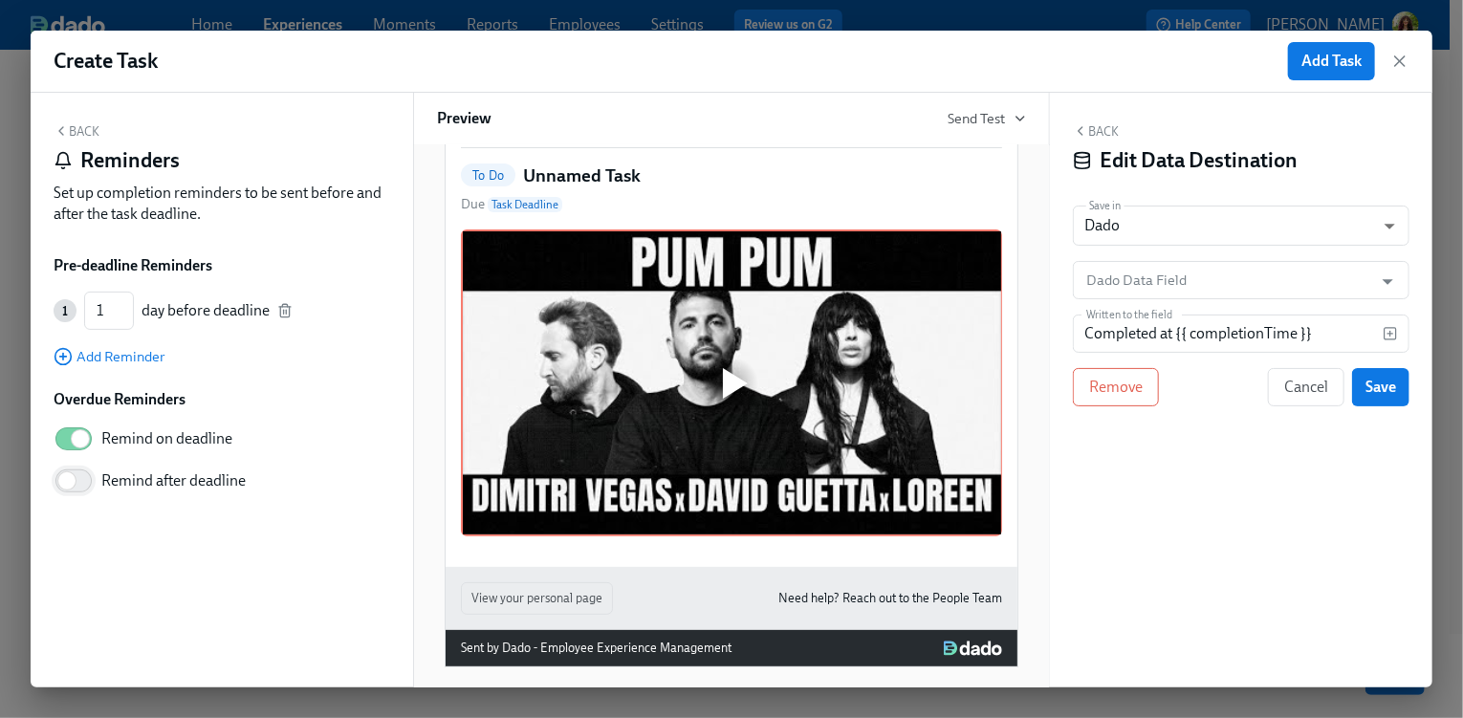
click at [79, 488] on input "Remind after deadline" at bounding box center [67, 481] width 126 height 42
checkbox input "true"
click at [142, 359] on span "Add Reminder" at bounding box center [109, 356] width 111 height 19
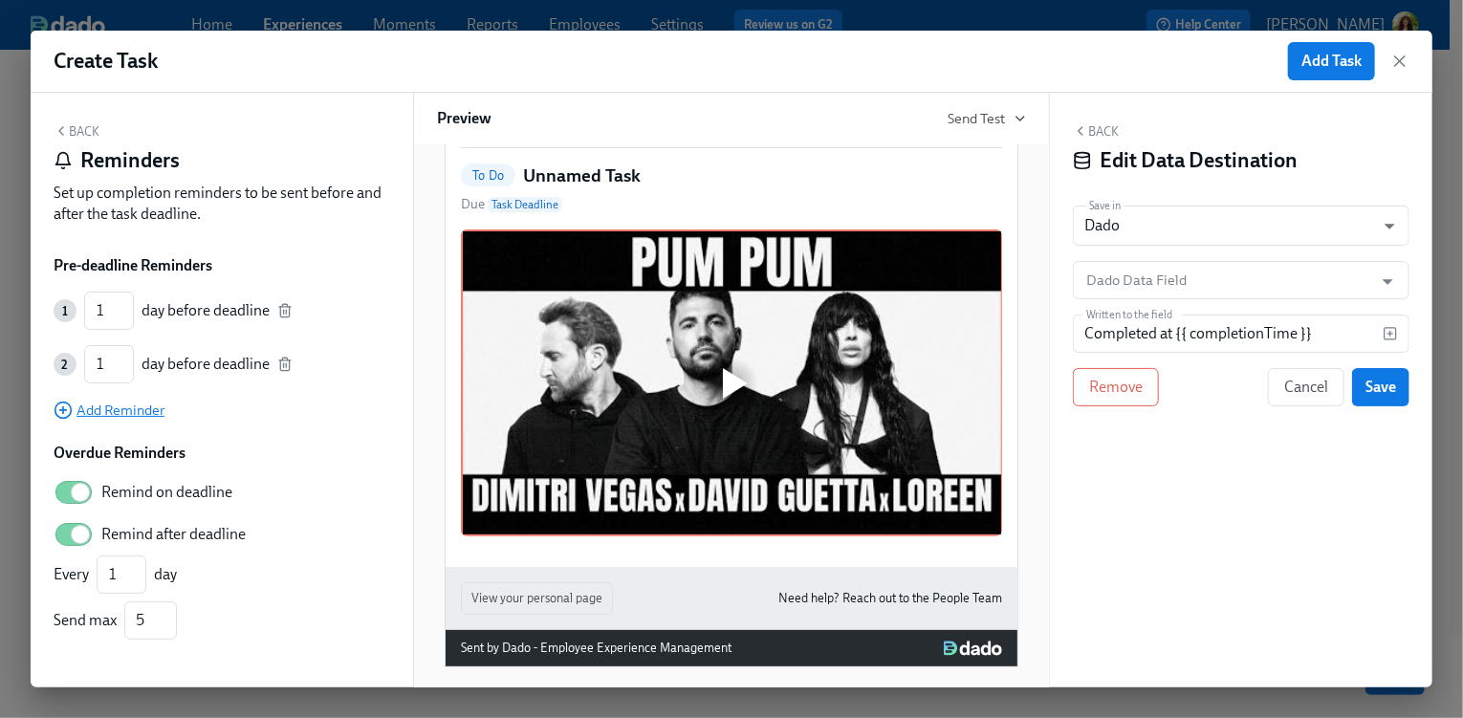
click at [137, 418] on span "Add Reminder" at bounding box center [109, 410] width 111 height 19
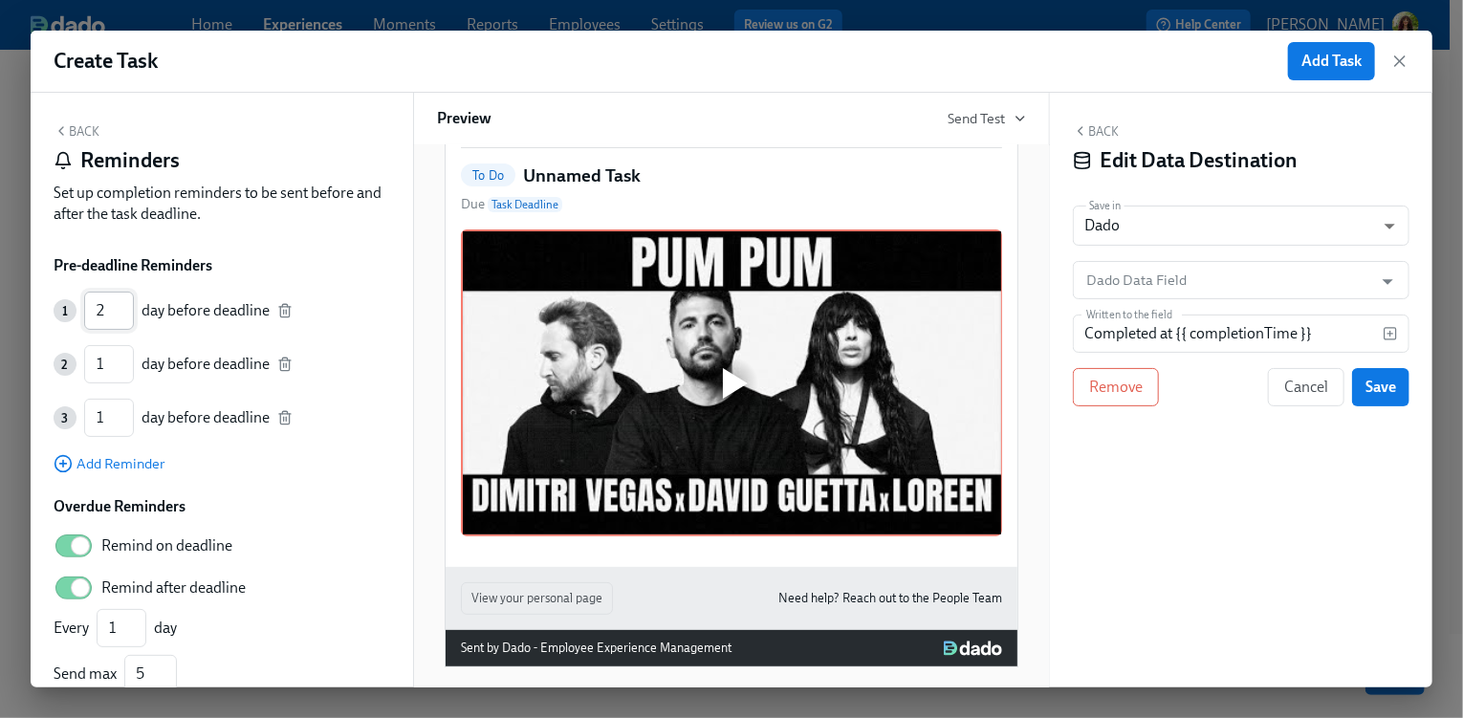
click at [126, 301] on input "2" at bounding box center [109, 311] width 50 height 38
type input "3"
click at [127, 301] on input "3" at bounding box center [109, 311] width 50 height 38
type input "2"
click at [123, 356] on input "2" at bounding box center [109, 364] width 50 height 38
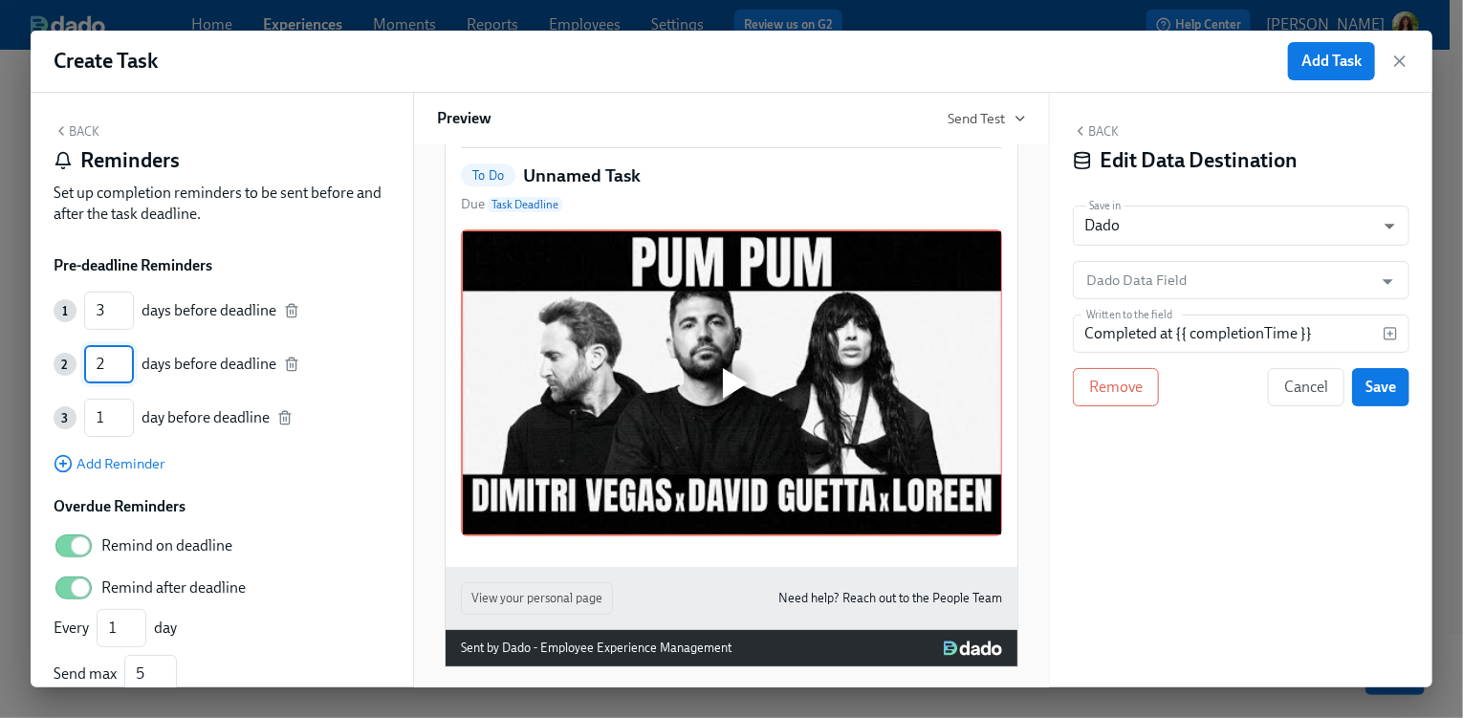
click at [1111, 130] on button "Back" at bounding box center [1096, 130] width 46 height 15
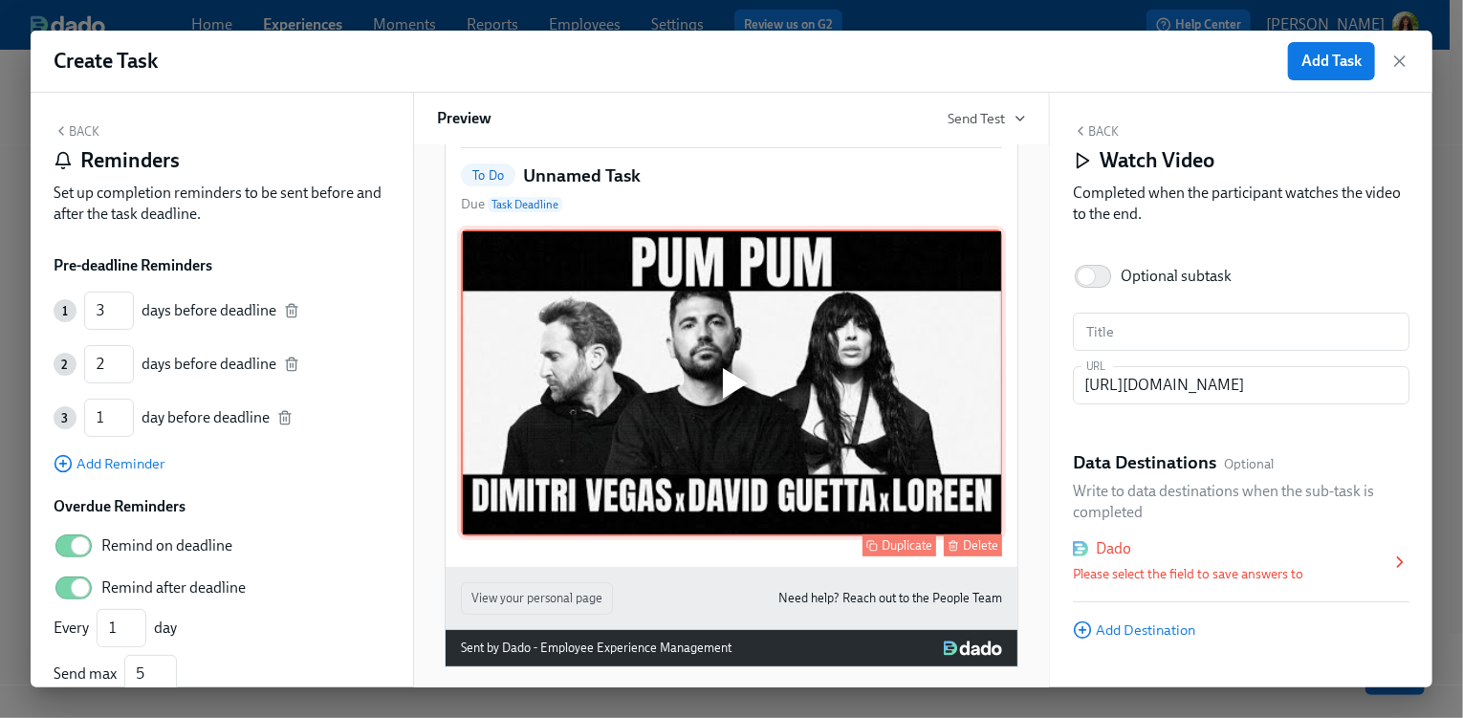
click at [971, 553] on div "Delete" at bounding box center [980, 545] width 35 height 14
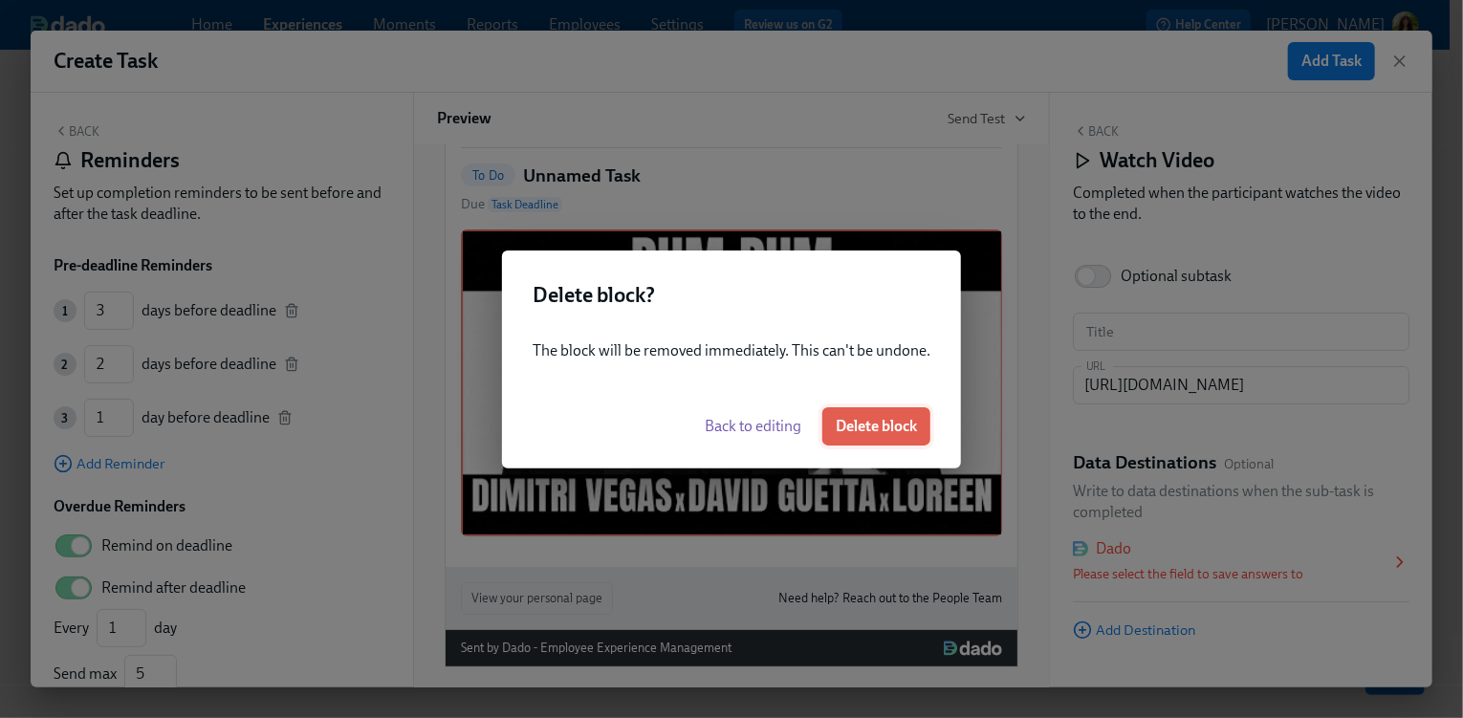
click at [895, 421] on span "Delete block" at bounding box center [876, 426] width 81 height 19
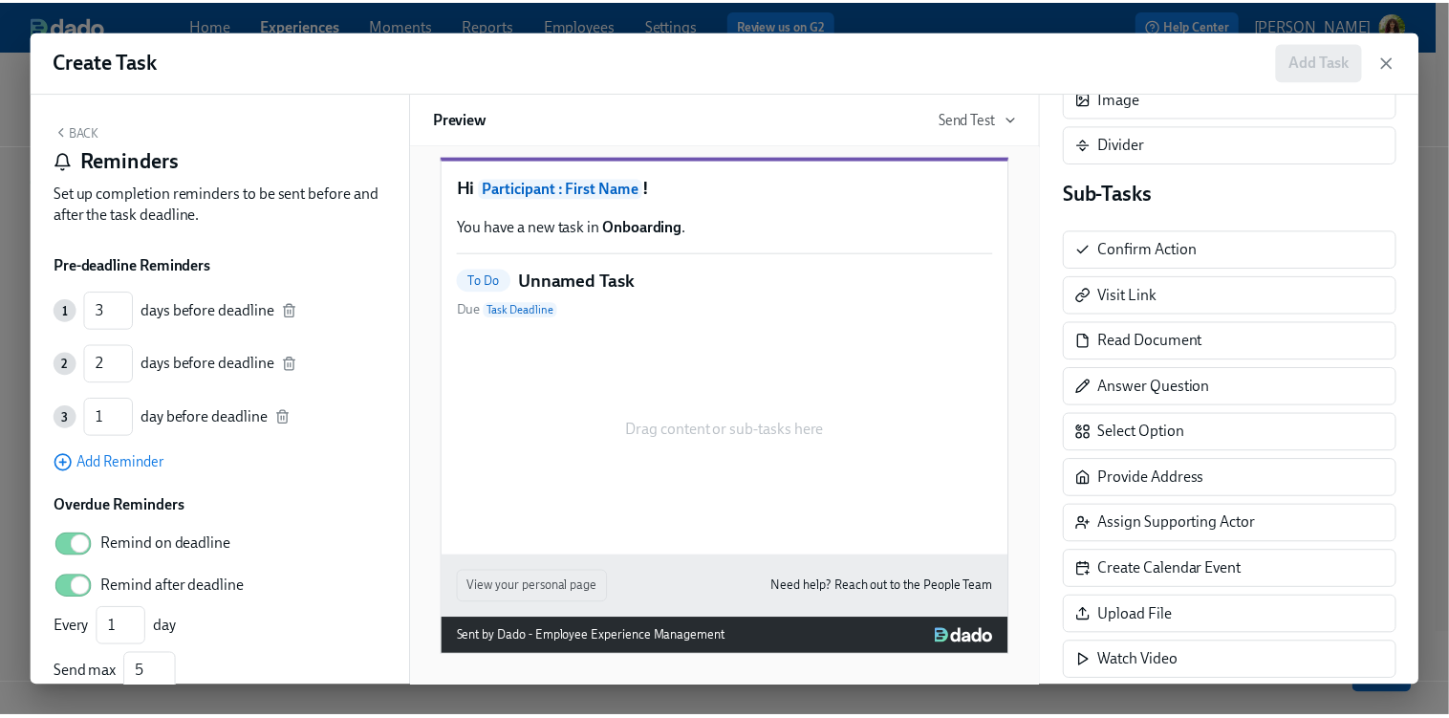
scroll to position [403, 0]
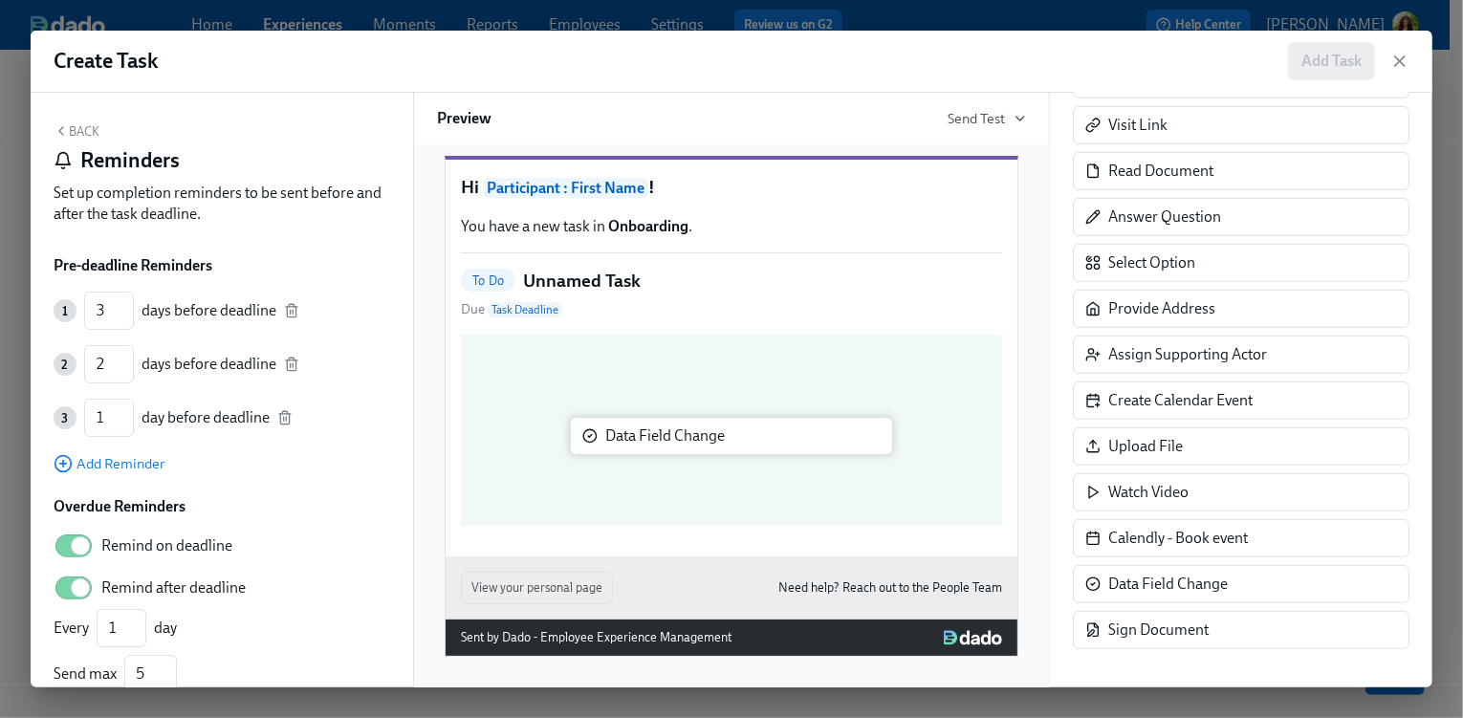
drag, startPoint x: 1239, startPoint y: 584, endPoint x: 684, endPoint y: 392, distance: 587.8
click at [684, 392] on div "Back Reminders Set up completion reminders to be sent before and after the task…" at bounding box center [732, 390] width 1402 height 595
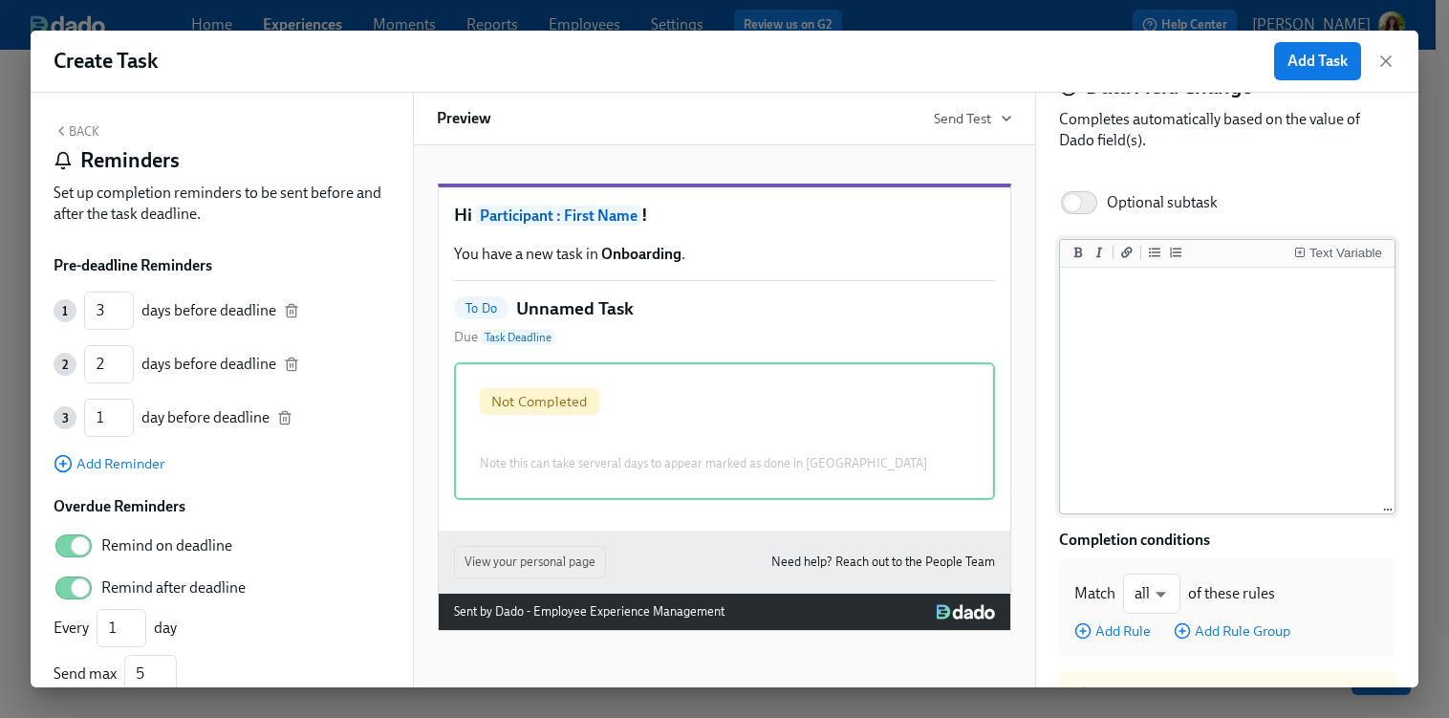
scroll to position [0, 0]
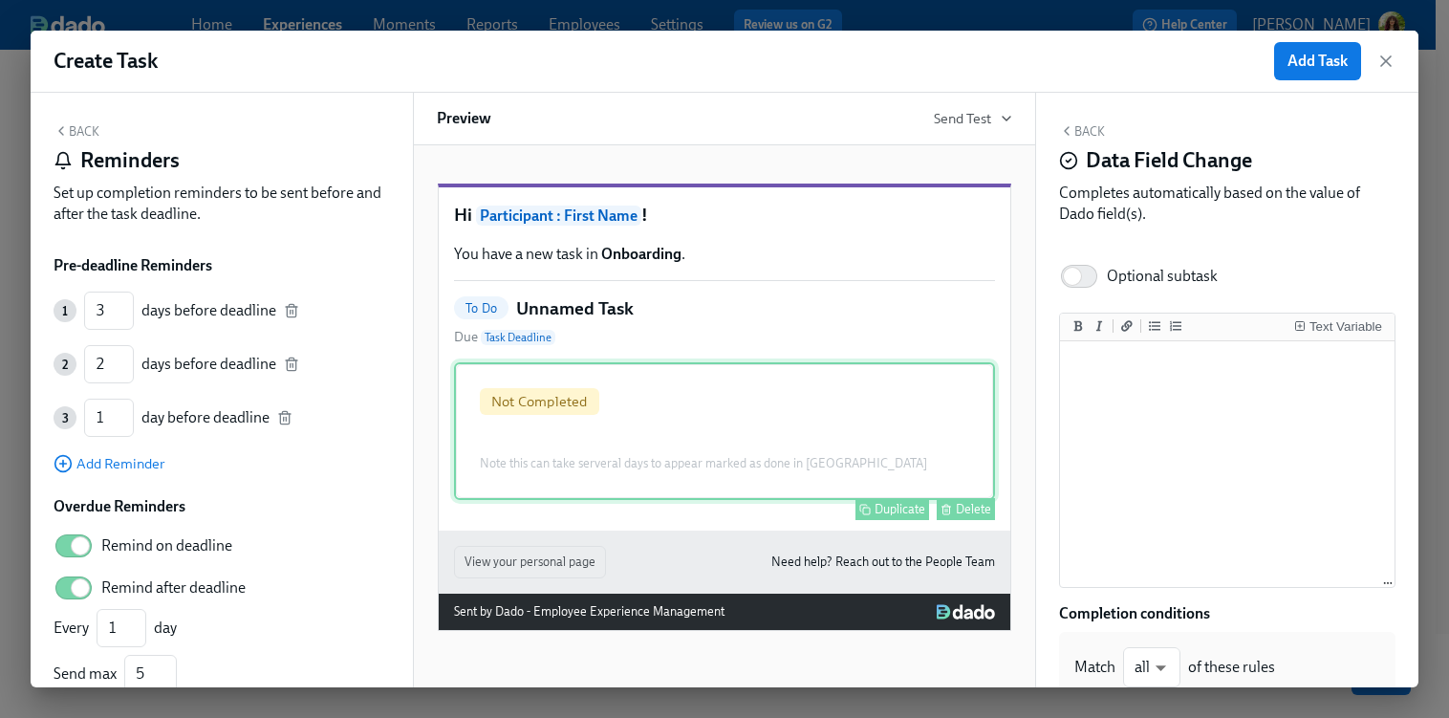
click at [958, 516] on div "Delete" at bounding box center [973, 509] width 35 height 14
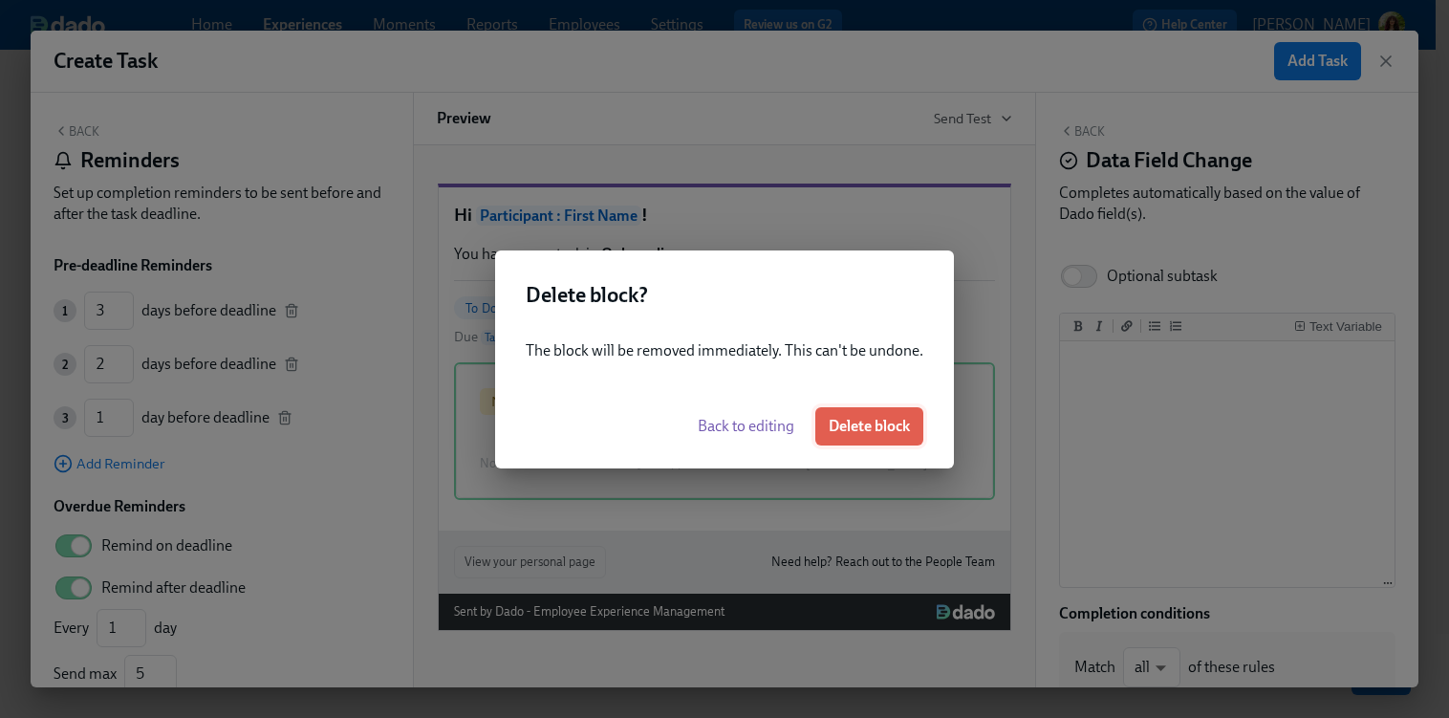
click at [868, 432] on span "Delete block" at bounding box center [869, 426] width 81 height 19
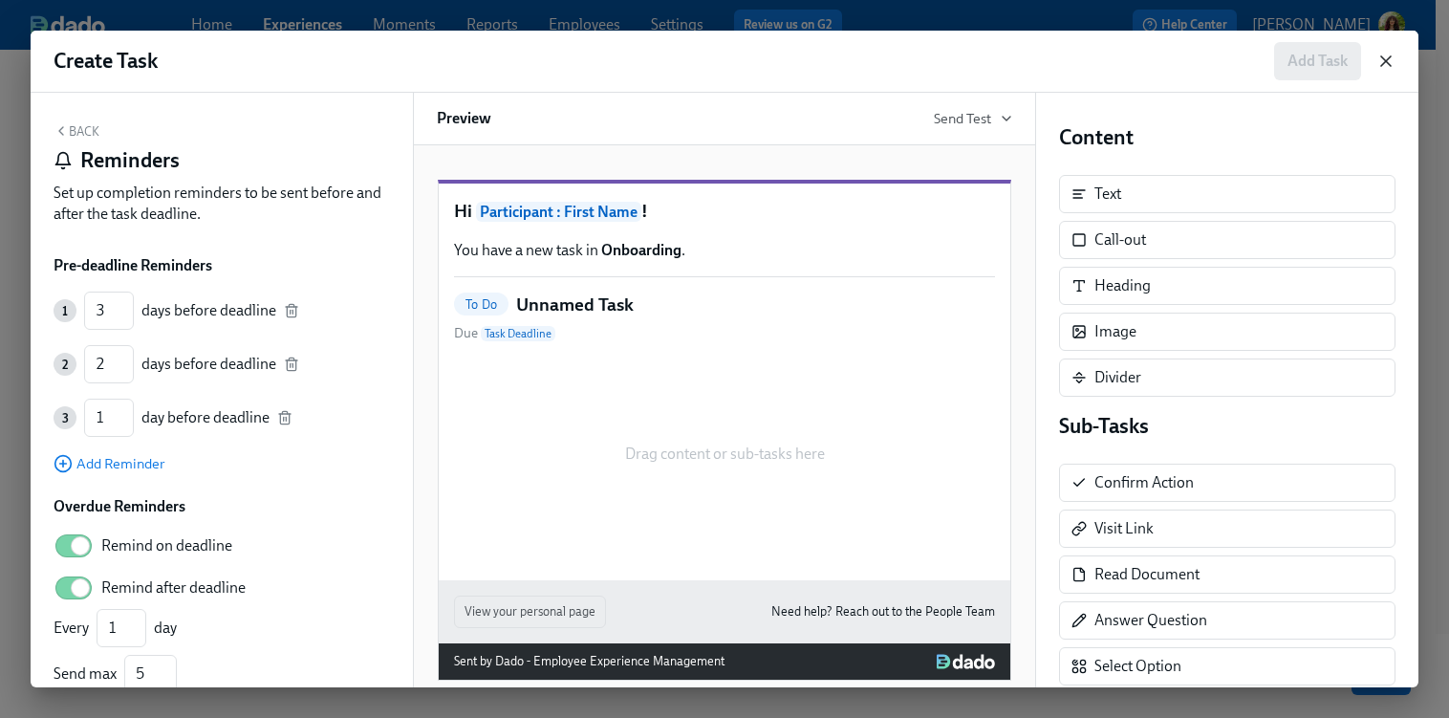
click at [1384, 59] on icon "button" at bounding box center [1387, 61] width 10 height 10
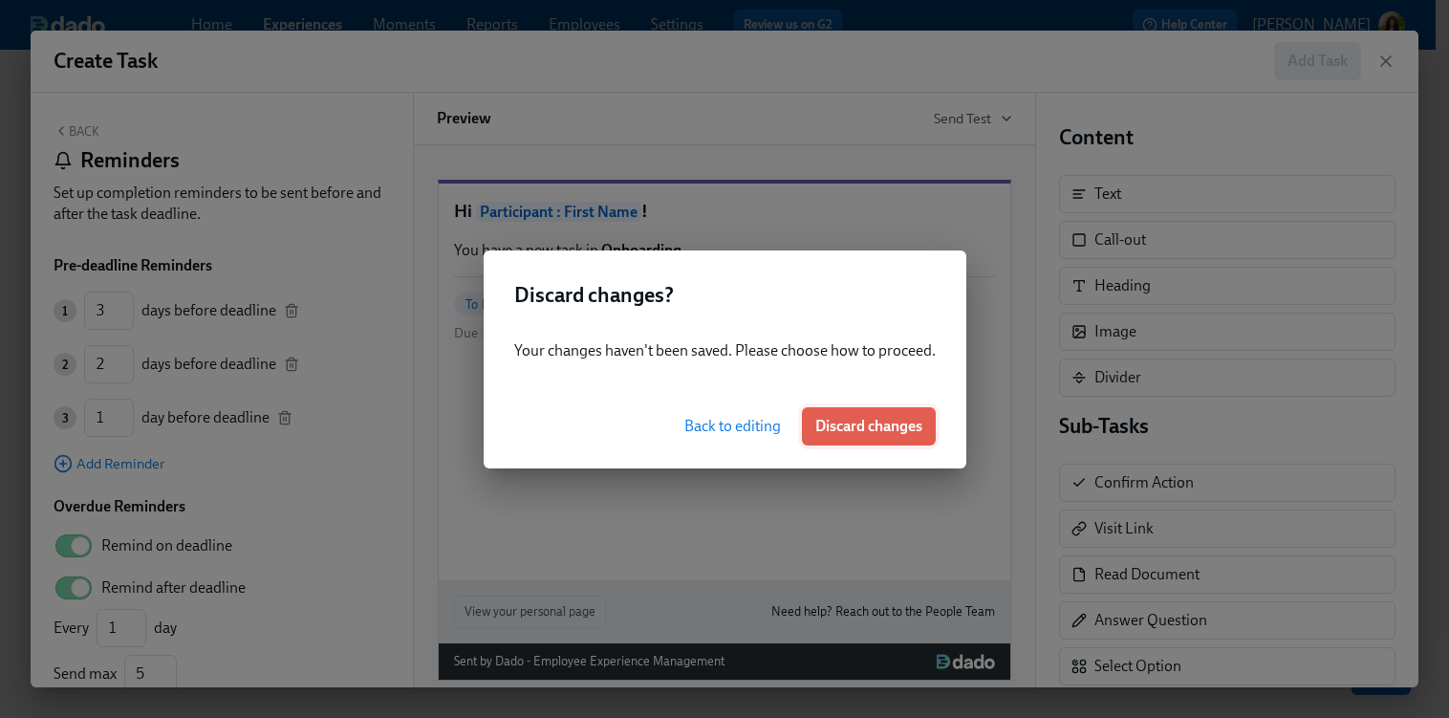
click at [845, 426] on span "Discard changes" at bounding box center [869, 426] width 107 height 19
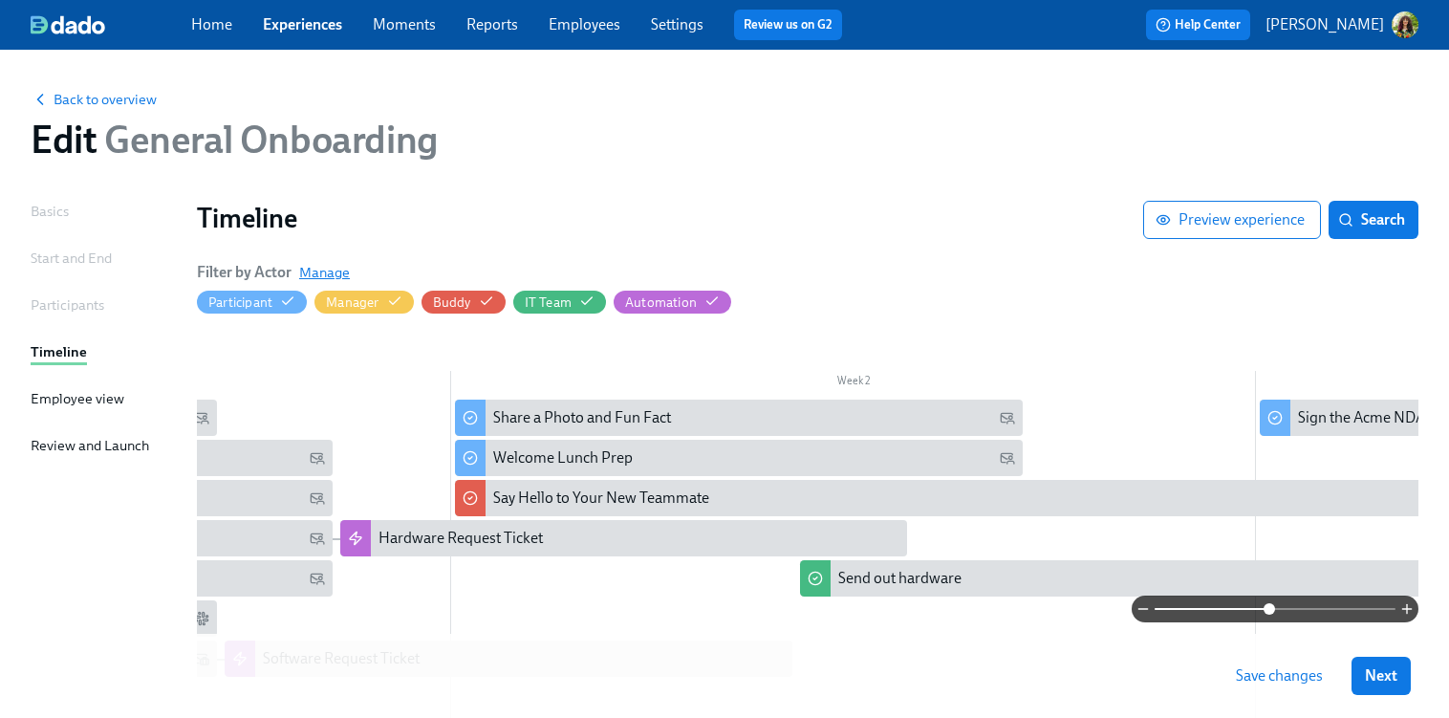
click at [337, 268] on span "Manage" at bounding box center [324, 272] width 51 height 19
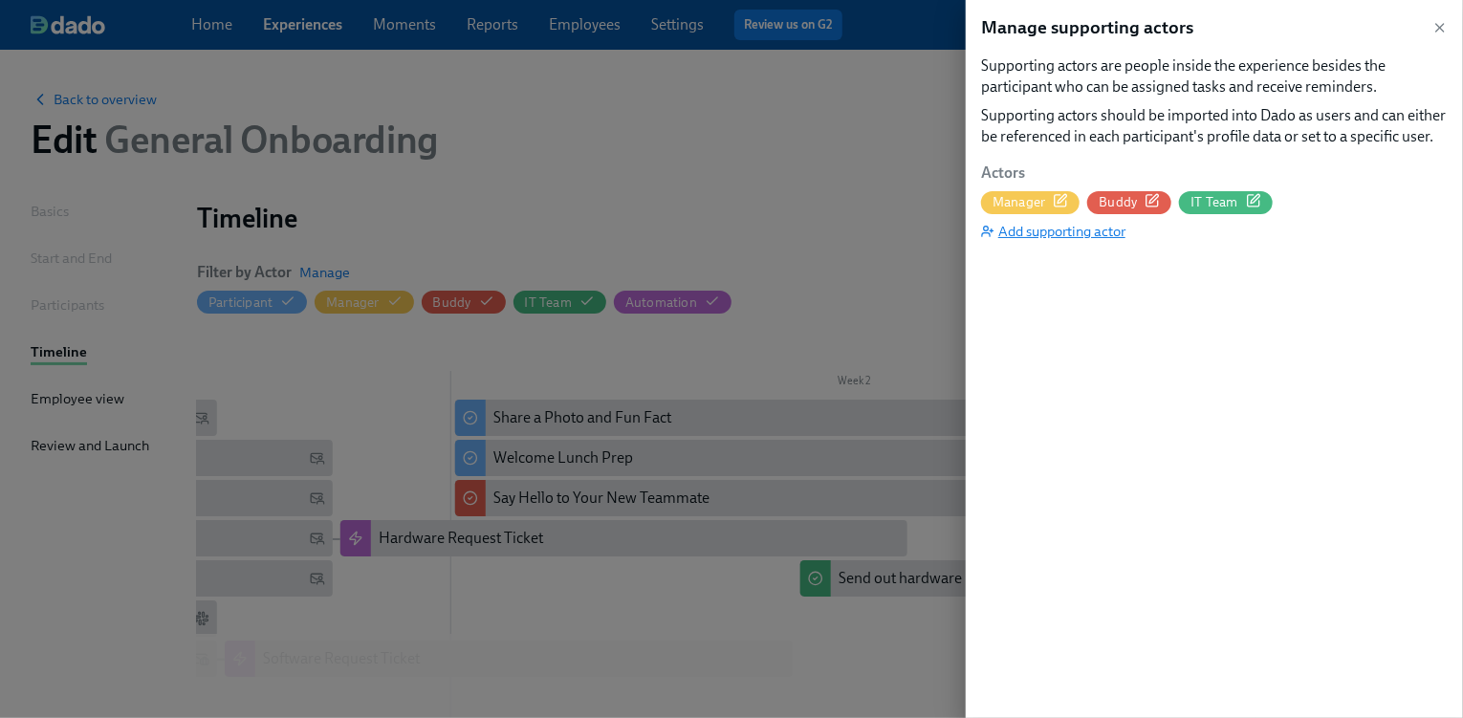
click at [1093, 234] on span "Add supporting actor" at bounding box center [1053, 231] width 144 height 19
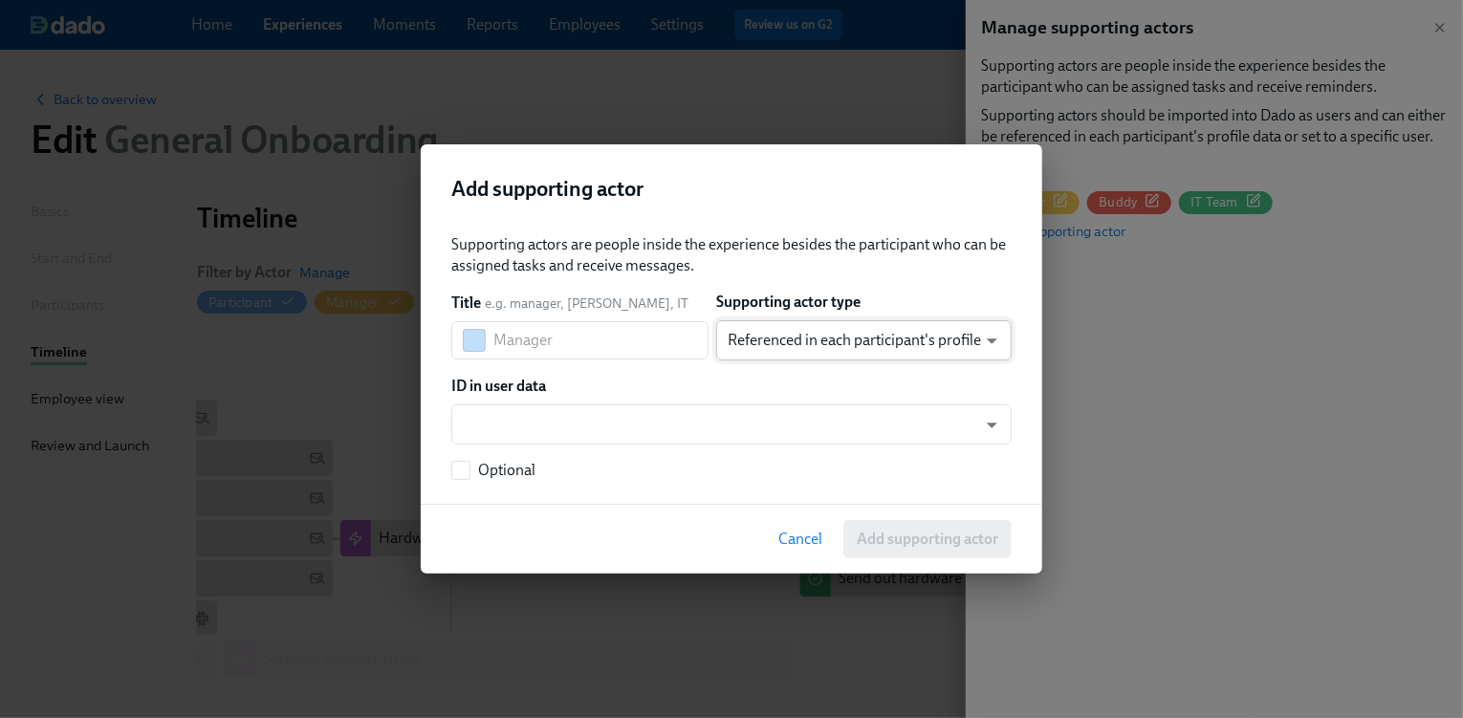
click at [866, 345] on body "Home Experiences Moments Reports Employees Settings Review us on G2 Help Center…" at bounding box center [731, 450] width 1463 height 901
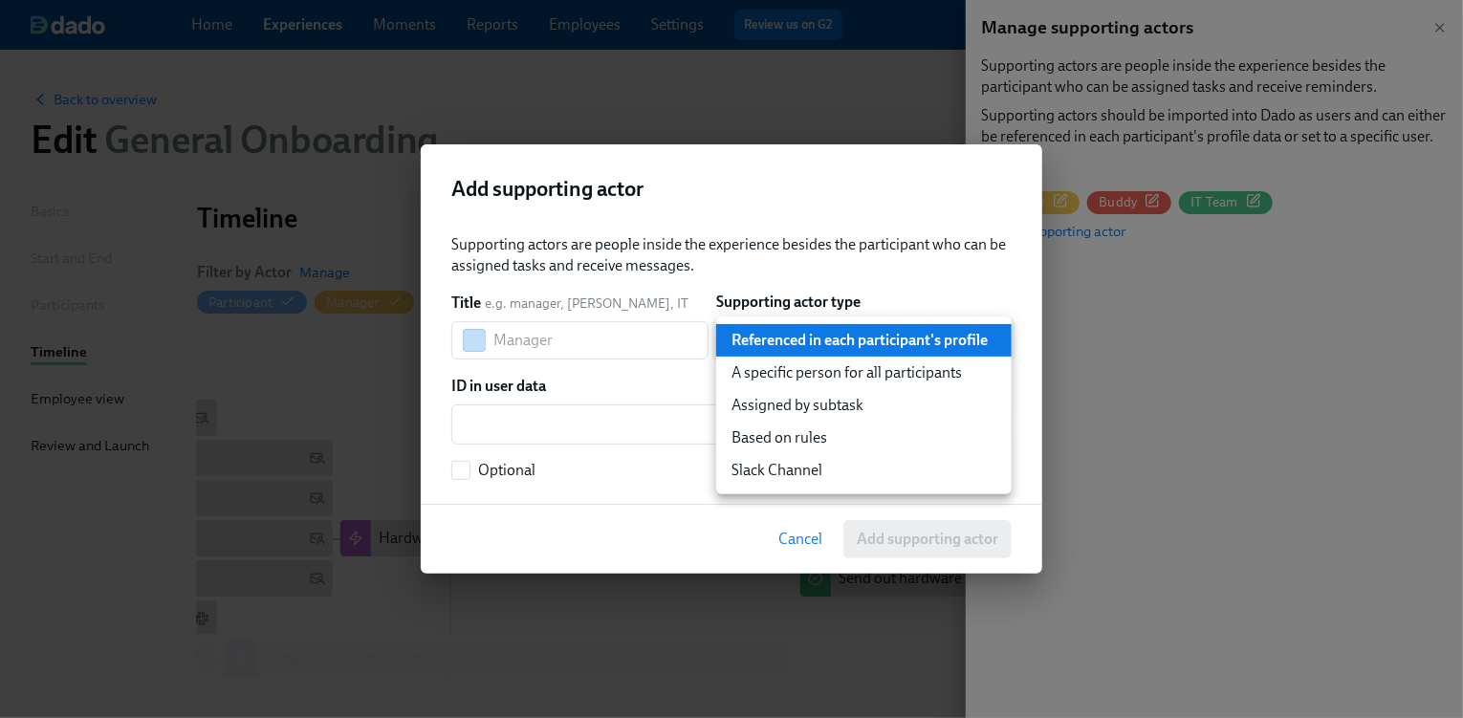
click at [745, 607] on div at bounding box center [731, 359] width 1463 height 718
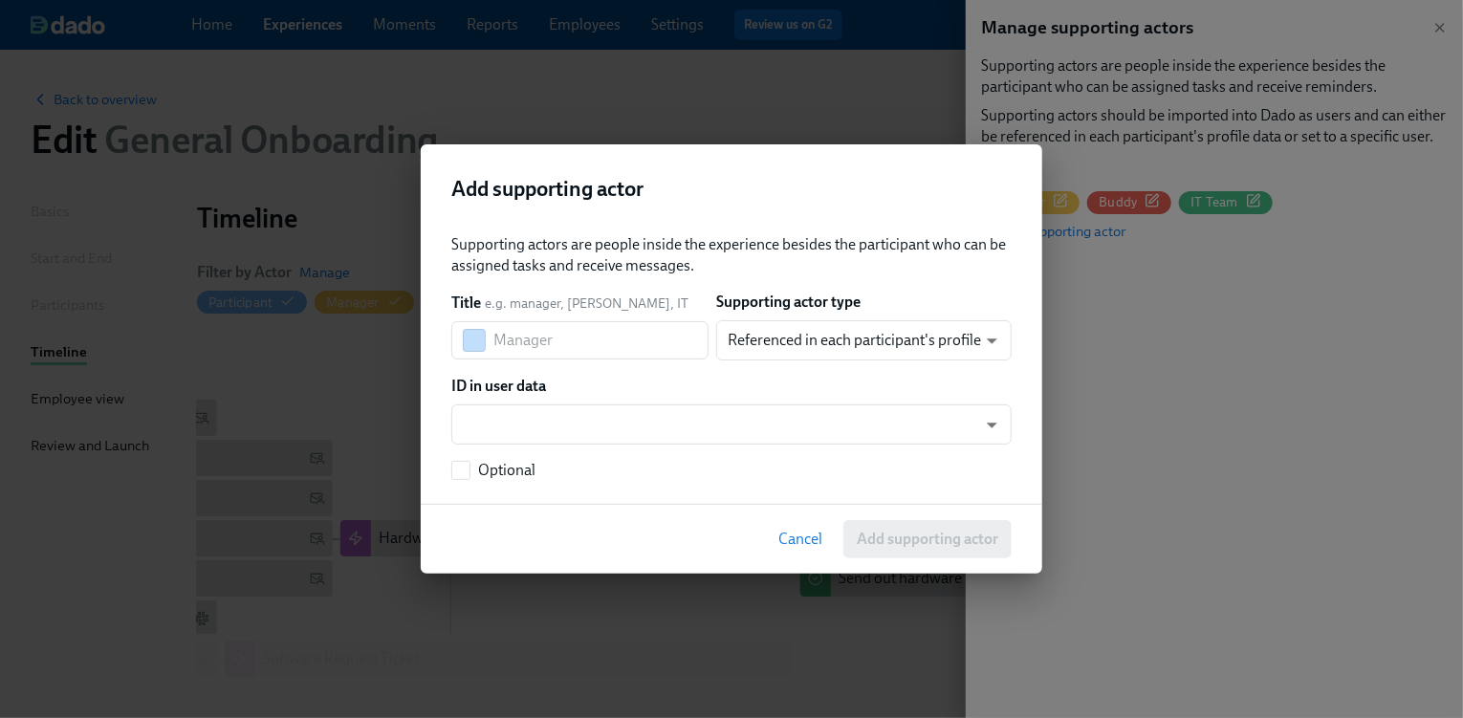
click at [807, 533] on span "Cancel" at bounding box center [800, 539] width 44 height 19
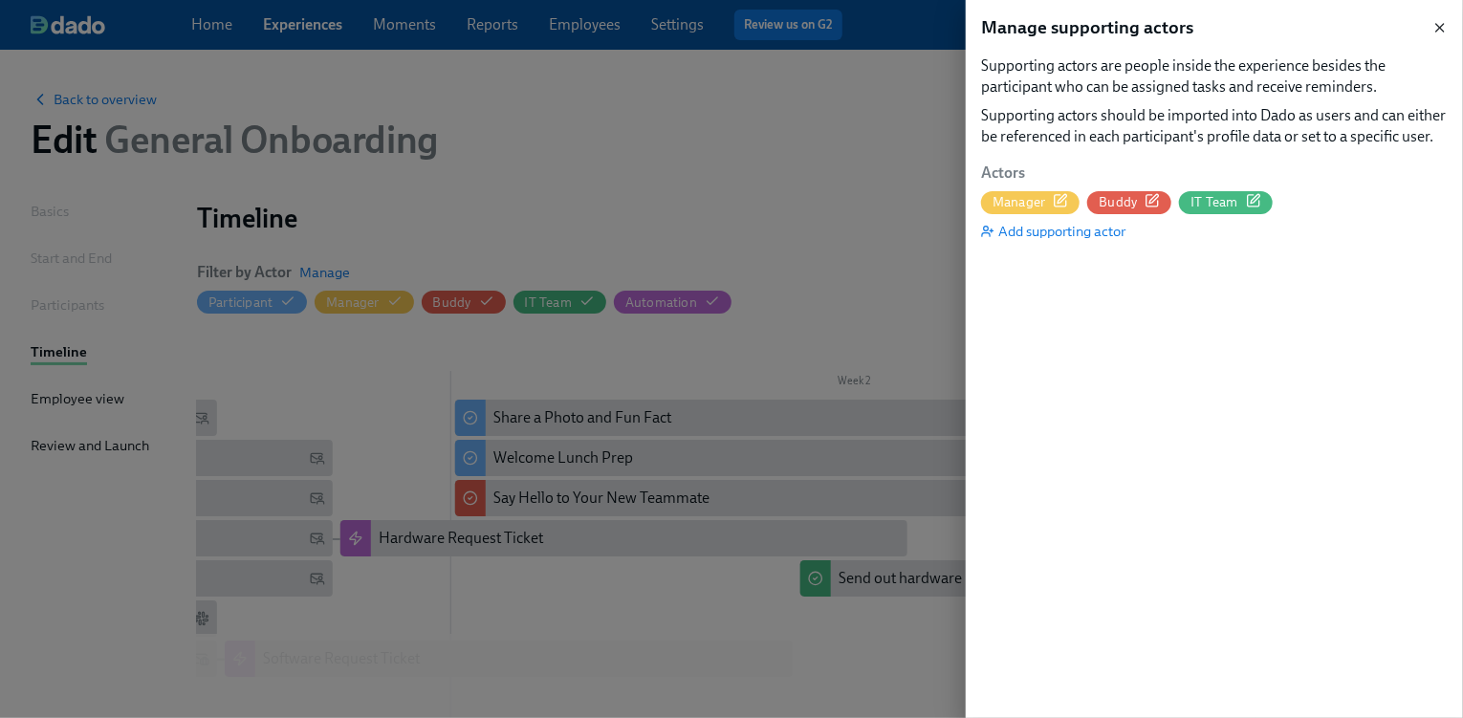
drag, startPoint x: 1436, startPoint y: 26, endPoint x: 1387, endPoint y: 7, distance: 52.4
click at [1436, 26] on icon "button" at bounding box center [1439, 27] width 15 height 15
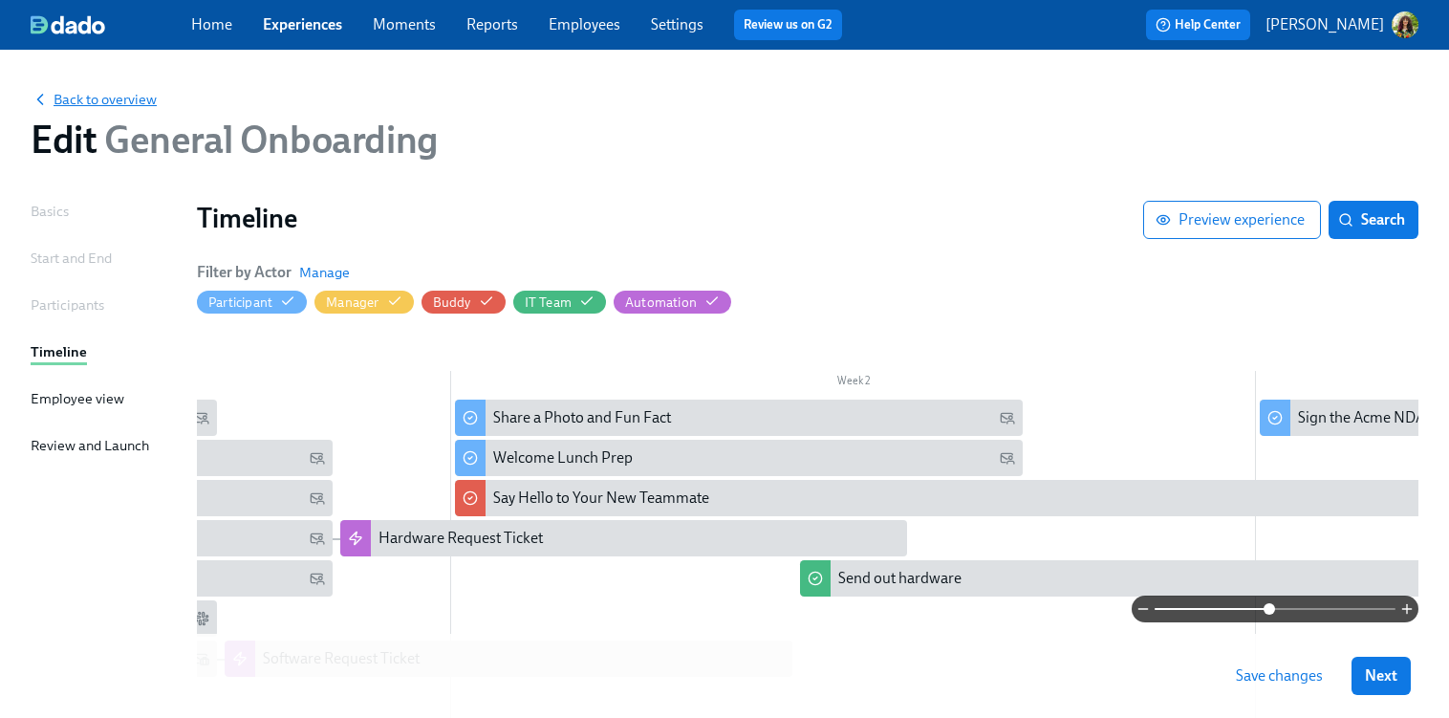
click at [85, 94] on span "Back to overview" at bounding box center [94, 99] width 126 height 19
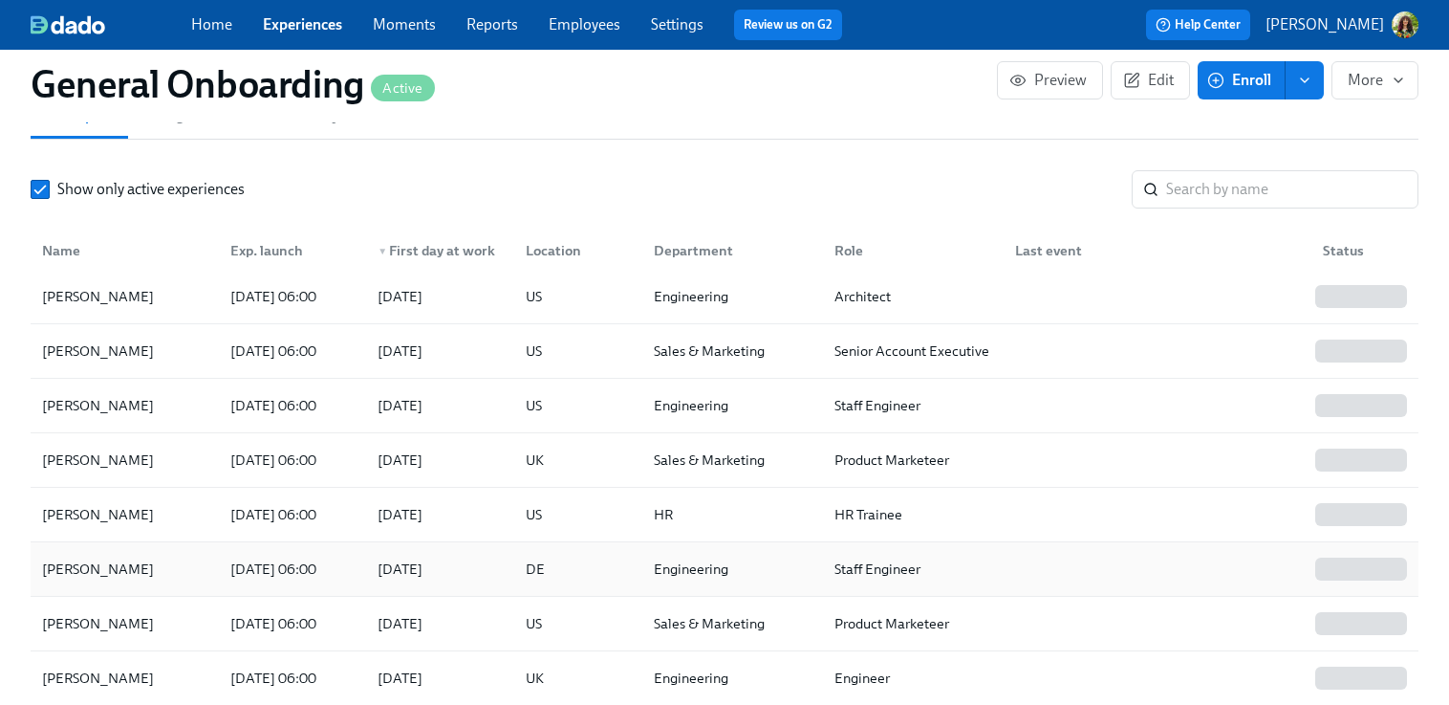
scroll to position [410, 0]
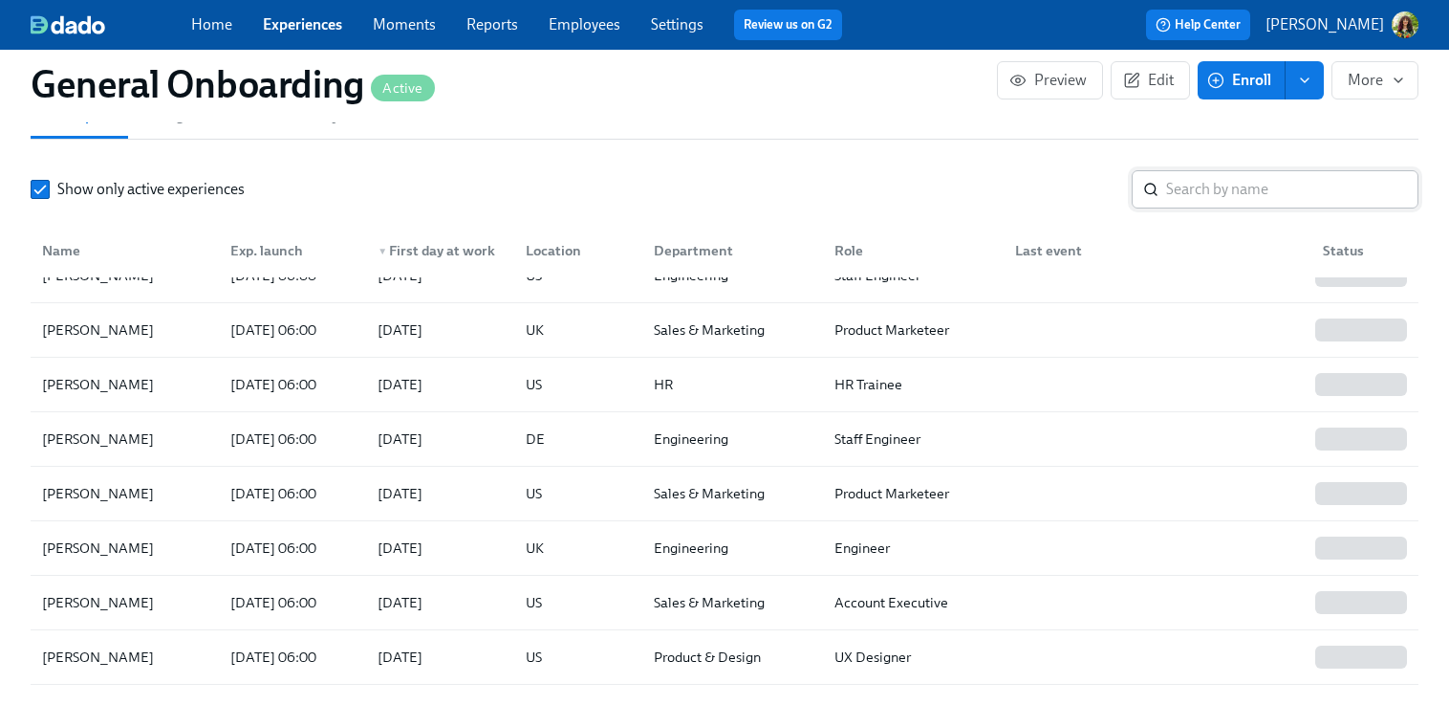
click at [1281, 185] on input "search" at bounding box center [1292, 189] width 252 height 38
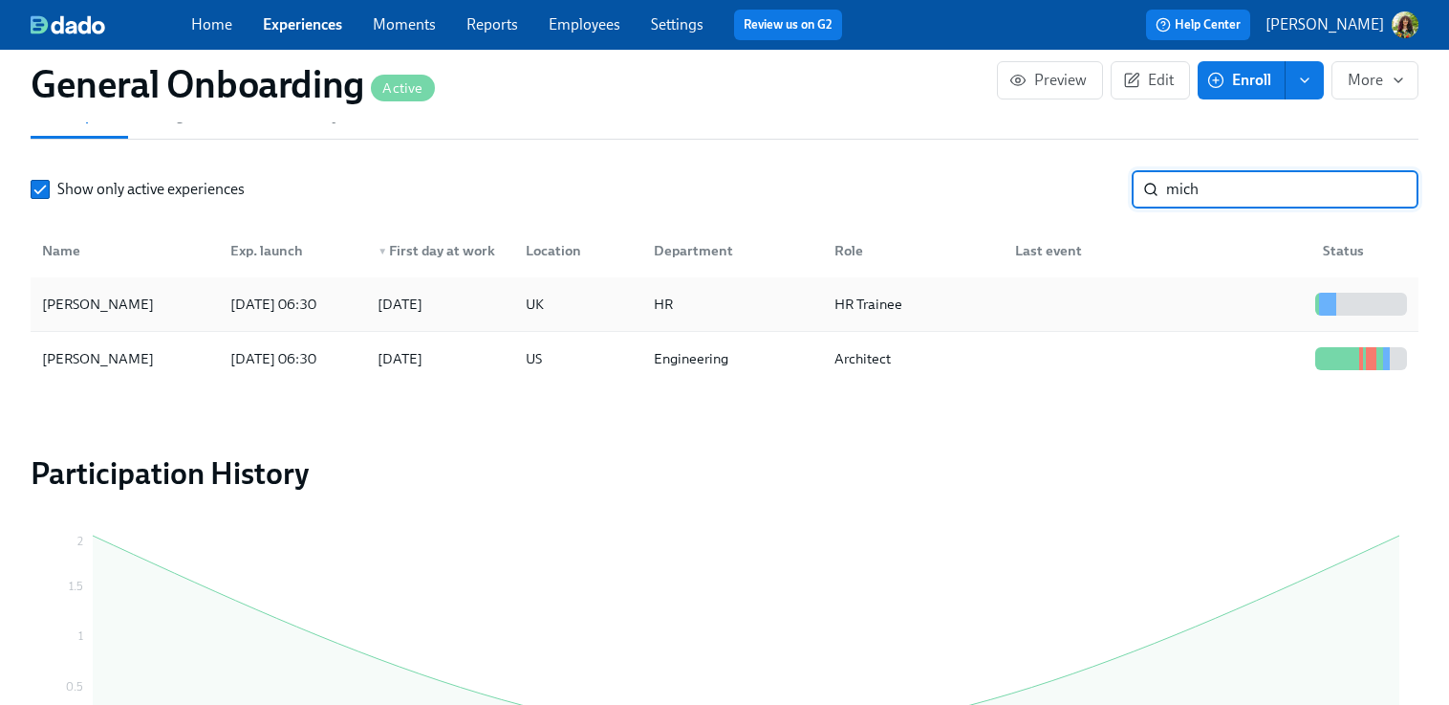
type input "mich"
click at [929, 297] on div "HR Trainee" at bounding box center [909, 304] width 181 height 38
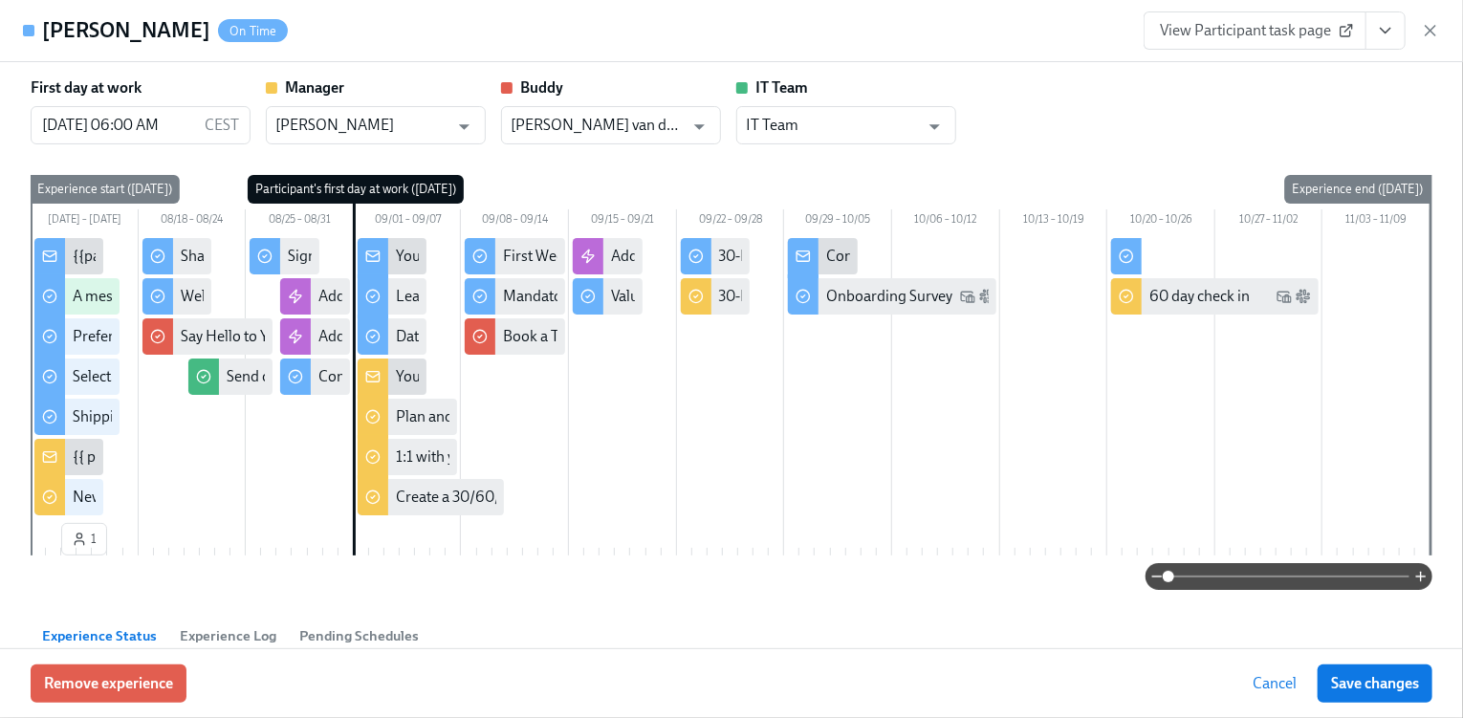
click at [1234, 35] on span "View Participant task page" at bounding box center [1255, 30] width 190 height 19
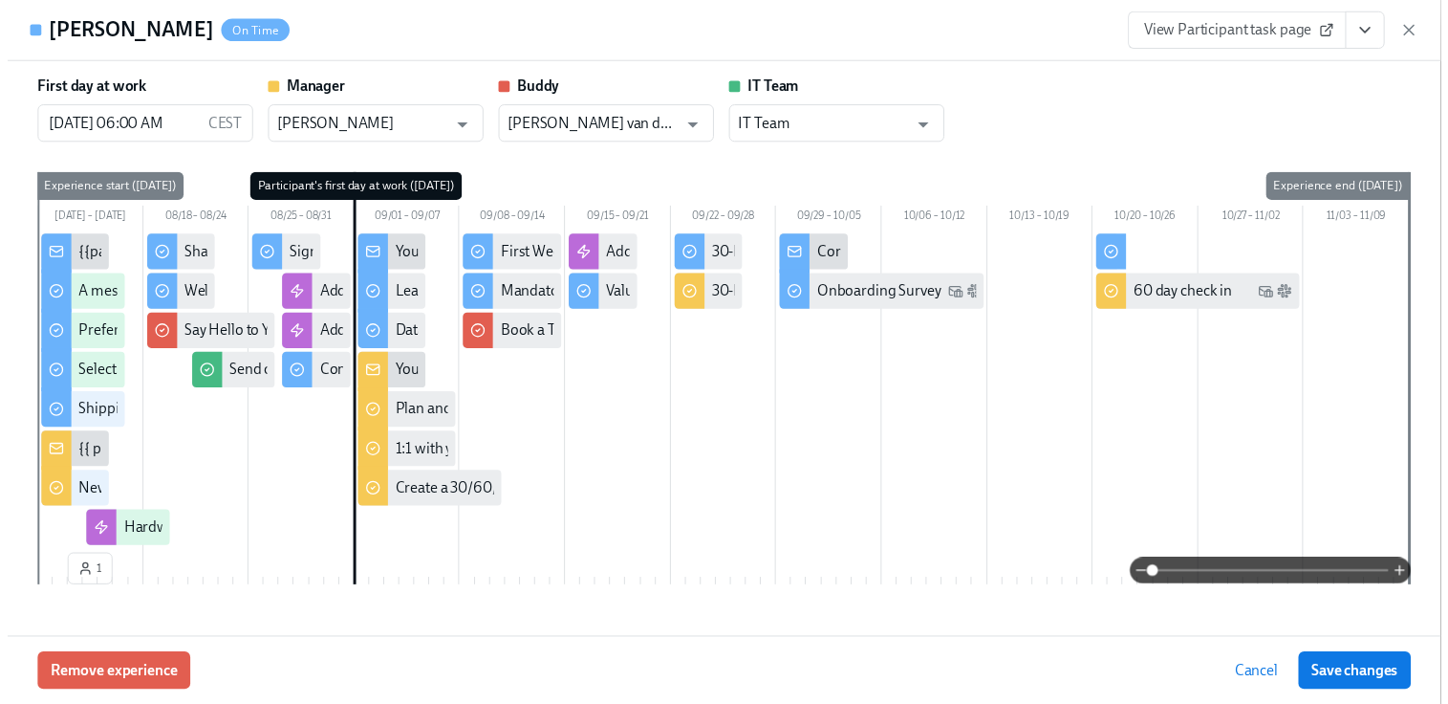
scroll to position [0, 23370]
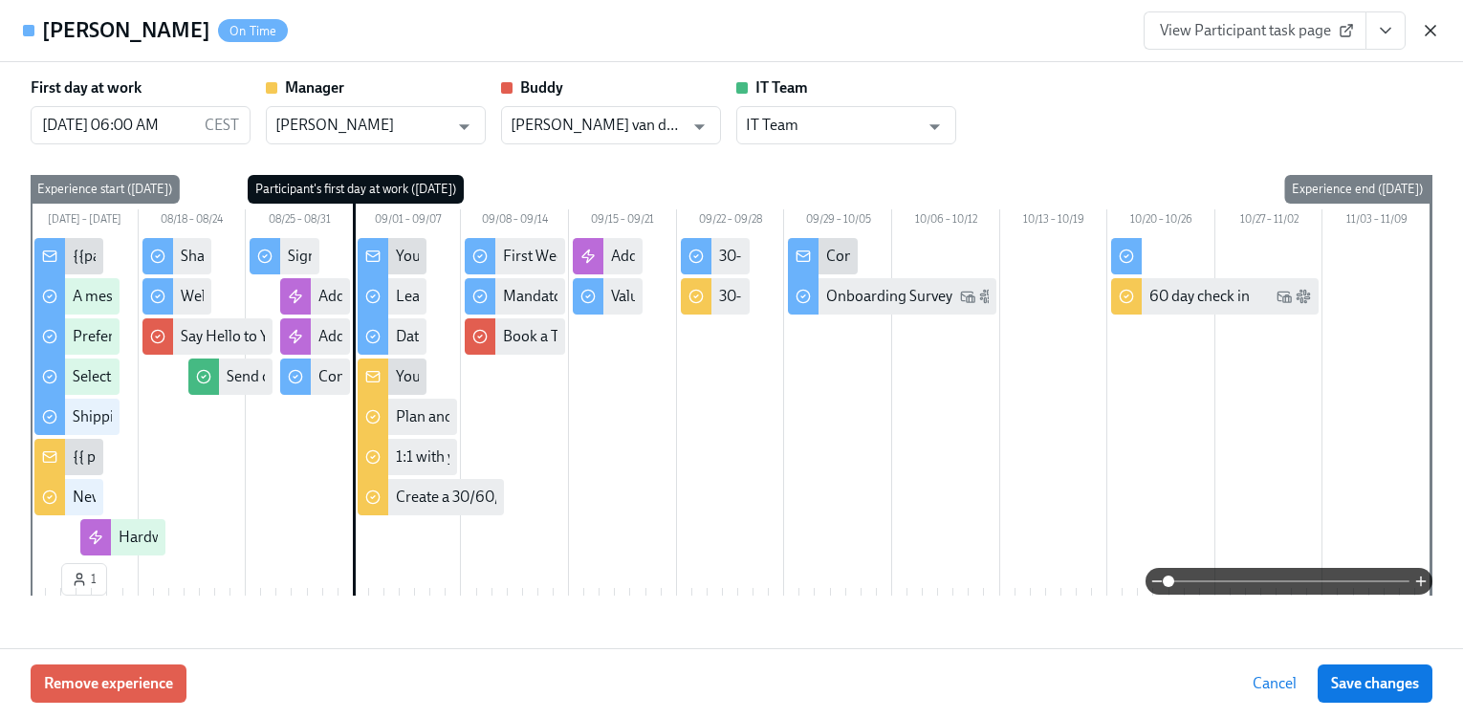
click at [1432, 28] on icon "button" at bounding box center [1430, 31] width 10 height 10
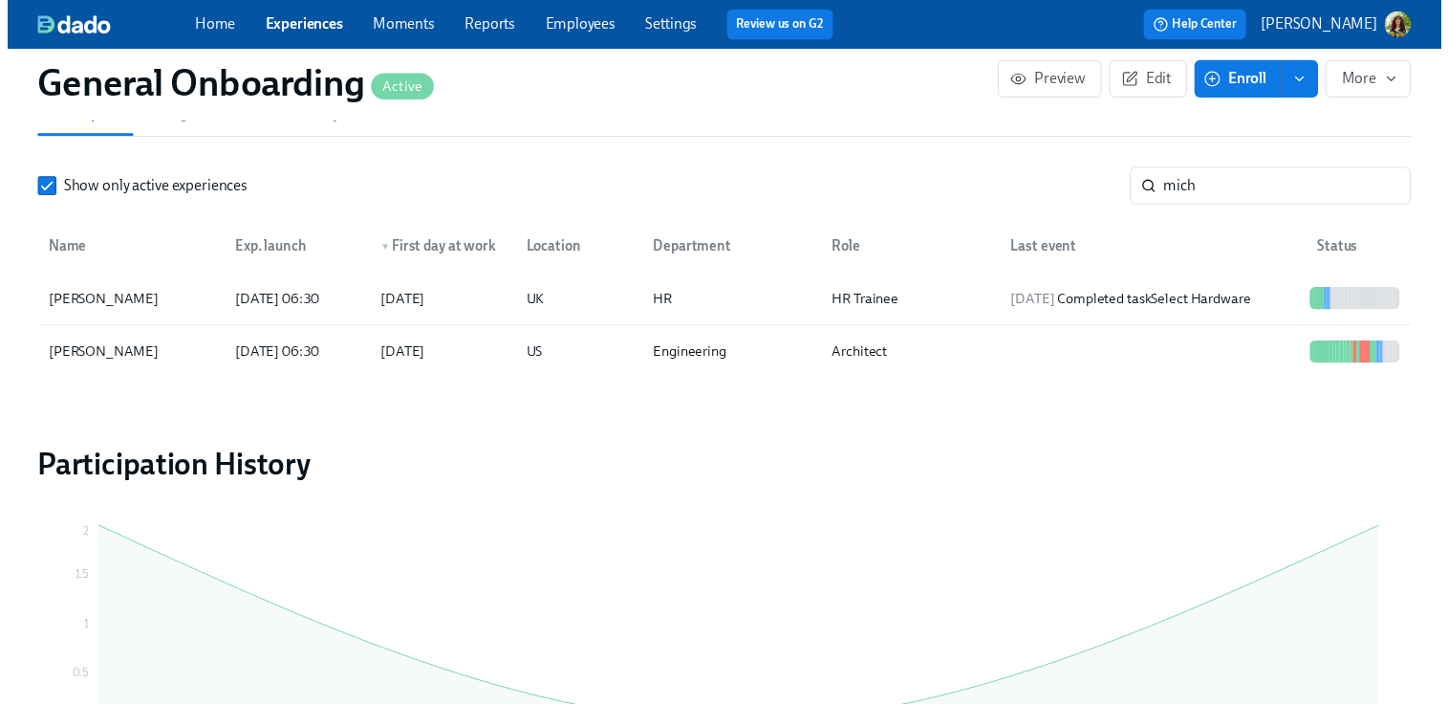
scroll to position [0, 23357]
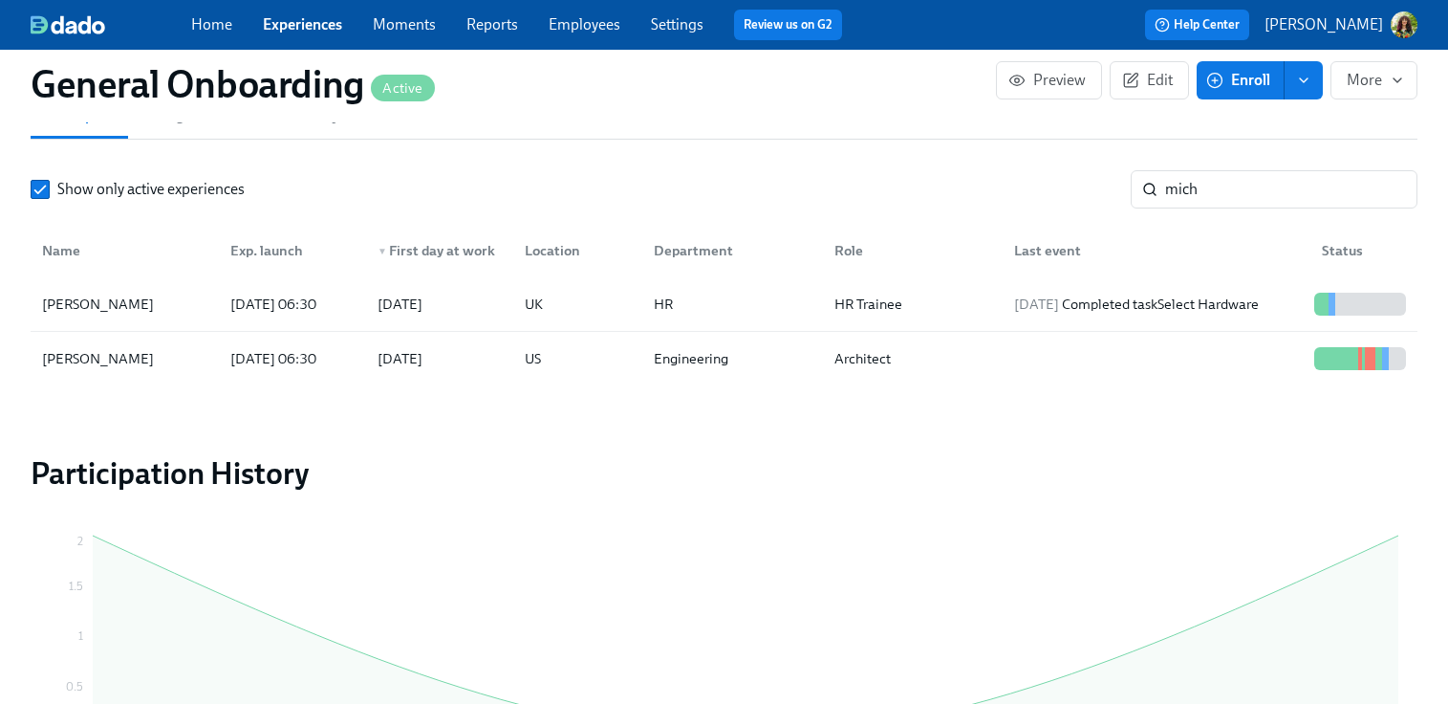
click at [489, 29] on link "Reports" at bounding box center [493, 24] width 52 height 18
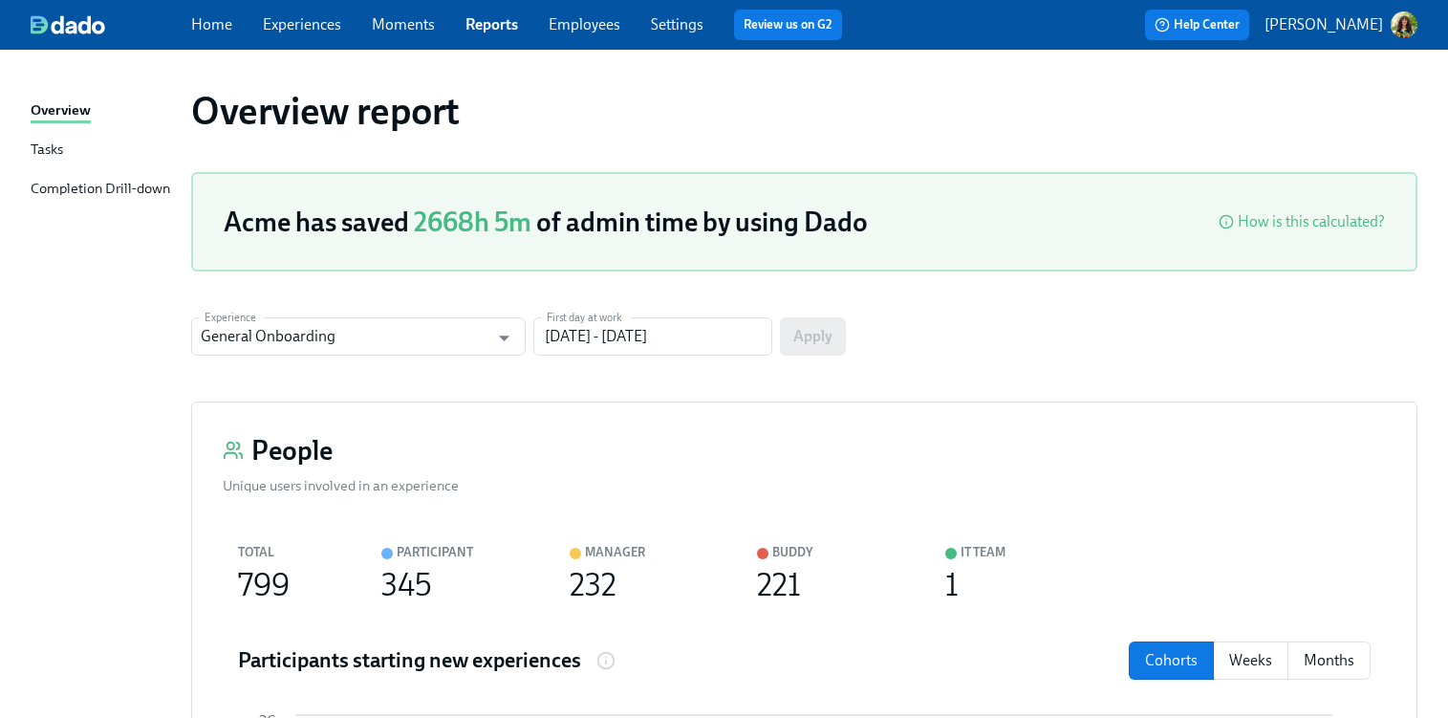
click at [42, 150] on div "Tasks" at bounding box center [47, 151] width 33 height 24
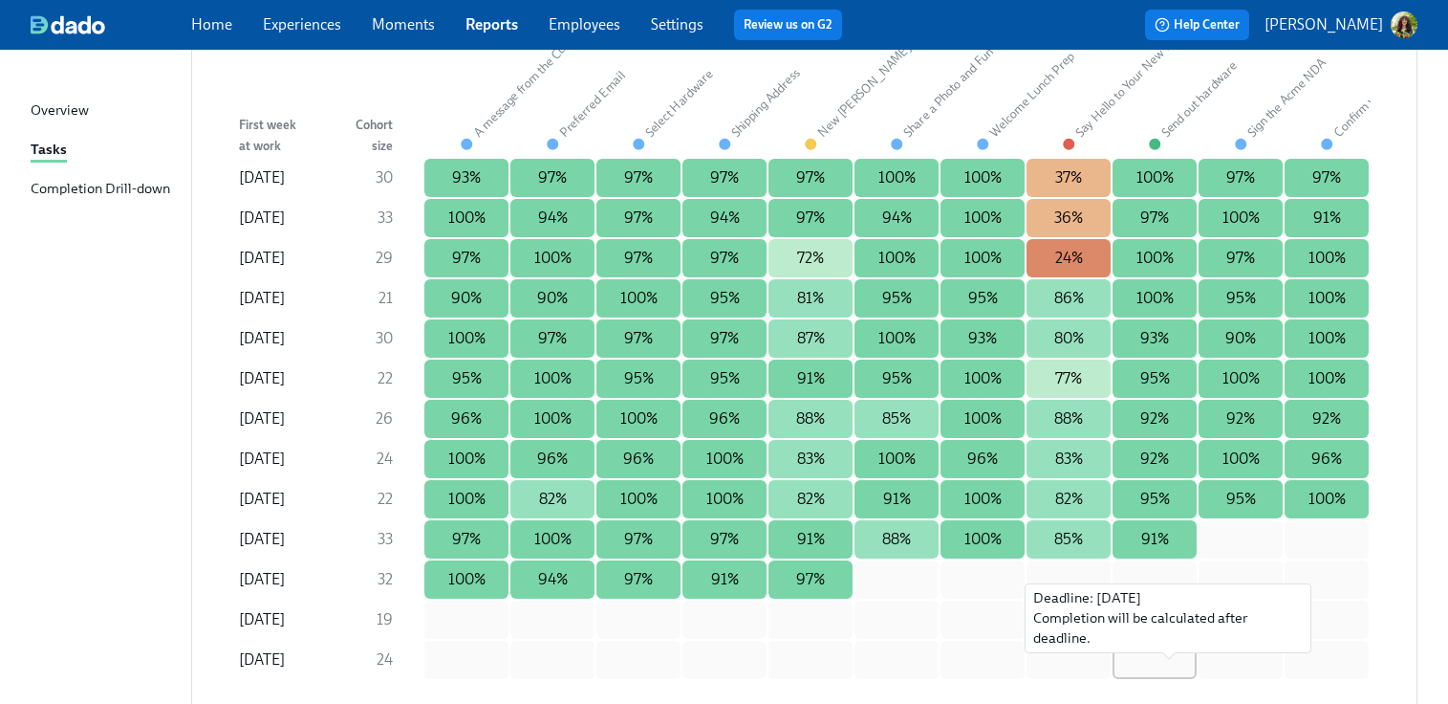
scroll to position [2318, 0]
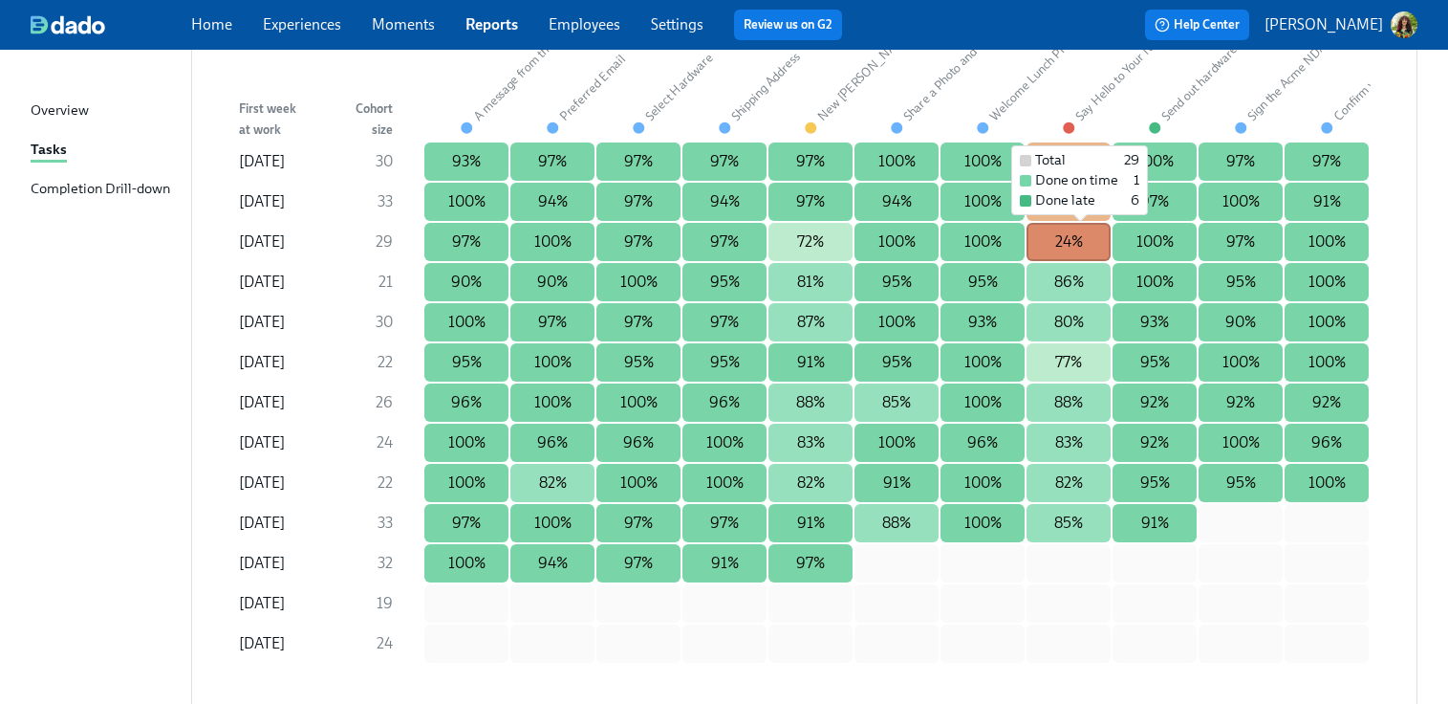
click at [1081, 253] on div "24%" at bounding box center [1069, 242] width 84 height 38
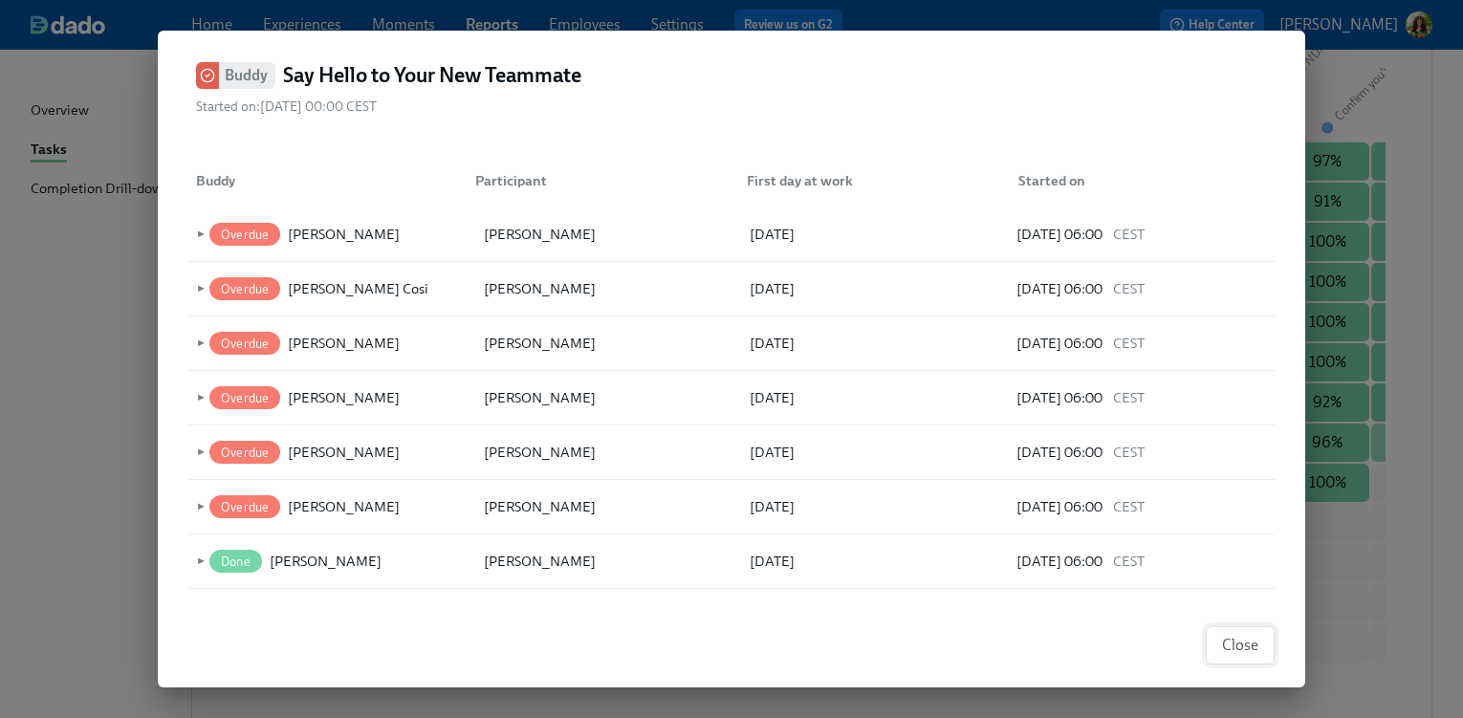
click at [1230, 660] on button "Close" at bounding box center [1240, 645] width 69 height 38
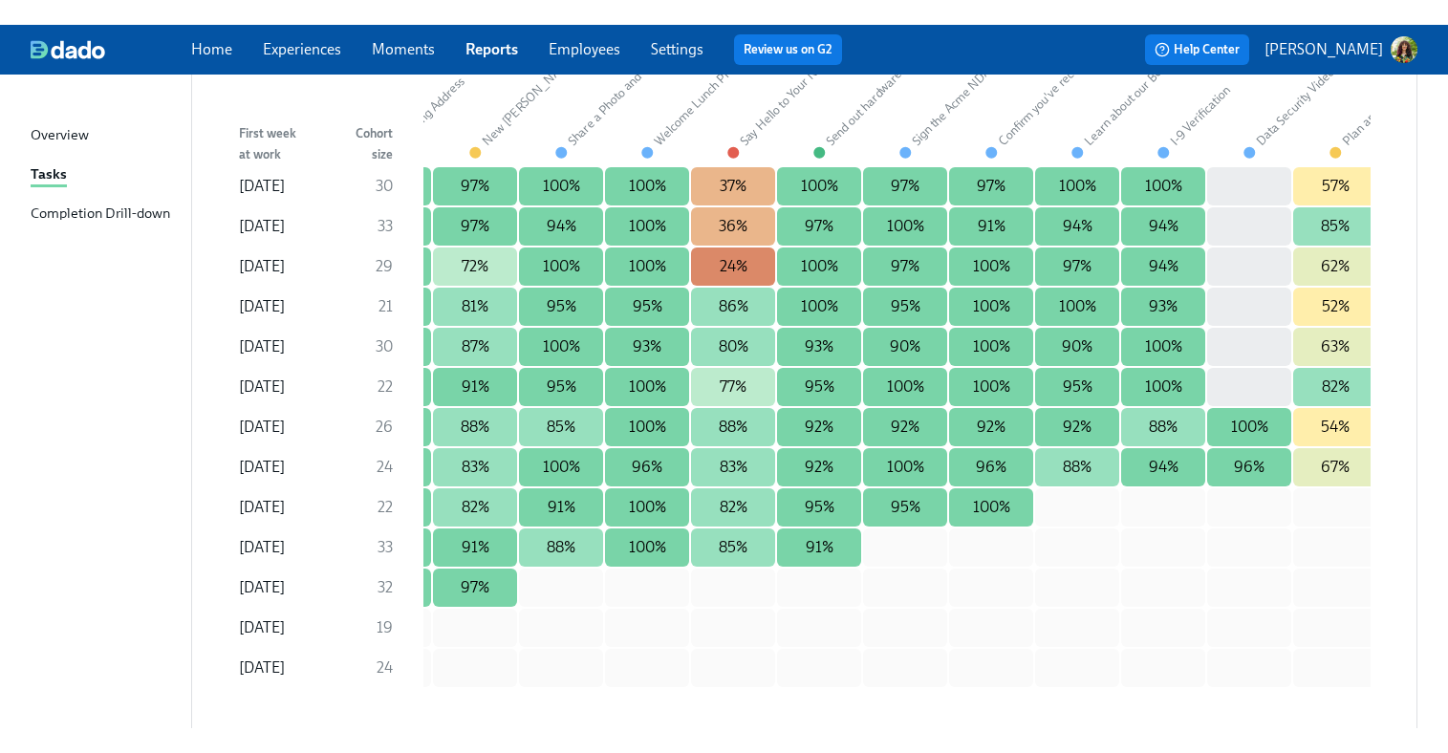
scroll to position [0, 339]
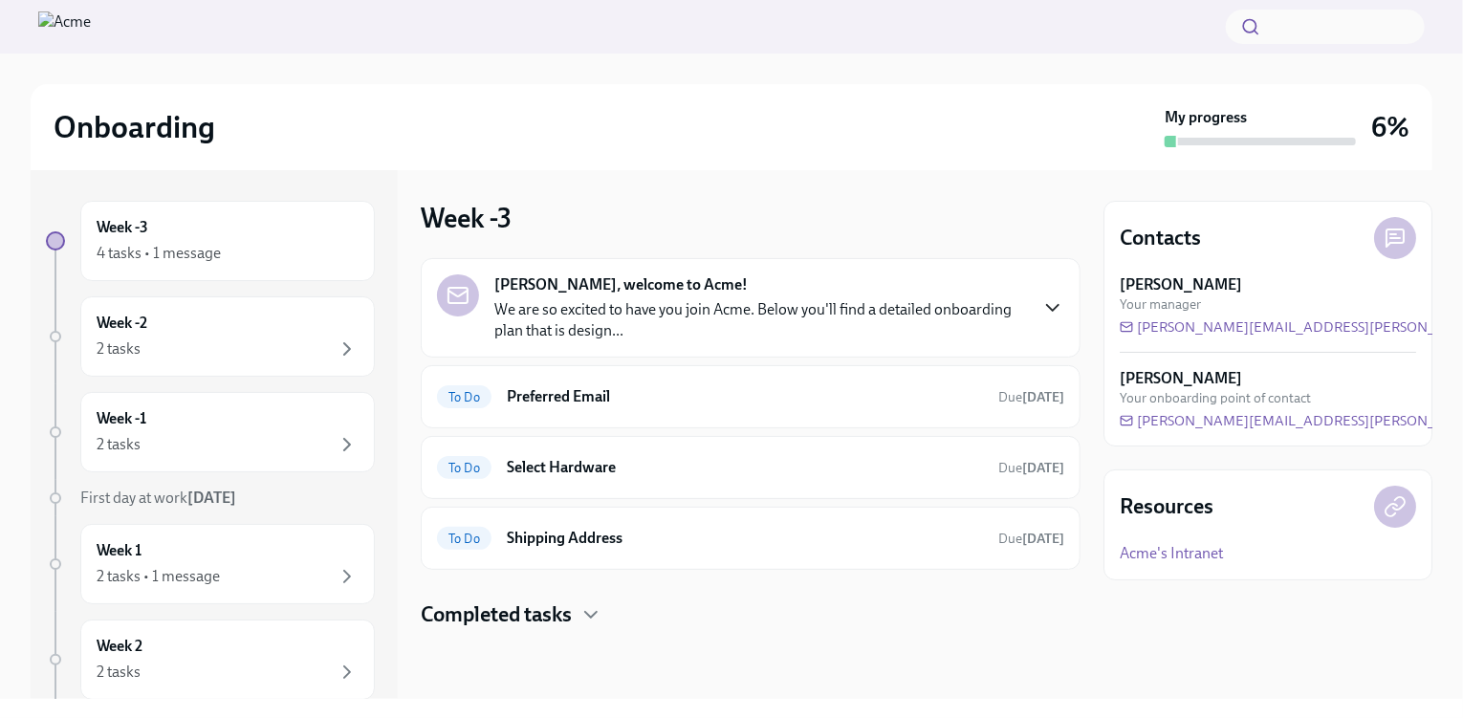
click at [1053, 309] on icon "button" at bounding box center [1052, 307] width 23 height 23
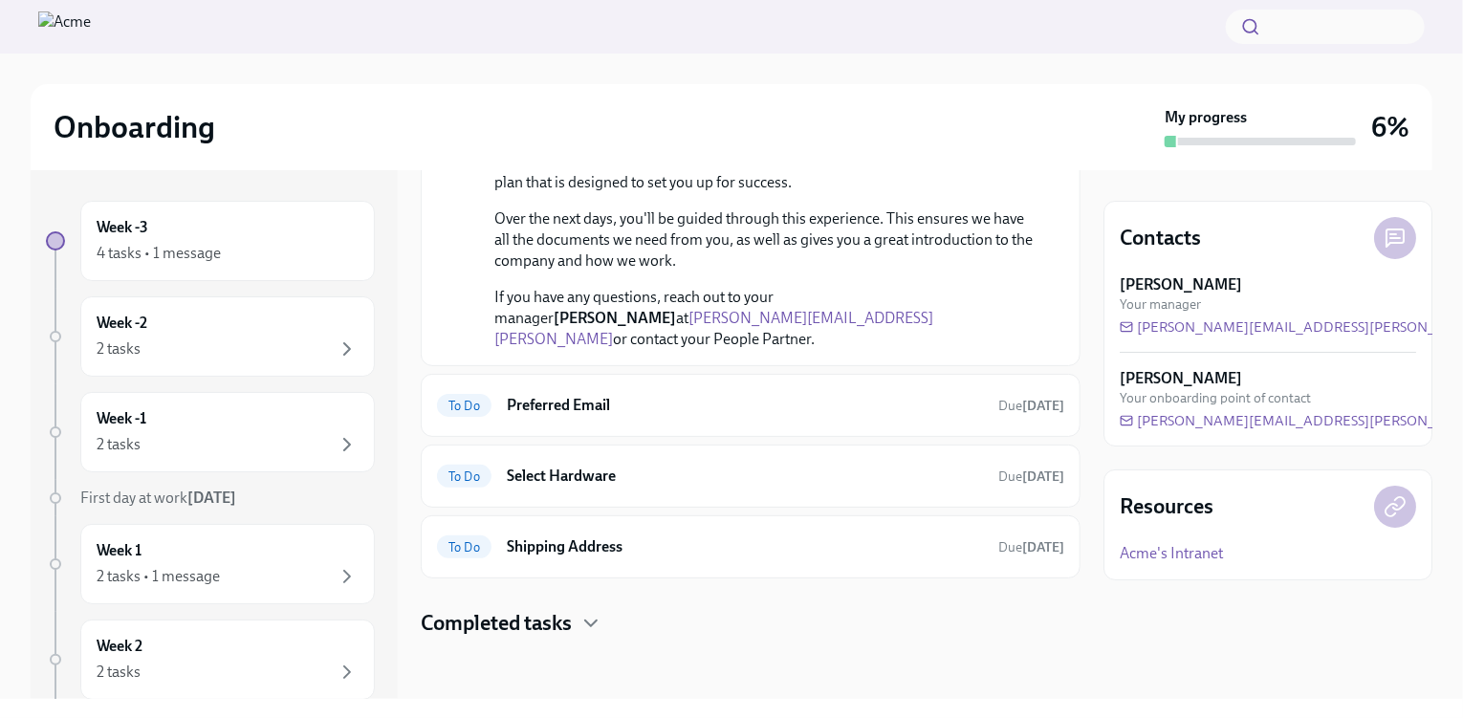
scroll to position [504, 0]
click at [735, 398] on h6 "Preferred Email" at bounding box center [745, 405] width 476 height 21
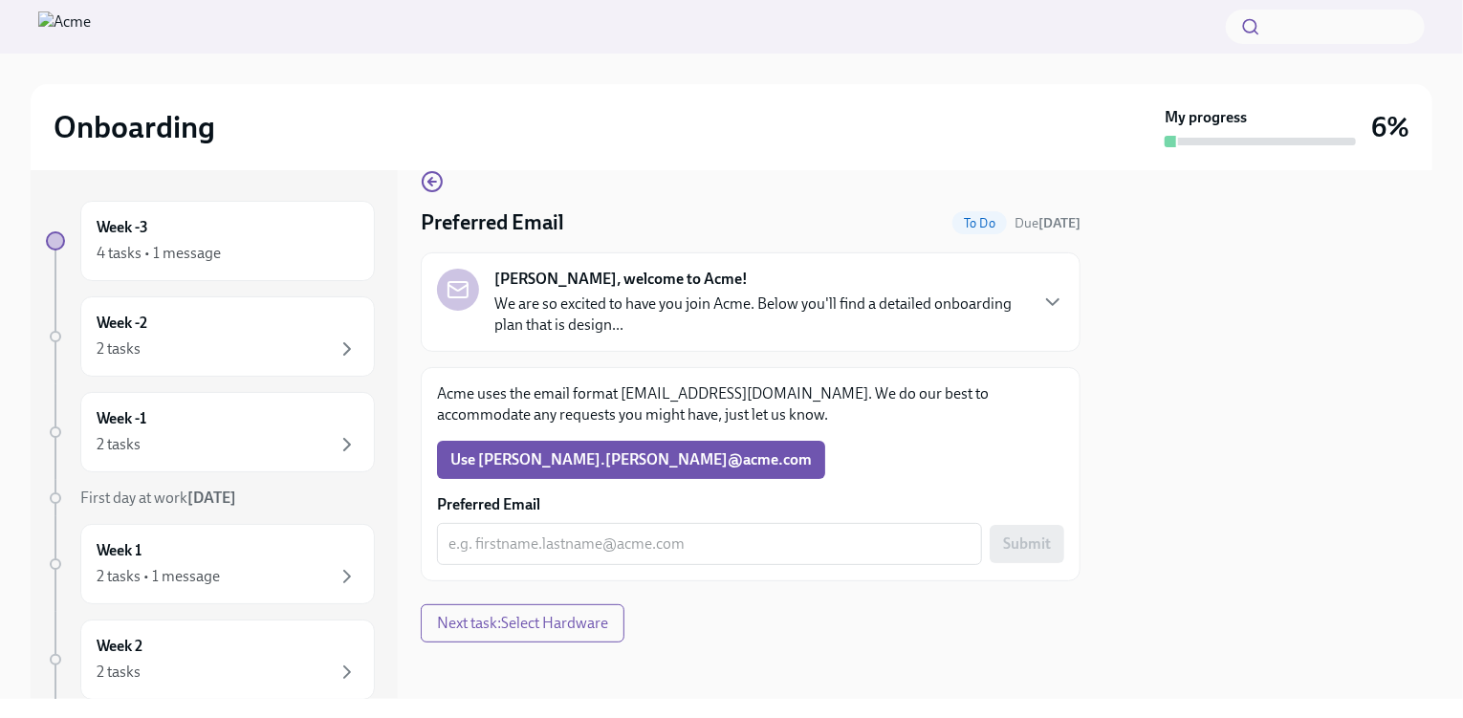
scroll to position [33, 0]
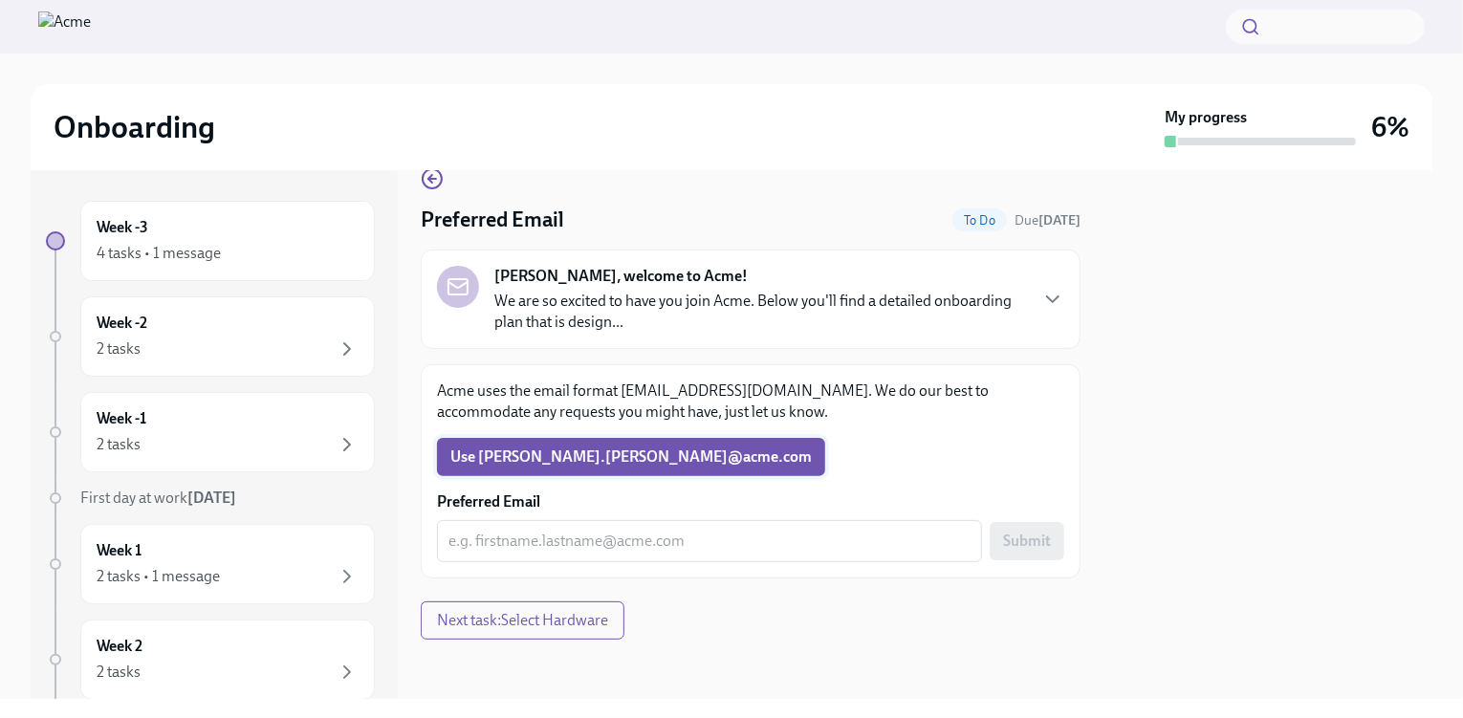
click at [574, 452] on span "Use Michael.Wong​@​acme.​com" at bounding box center [630, 456] width 361 height 19
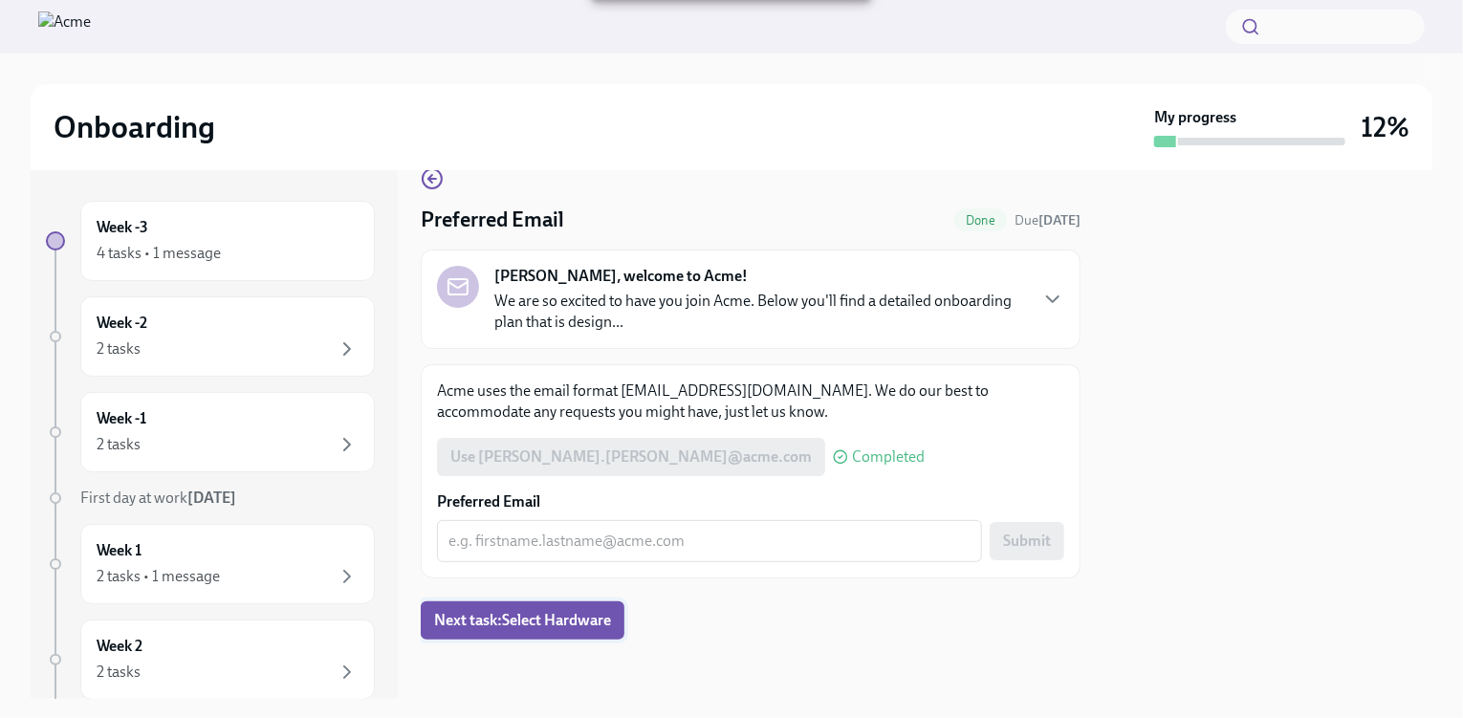
click at [570, 632] on button "Next task : Select Hardware" at bounding box center [523, 620] width 204 height 38
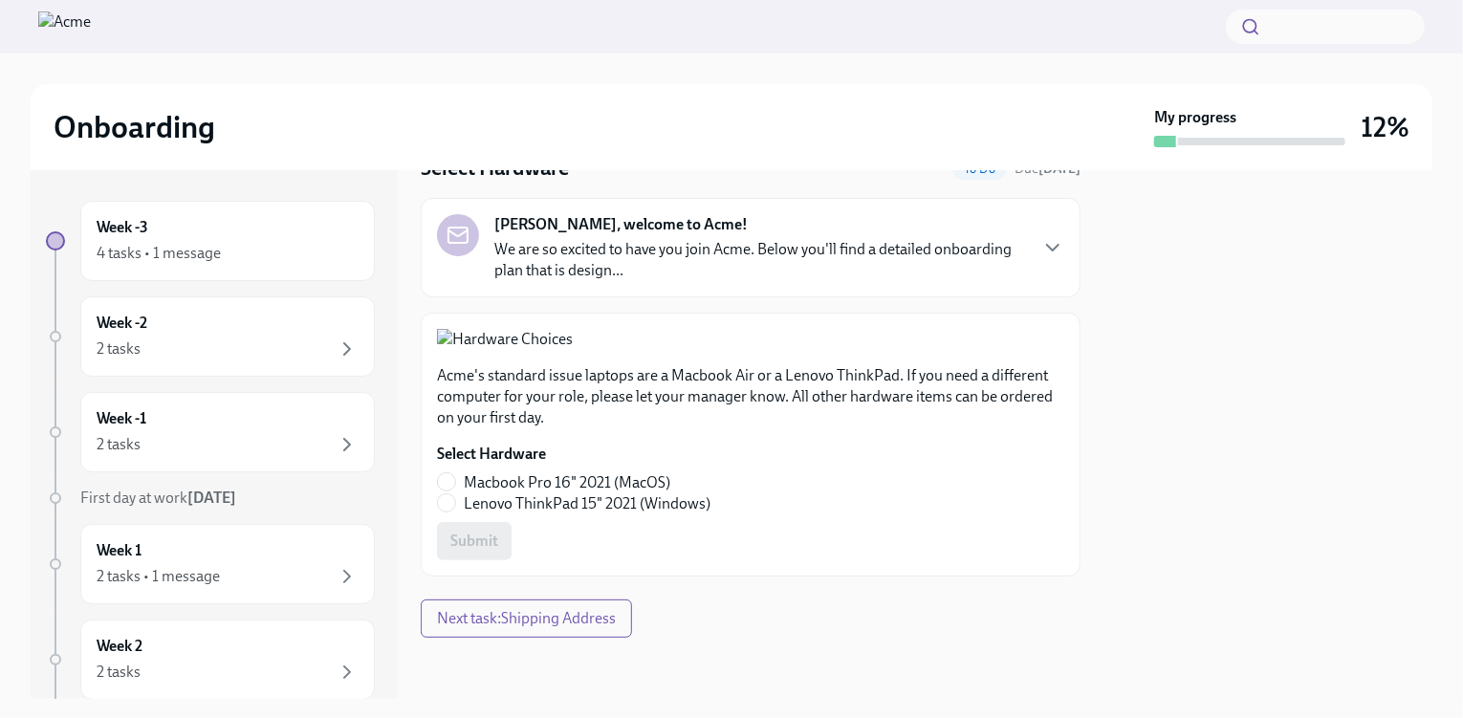
scroll to position [378, 0]
click at [445, 479] on input "Macbook Pro 16" 2021 (MacOS)" at bounding box center [446, 481] width 17 height 17
radio input "true"
drag, startPoint x: 489, startPoint y: 550, endPoint x: 890, endPoint y: 506, distance: 403.9
click at [489, 550] on span "Submit" at bounding box center [474, 541] width 48 height 19
